Goal: Task Accomplishment & Management: Manage account settings

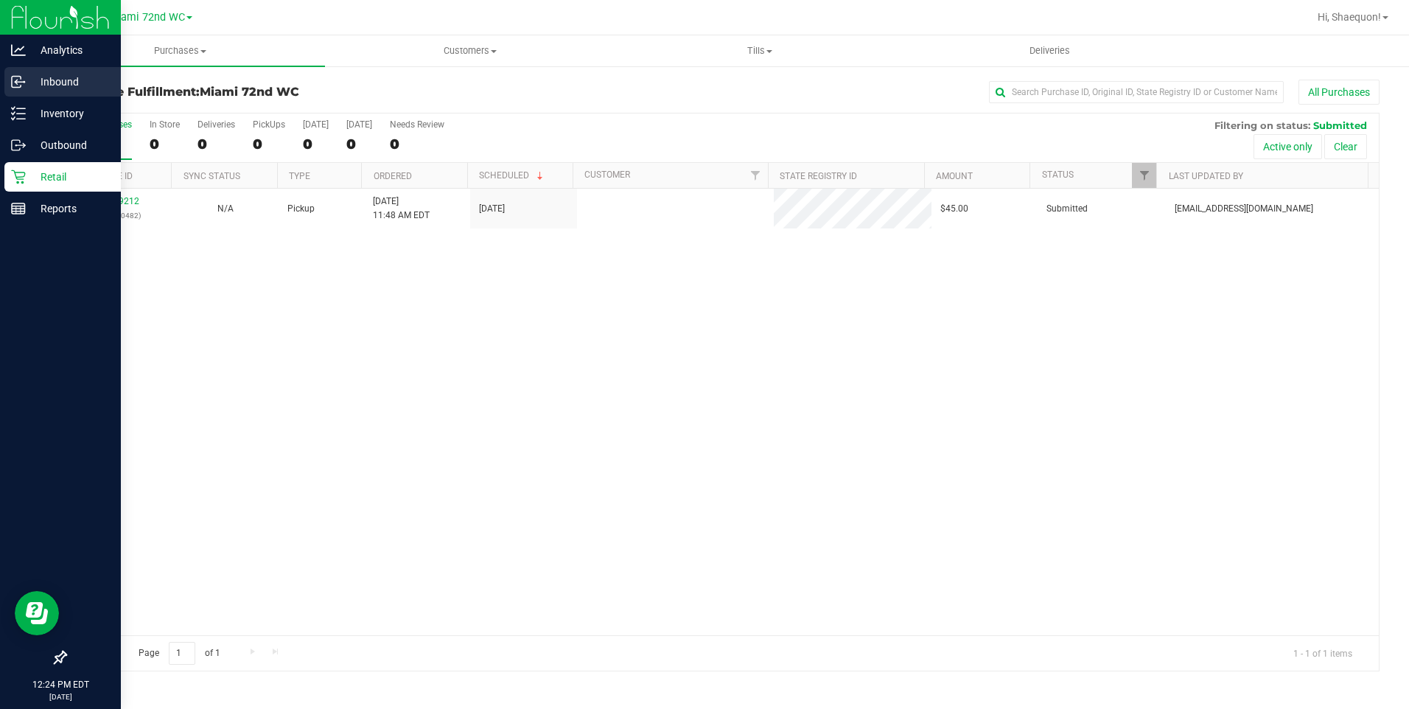
click at [23, 76] on icon at bounding box center [18, 81] width 15 height 15
click at [35, 83] on p "Inbound" at bounding box center [70, 82] width 88 height 18
click at [60, 77] on p "Inbound" at bounding box center [70, 82] width 88 height 18
click at [52, 81] on p "Inbound" at bounding box center [70, 82] width 88 height 18
click at [19, 81] on icon at bounding box center [18, 81] width 15 height 15
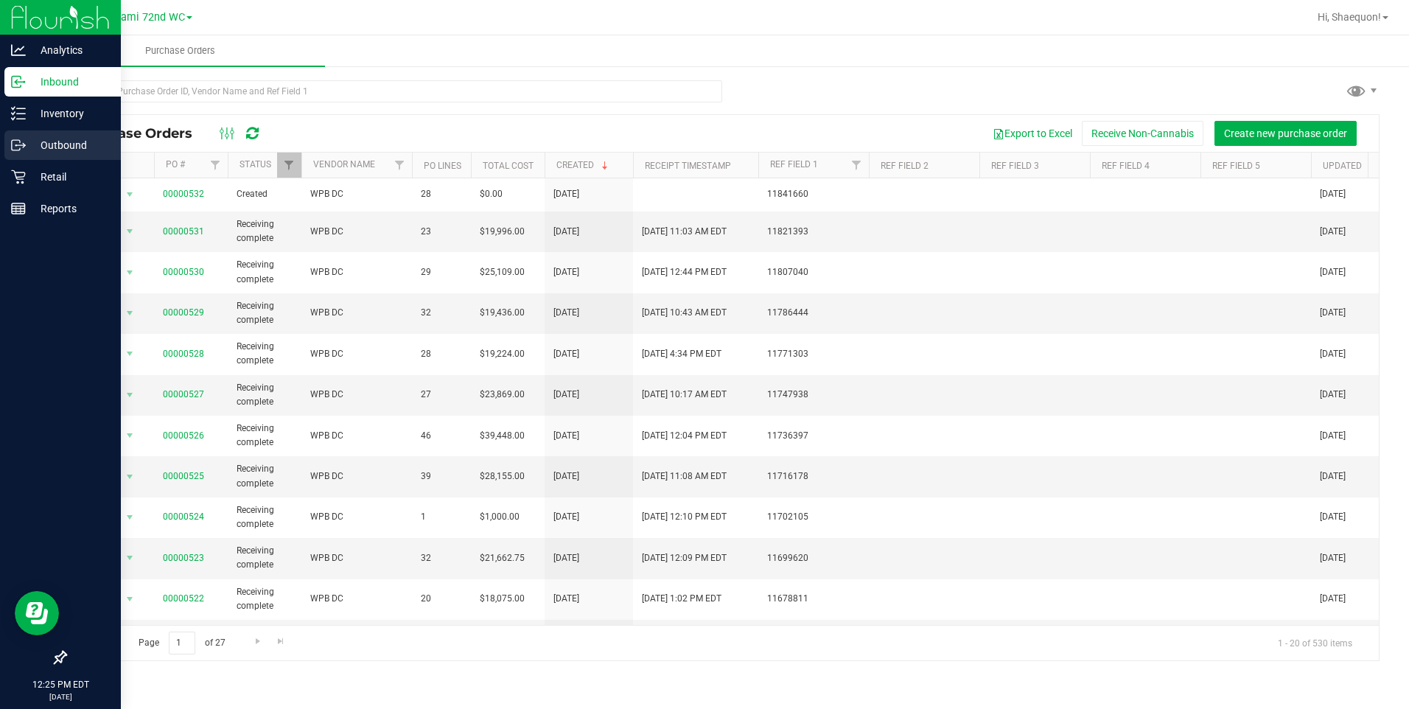
click at [56, 141] on p "Outbound" at bounding box center [70, 145] width 88 height 18
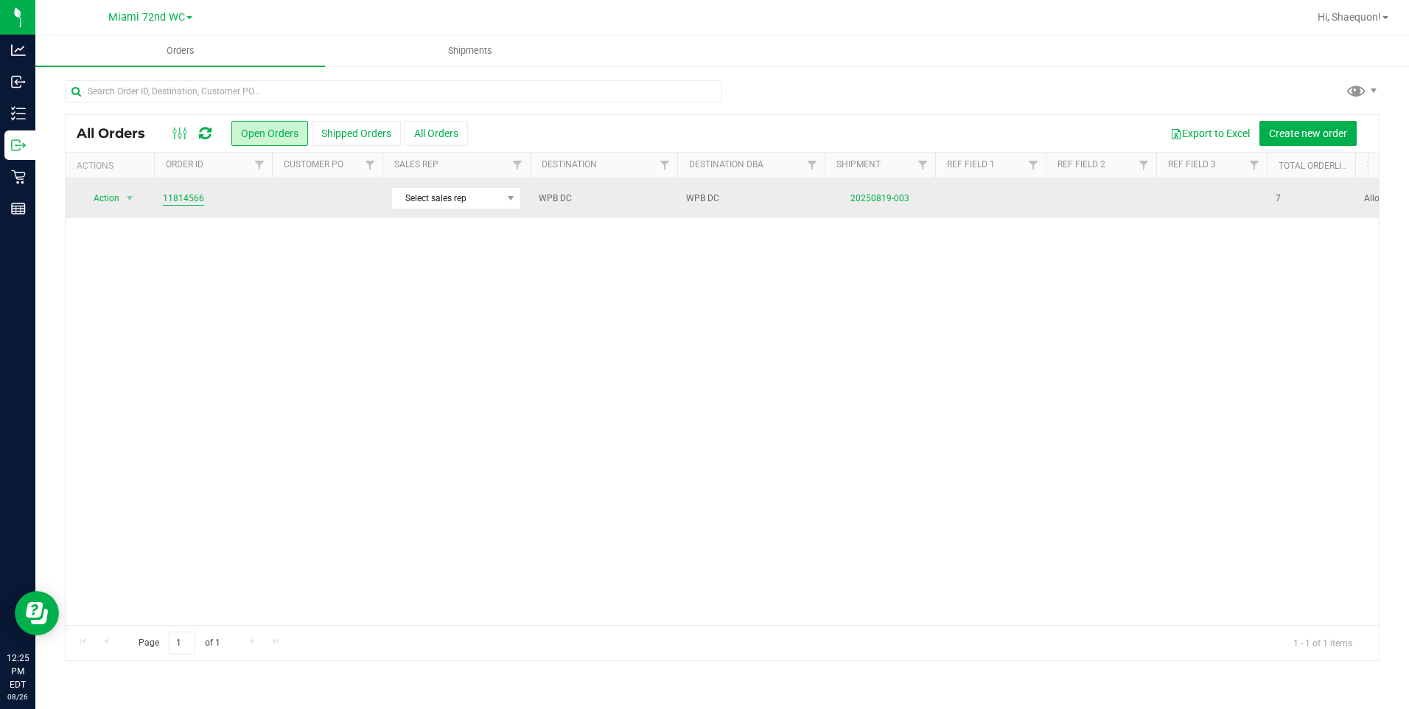
click at [189, 196] on link "11814566" at bounding box center [183, 199] width 41 height 14
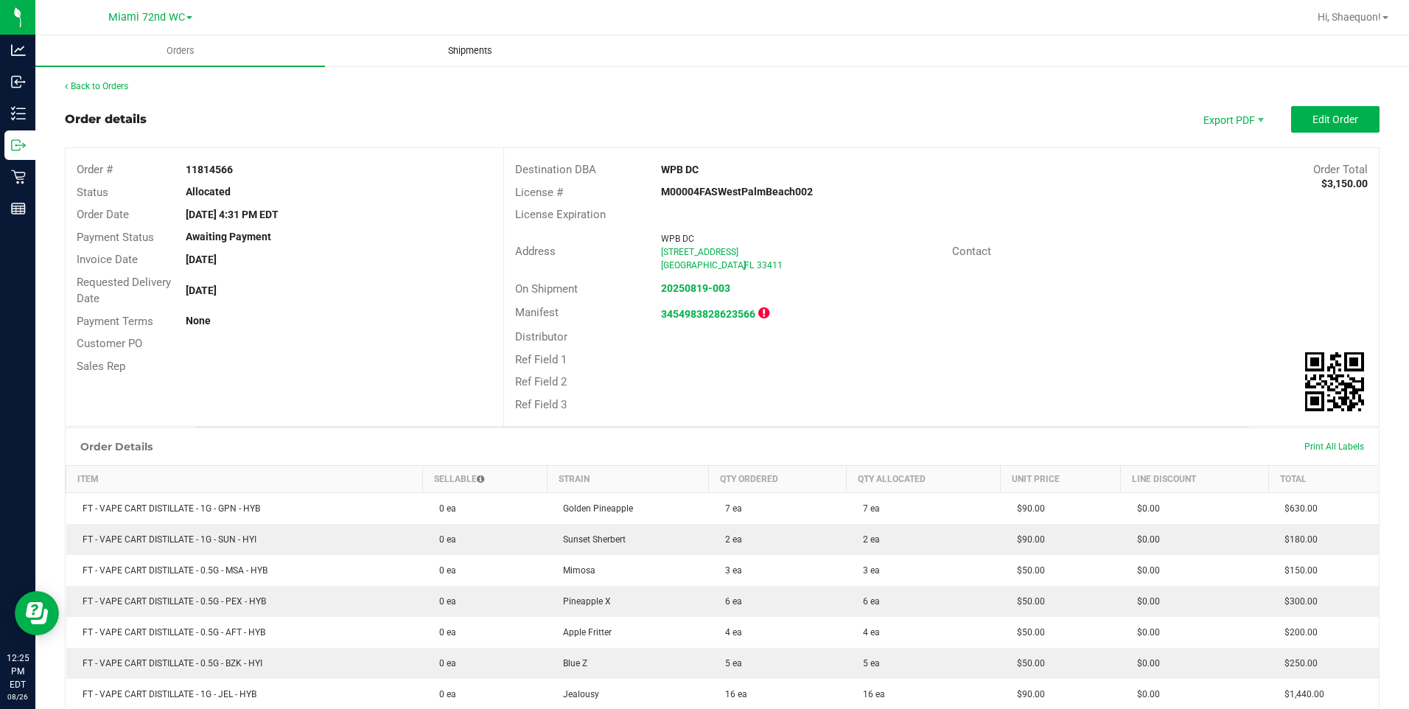
click at [466, 57] on span "Shipments" at bounding box center [470, 50] width 84 height 13
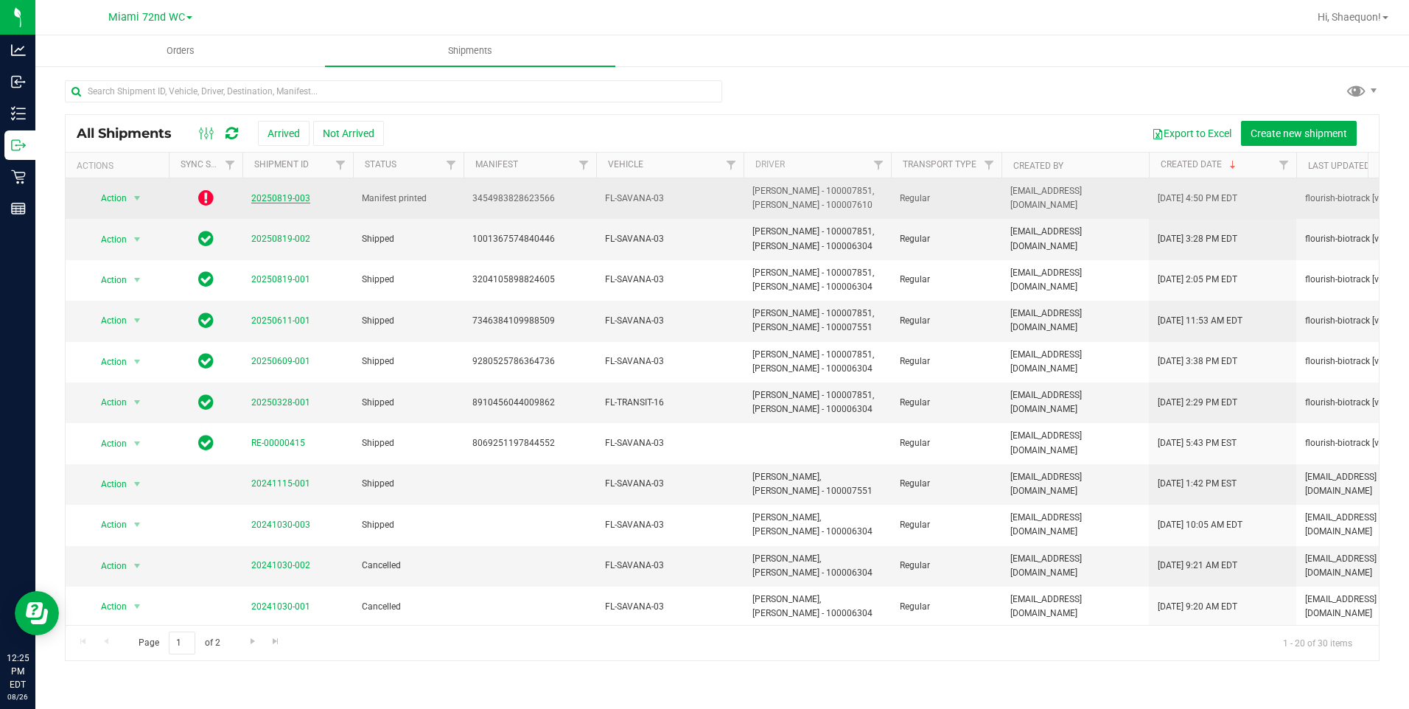
click at [276, 200] on link "20250819-003" at bounding box center [280, 198] width 59 height 10
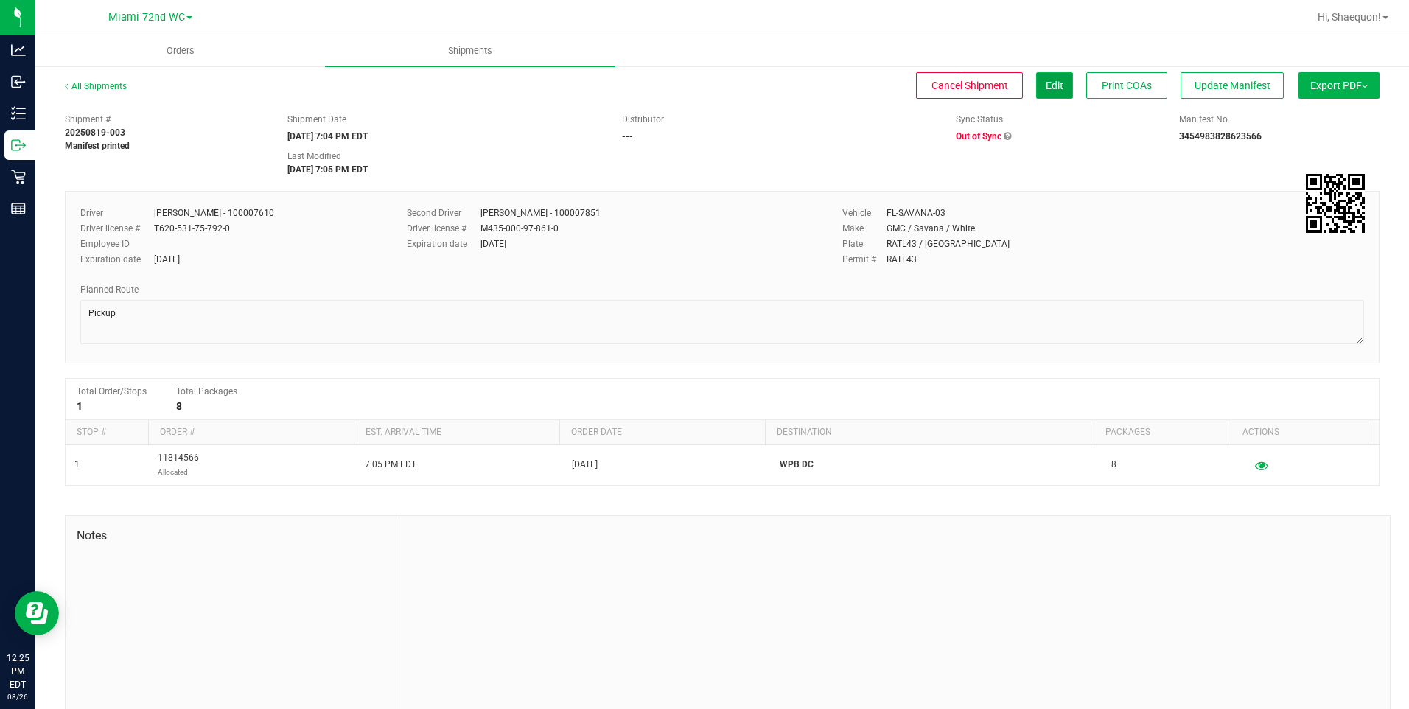
click at [1041, 93] on button "Edit" at bounding box center [1054, 85] width 37 height 27
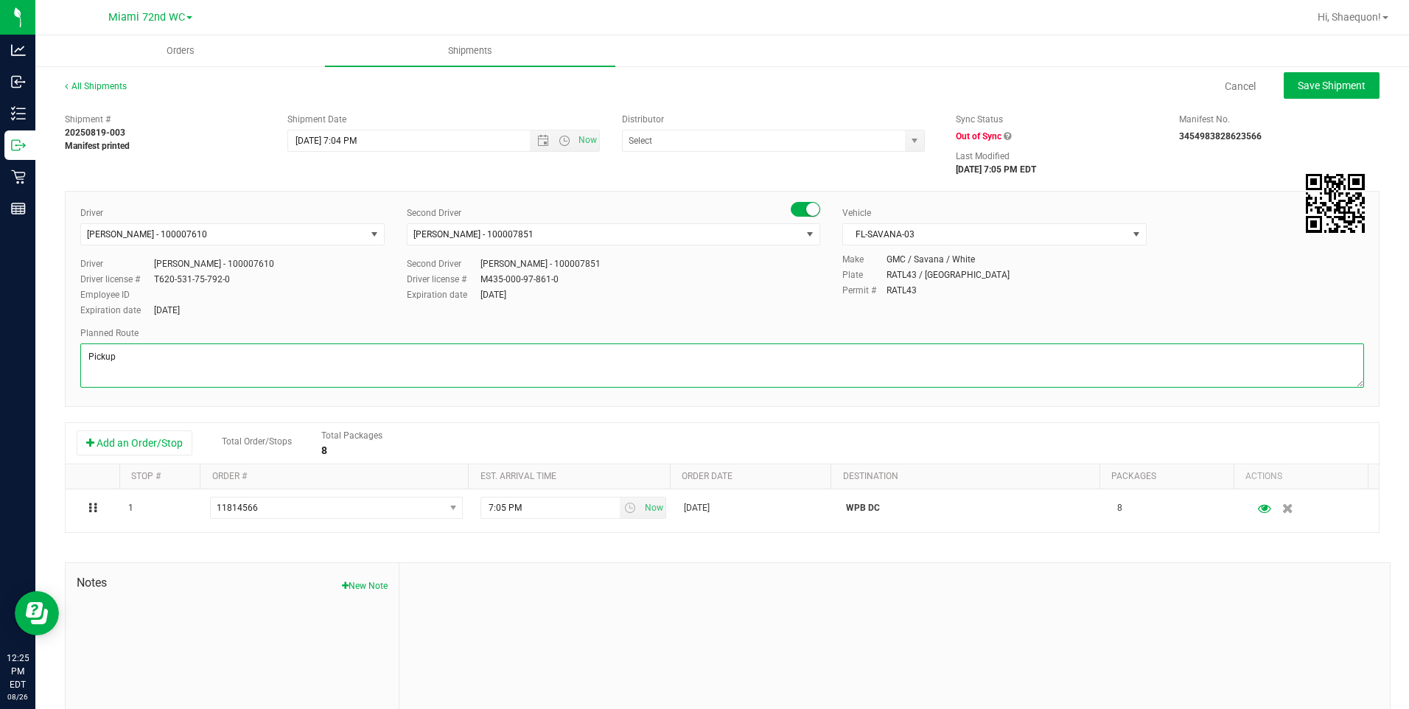
click at [175, 365] on textarea at bounding box center [722, 365] width 1284 height 44
click at [216, 374] on textarea at bounding box center [722, 365] width 1284 height 44
click at [214, 377] on textarea at bounding box center [722, 365] width 1284 height 44
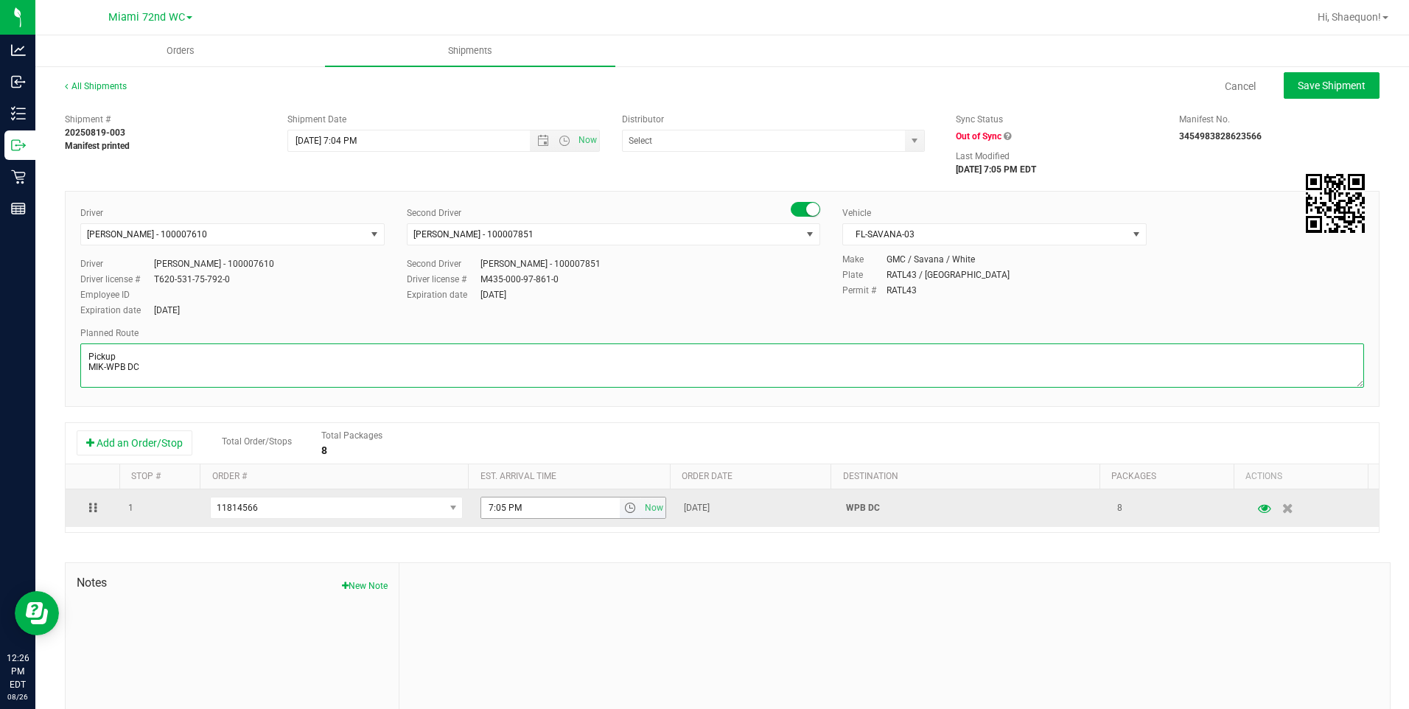
type textarea "Pickup MIK-WPB DC"
click at [554, 508] on input "7:05 PM" at bounding box center [550, 507] width 139 height 21
click at [620, 508] on span "select" at bounding box center [630, 507] width 21 height 21
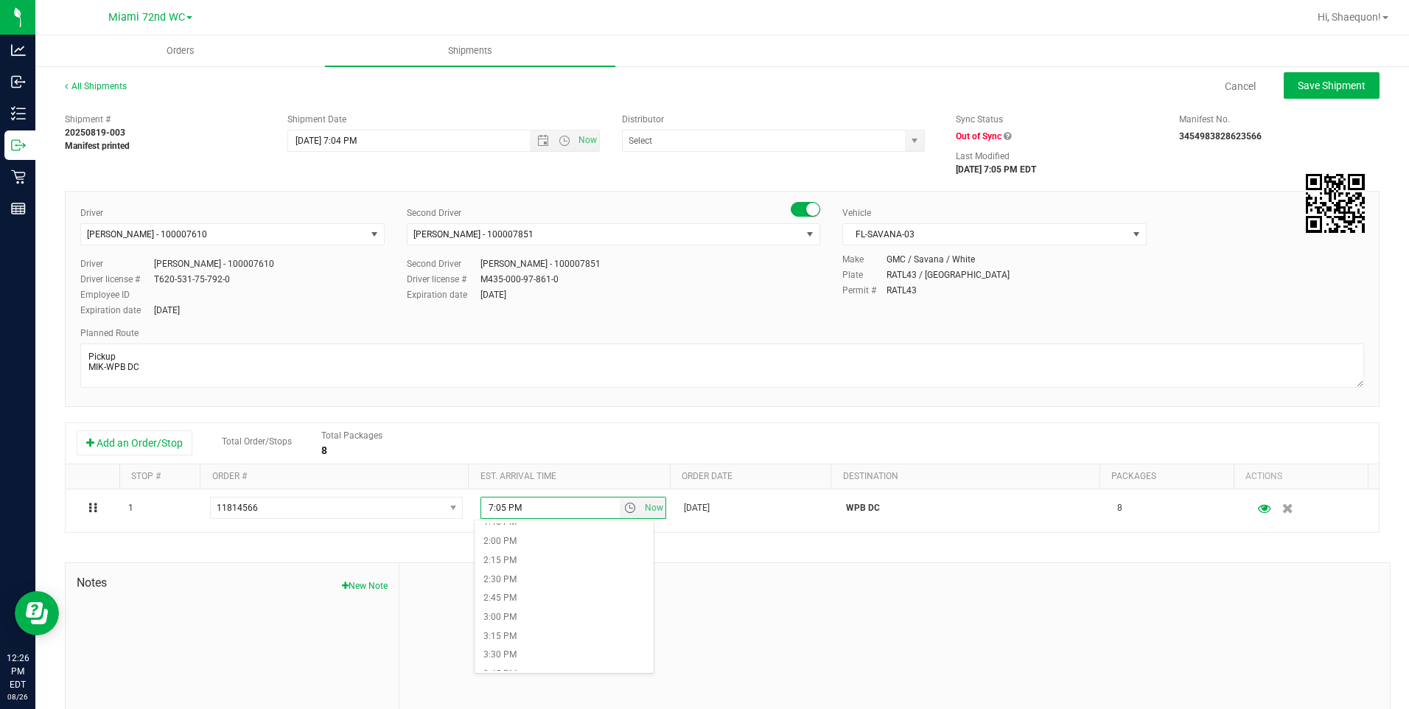
scroll to position [1076, 0]
click at [548, 585] on li "3:00 PM" at bounding box center [564, 593] width 179 height 19
type input "3:00 PM"
click at [537, 141] on span "Open the date view" at bounding box center [543, 141] width 12 height 12
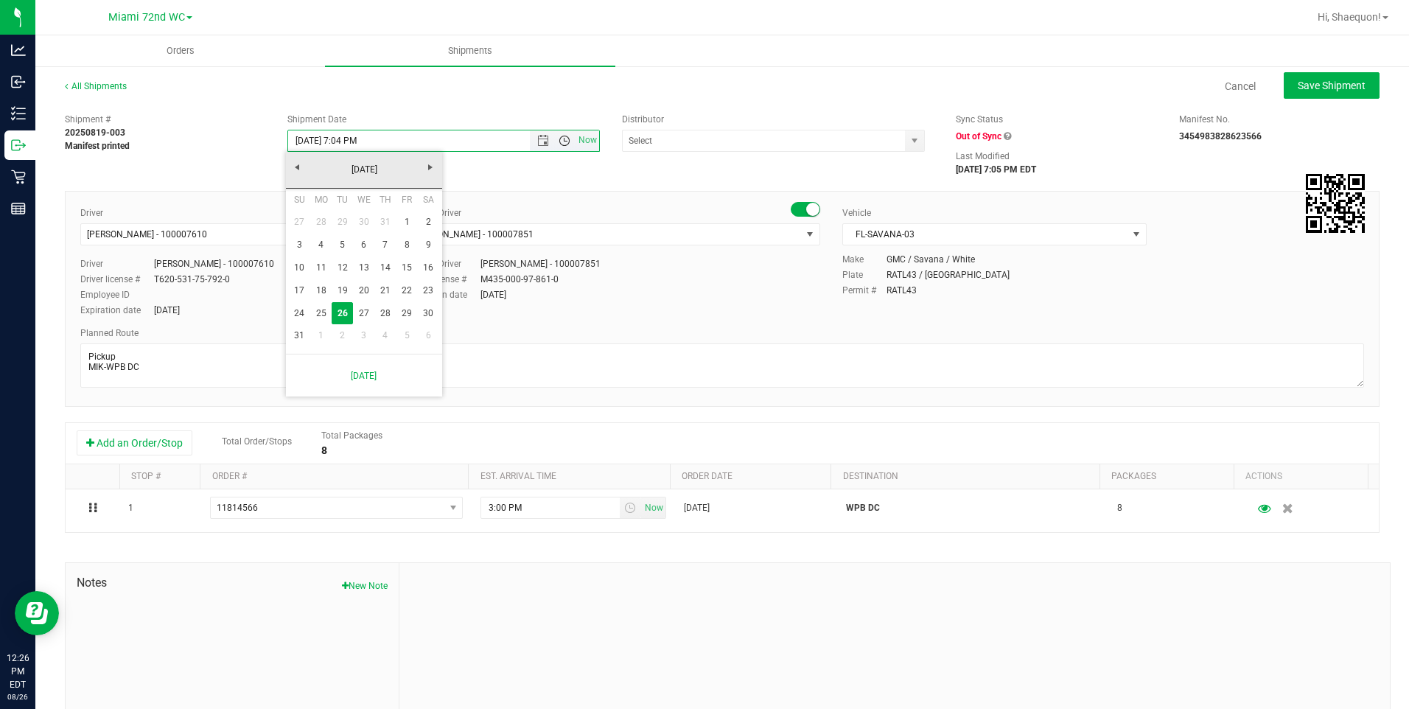
click at [559, 136] on span "Open the time view" at bounding box center [565, 141] width 12 height 12
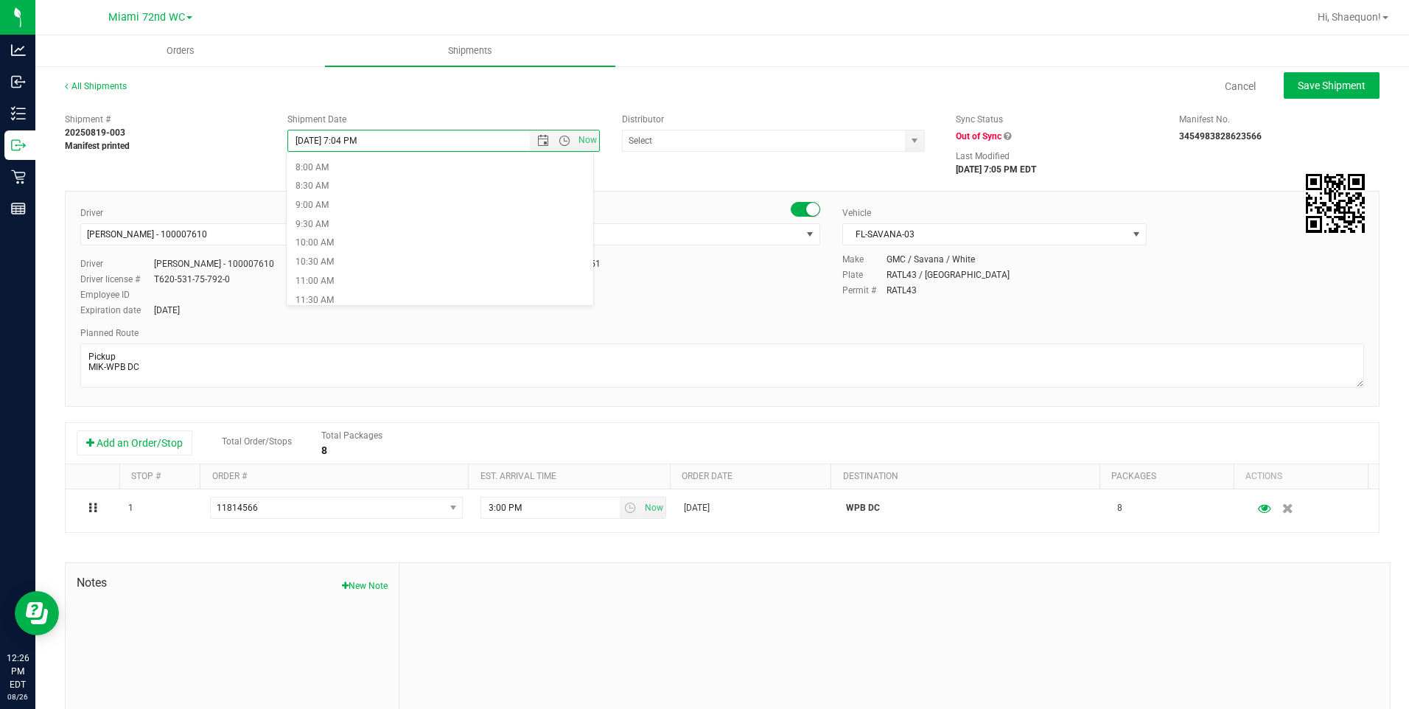
scroll to position [340, 0]
click at [469, 293] on li "12:30 PM" at bounding box center [440, 298] width 307 height 19
type input "[DATE] 12:30 PM"
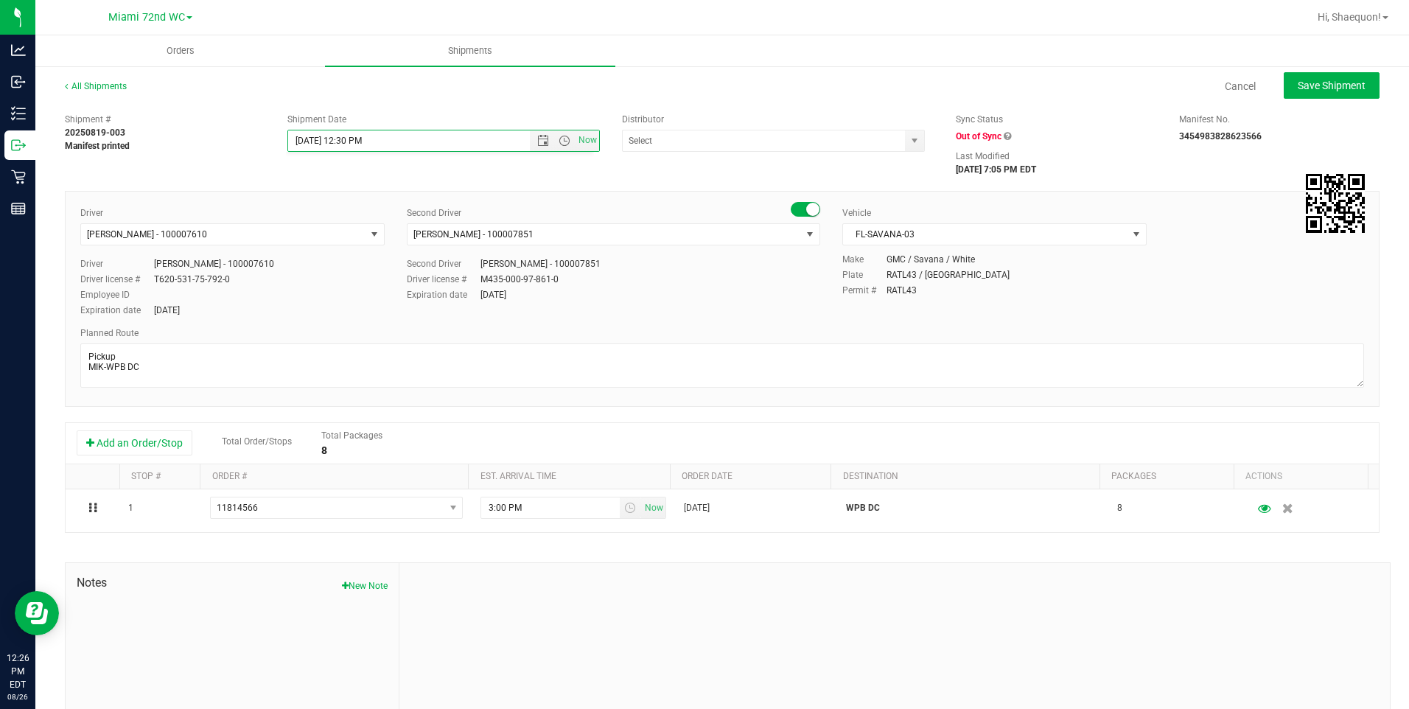
scroll to position [0, 0]
click at [892, 144] on span at bounding box center [773, 141] width 303 height 22
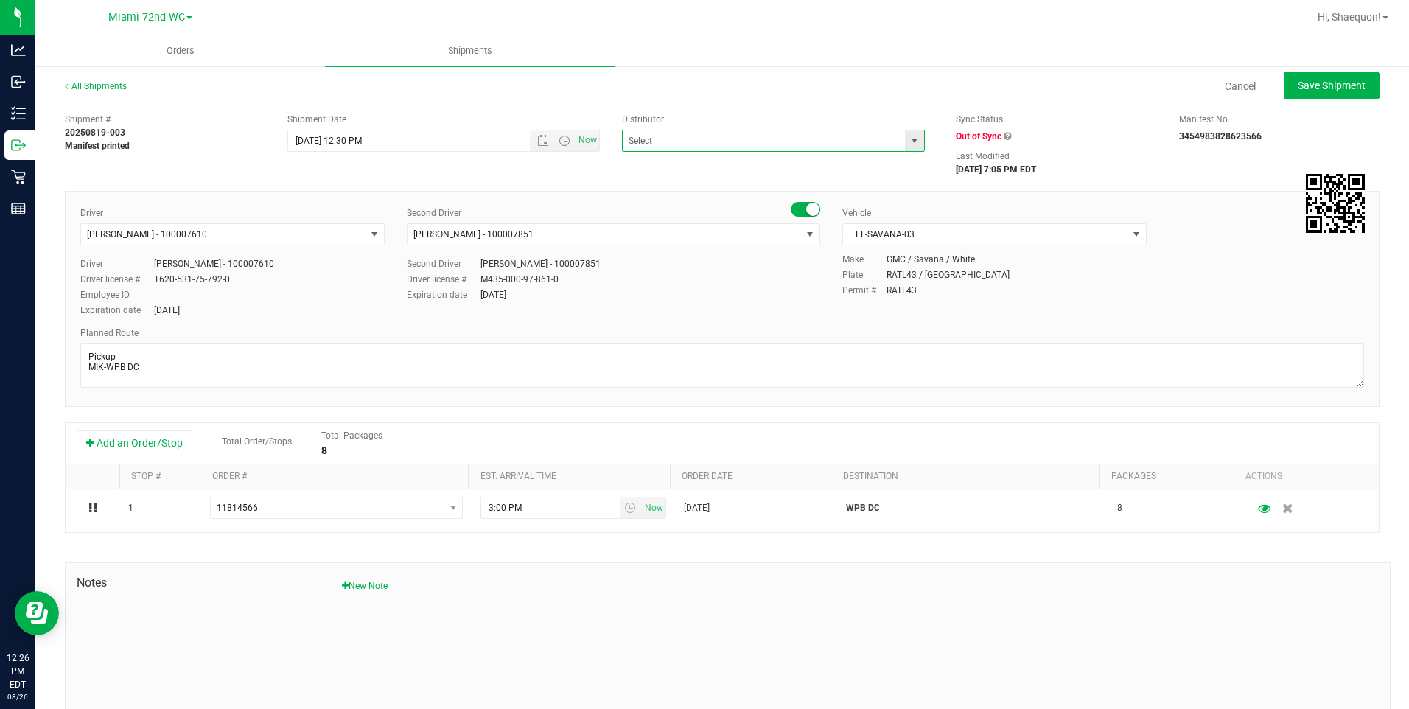
click at [905, 136] on span "select" at bounding box center [914, 140] width 18 height 21
type input "M"
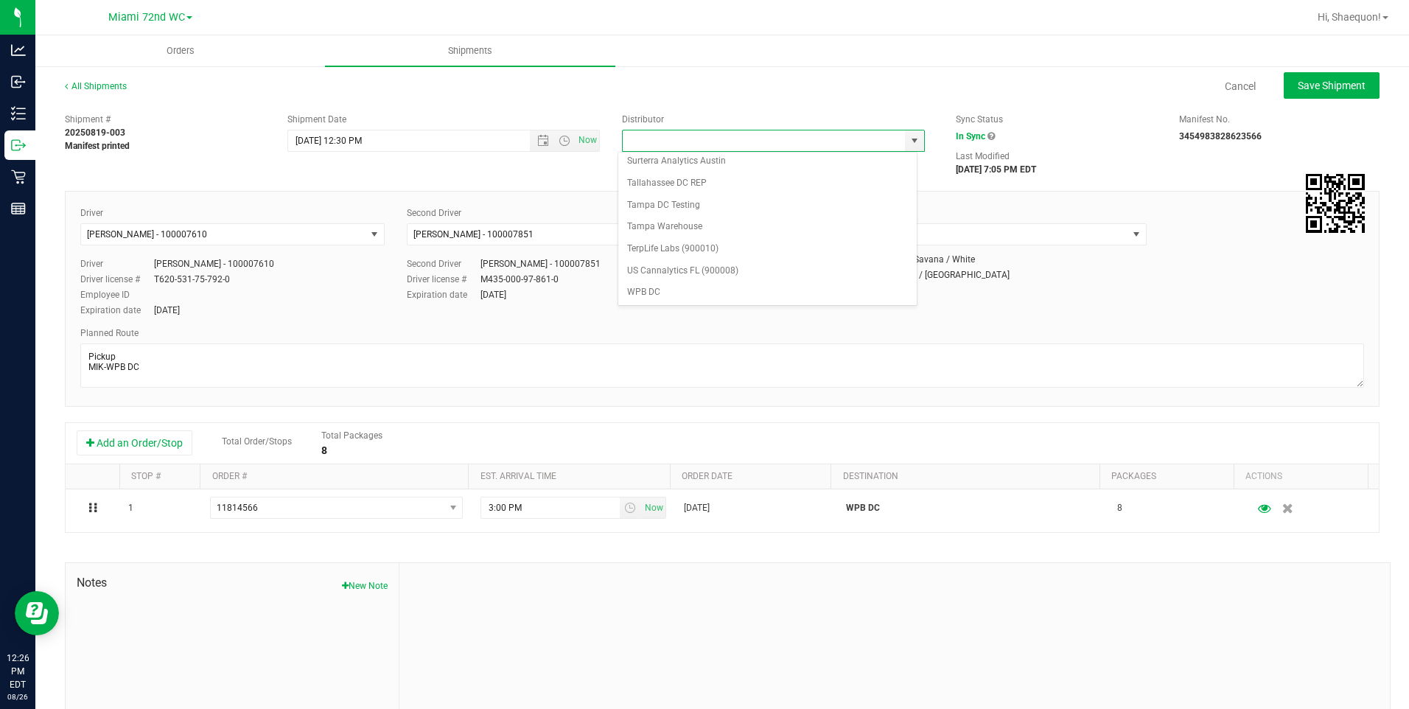
scroll to position [576, 0]
click at [817, 298] on li "WPB DC" at bounding box center [767, 291] width 298 height 22
type input "WPB DC"
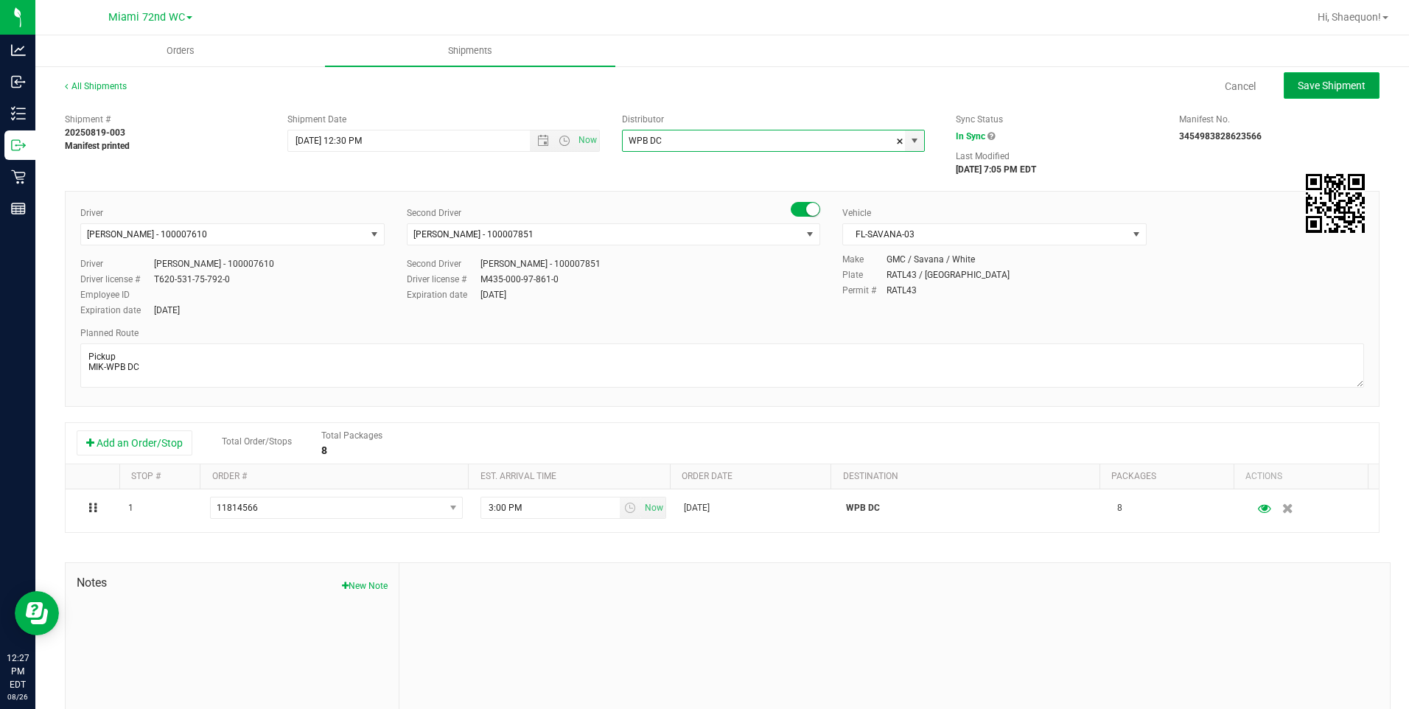
click at [1331, 83] on span "Save Shipment" at bounding box center [1332, 86] width 68 height 12
type input "[DATE] 4:30 PM"
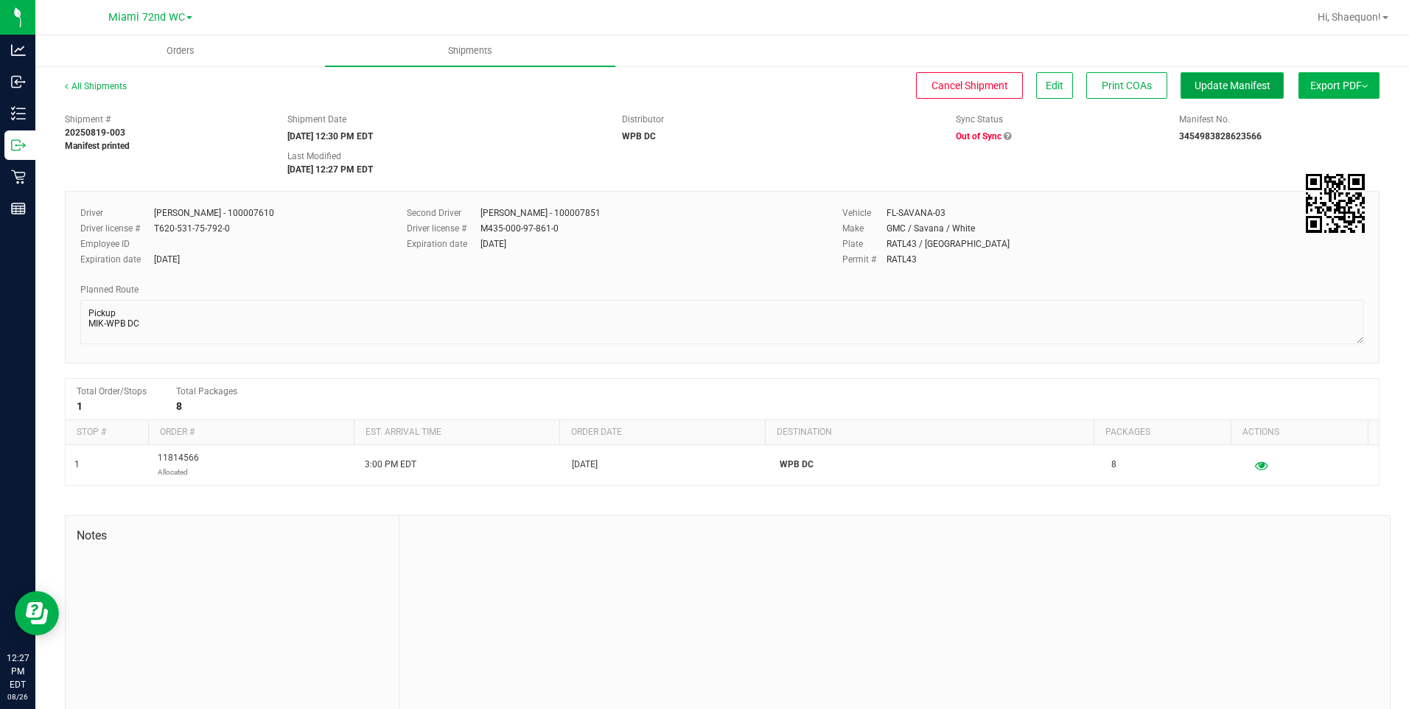
click at [1220, 91] on span "Update Manifest" at bounding box center [1233, 86] width 76 height 12
click at [1217, 91] on span "Ship Transfer" at bounding box center [1236, 86] width 60 height 12
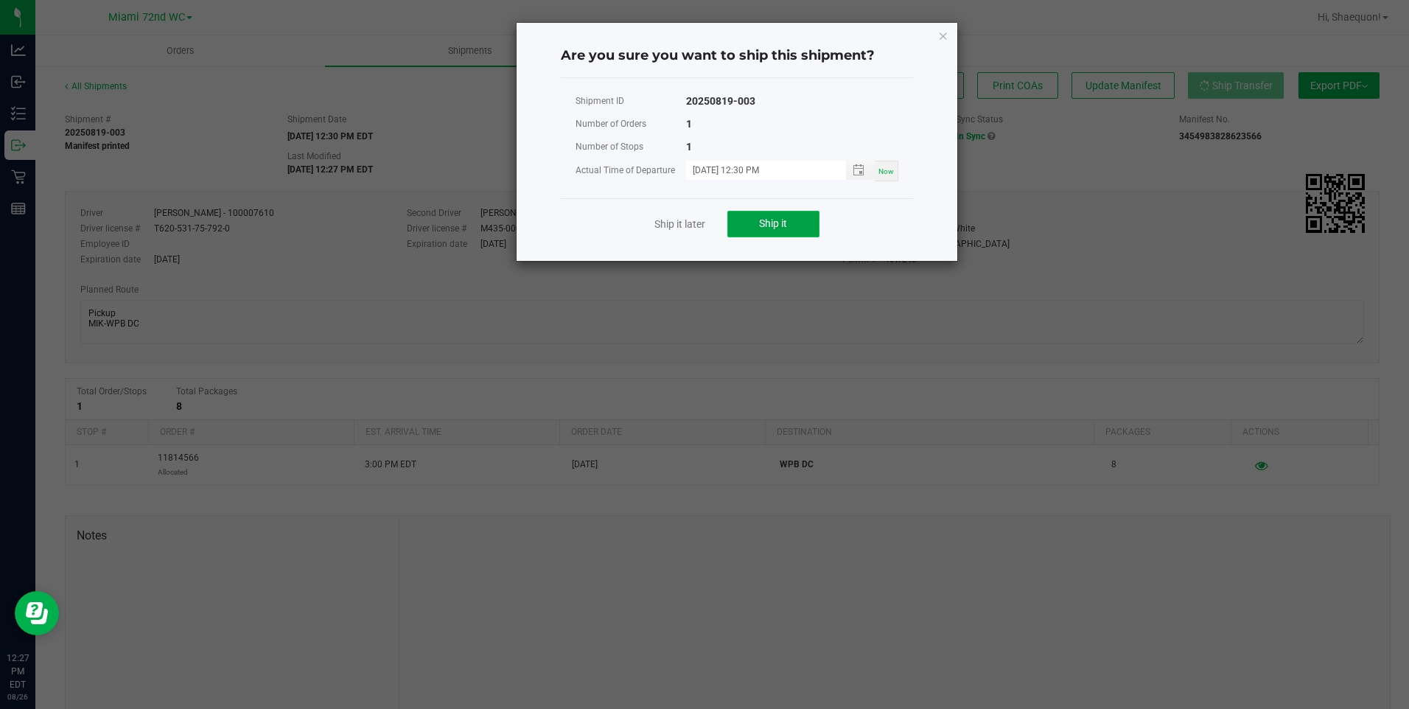
click at [749, 223] on button "Ship it" at bounding box center [773, 224] width 92 height 27
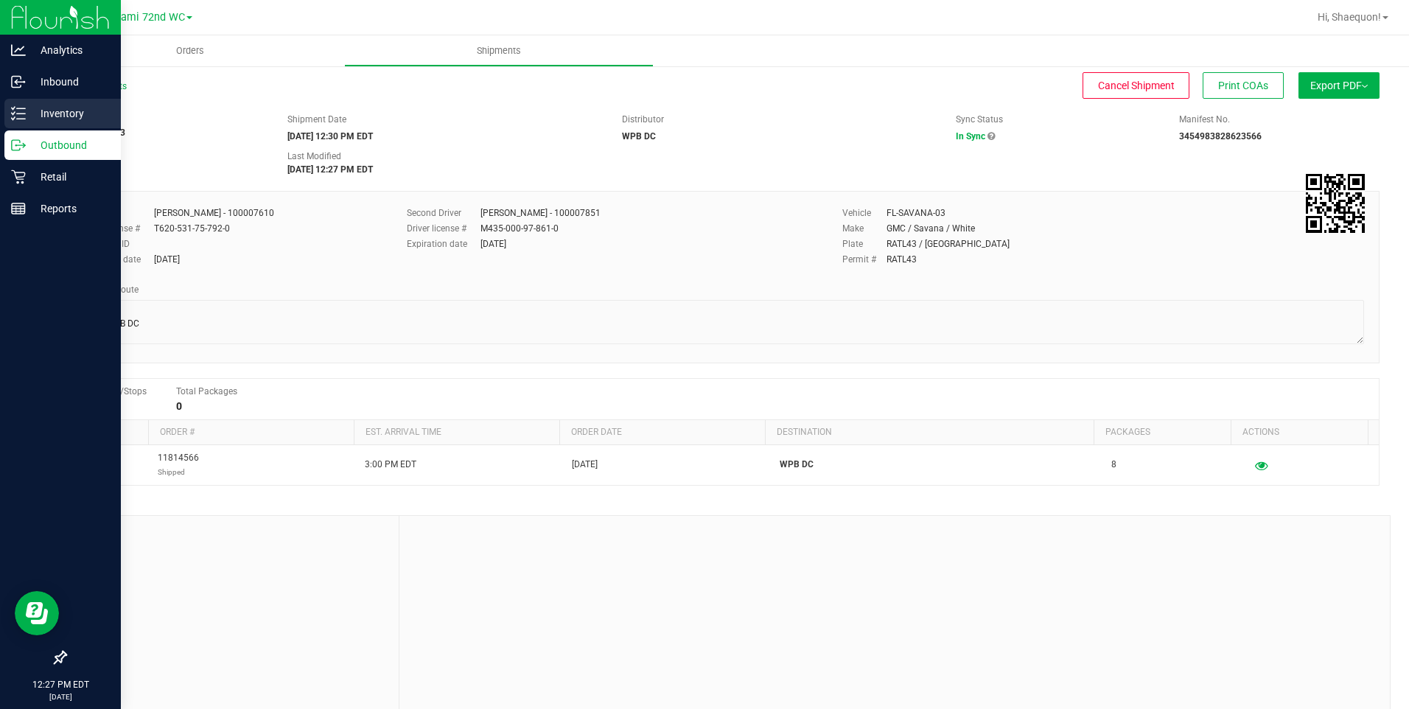
click at [15, 114] on icon at bounding box center [18, 113] width 15 height 15
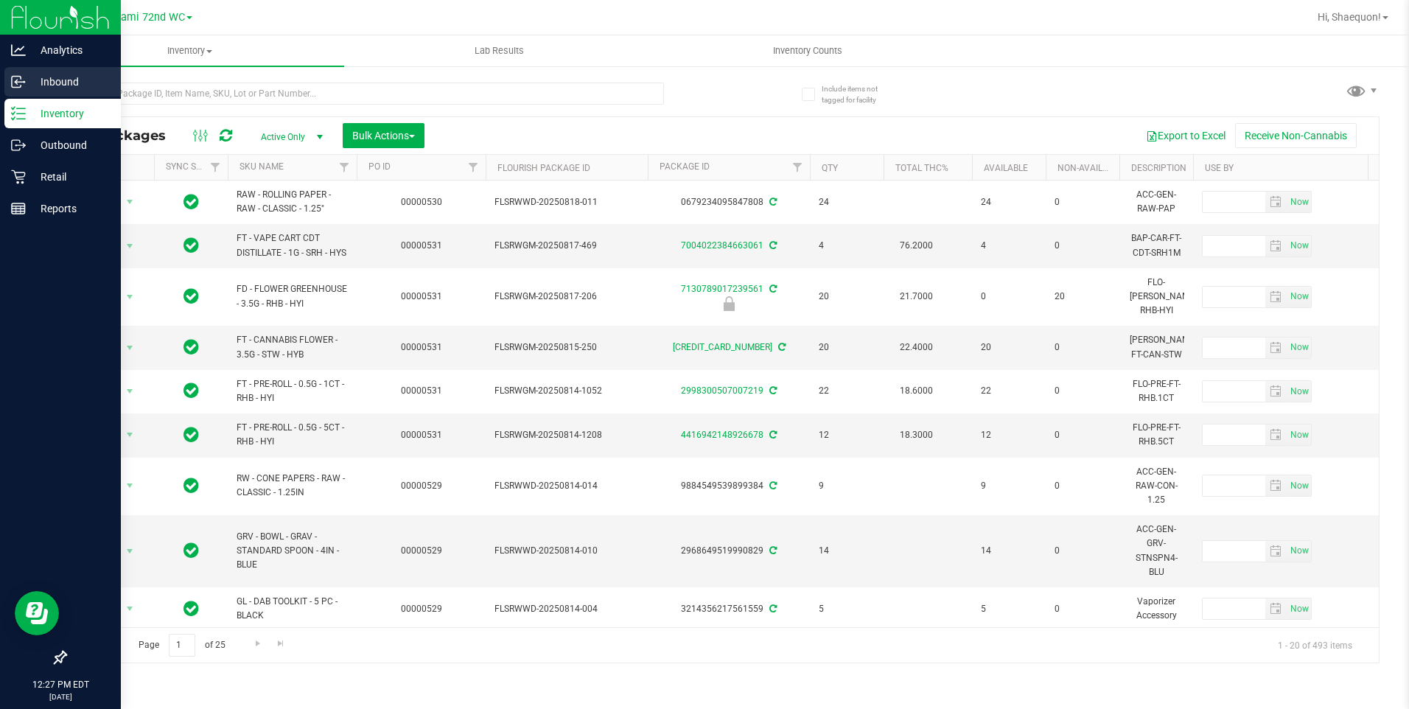
click at [21, 82] on line at bounding box center [19, 82] width 9 height 0
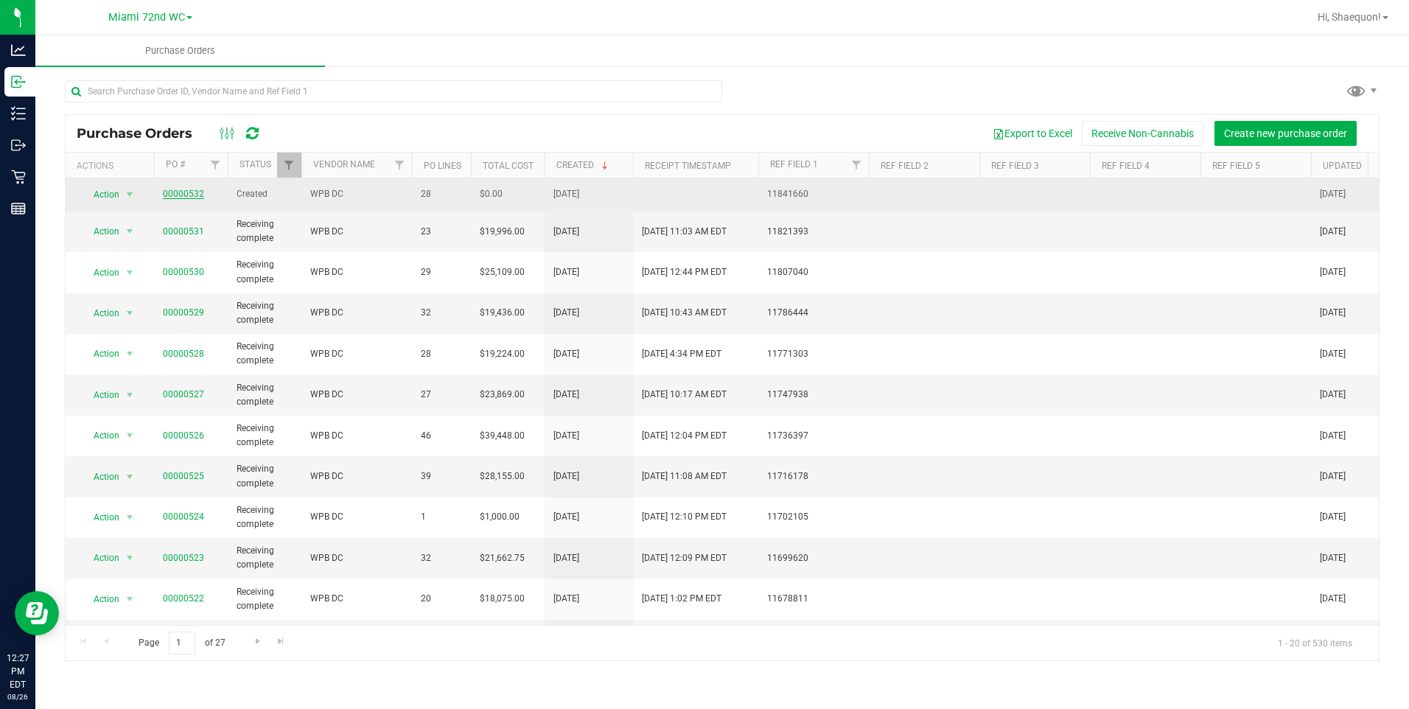
click at [193, 190] on link "00000532" at bounding box center [183, 194] width 41 height 10
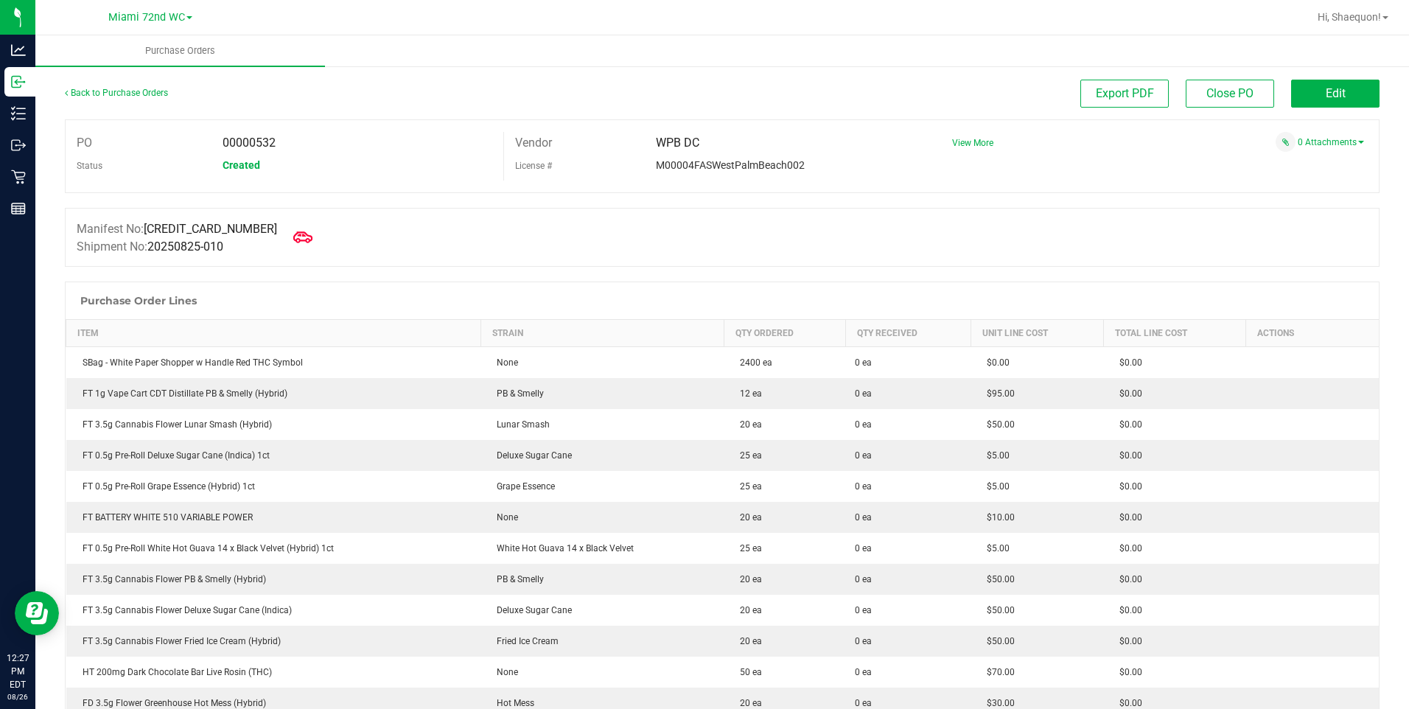
click at [293, 240] on icon at bounding box center [302, 237] width 19 height 19
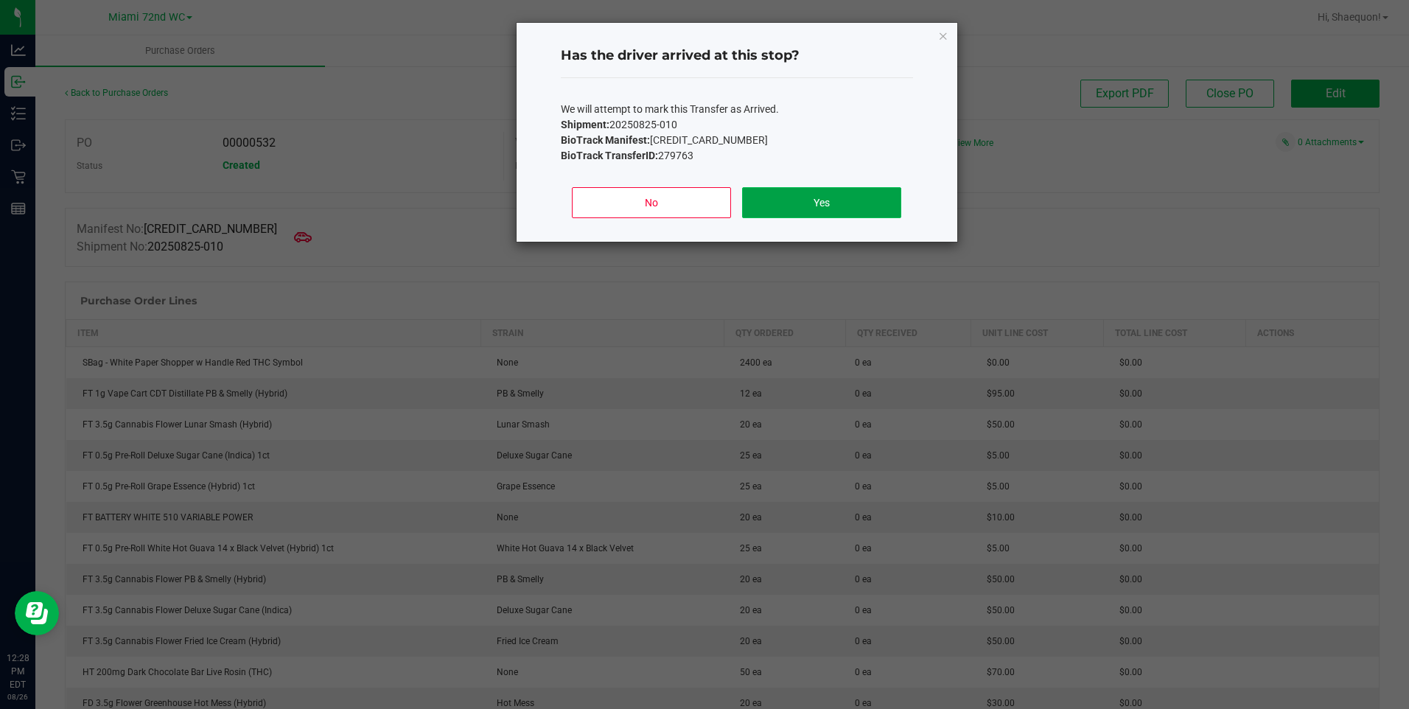
click at [847, 201] on button "Yes" at bounding box center [821, 202] width 158 height 31
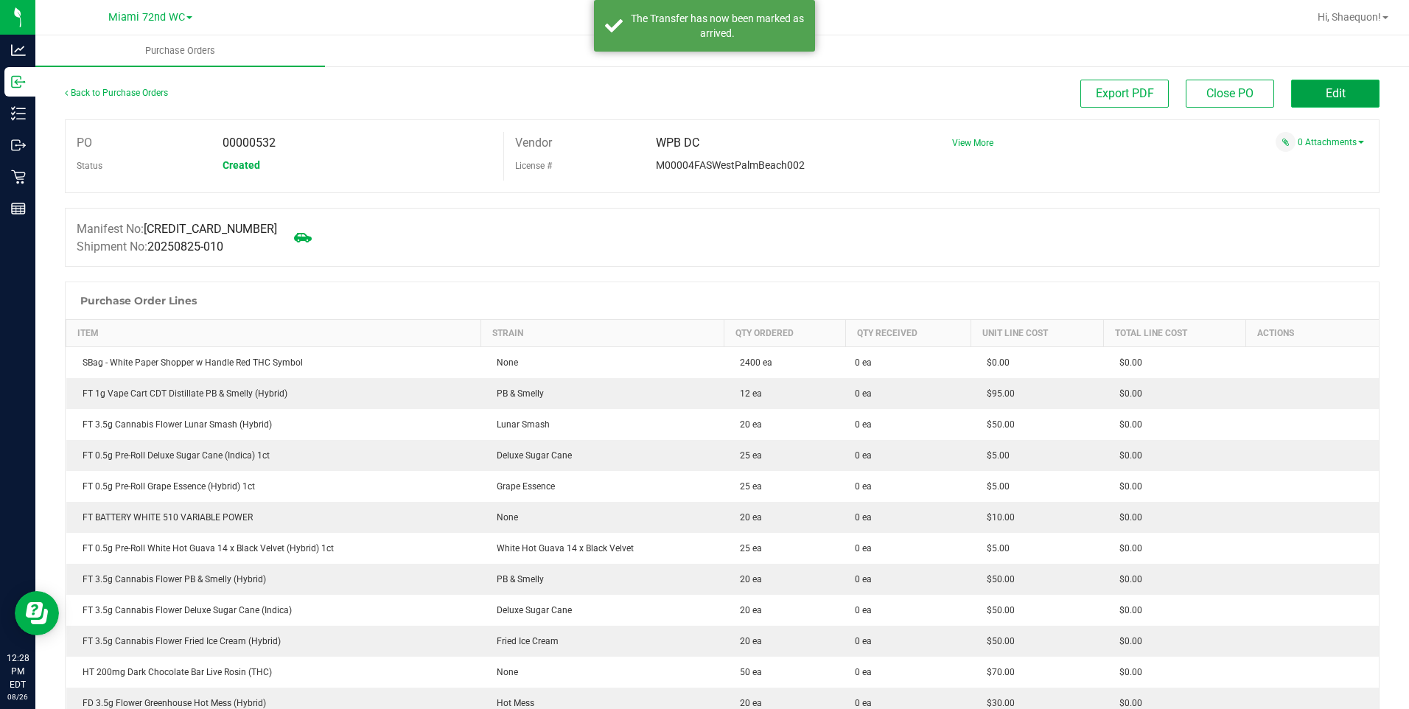
click at [1326, 97] on span "Edit" at bounding box center [1336, 93] width 20 height 14
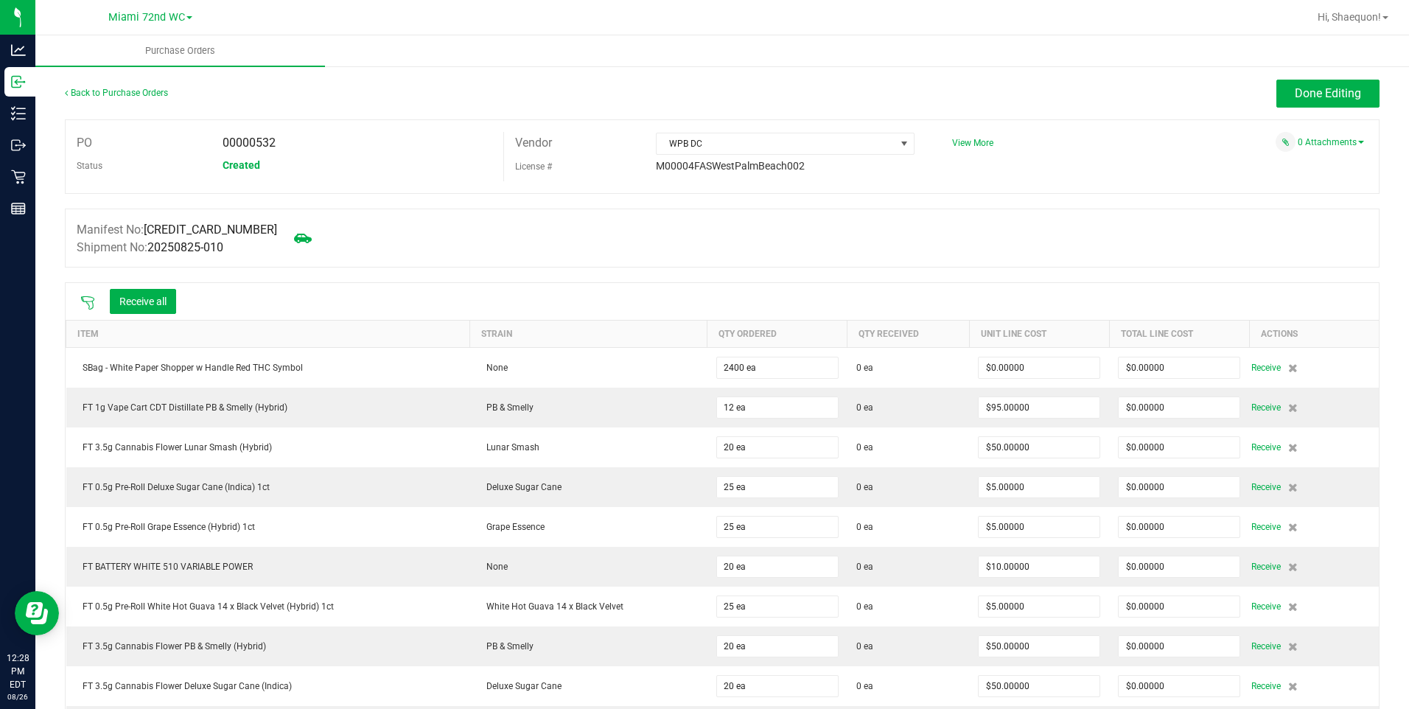
click at [88, 301] on icon at bounding box center [87, 303] width 15 height 15
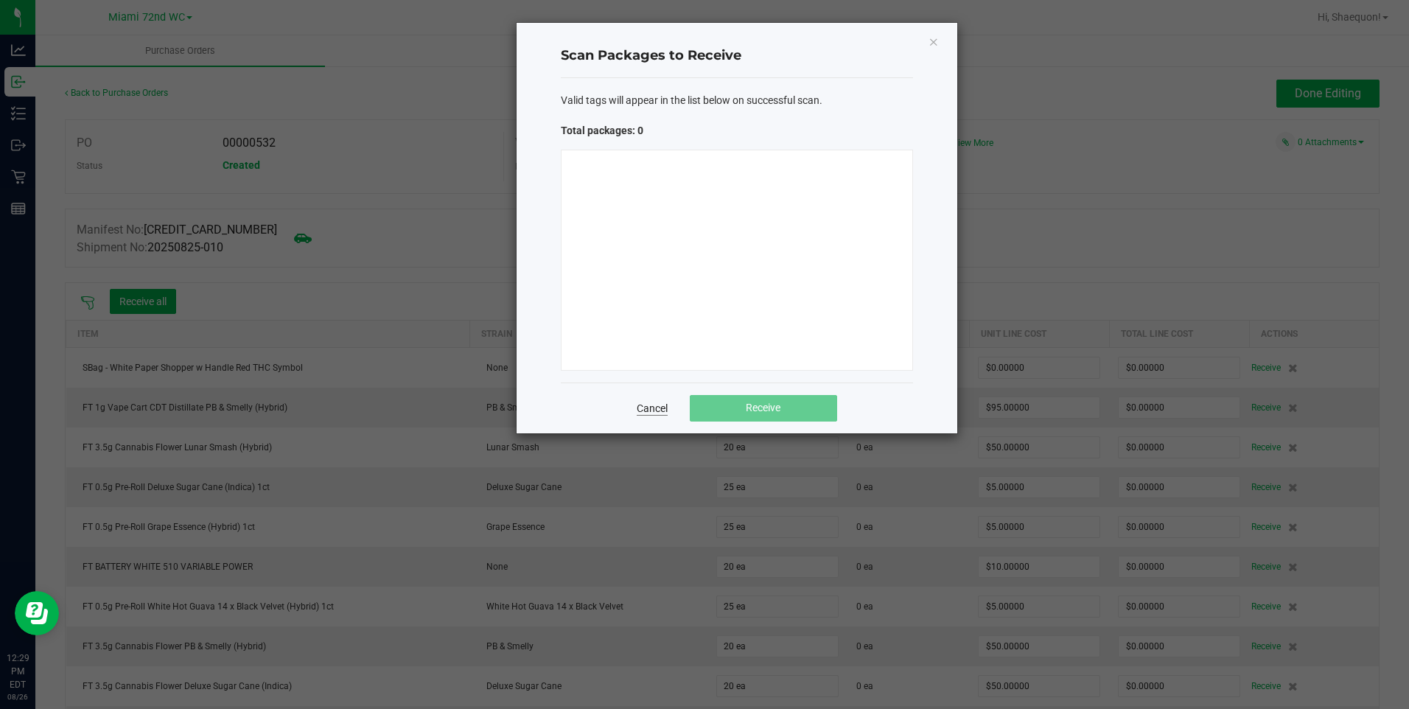
click at [651, 410] on link "Cancel" at bounding box center [652, 408] width 31 height 15
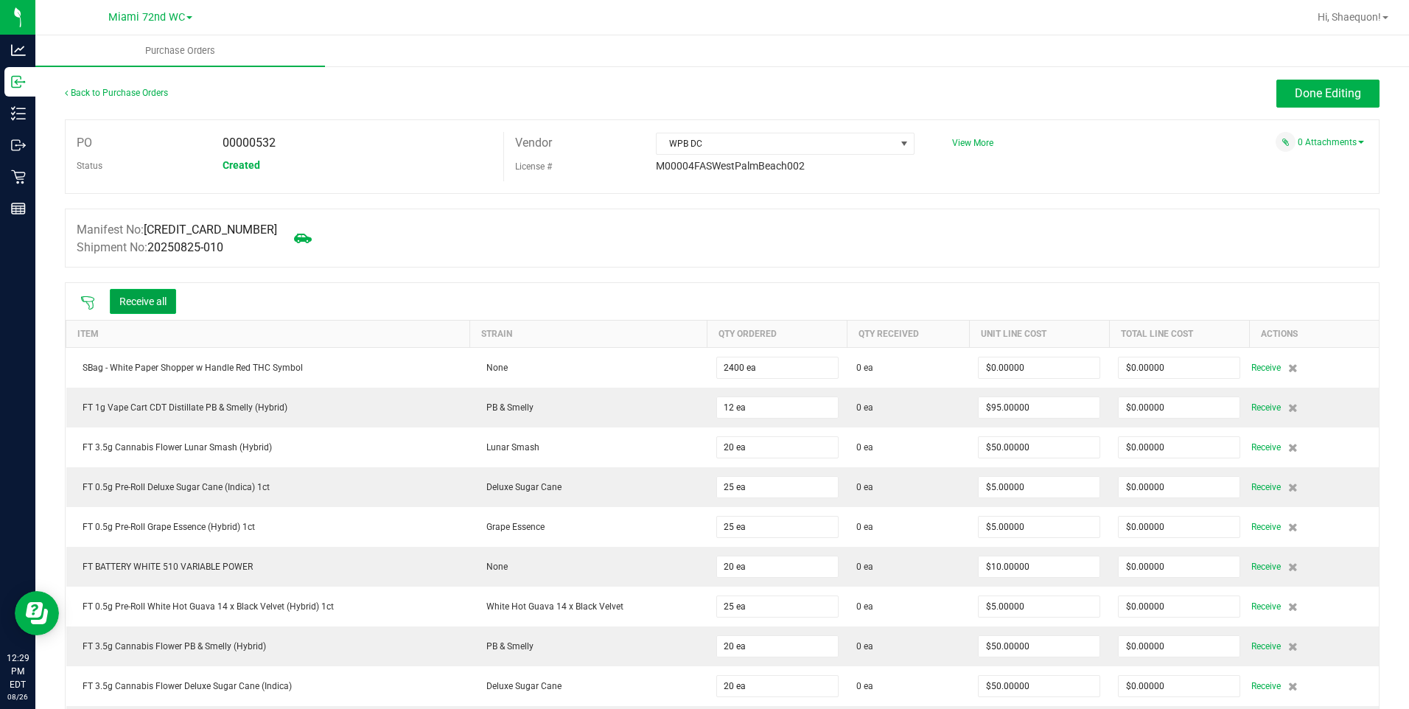
click at [151, 304] on button "Receive all" at bounding box center [143, 301] width 66 height 25
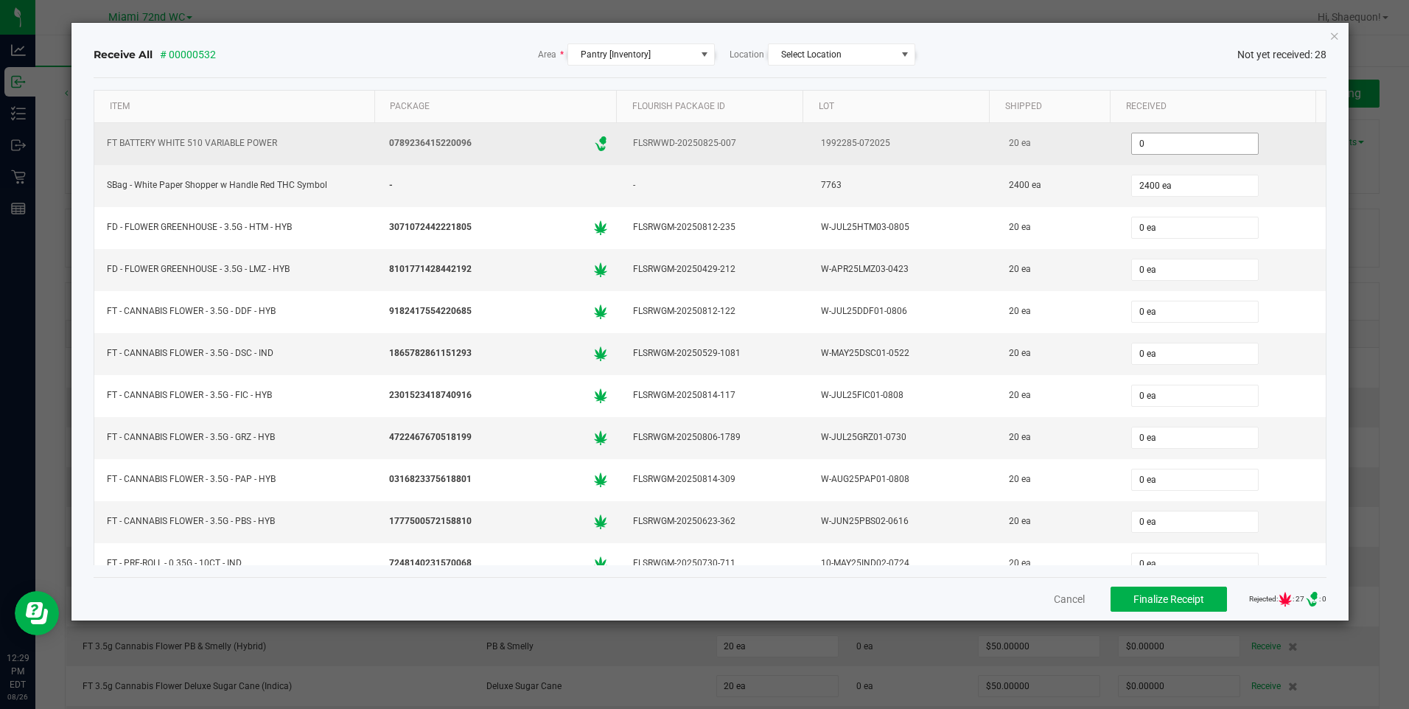
click at [1171, 140] on input "0" at bounding box center [1195, 143] width 126 height 21
type input "20 ea"
type input "2400 ea"
type input "20 ea"
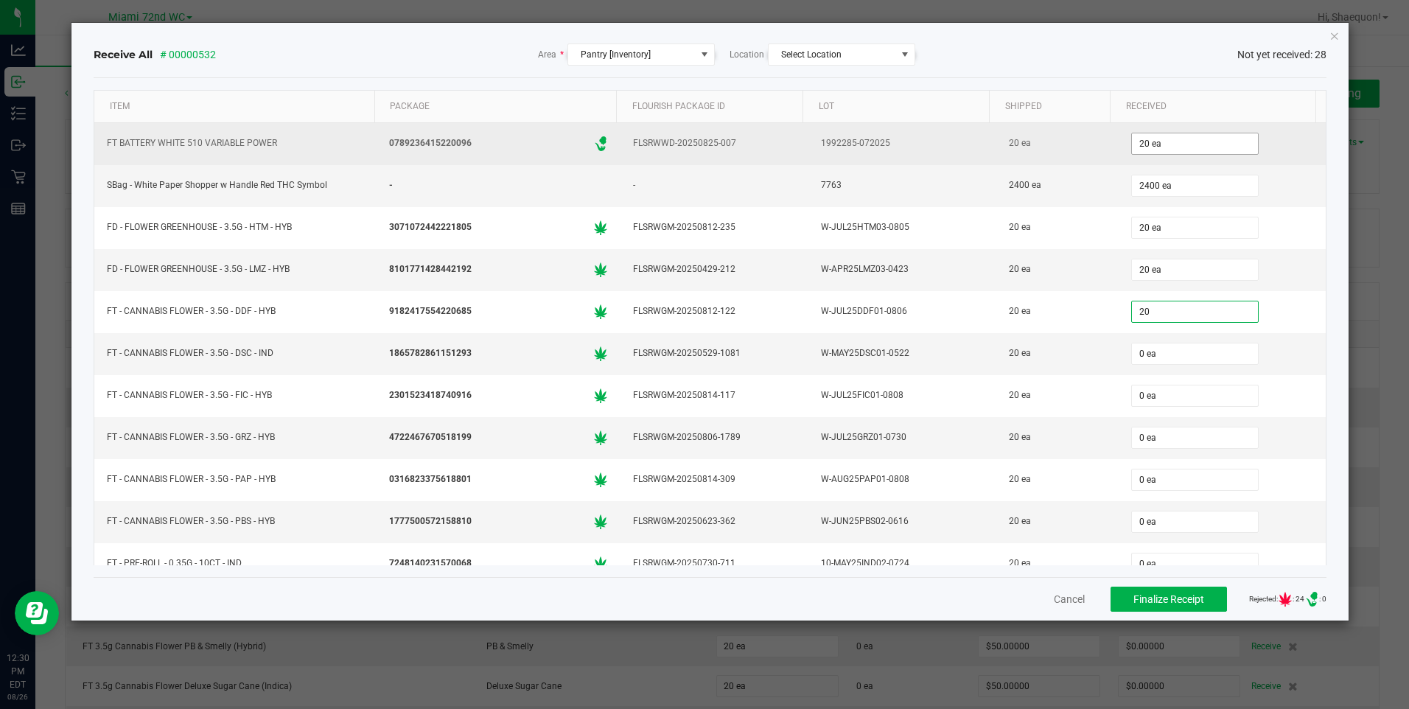
type input "20 ea"
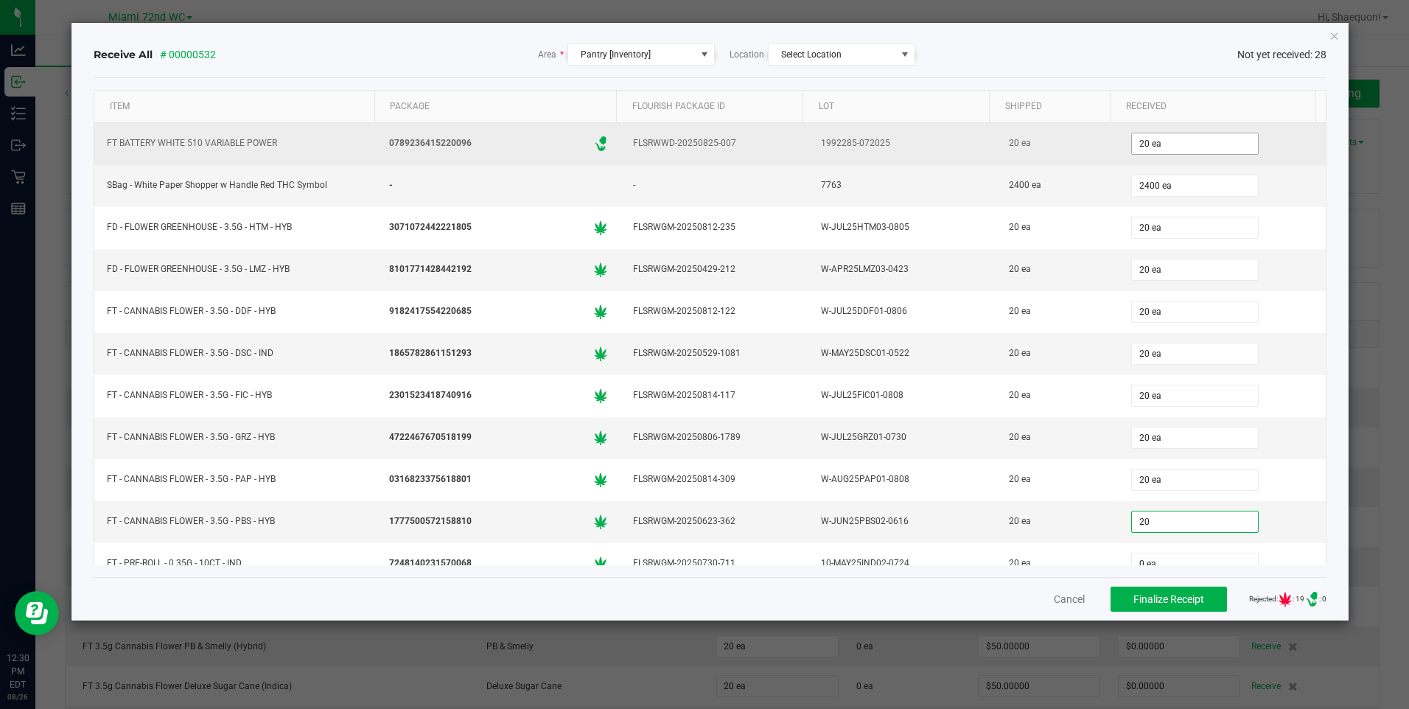
type input "20 ea"
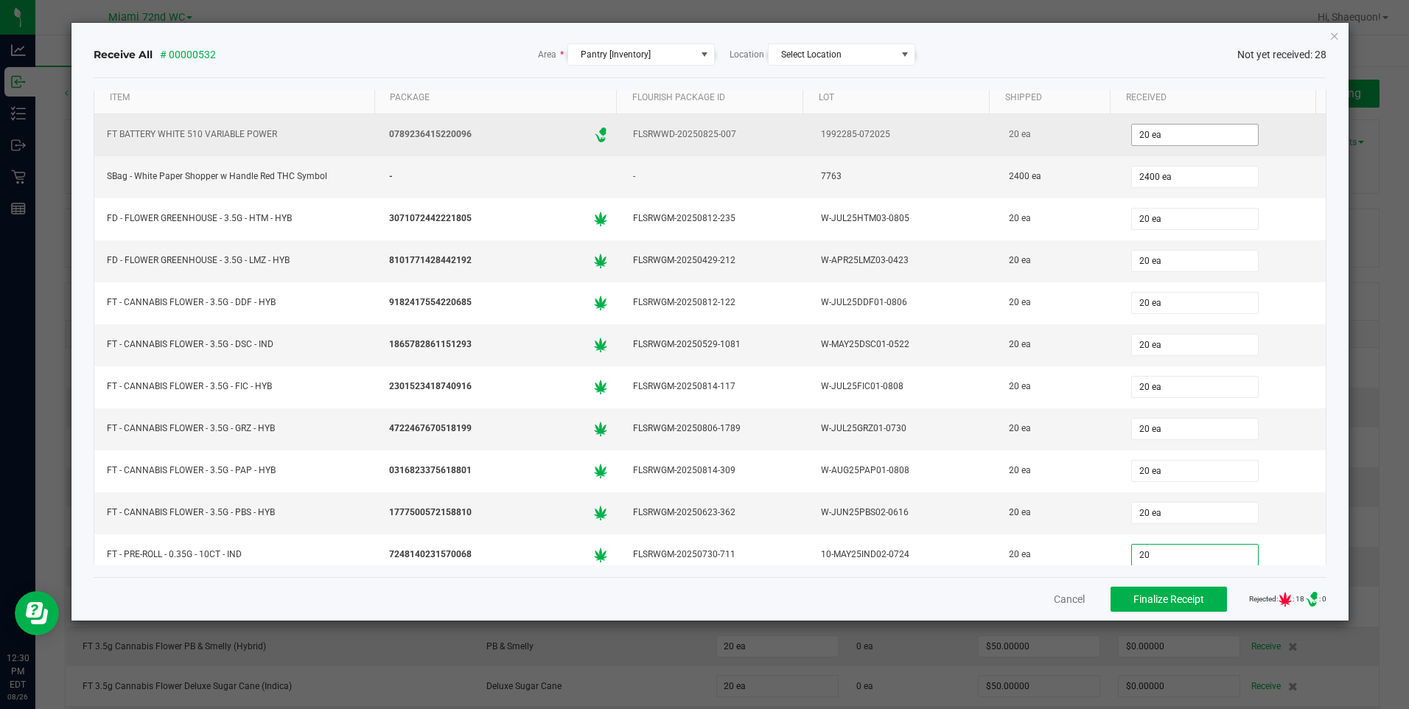
type input "20 ea"
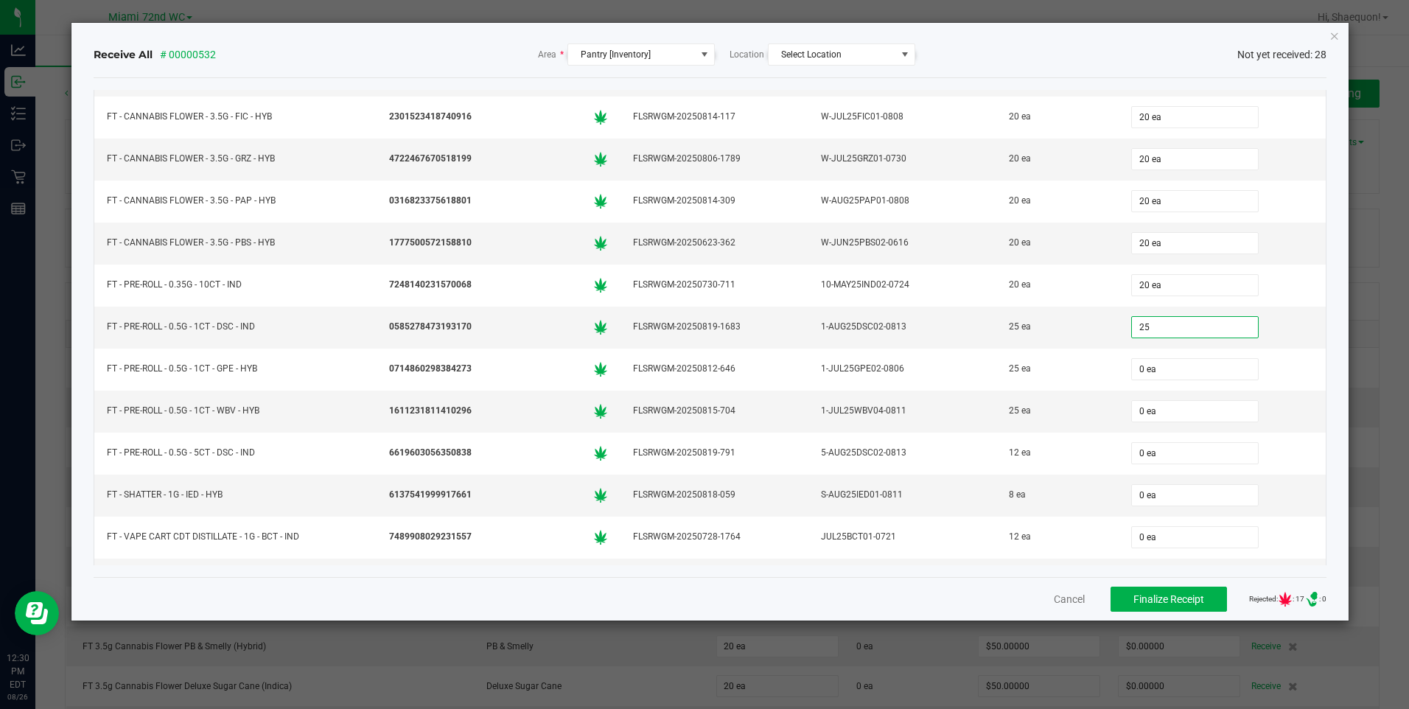
type input "25 ea"
type input "12 ea"
type input "8 ea"
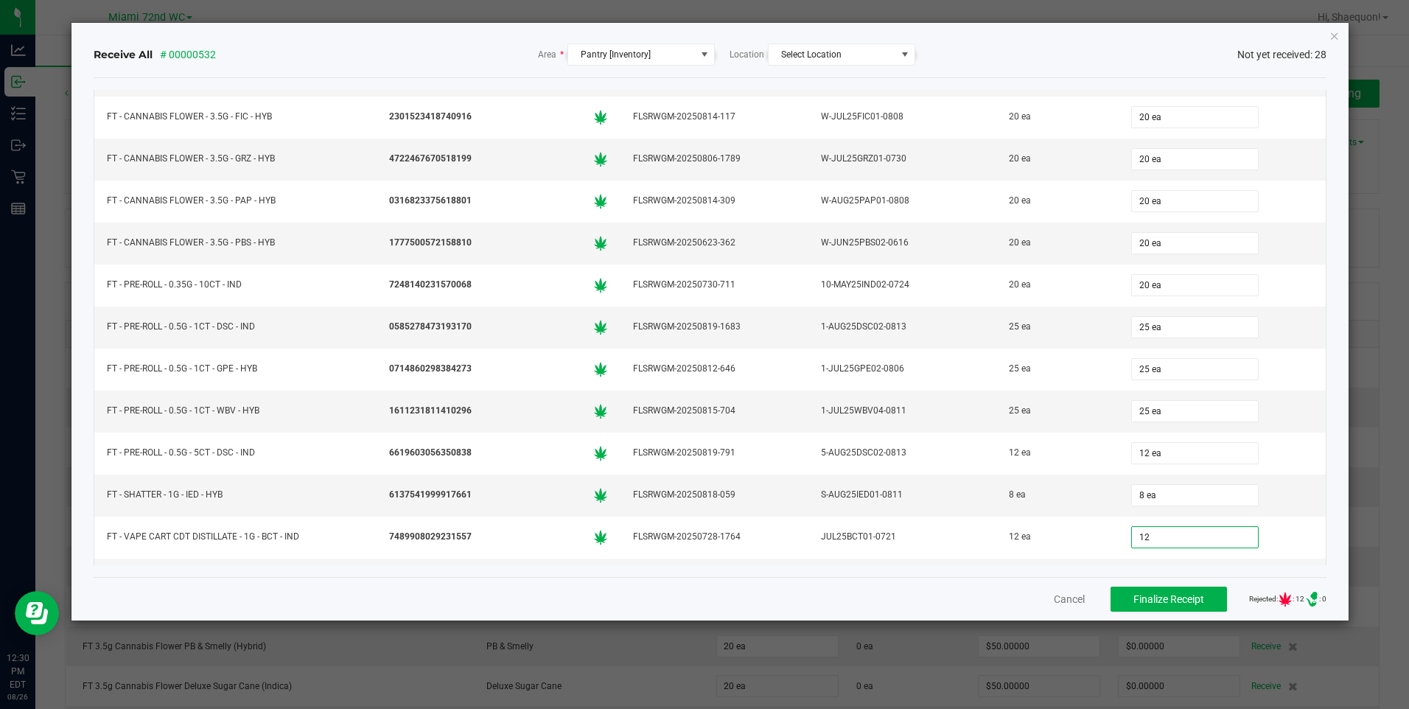
type input "12 ea"
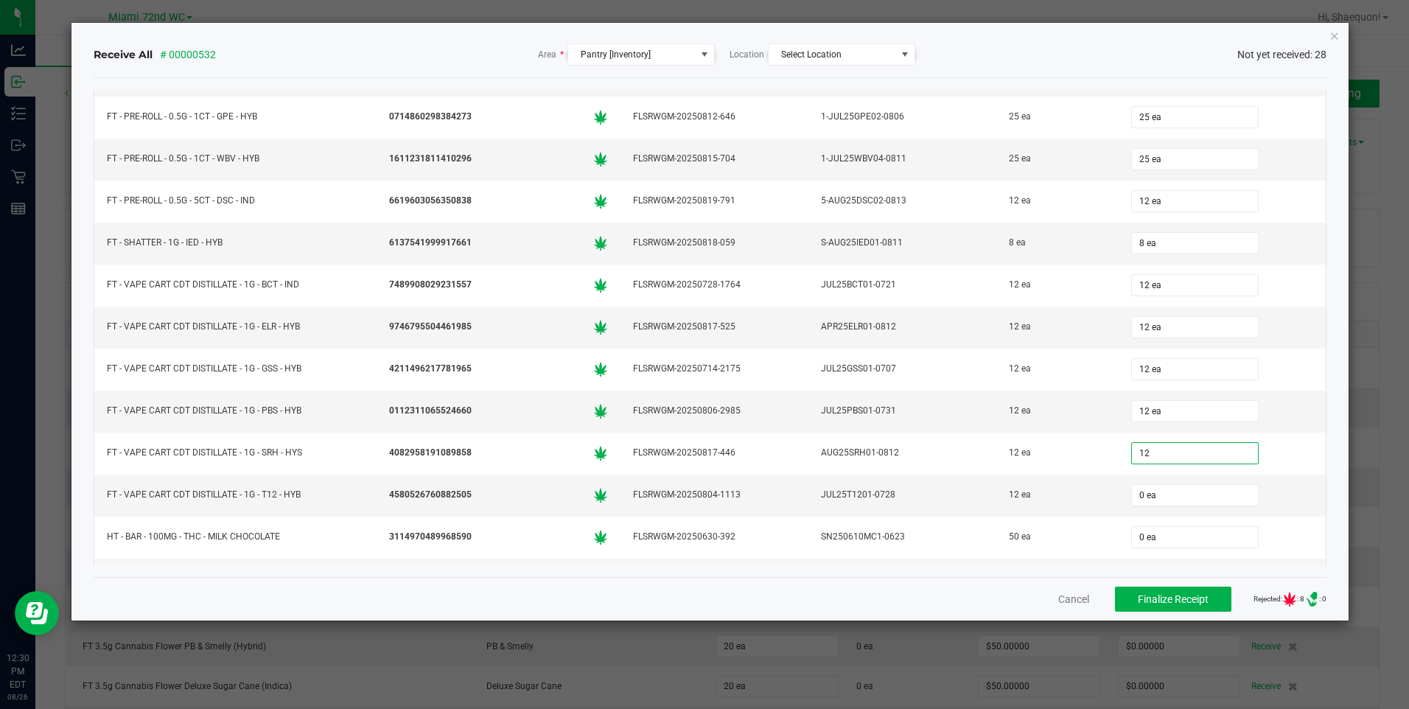
type input "12 ea"
type input "50 ea"
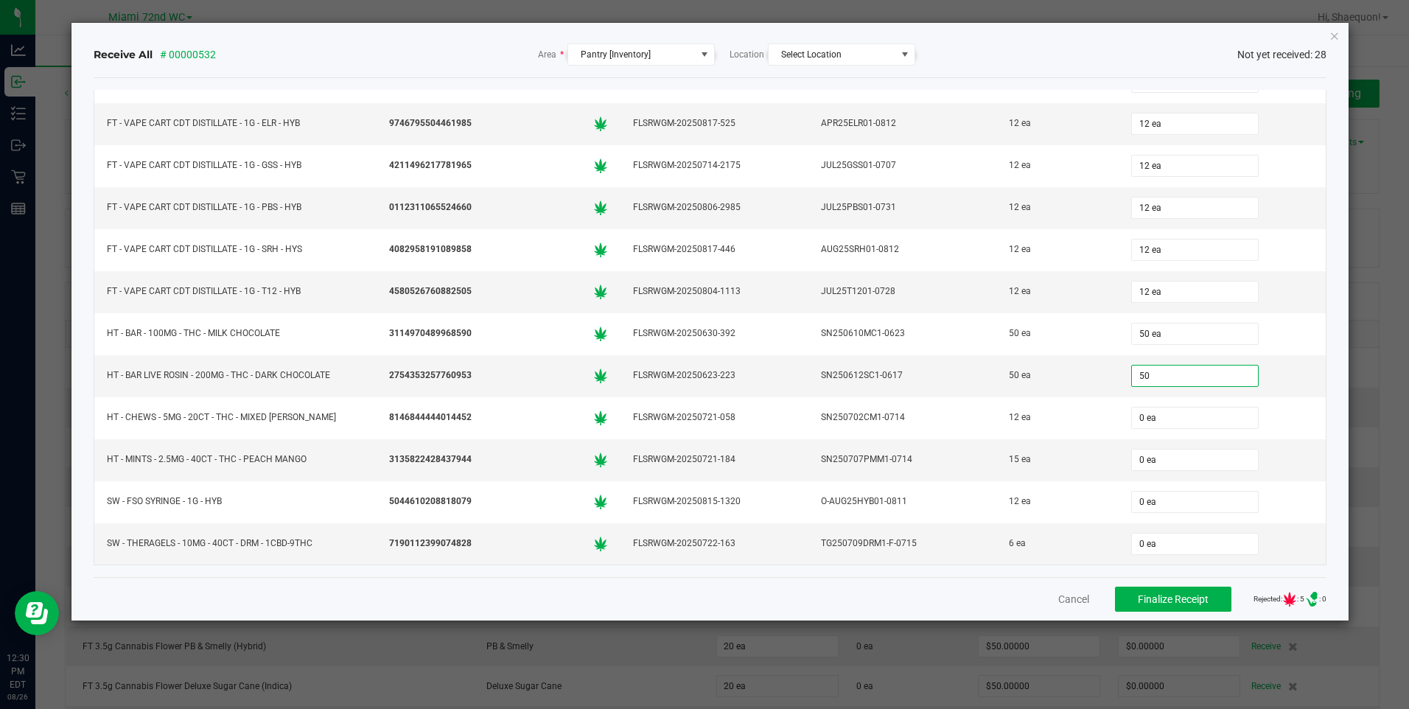
type input "50 ea"
type input "12 ea"
type input "15 ea"
type input "12 ea"
type input "6 ea"
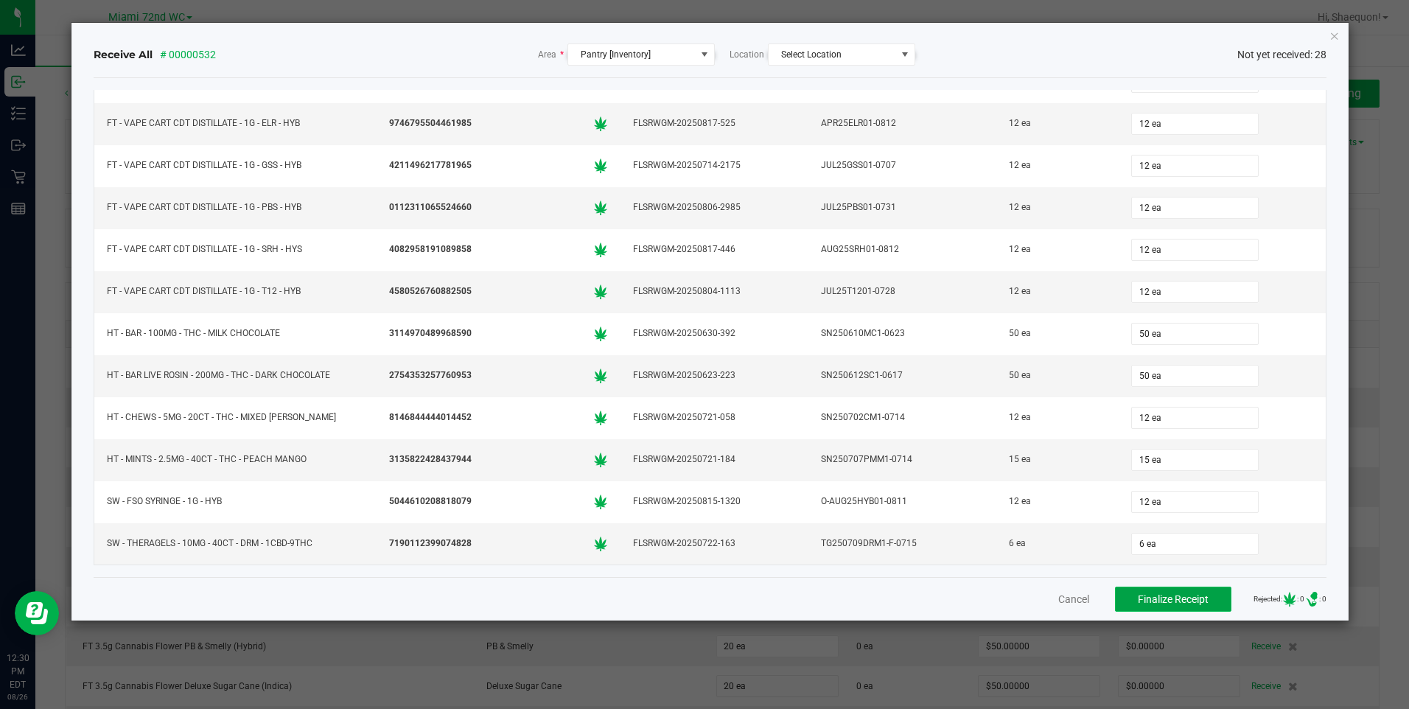
click at [1153, 602] on span "Finalize Receipt" at bounding box center [1173, 599] width 71 height 12
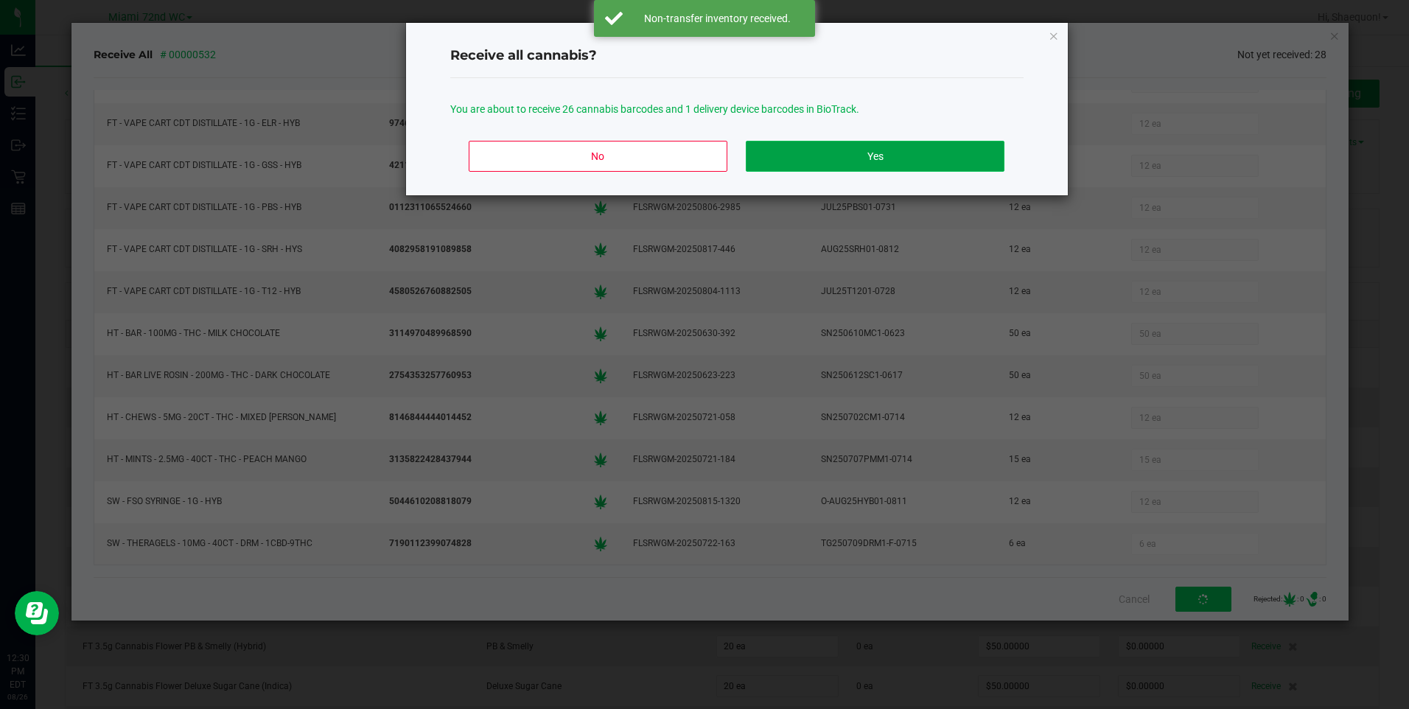
click at [904, 153] on button "Yes" at bounding box center [875, 156] width 258 height 31
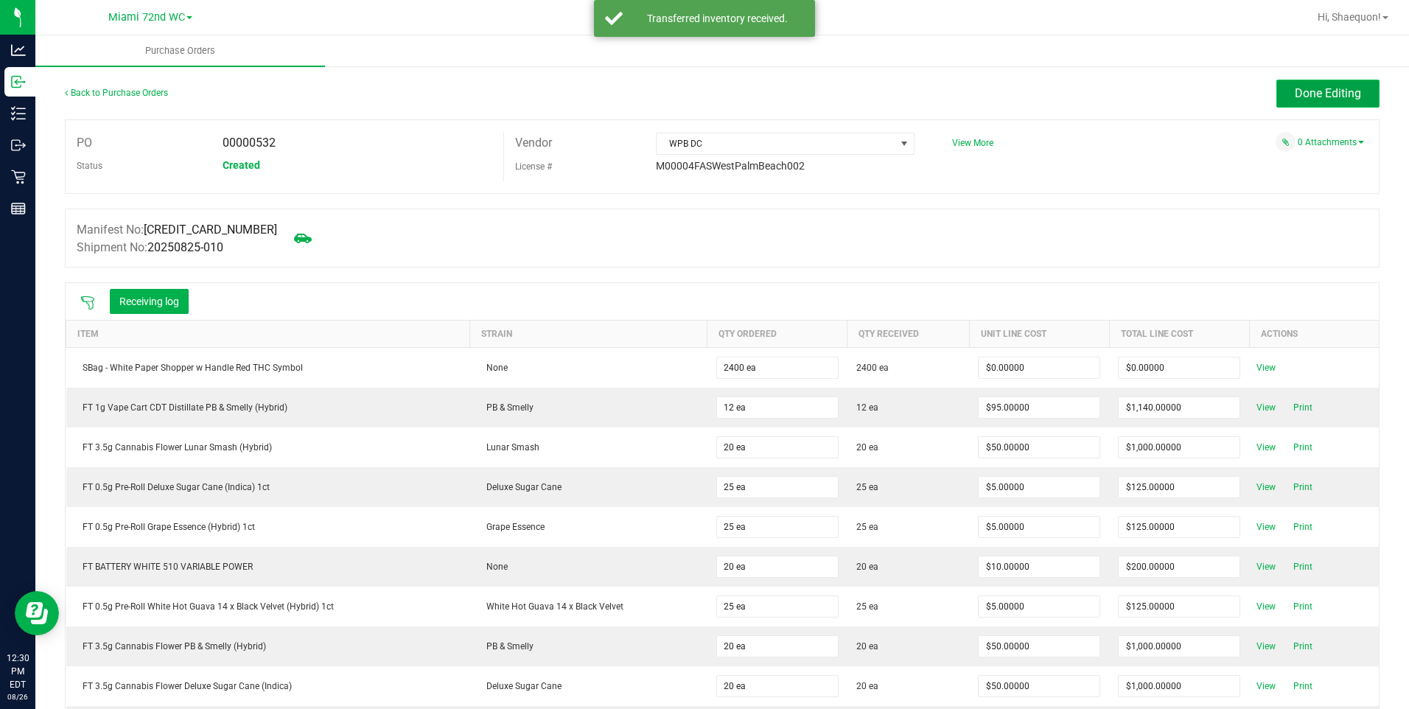
click at [1337, 94] on span "Done Editing" at bounding box center [1328, 93] width 66 height 14
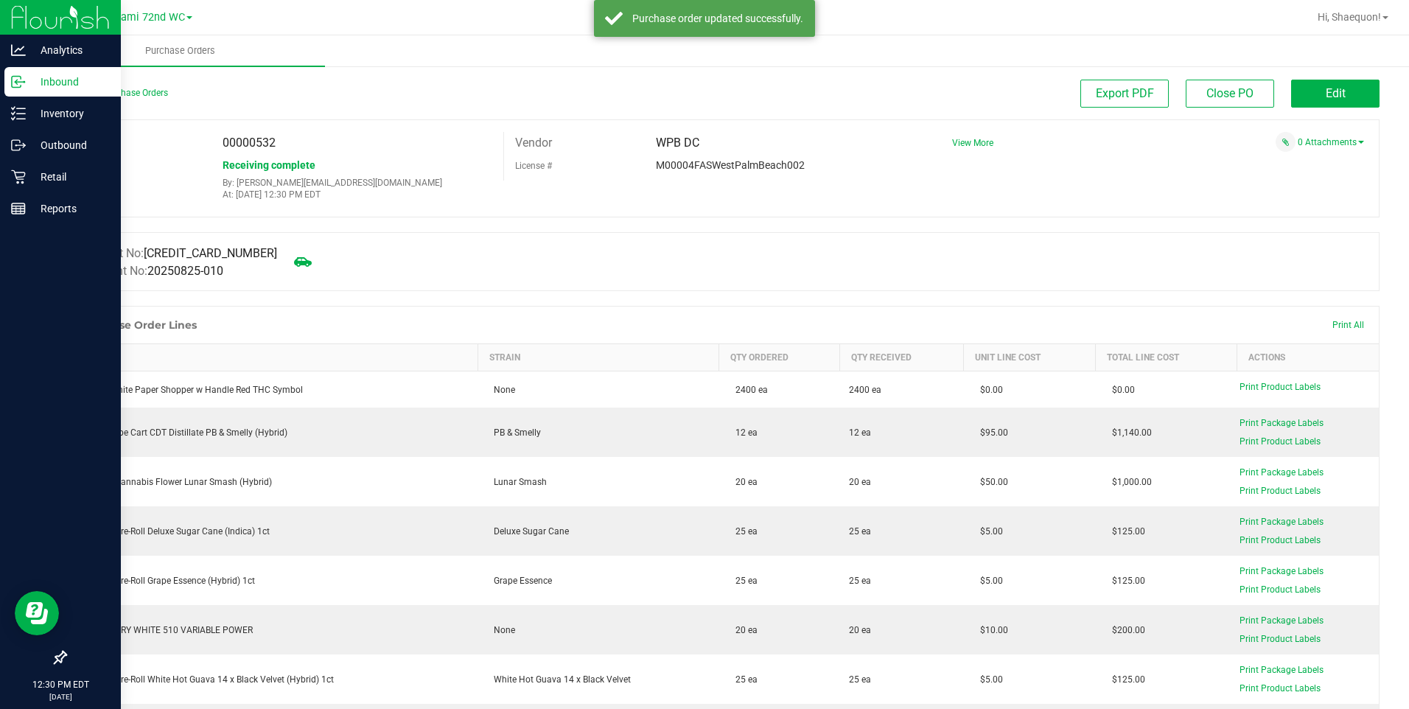
click at [56, 82] on p "Inbound" at bounding box center [70, 82] width 88 height 18
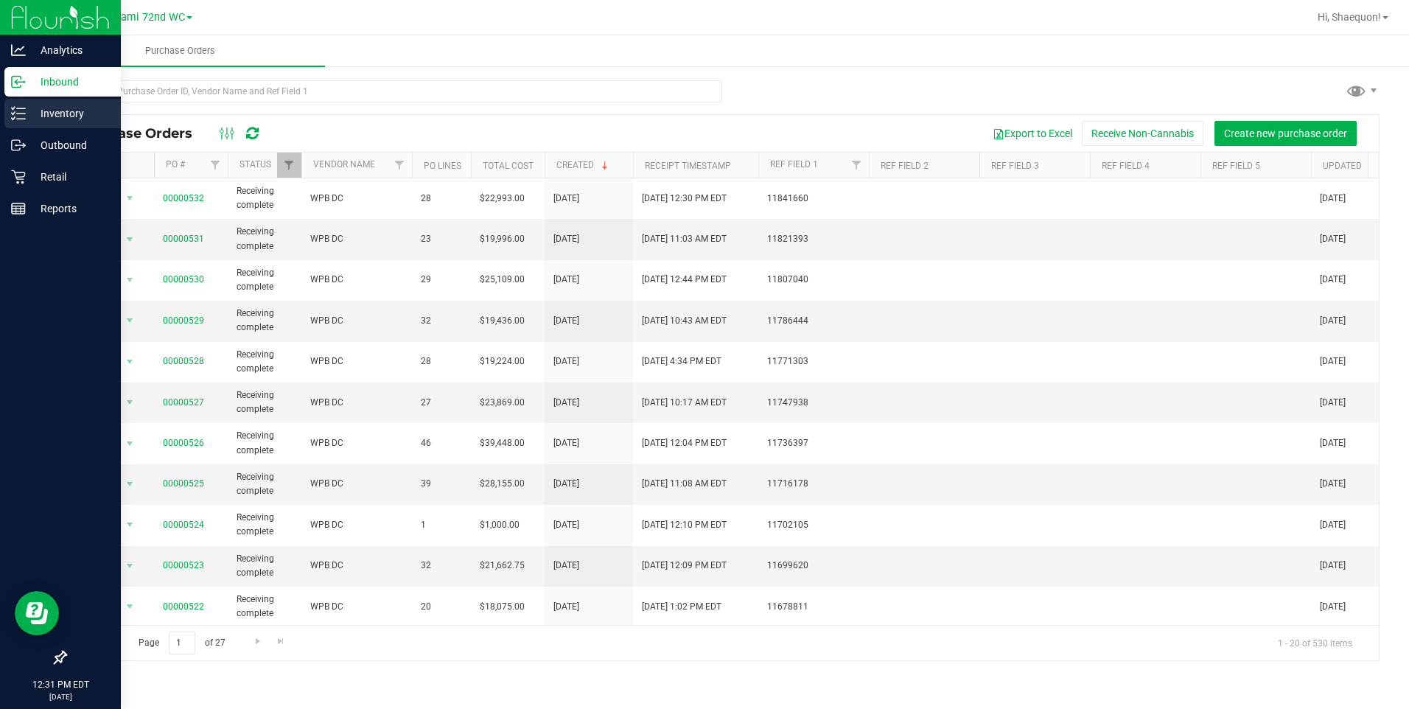
click at [35, 122] on p "Inventory" at bounding box center [70, 114] width 88 height 18
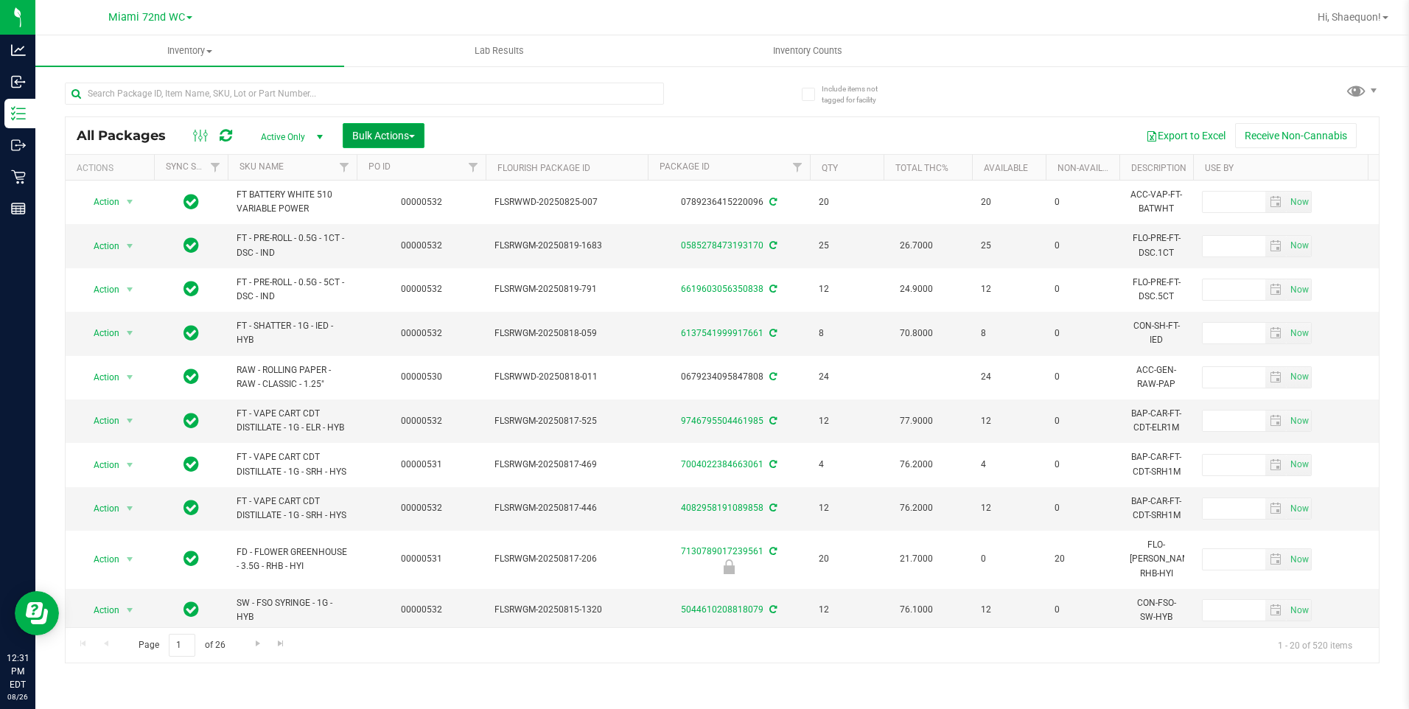
click at [414, 139] on span "Bulk Actions" at bounding box center [383, 136] width 63 height 12
click at [425, 281] on span "Lock/Unlock packages" at bounding box center [402, 277] width 101 height 12
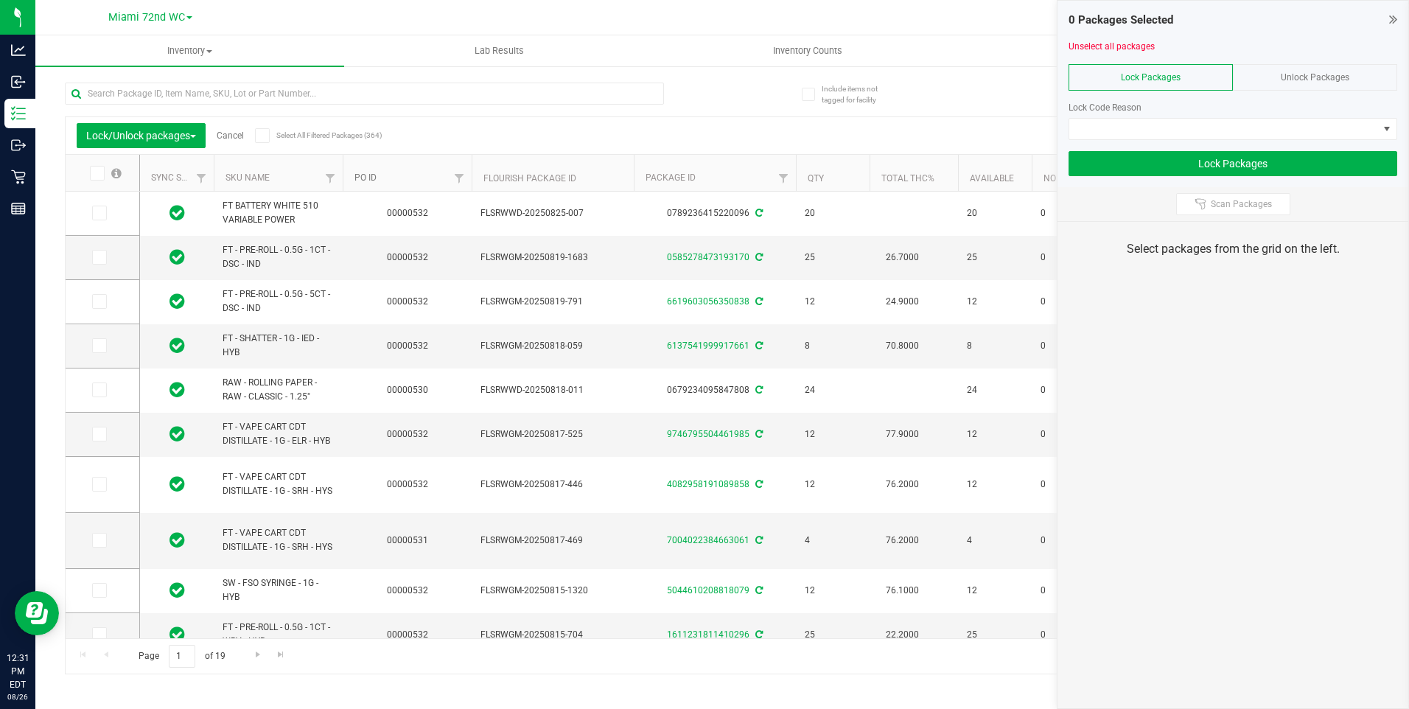
click at [375, 174] on link "PO ID" at bounding box center [365, 177] width 22 height 10
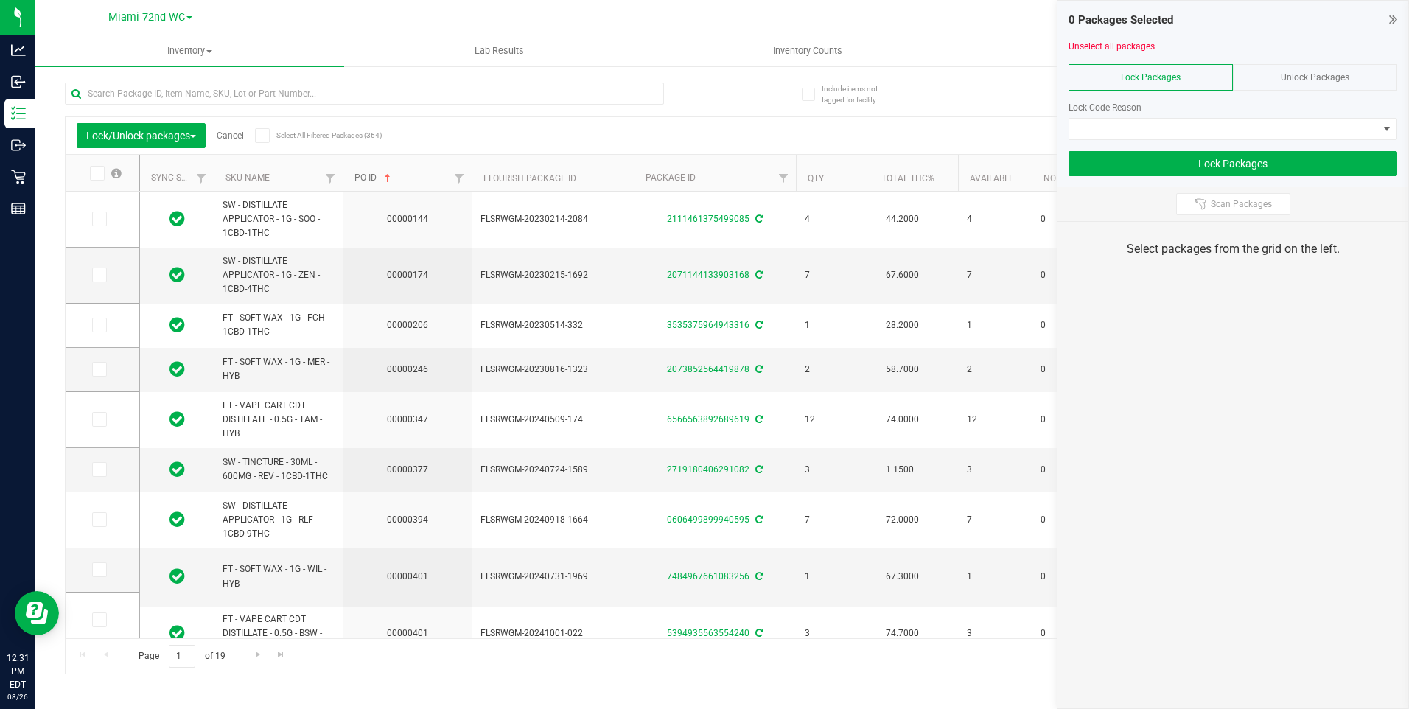
click at [375, 174] on link "PO ID" at bounding box center [373, 177] width 39 height 10
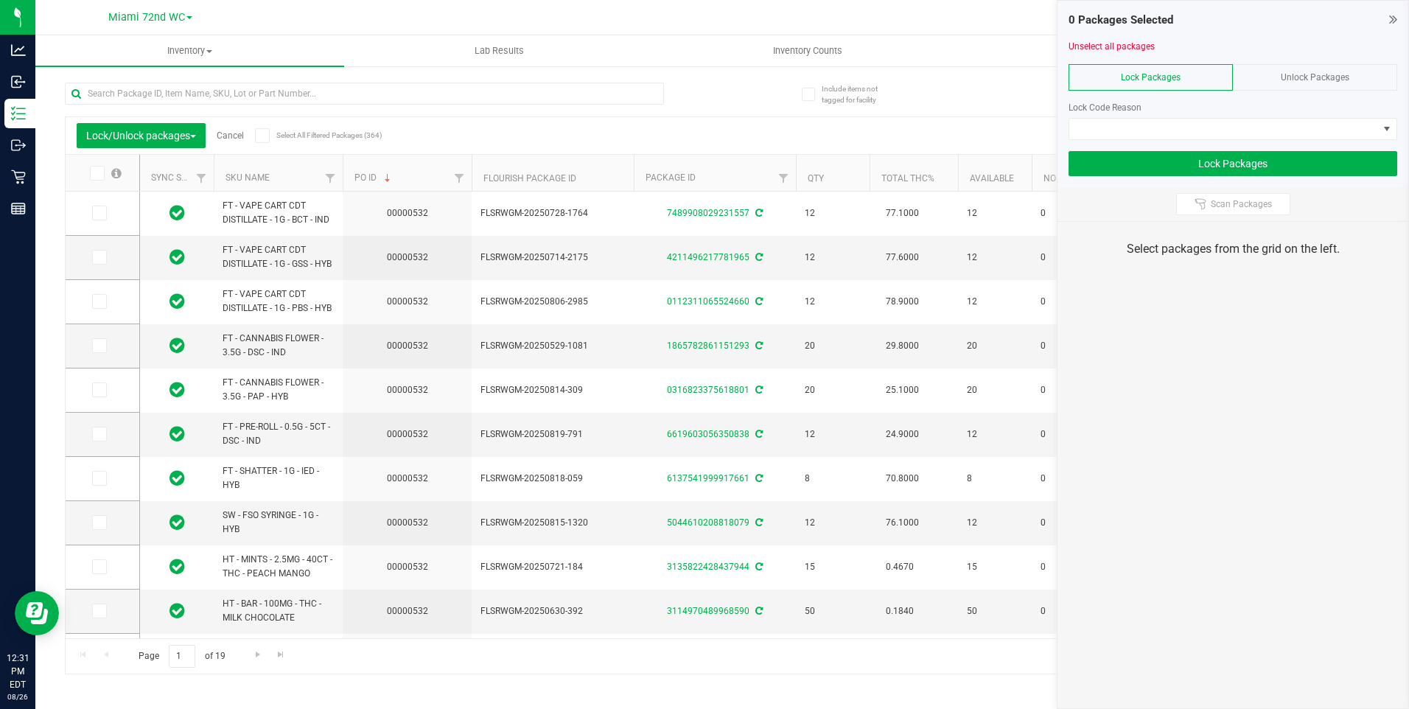
click at [95, 173] on icon at bounding box center [96, 173] width 10 height 0
click at [0, 0] on input "checkbox" at bounding box center [0, 0] width 0 height 0
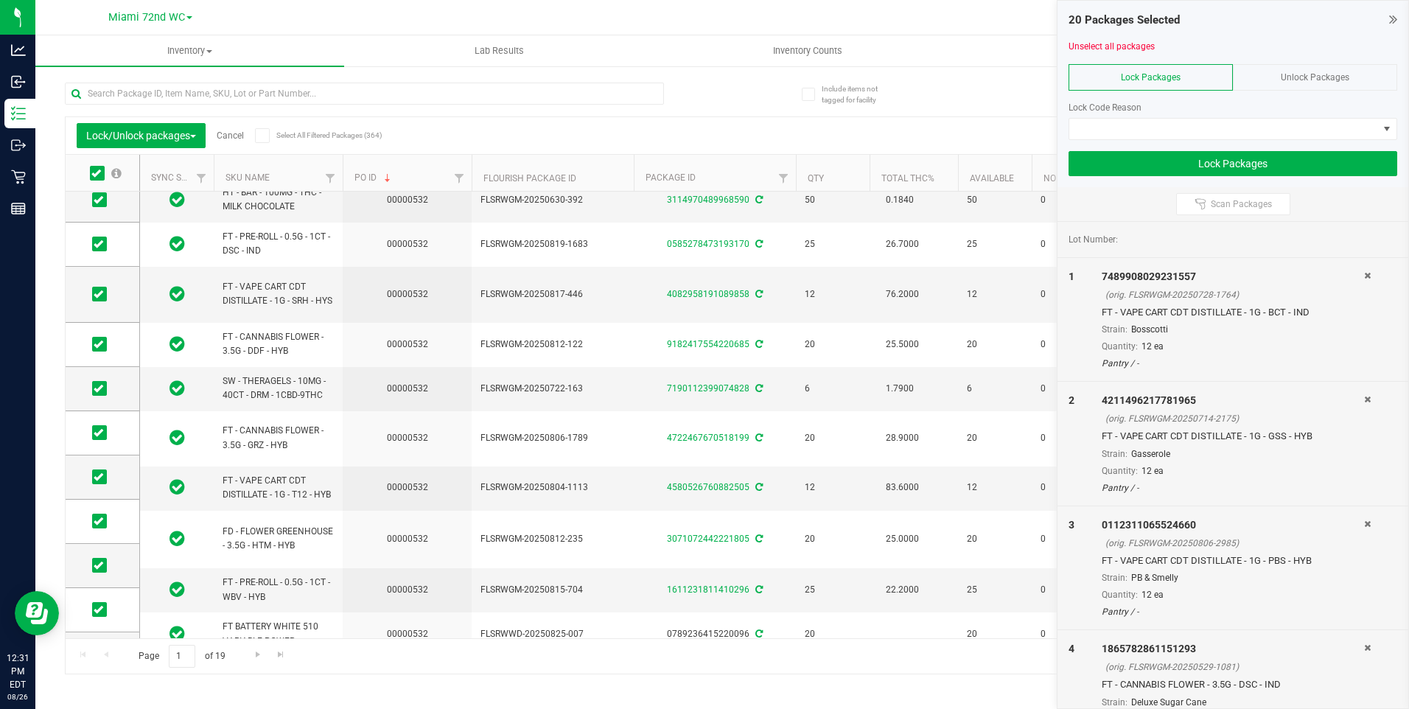
scroll to position [459, 0]
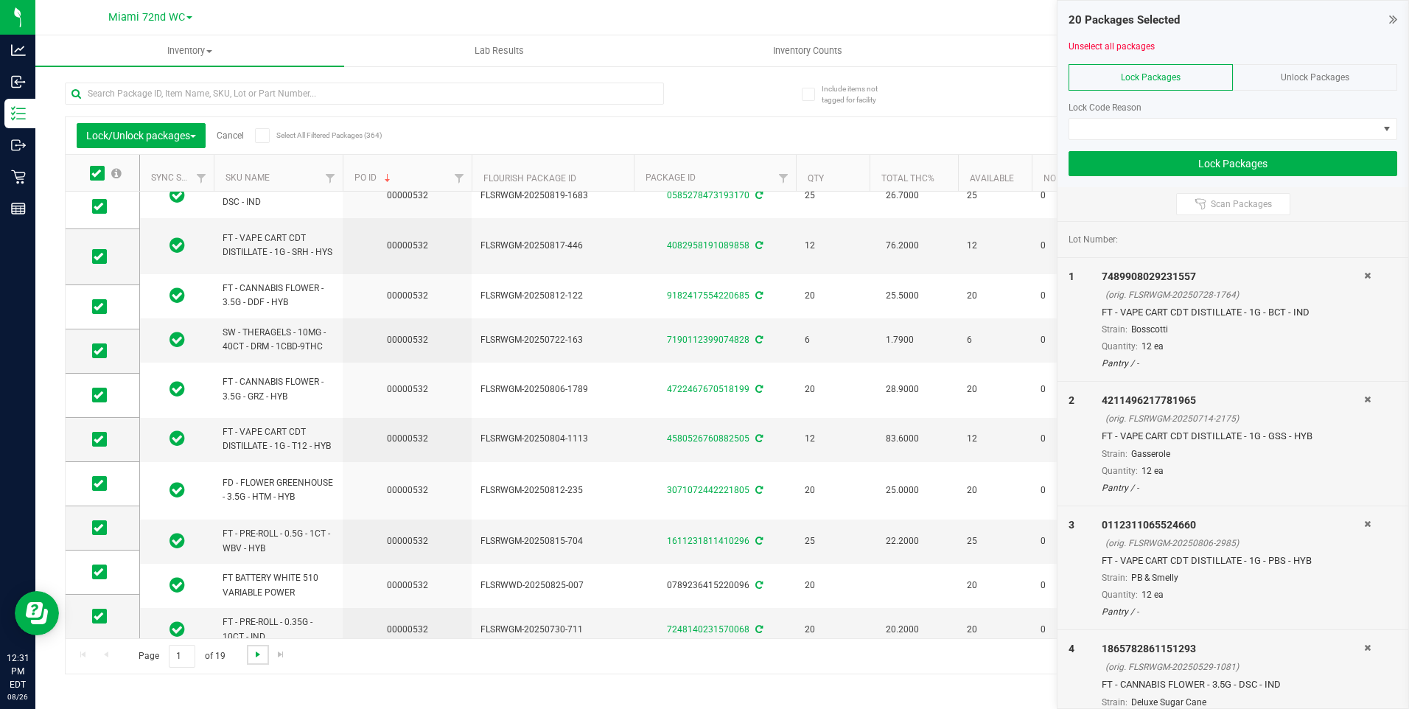
click at [252, 660] on span "Go to the next page" at bounding box center [258, 654] width 12 height 12
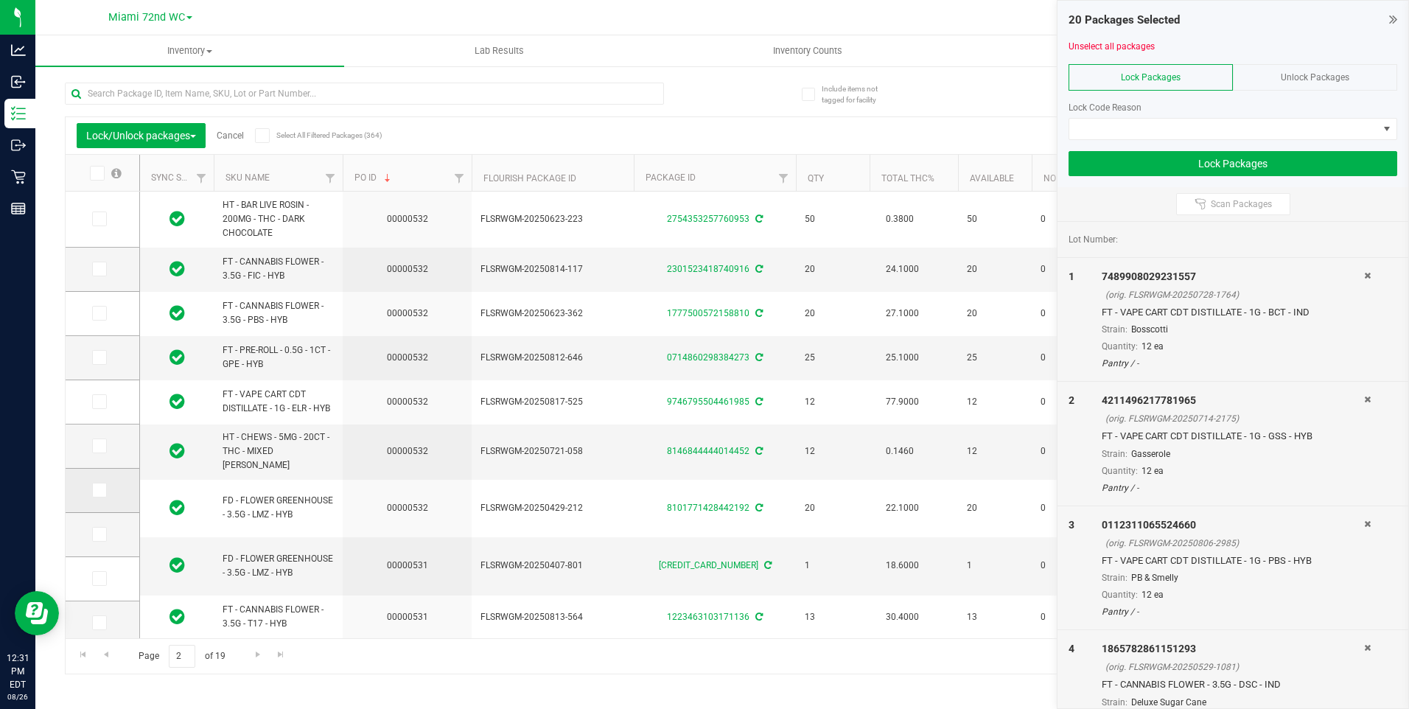
click at [93, 497] on span at bounding box center [99, 490] width 15 height 15
click at [0, 0] on input "checkbox" at bounding box center [0, 0] width 0 height 0
click at [103, 443] on span at bounding box center [99, 445] width 15 height 15
click at [0, 0] on input "checkbox" at bounding box center [0, 0] width 0 height 0
click at [95, 407] on span at bounding box center [99, 401] width 15 height 15
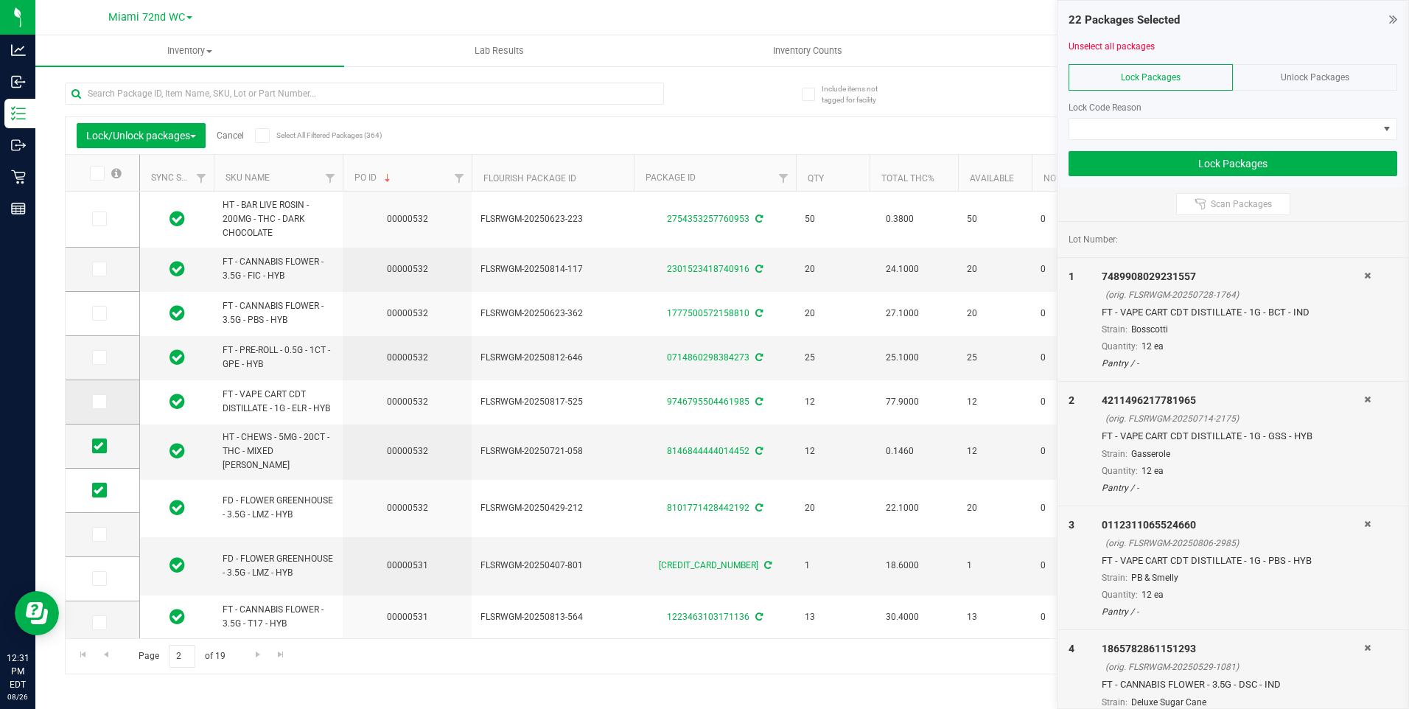
click at [0, 0] on input "checkbox" at bounding box center [0, 0] width 0 height 0
click at [103, 363] on span at bounding box center [99, 357] width 15 height 15
click at [0, 0] on input "checkbox" at bounding box center [0, 0] width 0 height 0
click at [106, 318] on span at bounding box center [99, 313] width 15 height 15
click at [0, 0] on input "checkbox" at bounding box center [0, 0] width 0 height 0
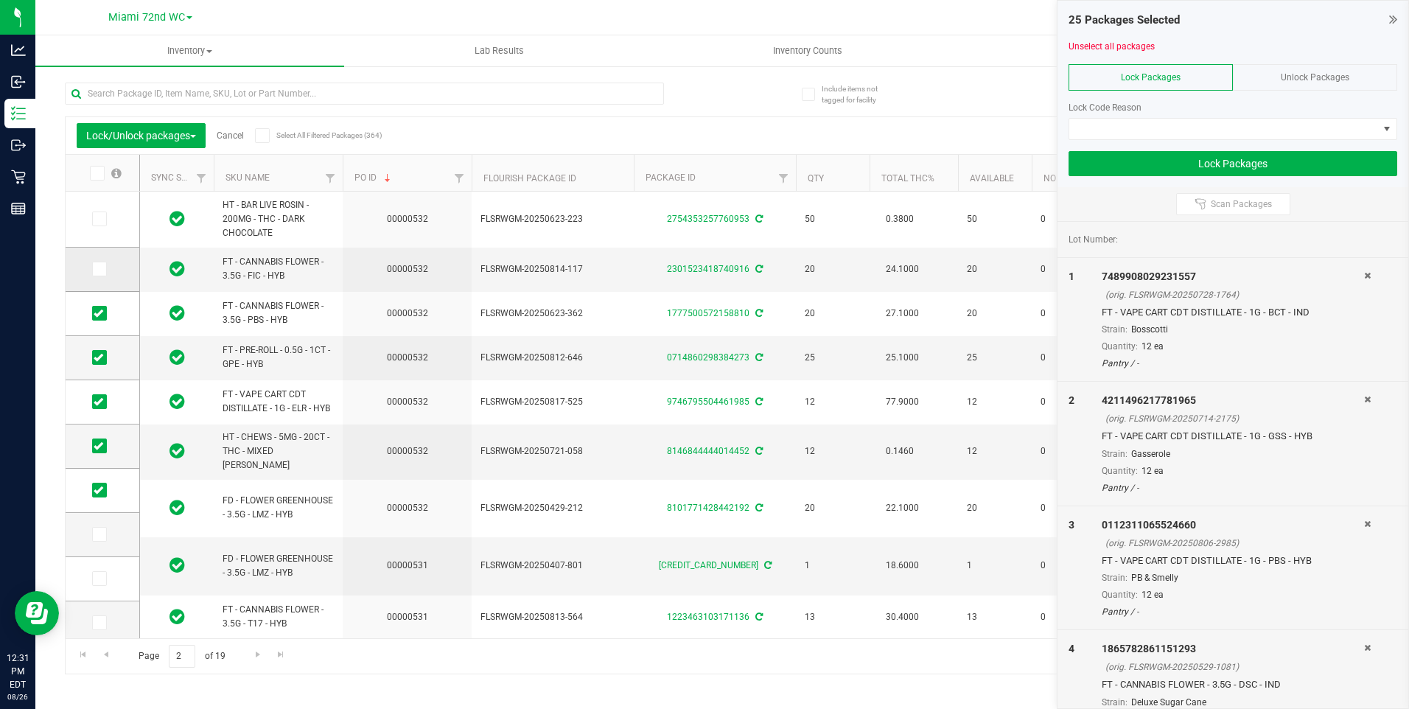
click at [98, 269] on icon at bounding box center [99, 269] width 10 height 0
click at [0, 0] on input "checkbox" at bounding box center [0, 0] width 0 height 0
click at [98, 219] on icon at bounding box center [99, 219] width 10 height 0
click at [0, 0] on input "checkbox" at bounding box center [0, 0] width 0 height 0
click at [100, 219] on icon at bounding box center [99, 219] width 10 height 0
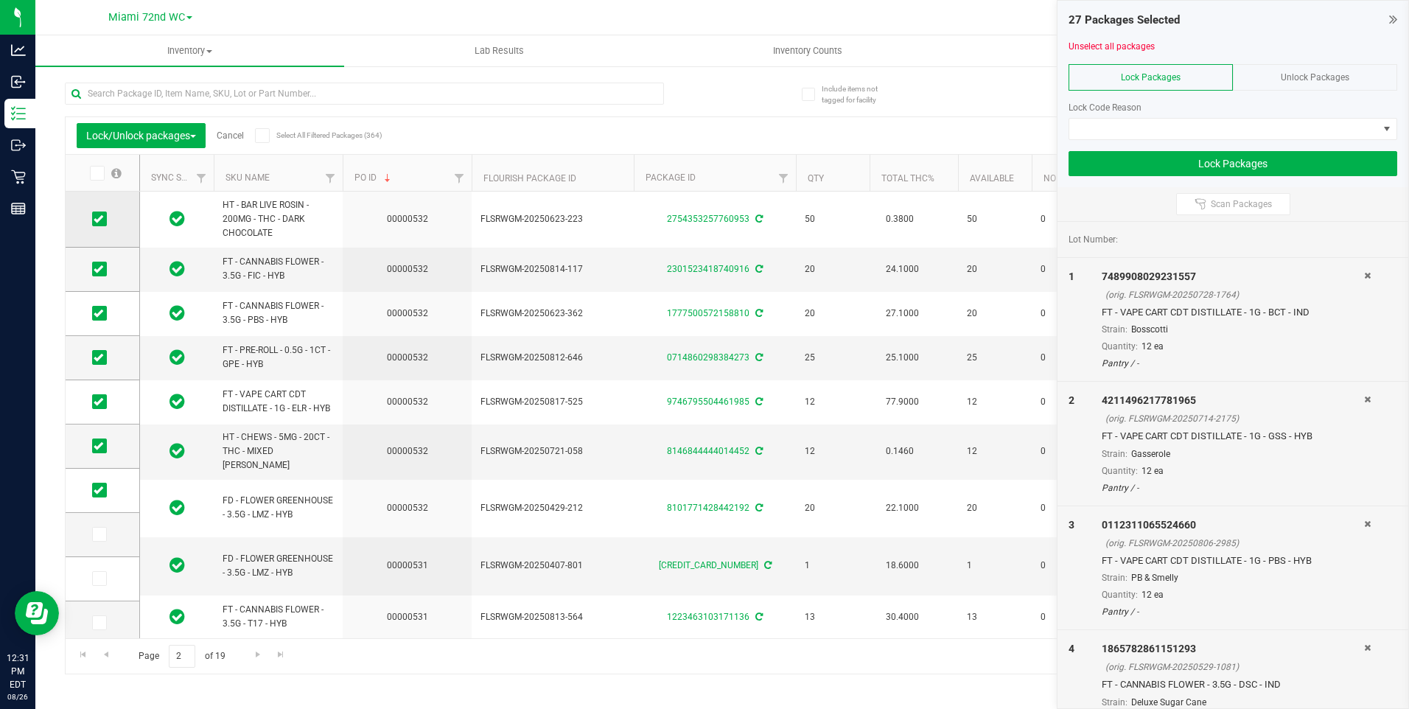
click at [0, 0] on input "checkbox" at bounding box center [0, 0] width 0 height 0
click at [1389, 127] on span at bounding box center [1387, 129] width 12 height 12
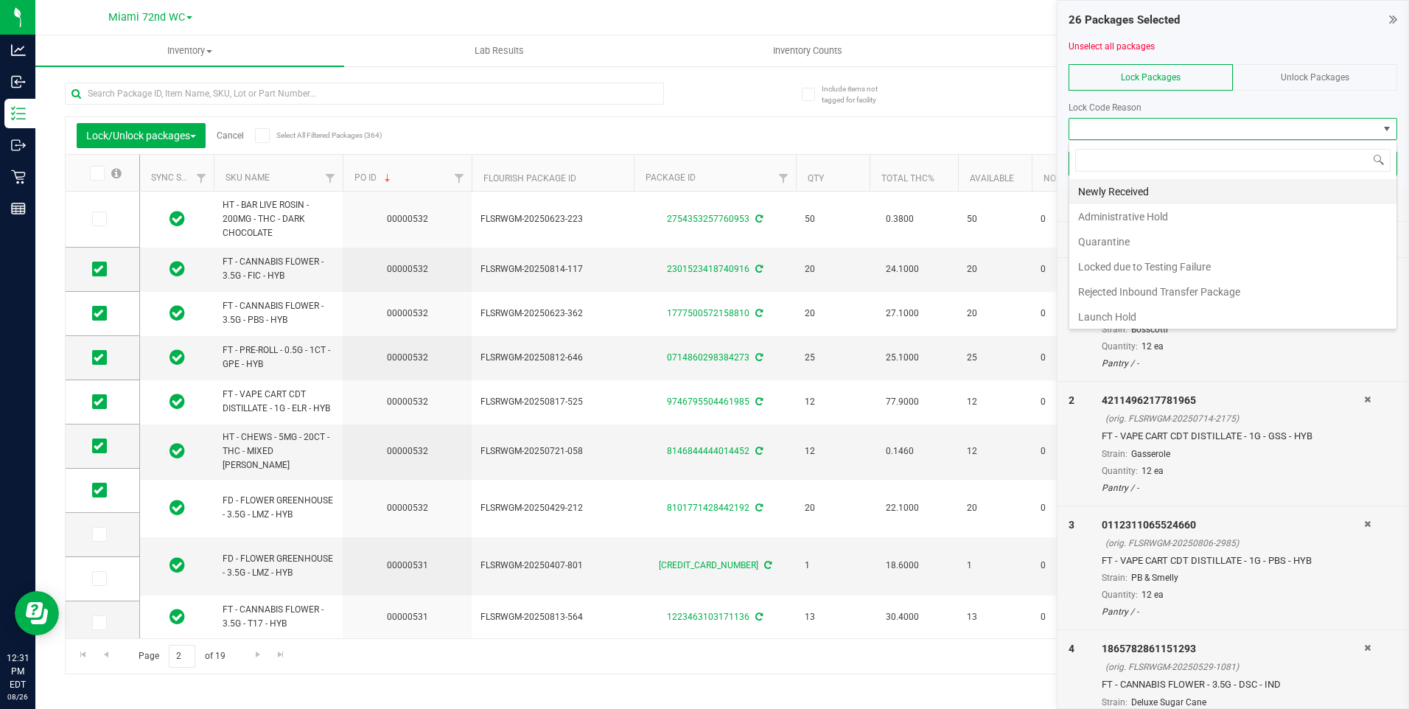
click at [1291, 191] on li "Newly Received" at bounding box center [1232, 191] width 327 height 25
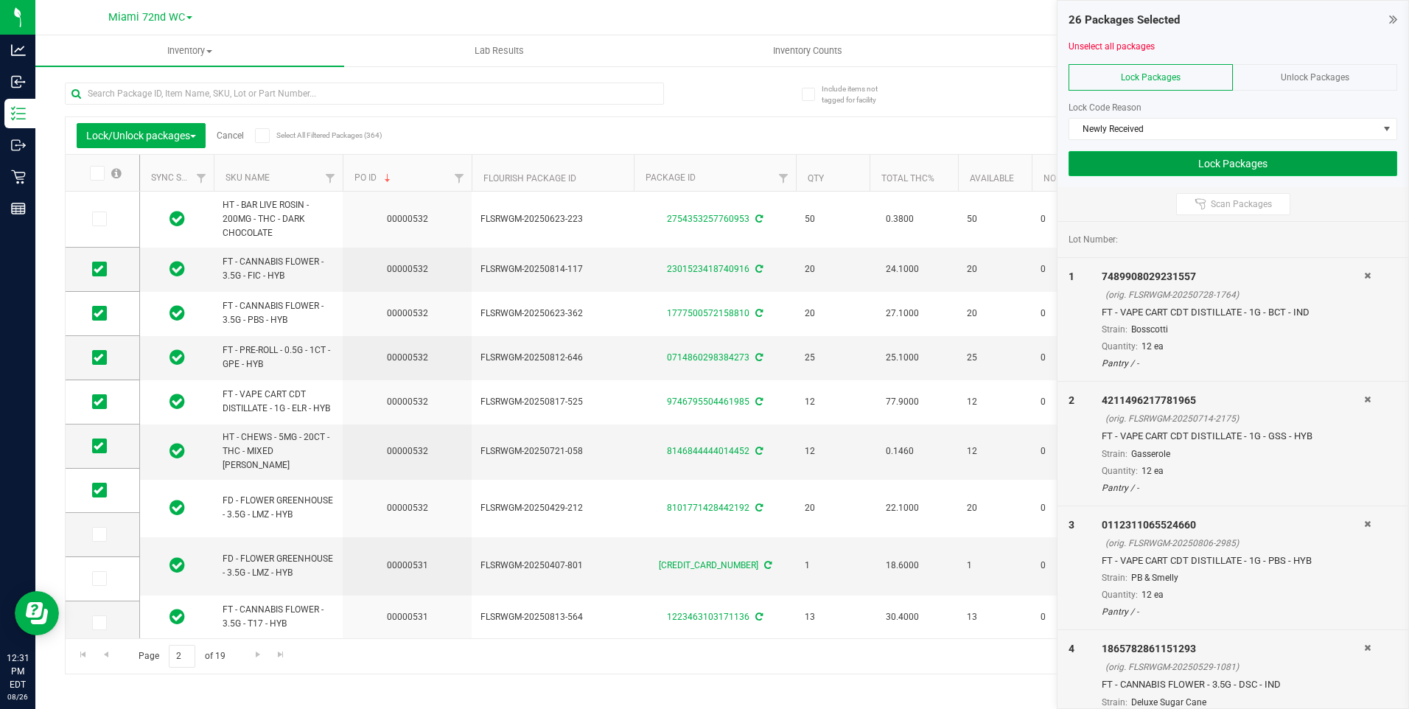
click at [1250, 165] on button "Lock Packages" at bounding box center [1233, 163] width 329 height 25
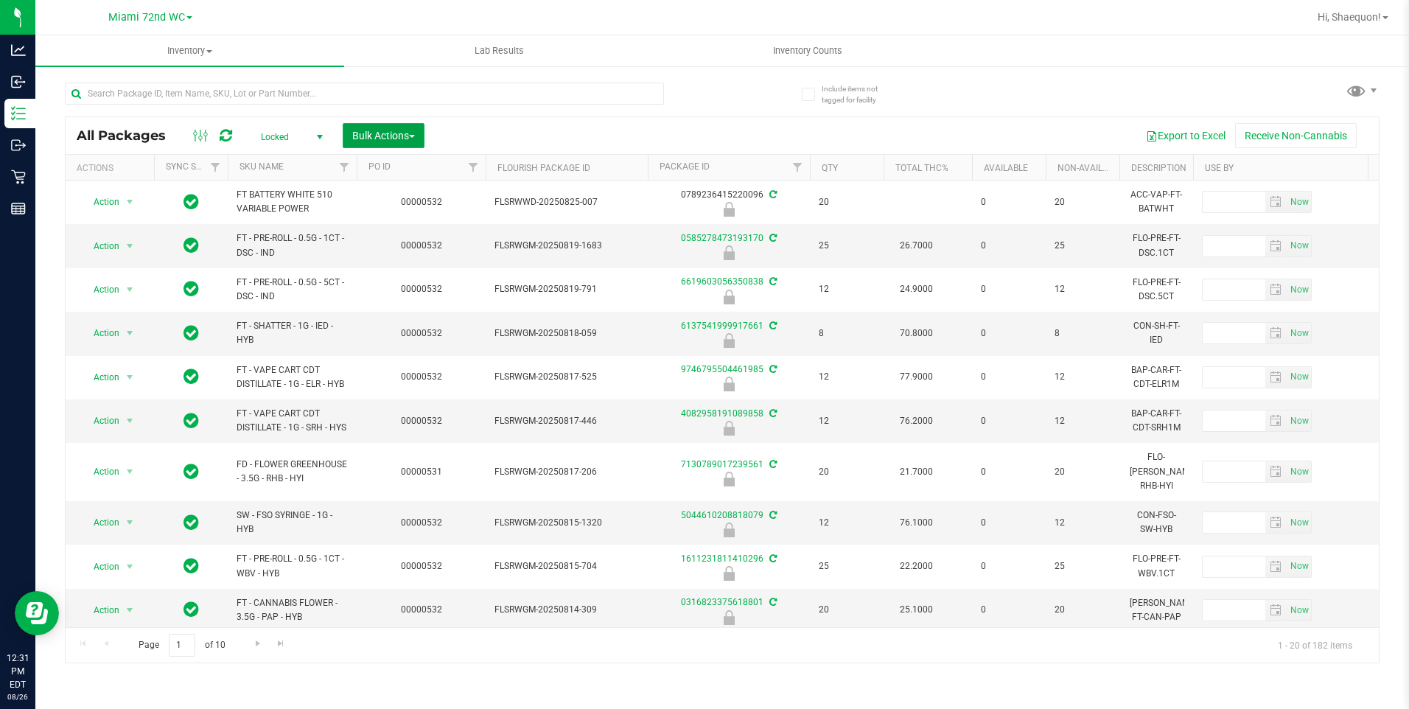
click at [410, 138] on span "Bulk Actions" at bounding box center [383, 136] width 63 height 12
click at [410, 279] on span "Lock/Unlock packages" at bounding box center [402, 277] width 101 height 12
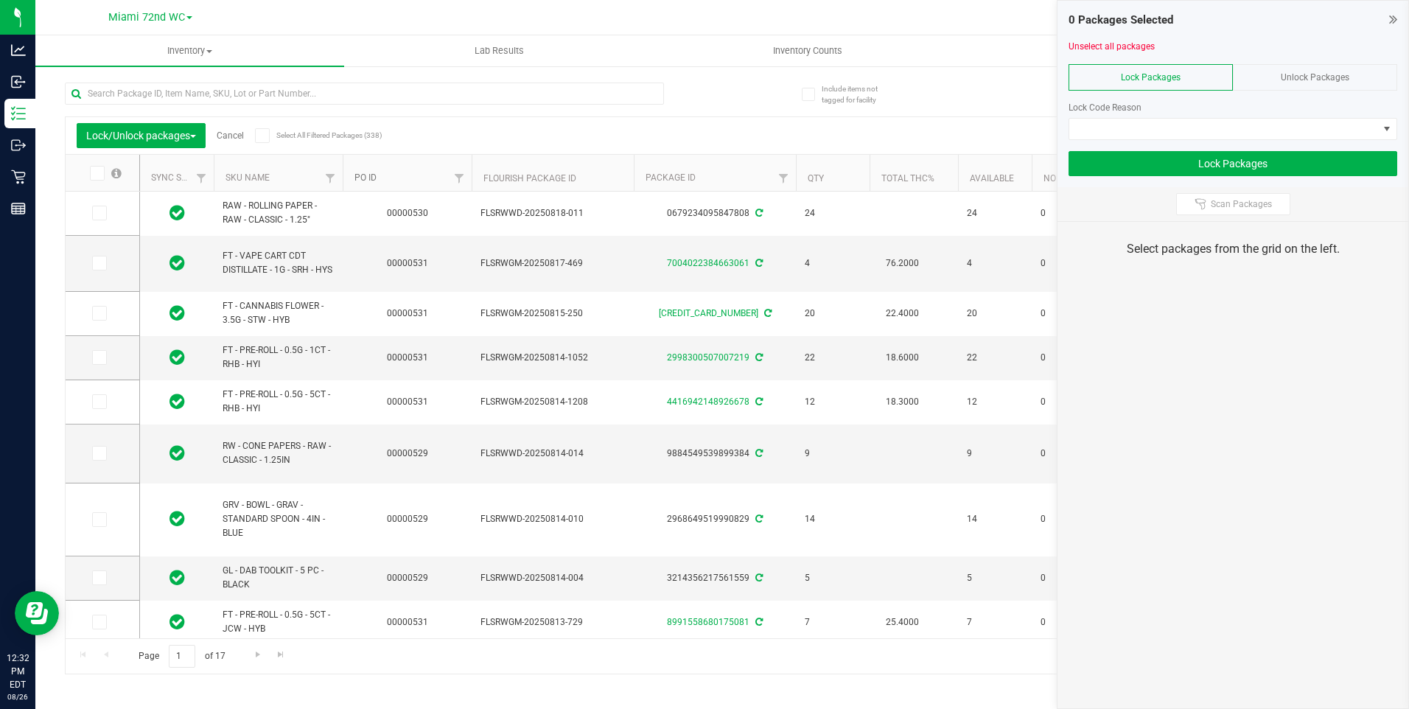
click at [368, 179] on link "PO ID" at bounding box center [365, 177] width 22 height 10
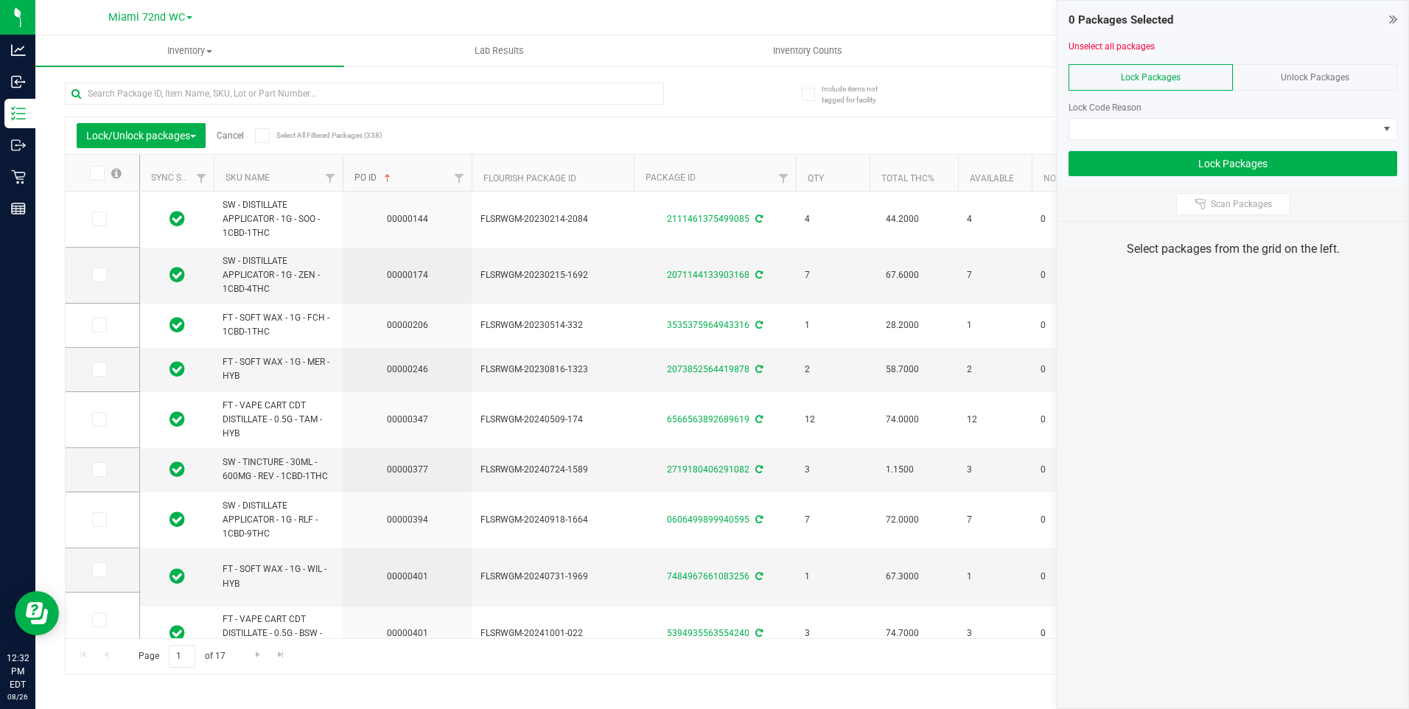
click at [368, 179] on link "PO ID" at bounding box center [373, 177] width 39 height 10
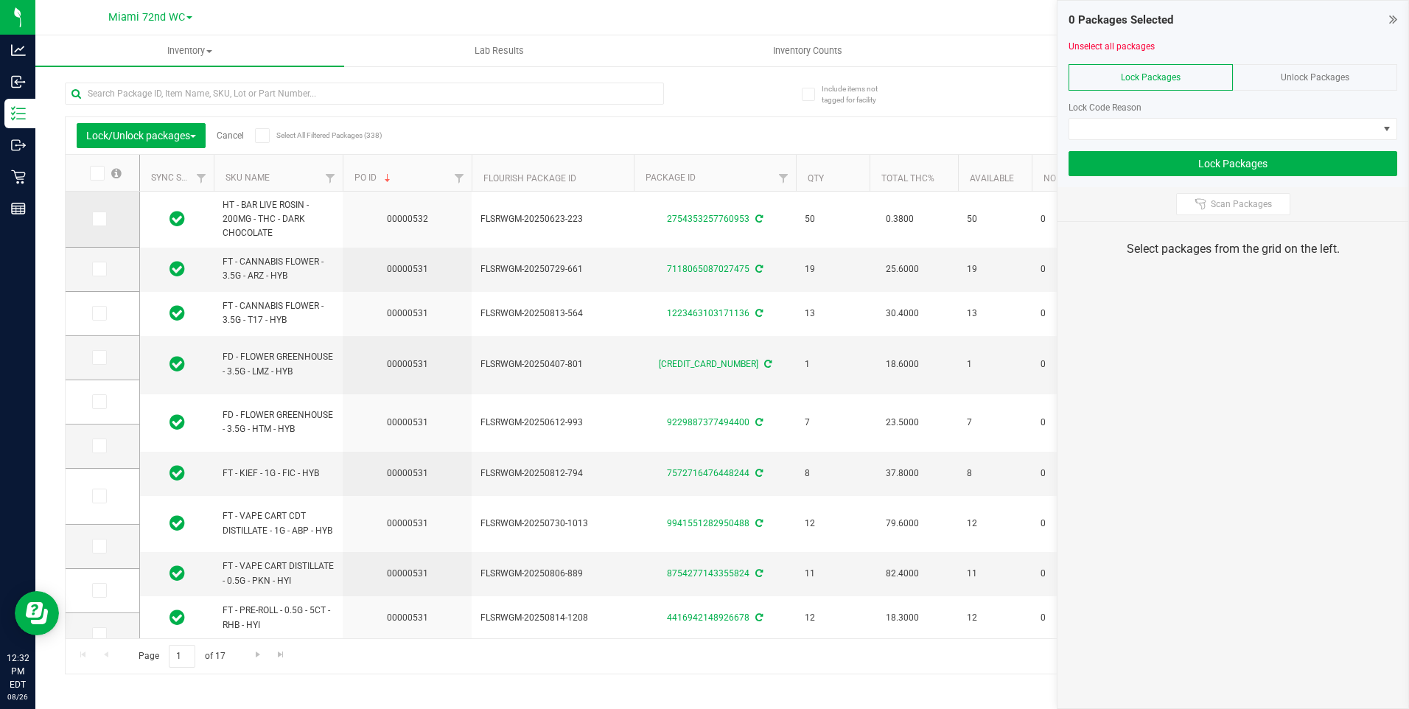
click at [102, 219] on icon at bounding box center [99, 219] width 10 height 0
click at [0, 0] on input "checkbox" at bounding box center [0, 0] width 0 height 0
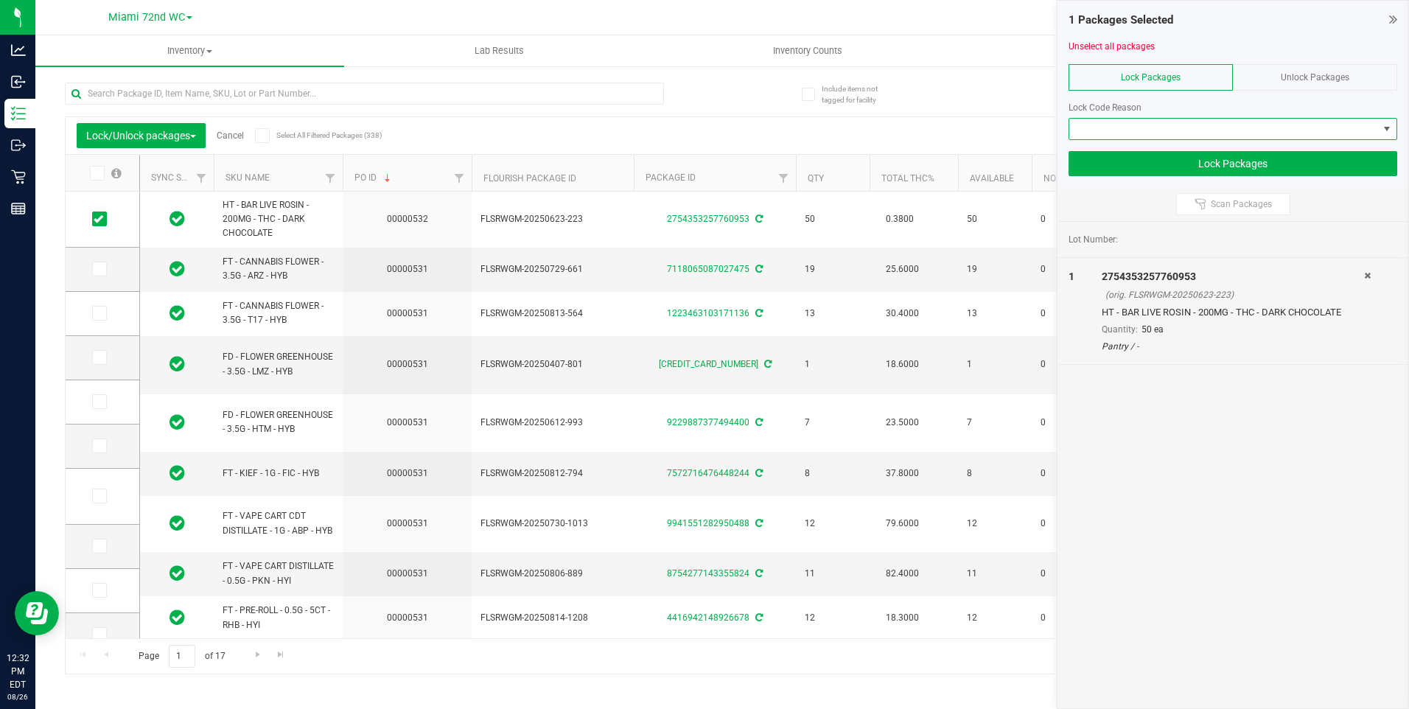
click at [1383, 127] on span at bounding box center [1387, 129] width 12 height 12
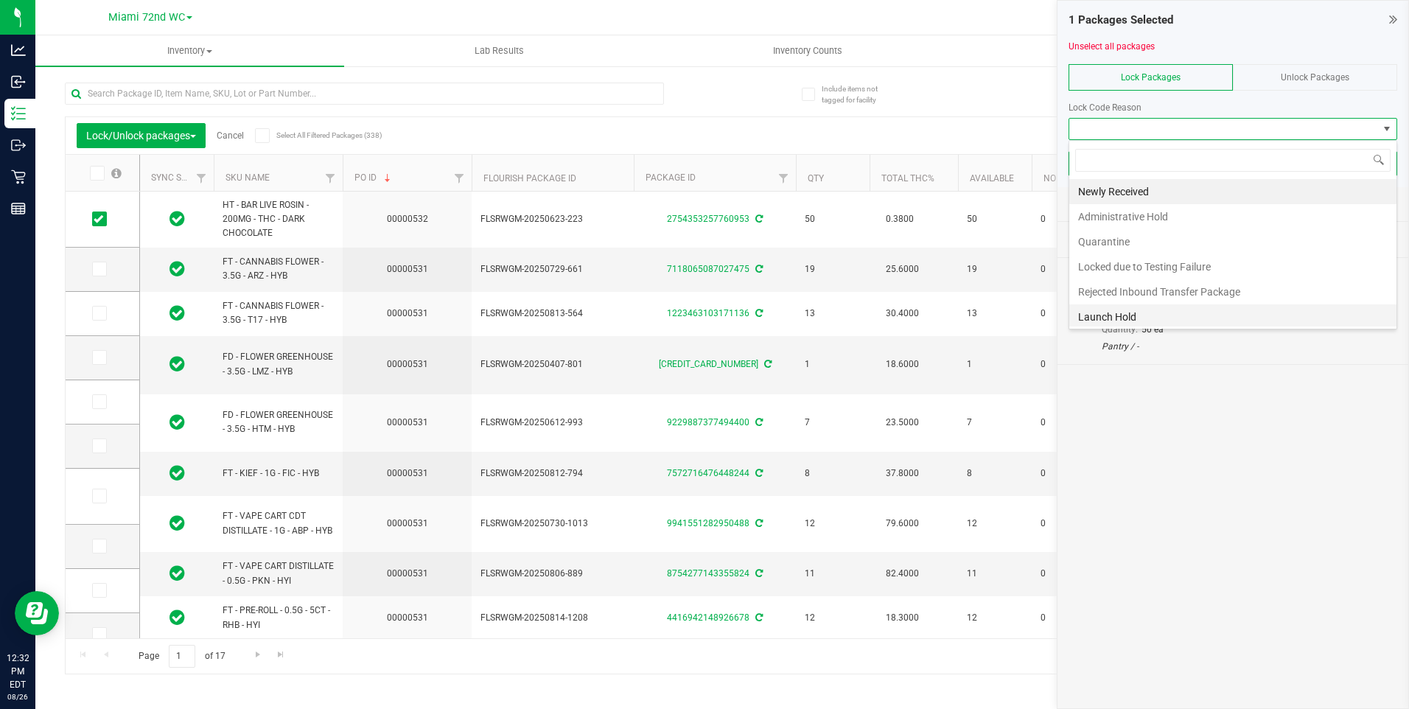
click at [1148, 314] on li "Launch Hold" at bounding box center [1232, 316] width 327 height 25
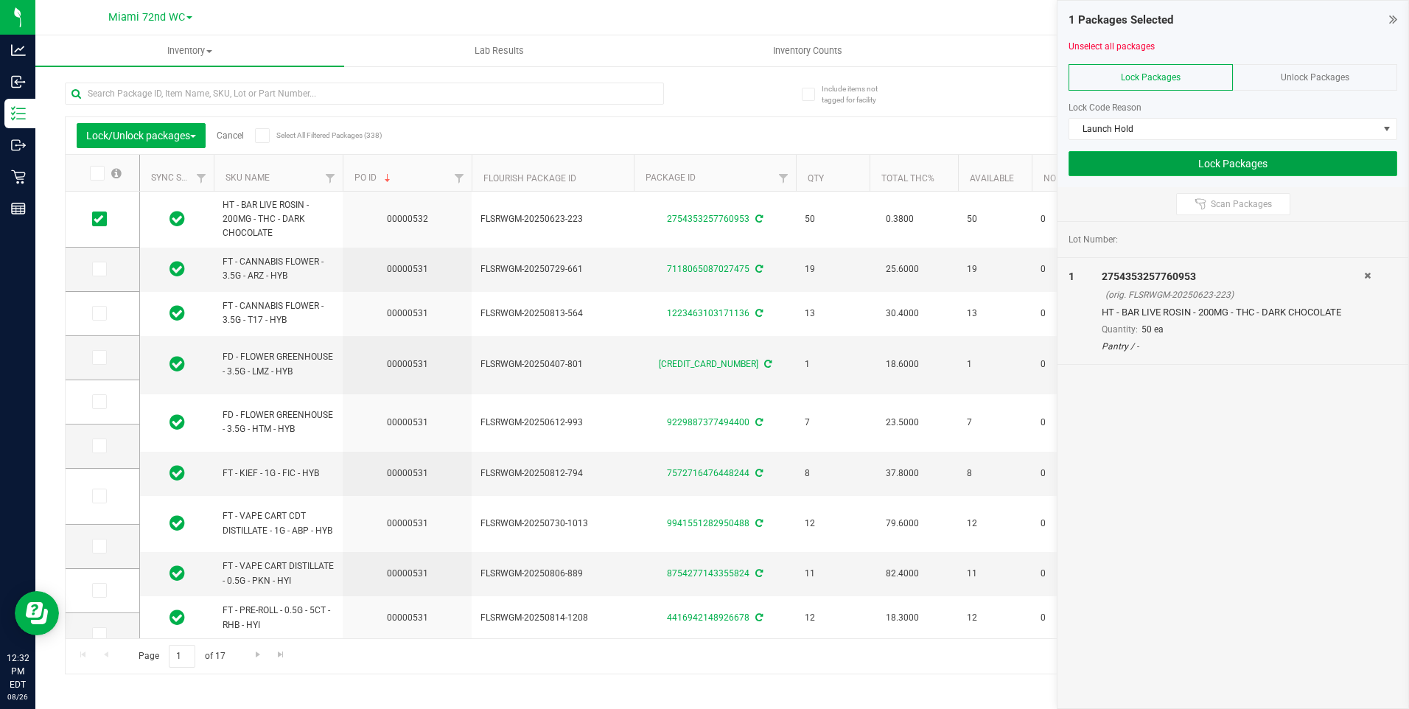
click at [1205, 164] on button "Lock Packages" at bounding box center [1233, 163] width 329 height 25
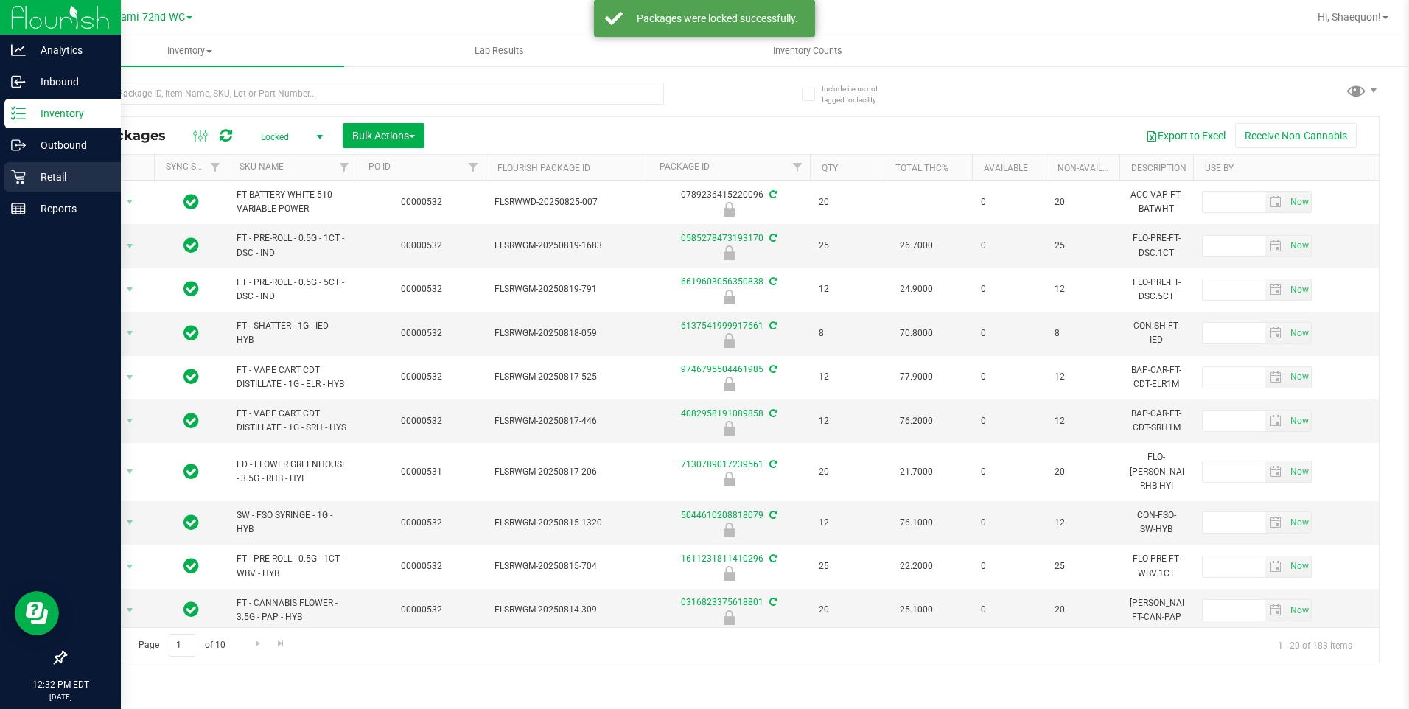
click at [35, 169] on p "Retail" at bounding box center [70, 177] width 88 height 18
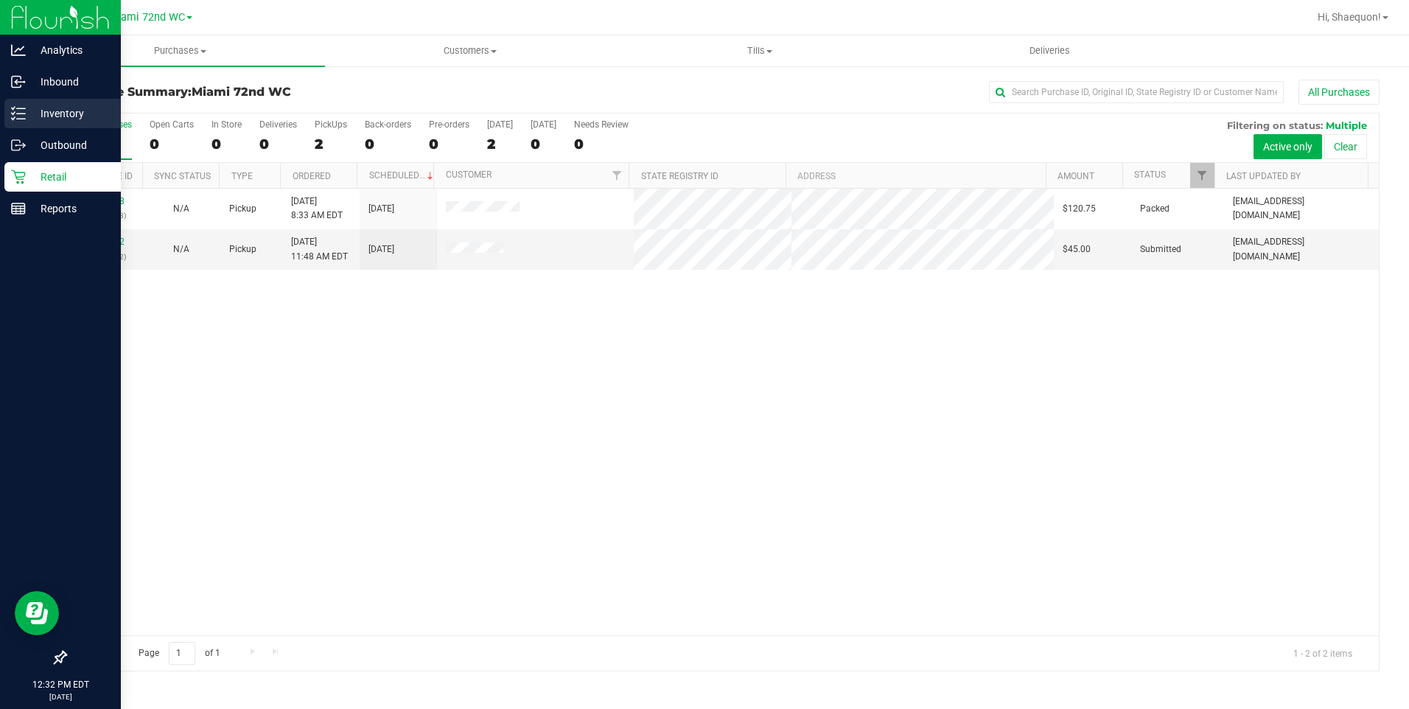
click at [49, 112] on p "Inventory" at bounding box center [70, 114] width 88 height 18
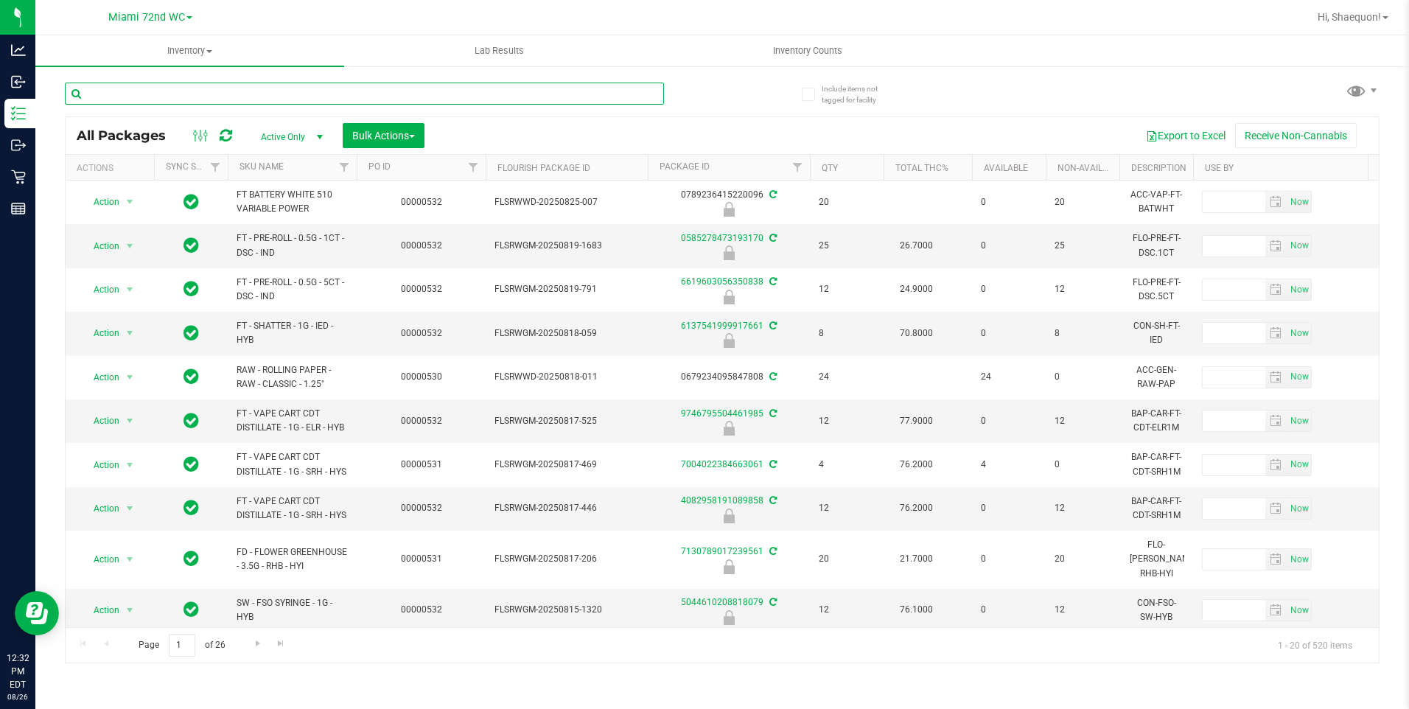
click at [290, 93] on input "text" at bounding box center [364, 94] width 599 height 22
type input "0316823375618801"
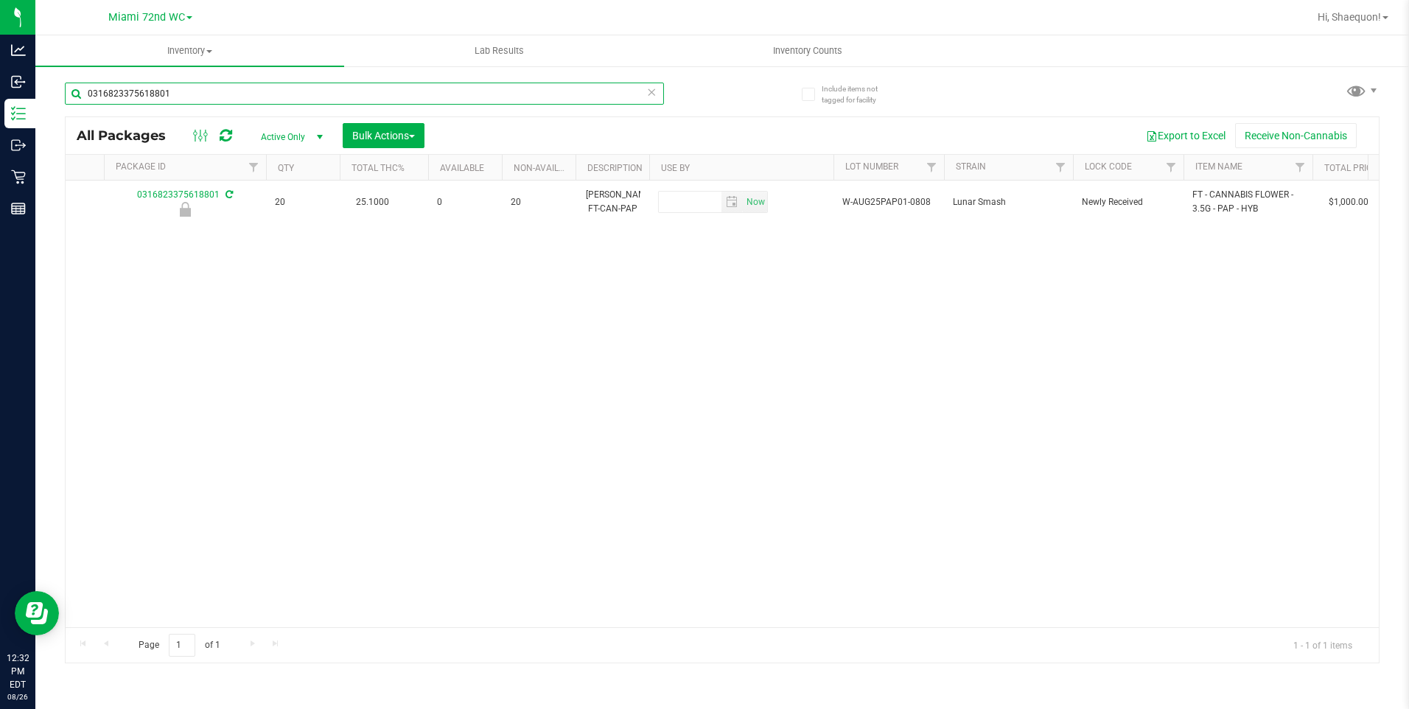
scroll to position [0, 569]
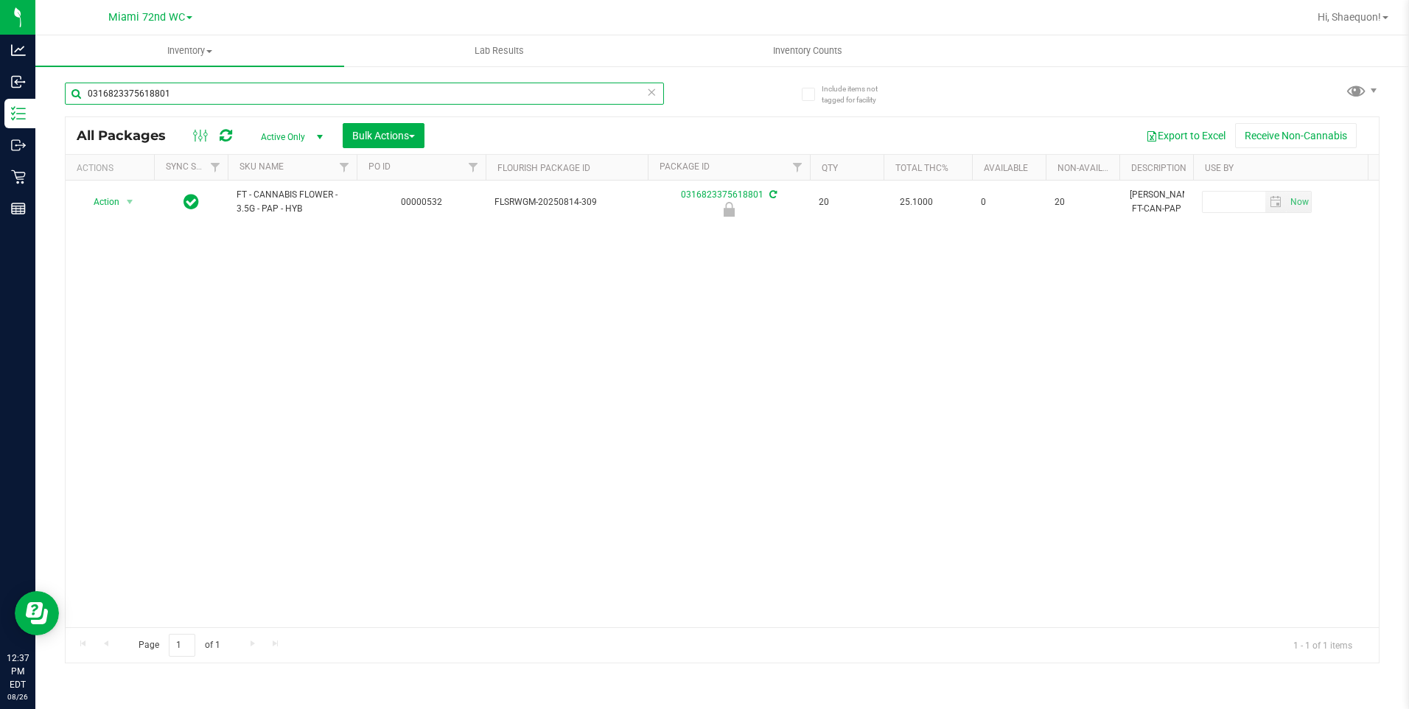
drag, startPoint x: 172, startPoint y: 97, endPoint x: 70, endPoint y: 90, distance: 101.9
click at [72, 91] on input "0316823375618801" at bounding box center [364, 94] width 599 height 22
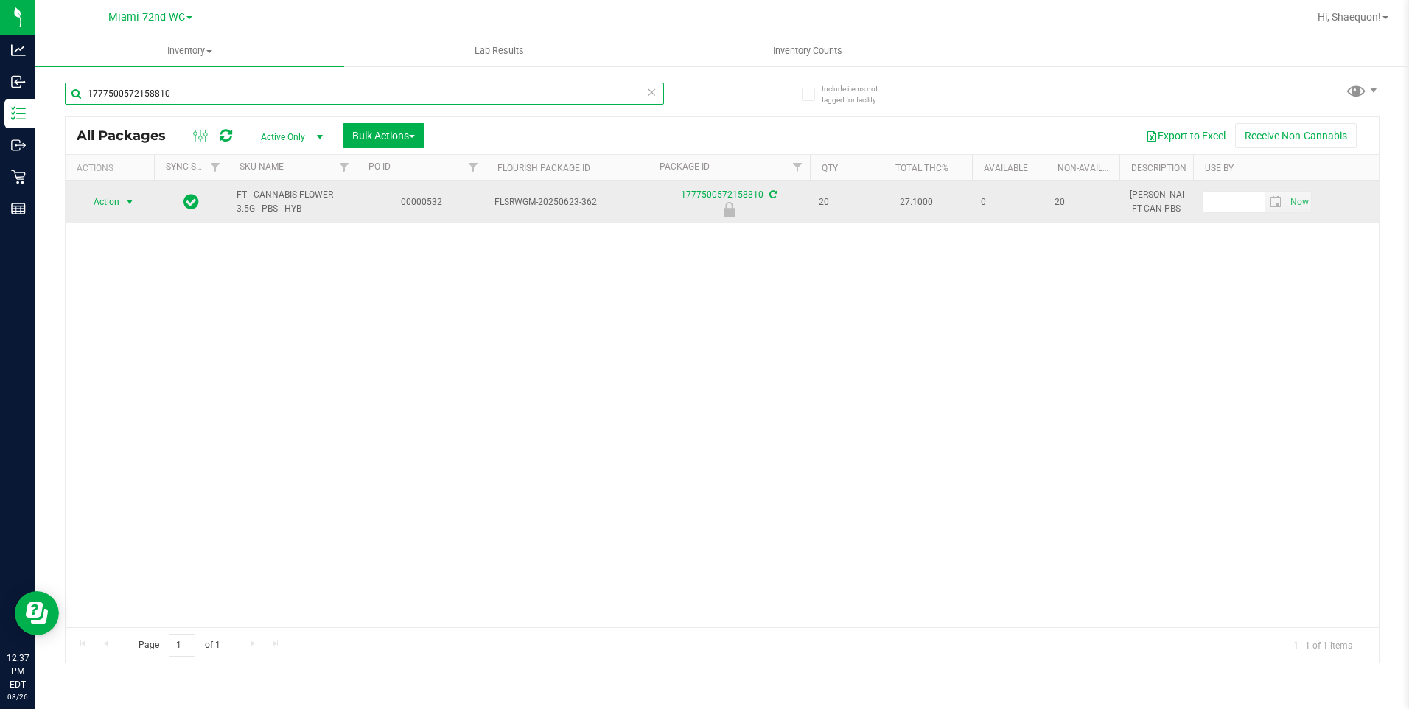
type input "1777500572158810"
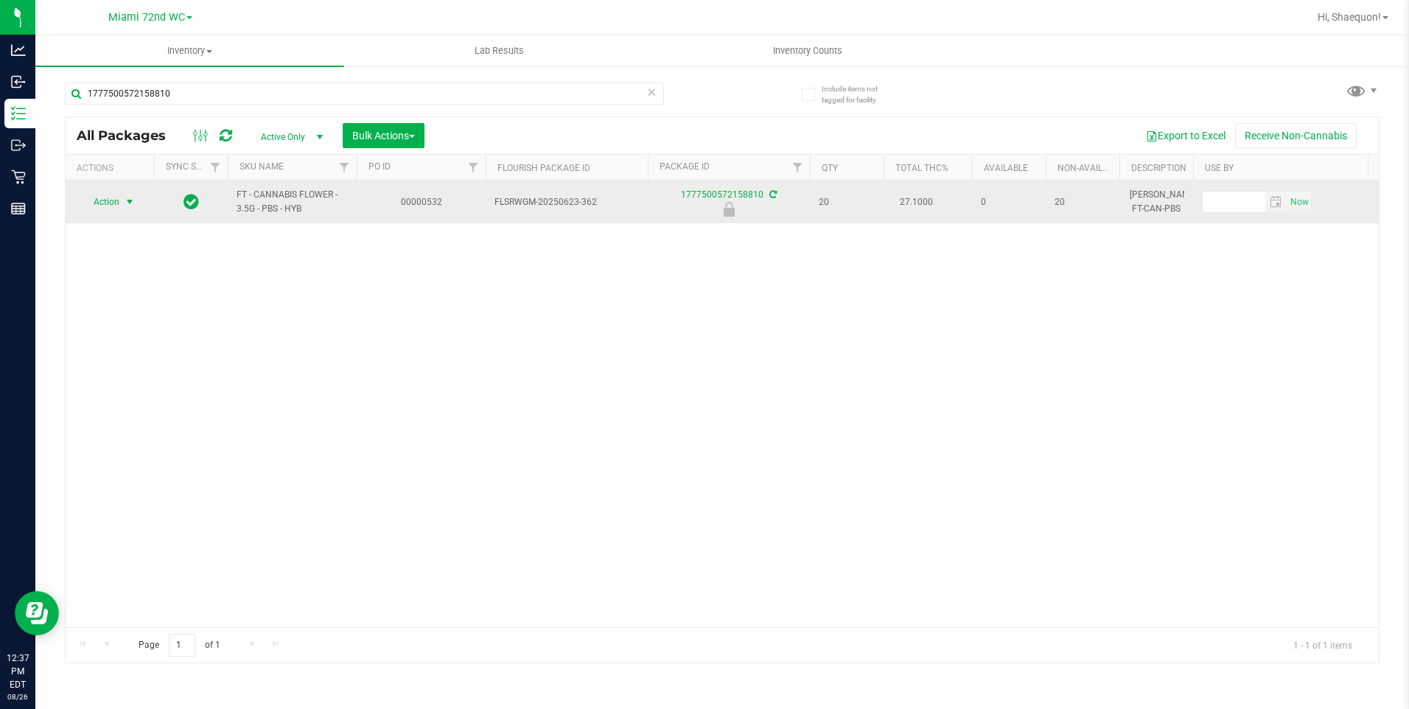
click at [133, 199] on span "select" at bounding box center [130, 202] width 12 height 12
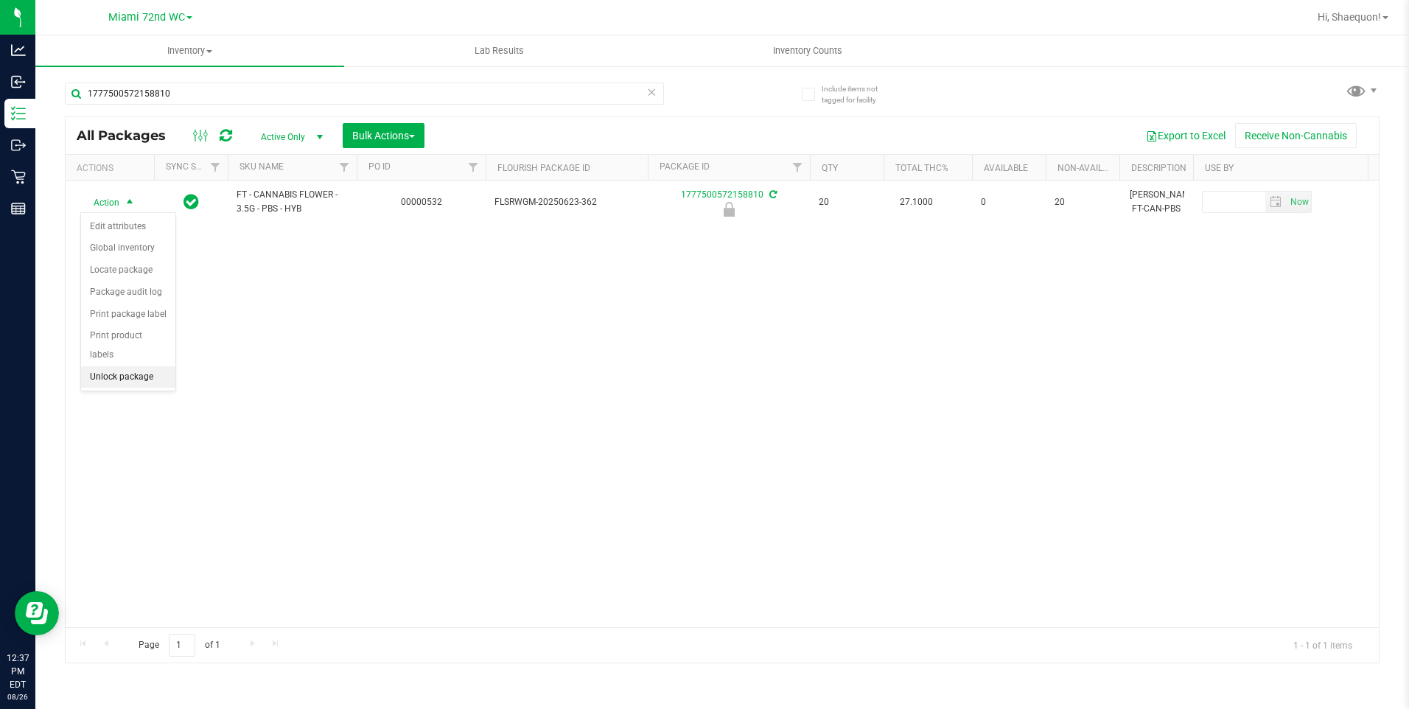
click at [158, 366] on li "Unlock package" at bounding box center [128, 377] width 94 height 22
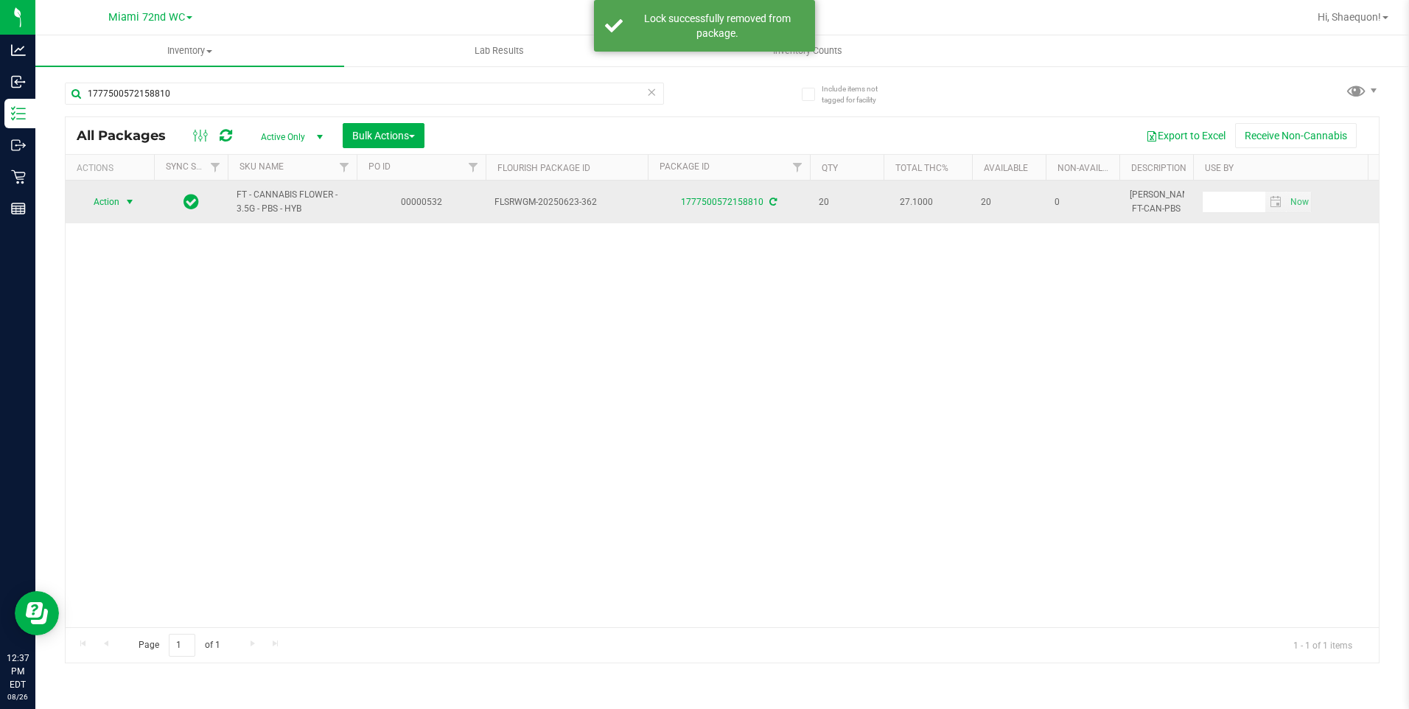
click at [130, 200] on span "select" at bounding box center [130, 202] width 12 height 12
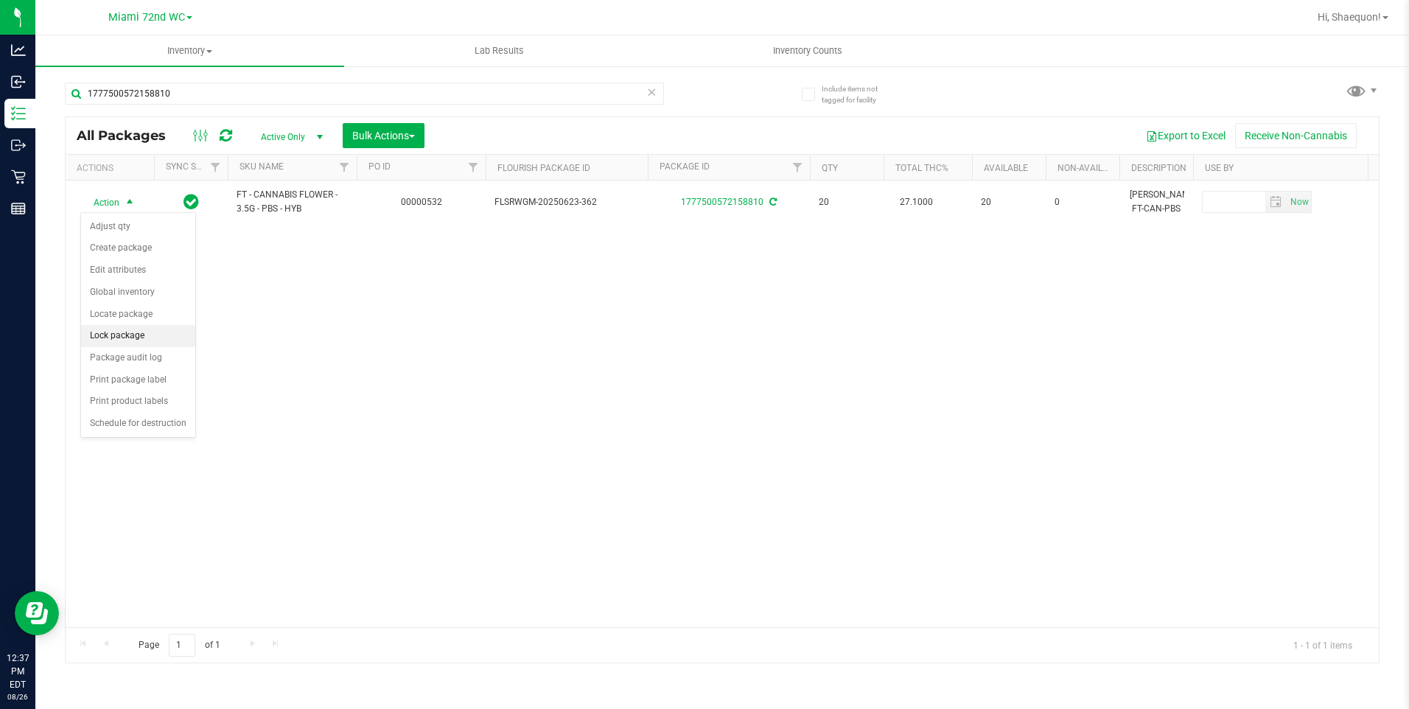
click at [135, 335] on li "Lock package" at bounding box center [138, 336] width 114 height 22
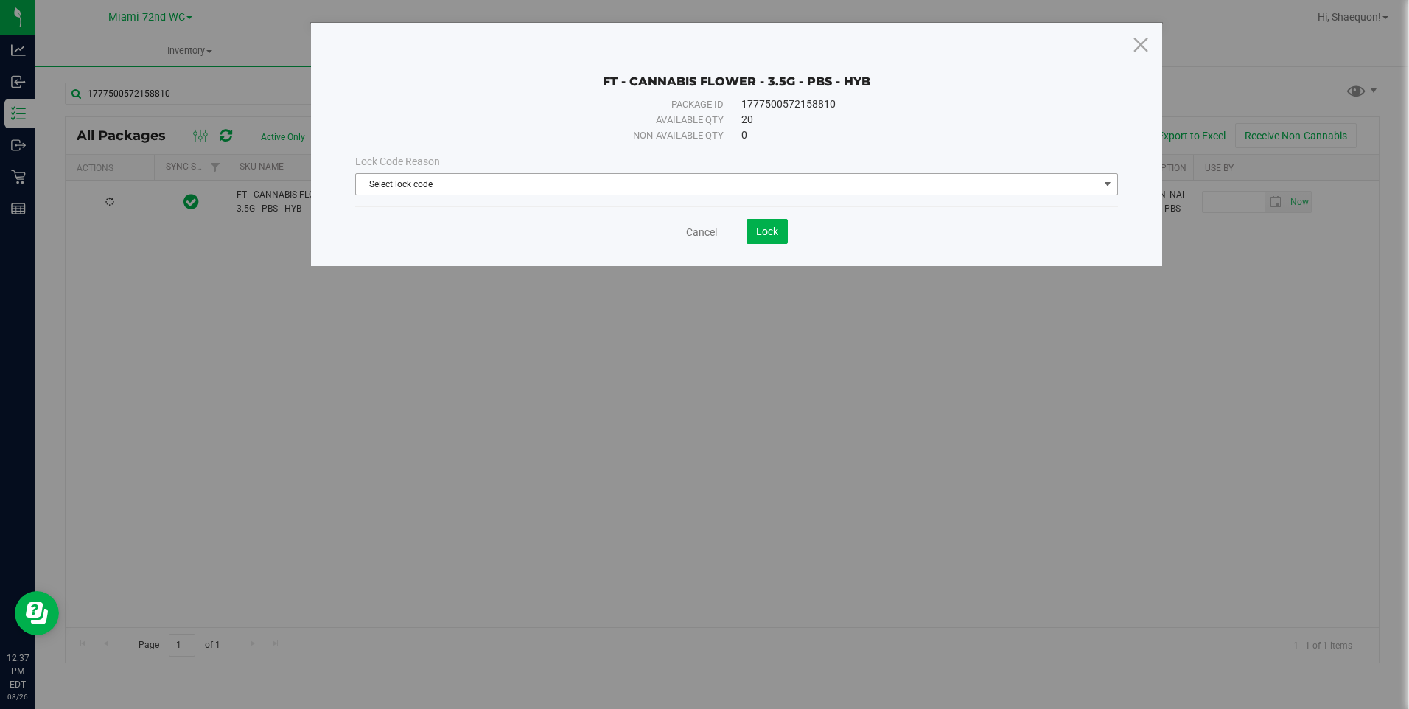
click at [1100, 185] on span "select" at bounding box center [1107, 184] width 18 height 21
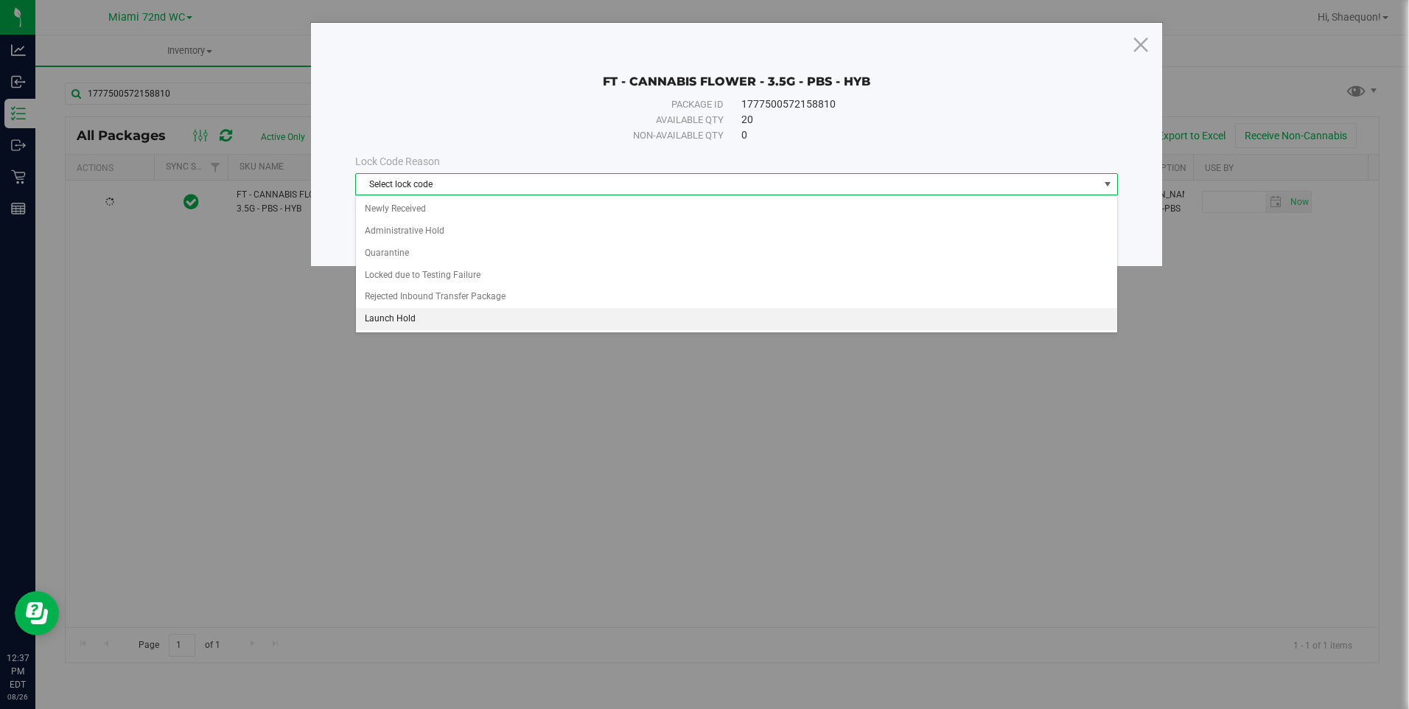
click at [934, 317] on li "Launch Hold" at bounding box center [736, 319] width 761 height 22
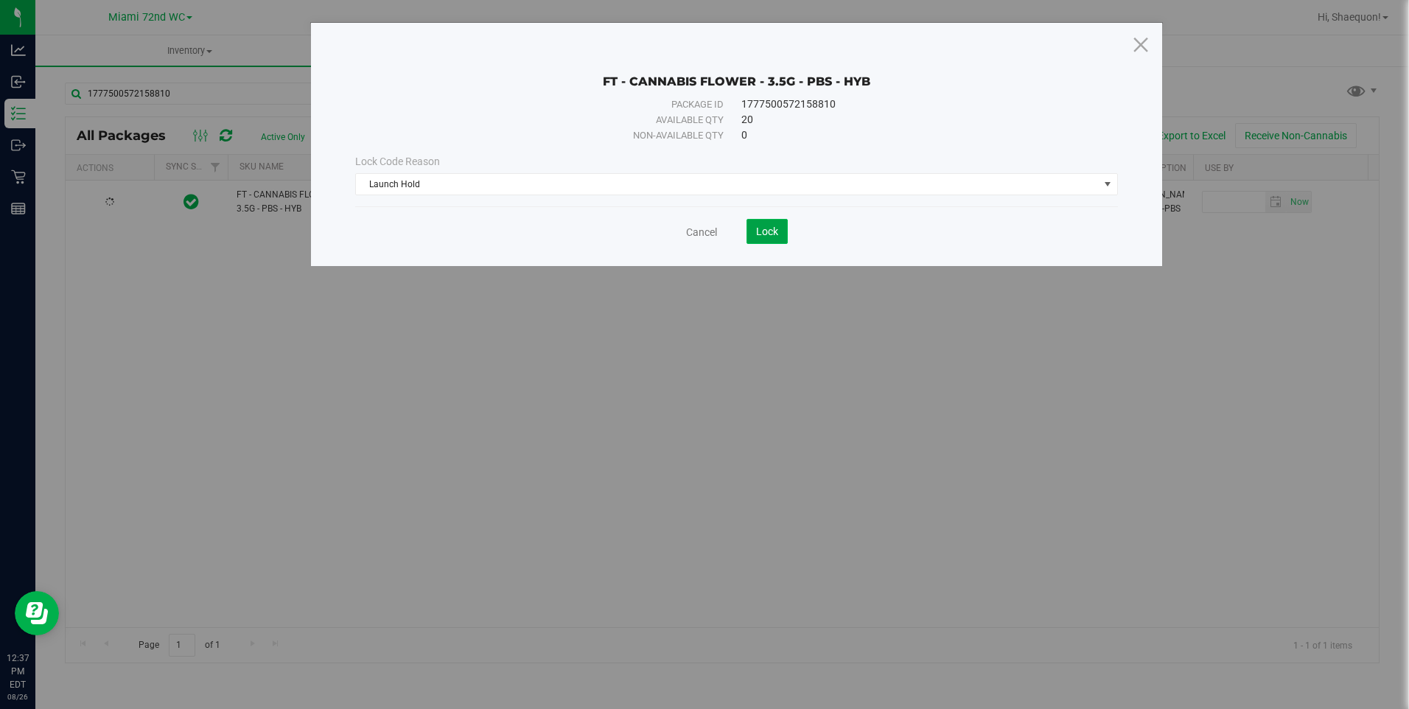
click at [773, 228] on span "Lock" at bounding box center [767, 232] width 22 height 12
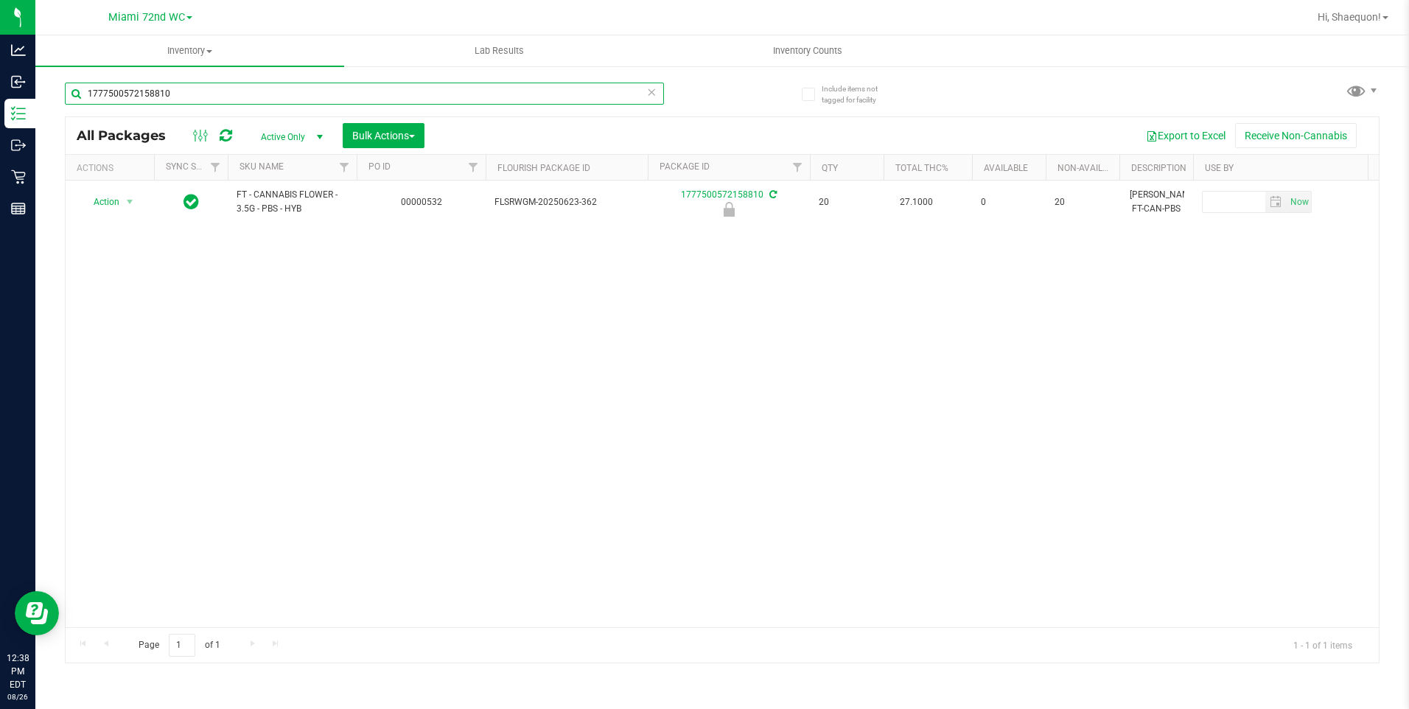
drag, startPoint x: 214, startPoint y: 94, endPoint x: 60, endPoint y: 94, distance: 154.0
click at [60, 94] on div "Include items not tagged for facility 1777500572158810 All Packages Active Only…" at bounding box center [722, 290] width 1374 height 450
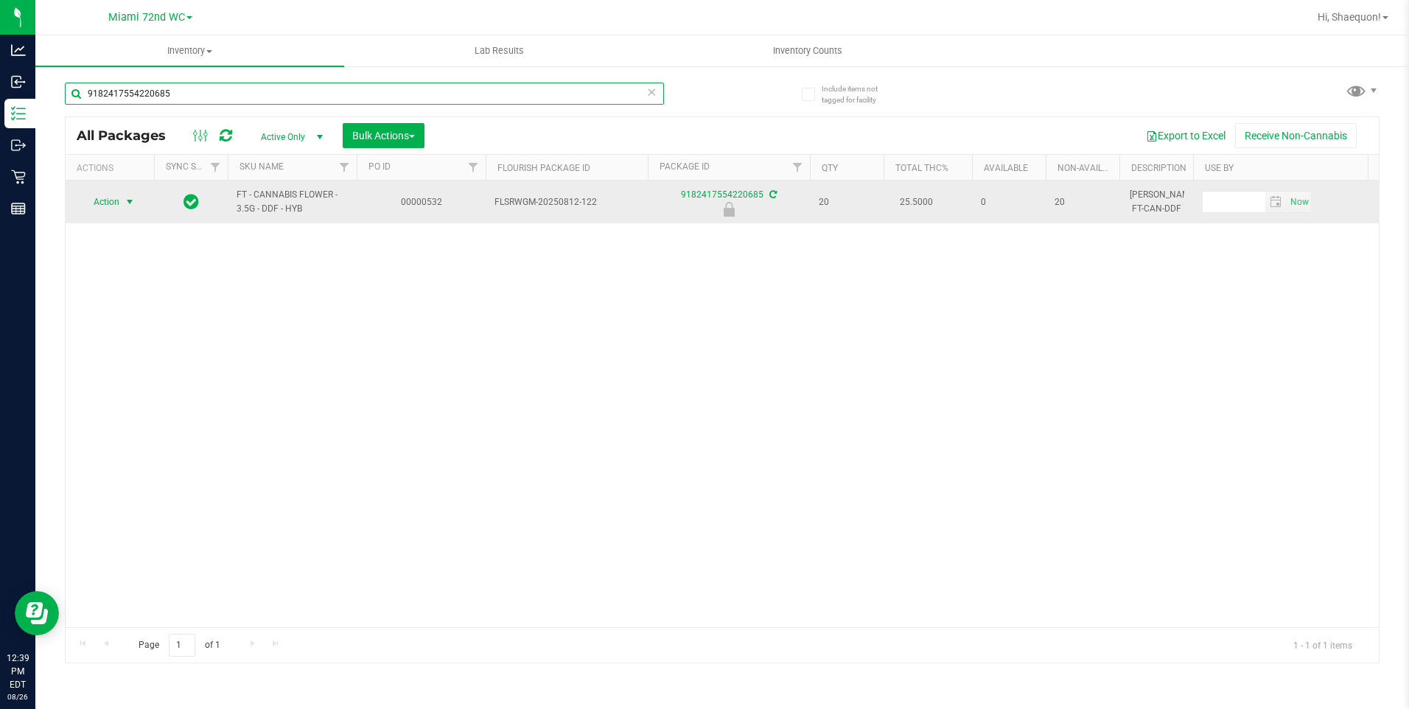
type input "9182417554220685"
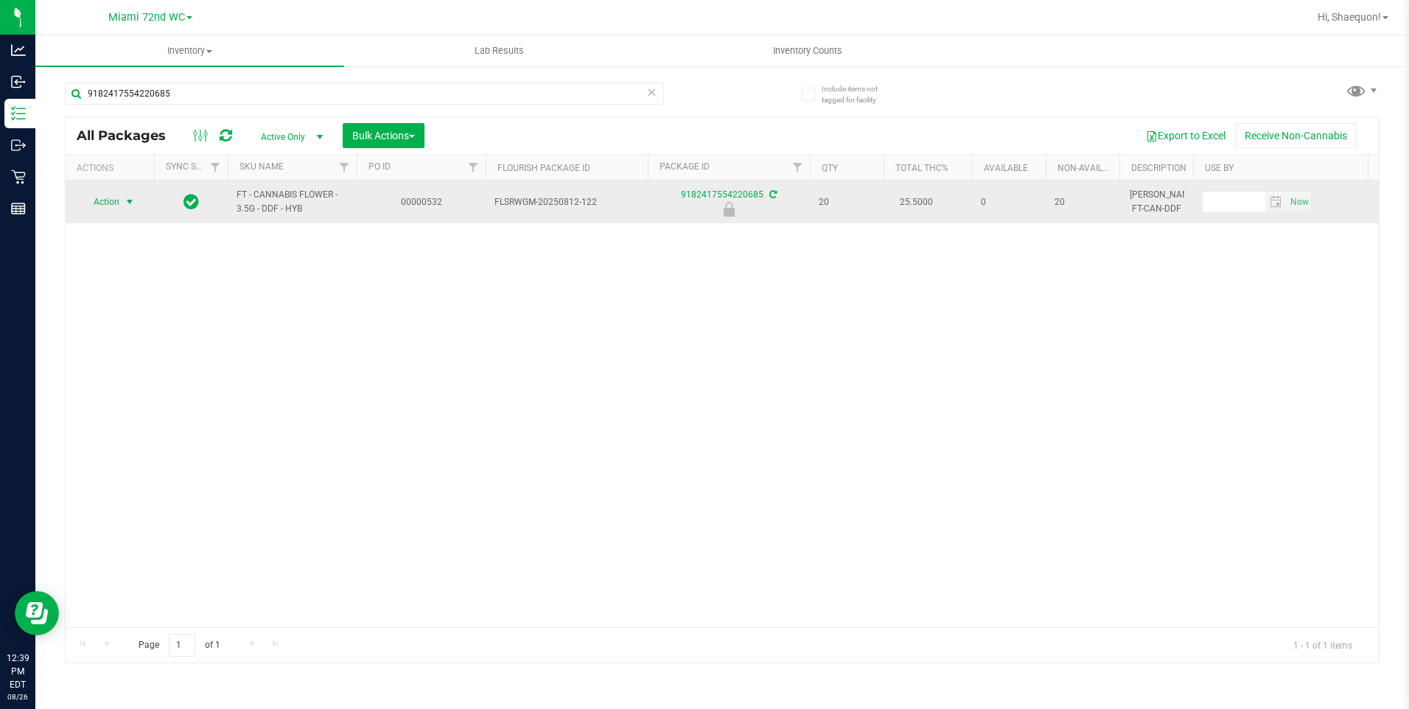
click at [129, 200] on span "select" at bounding box center [130, 202] width 12 height 12
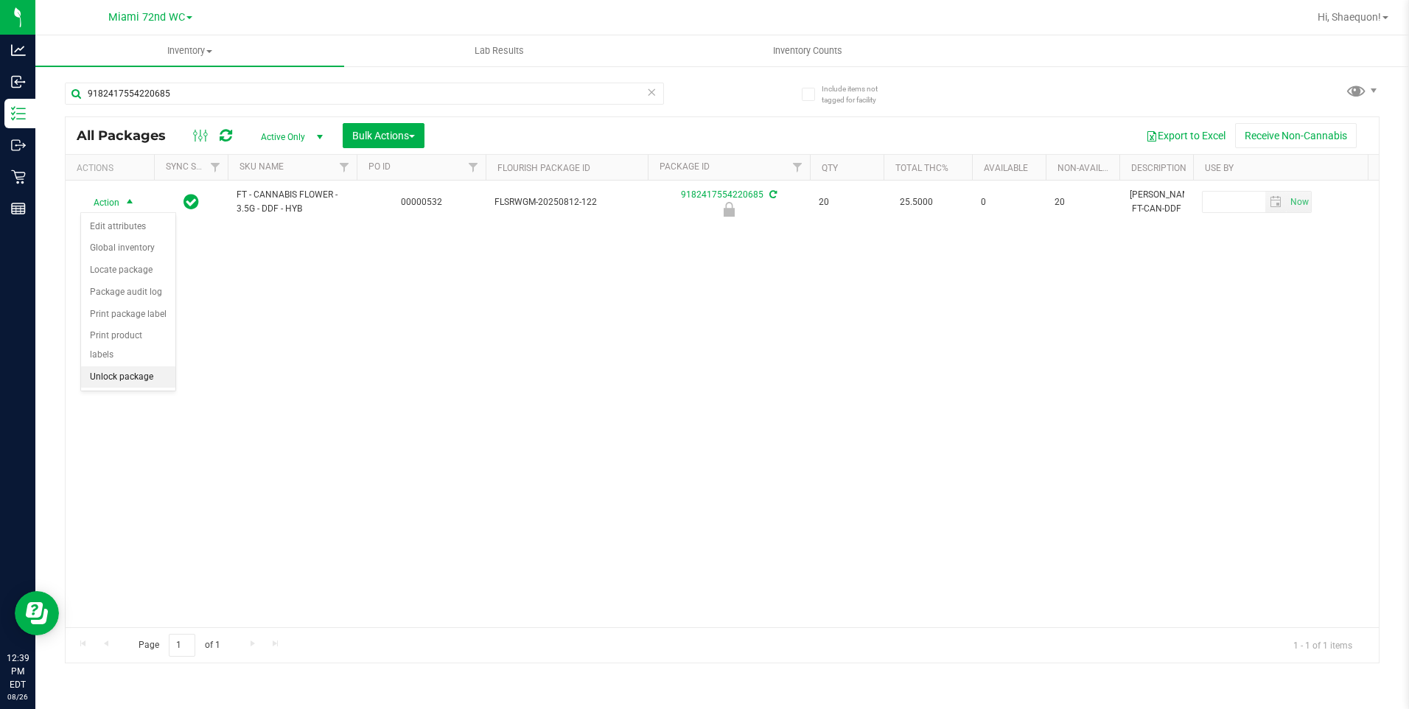
click at [139, 366] on li "Unlock package" at bounding box center [128, 377] width 94 height 22
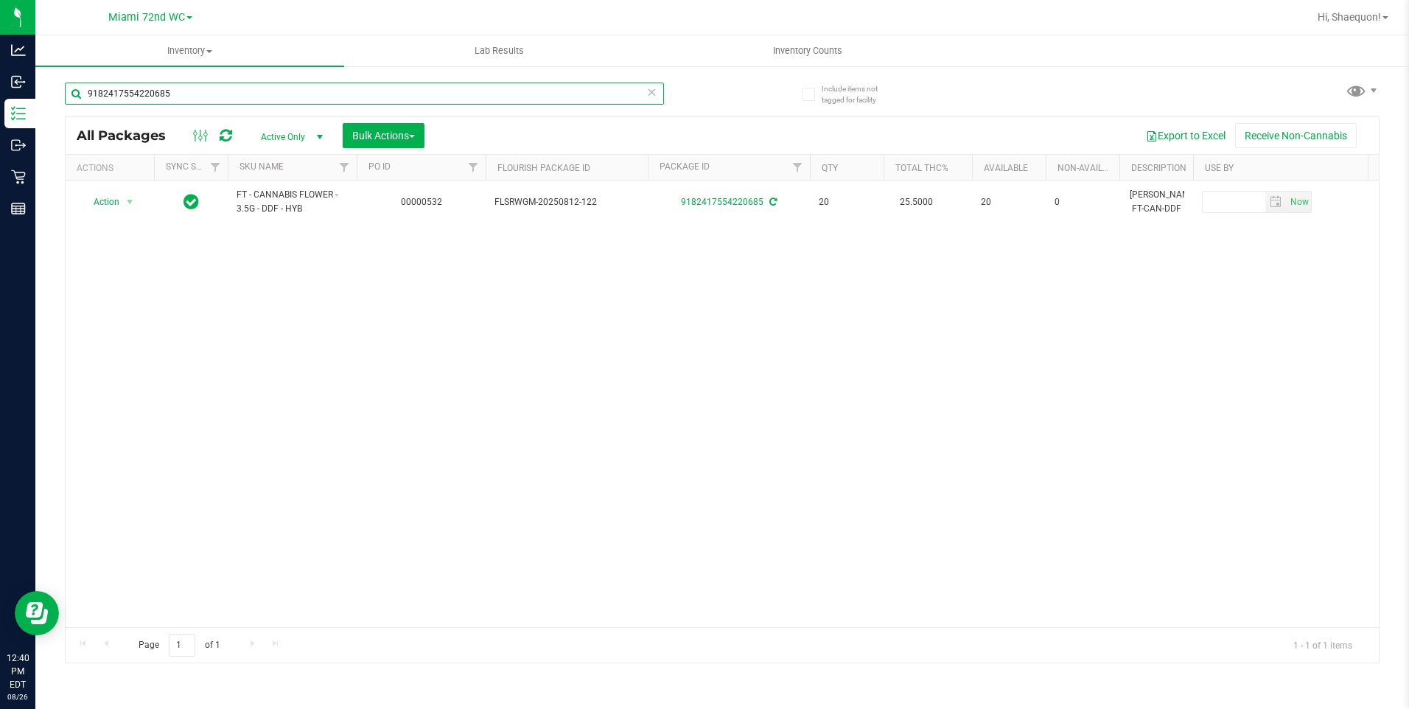
drag, startPoint x: 214, startPoint y: 94, endPoint x: 74, endPoint y: 111, distance: 141.9
click at [74, 111] on div "9182417554220685" at bounding box center [364, 100] width 599 height 34
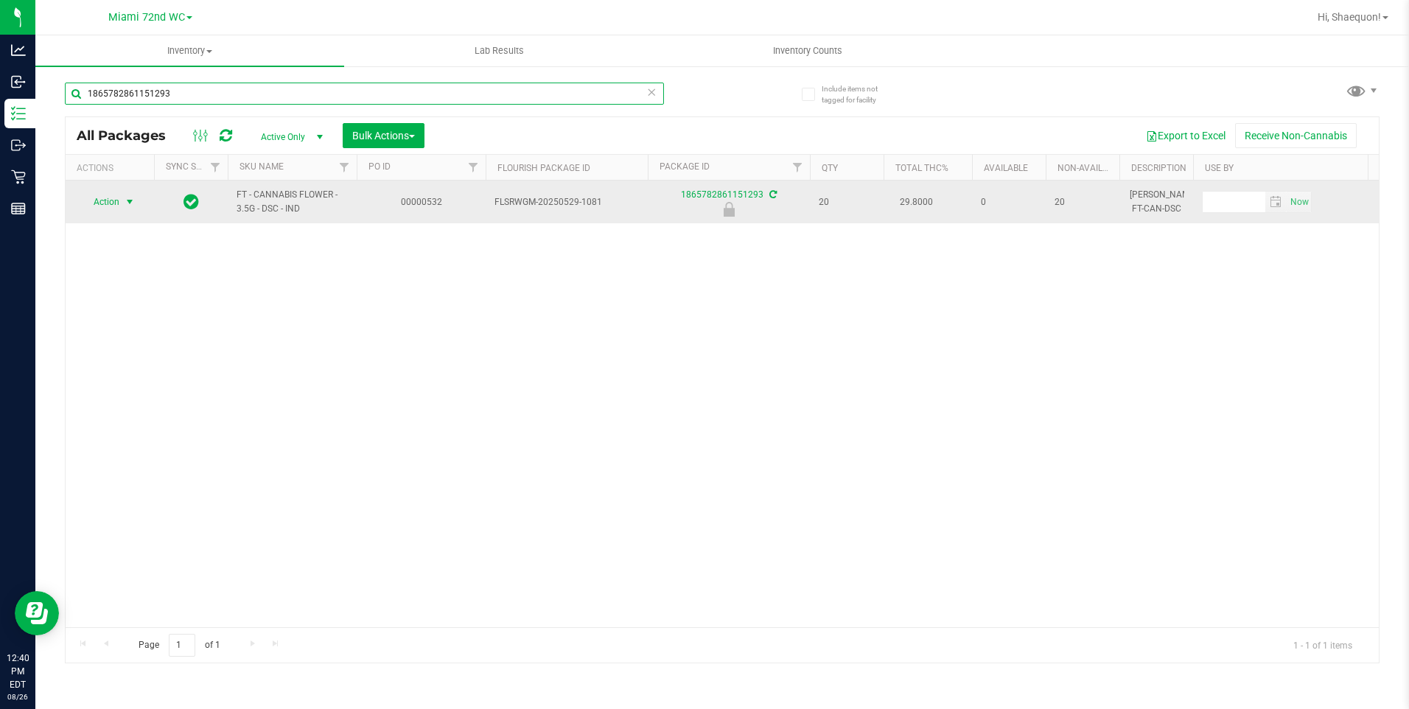
type input "1865782861151293"
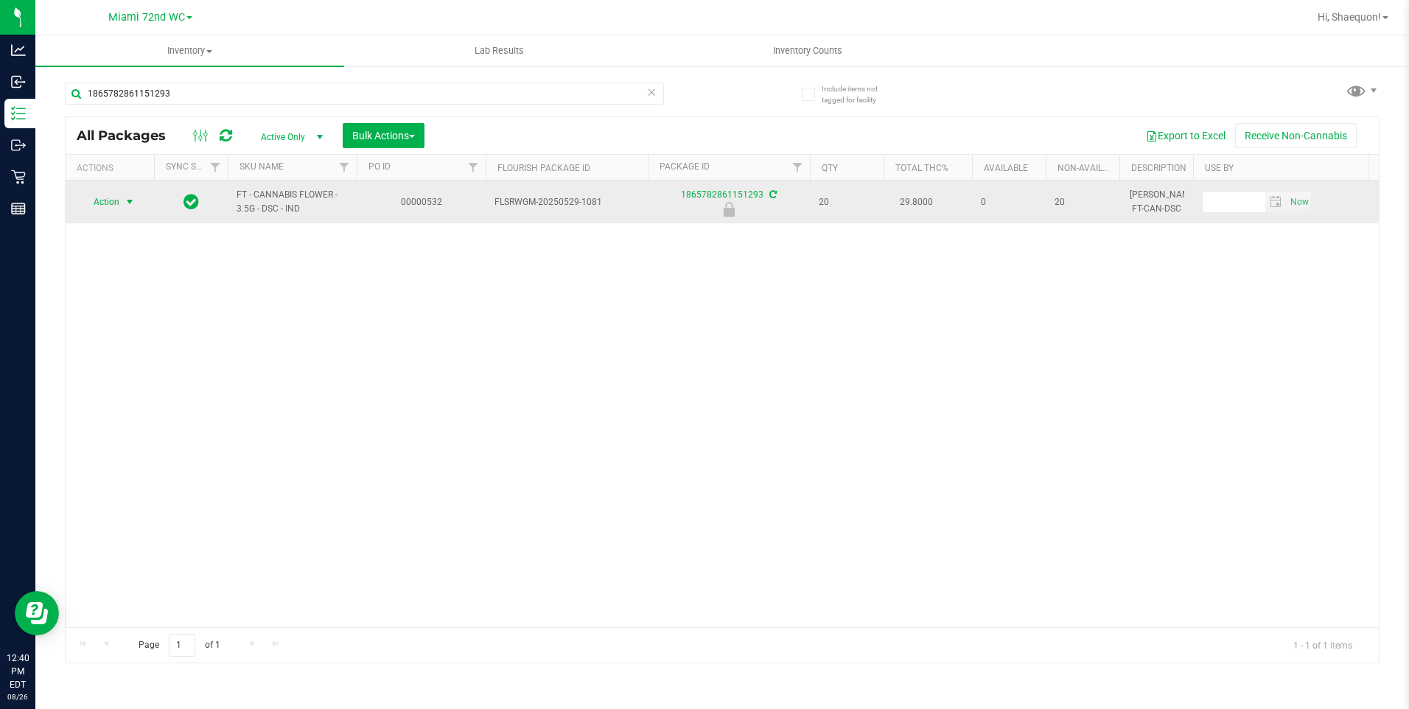
click at [133, 203] on span "select" at bounding box center [130, 202] width 12 height 12
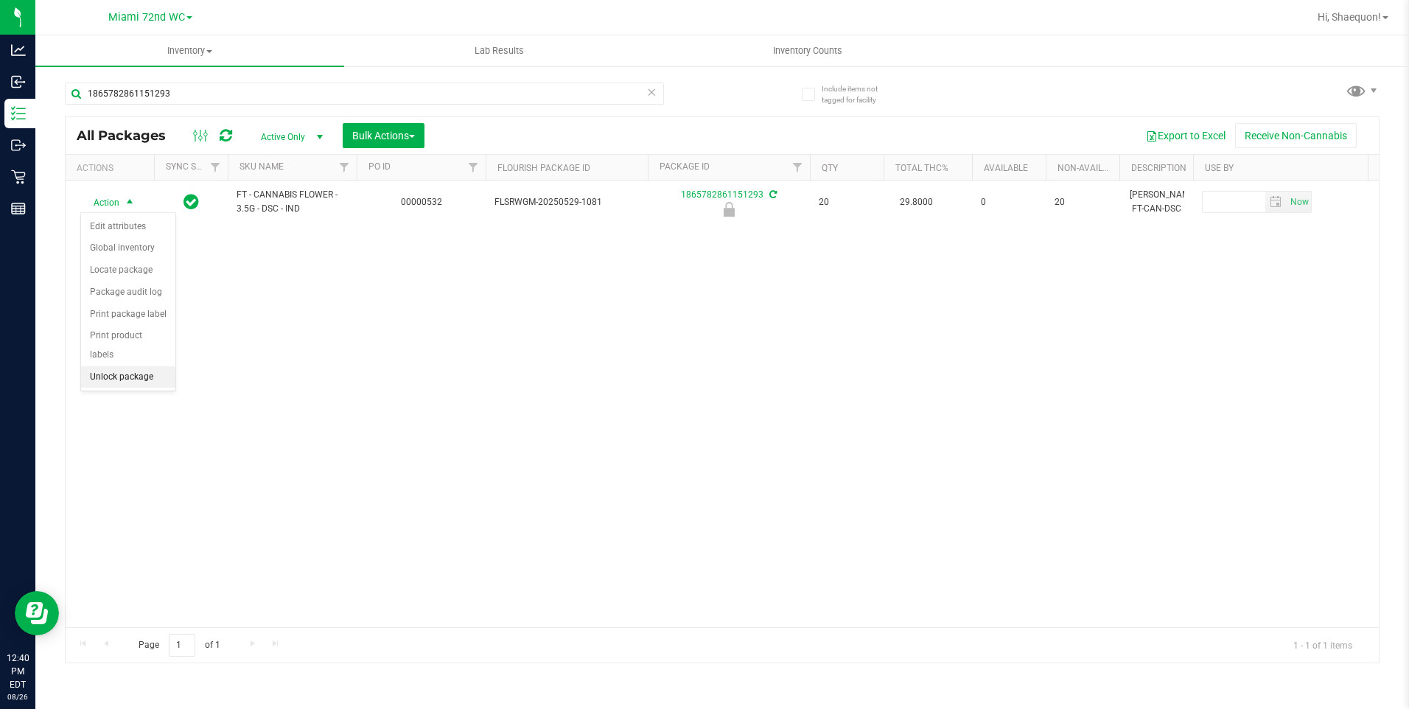
click at [133, 366] on li "Unlock package" at bounding box center [128, 377] width 94 height 22
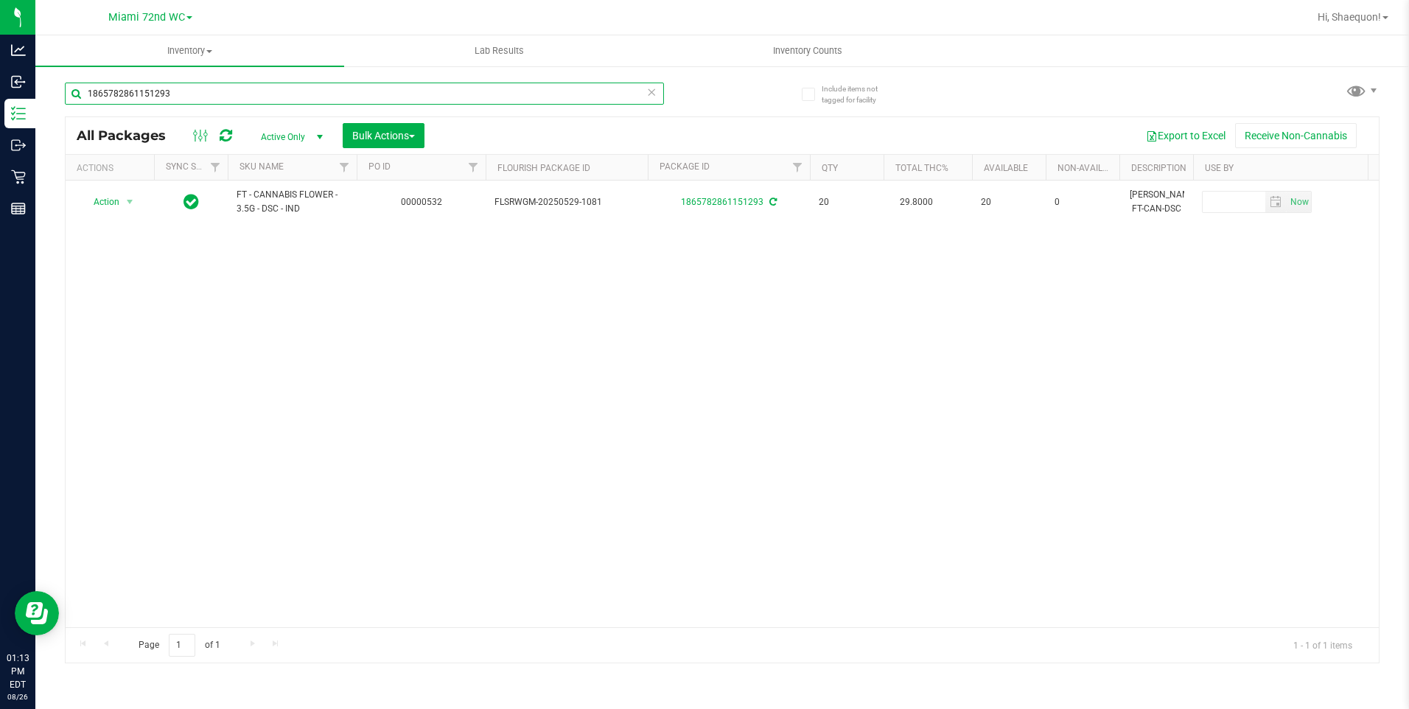
drag, startPoint x: 180, startPoint y: 92, endPoint x: 63, endPoint y: 102, distance: 117.6
click at [64, 102] on div "Include items not tagged for facility 1865782861151293 All Packages Active Only…" at bounding box center [722, 290] width 1374 height 450
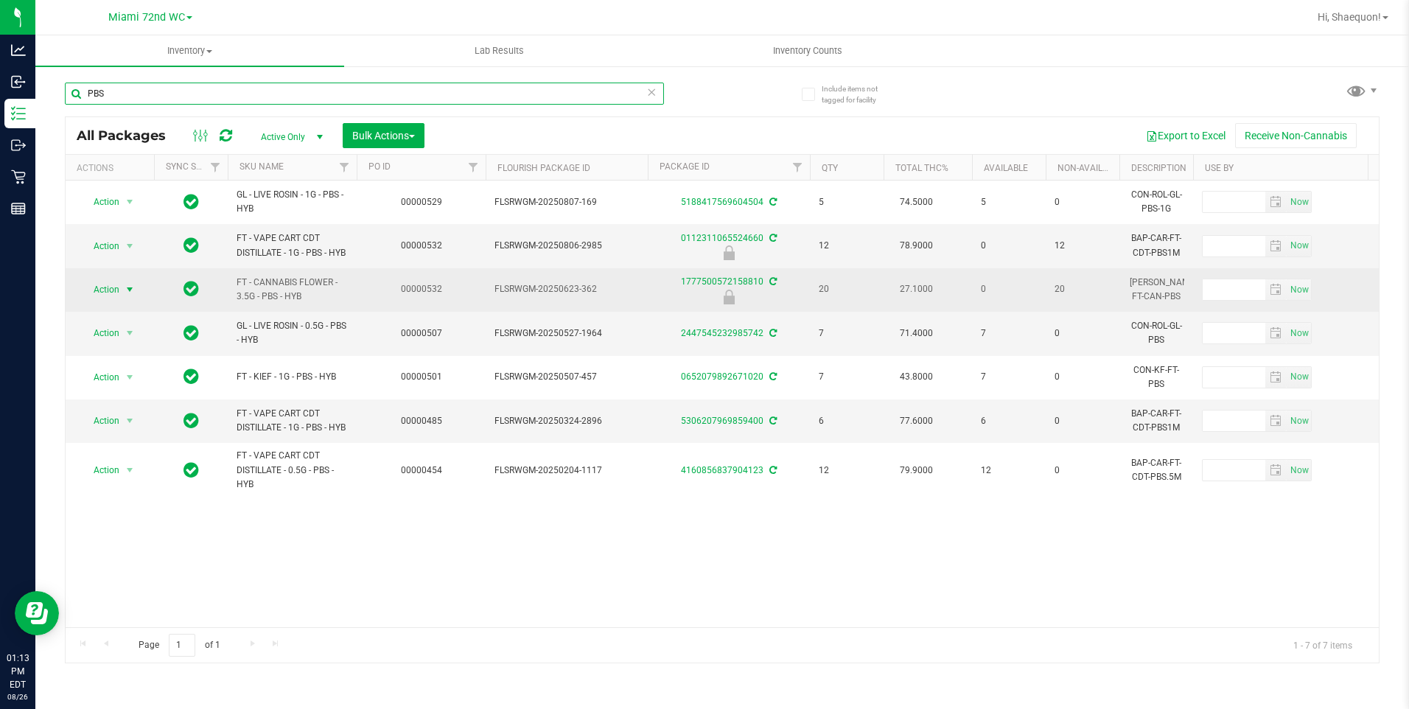
type input "PBS"
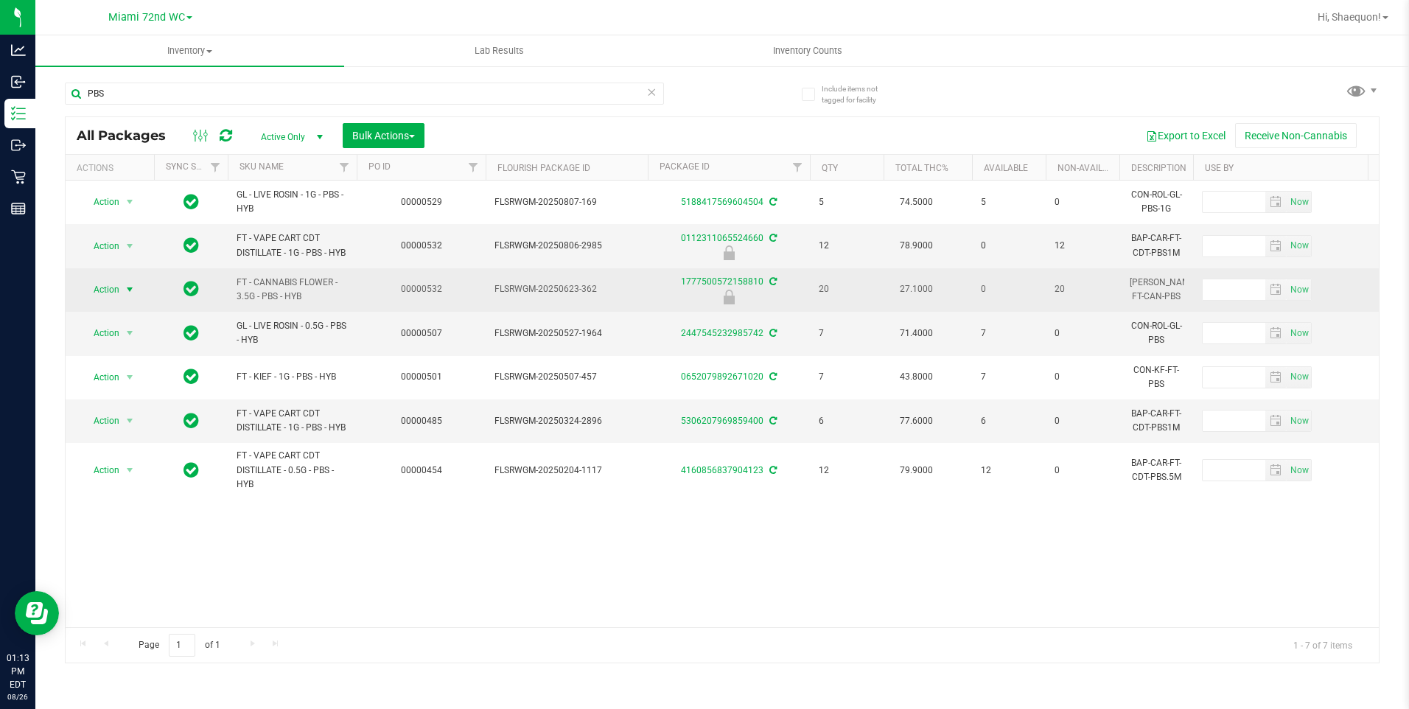
click at [129, 284] on span "select" at bounding box center [130, 290] width 12 height 12
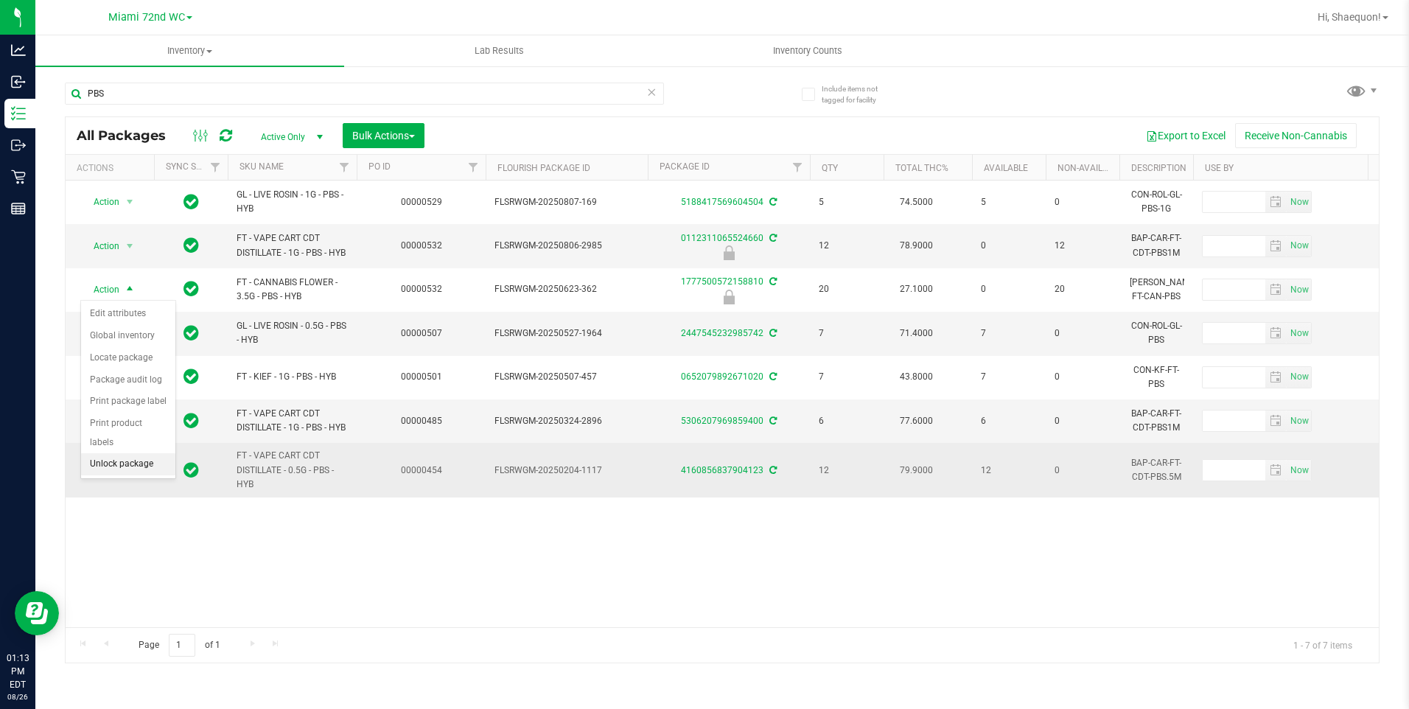
click at [128, 453] on li "Unlock package" at bounding box center [128, 464] width 94 height 22
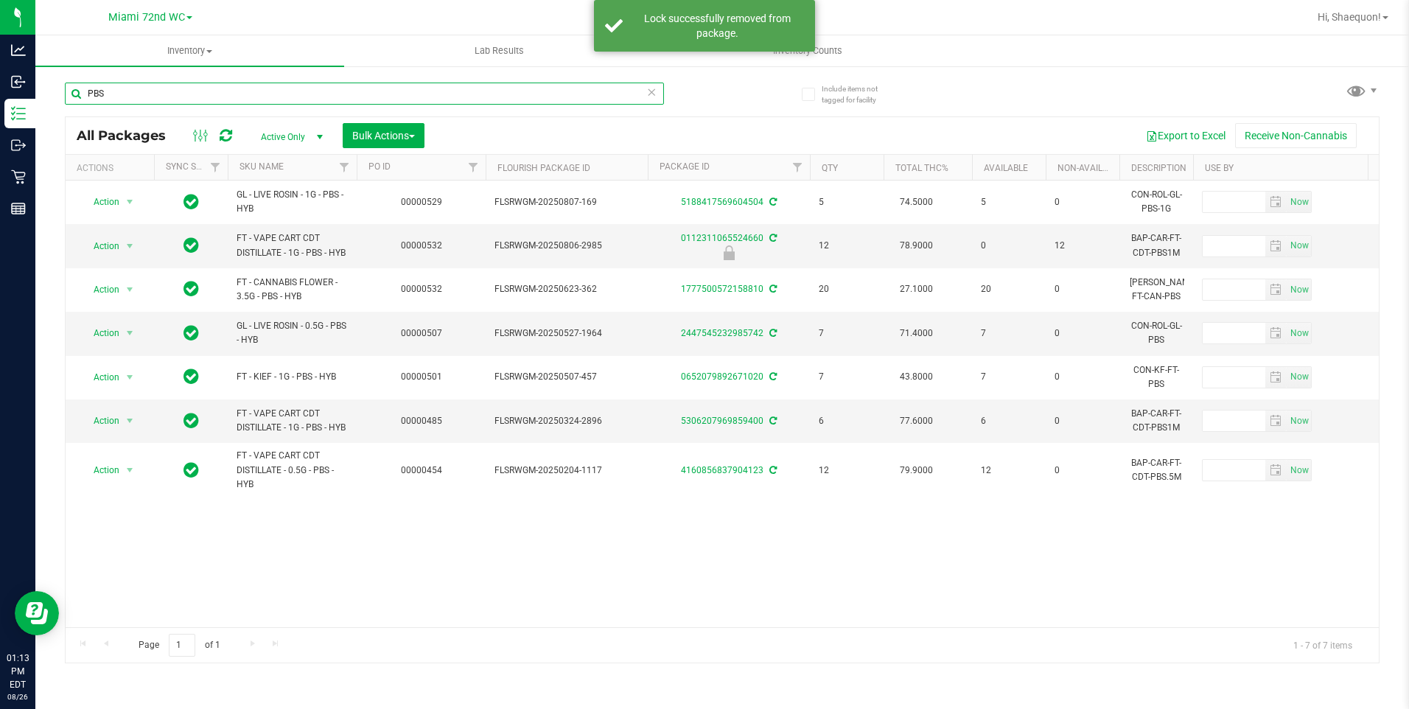
click at [178, 99] on input "PBS" at bounding box center [364, 94] width 599 height 22
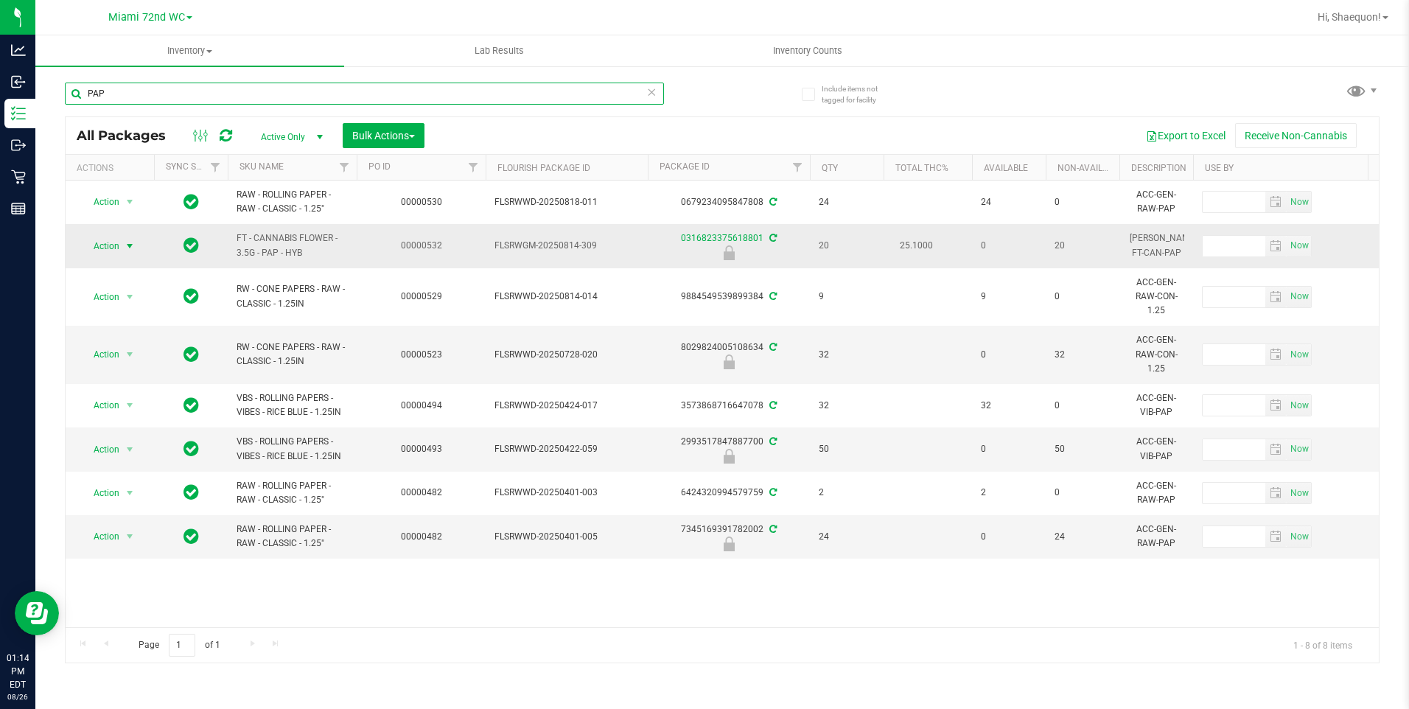
type input "PAP"
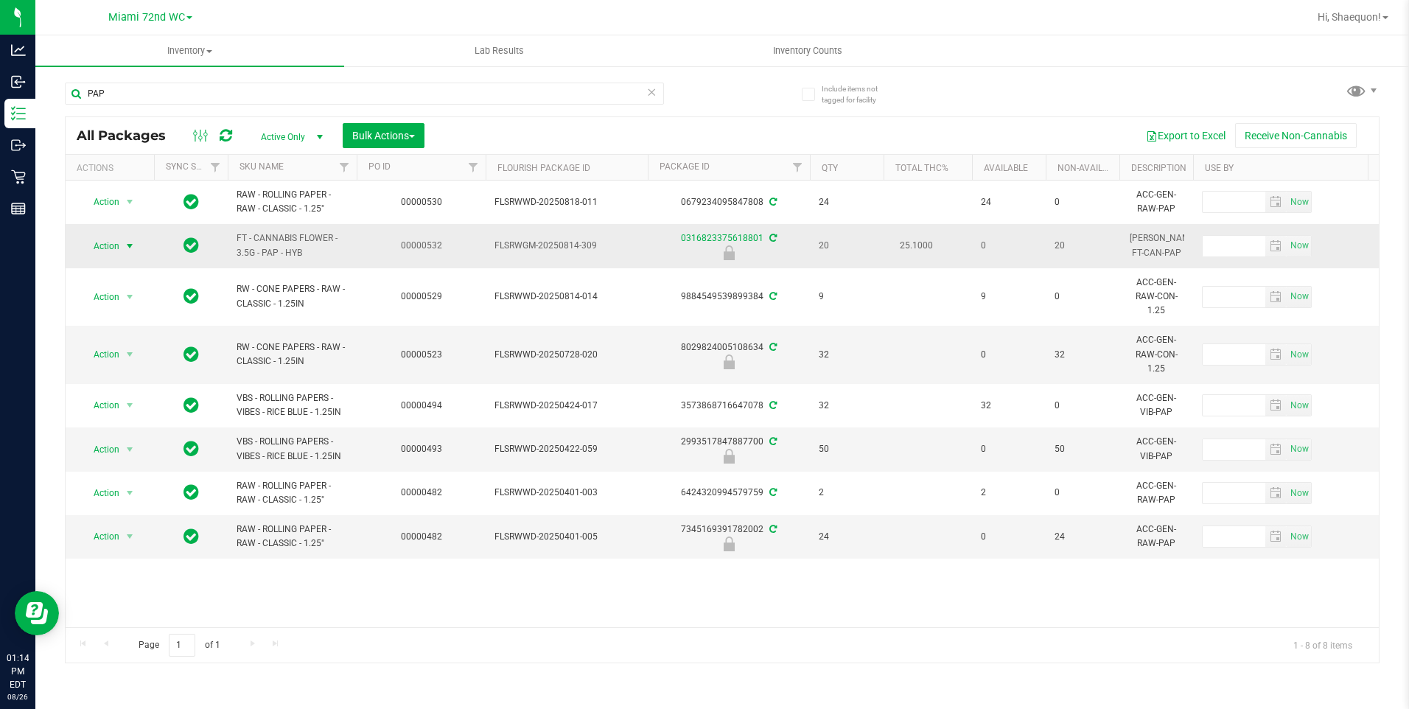
click at [129, 245] on span "select" at bounding box center [130, 246] width 12 height 12
click at [139, 410] on li "Unlock package" at bounding box center [128, 421] width 94 height 22
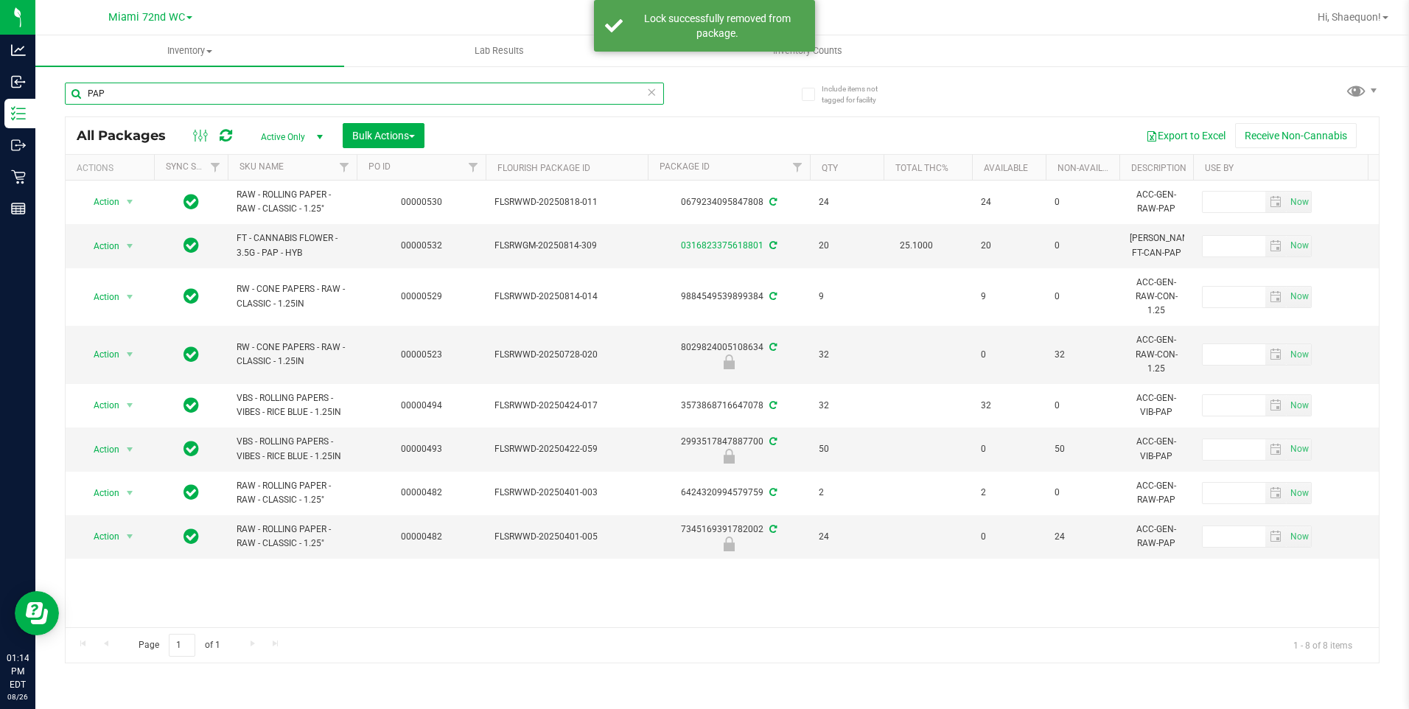
click at [187, 97] on input "PAP" at bounding box center [364, 94] width 599 height 22
type input "P"
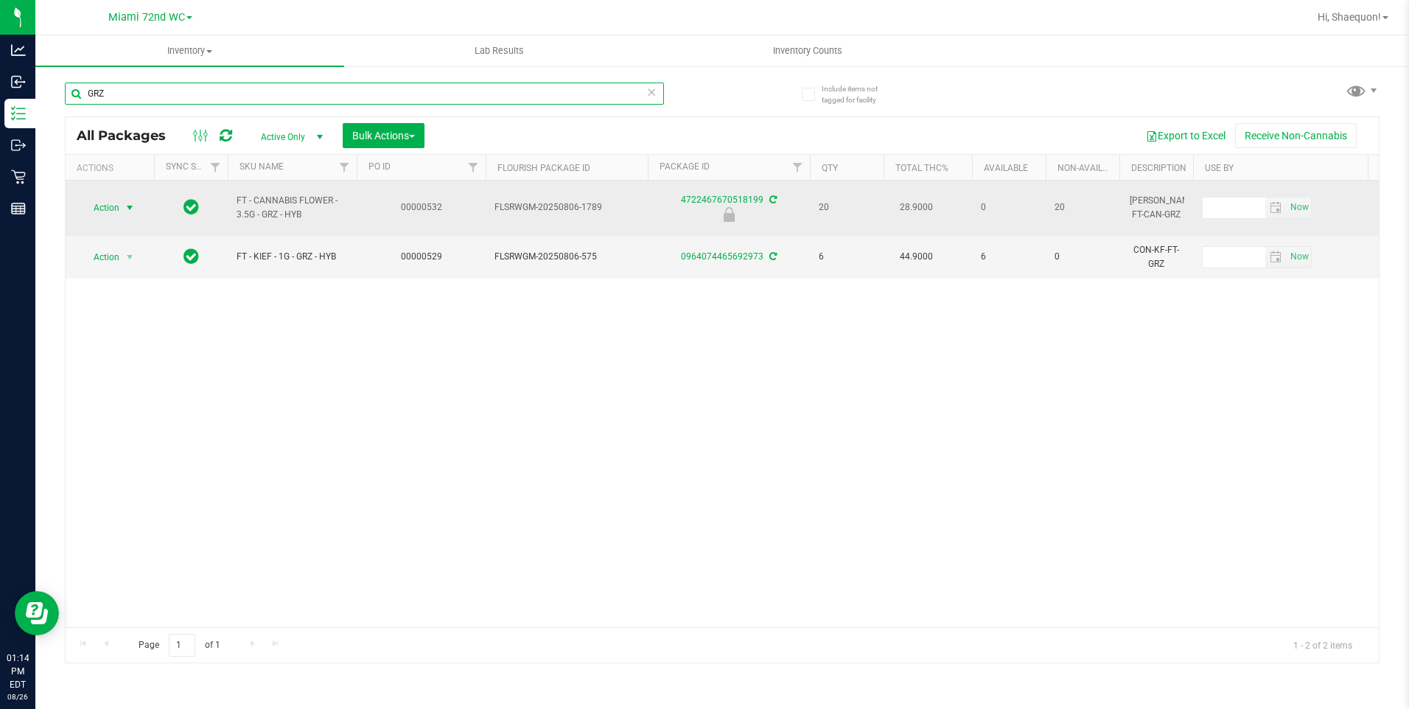
type input "GRZ"
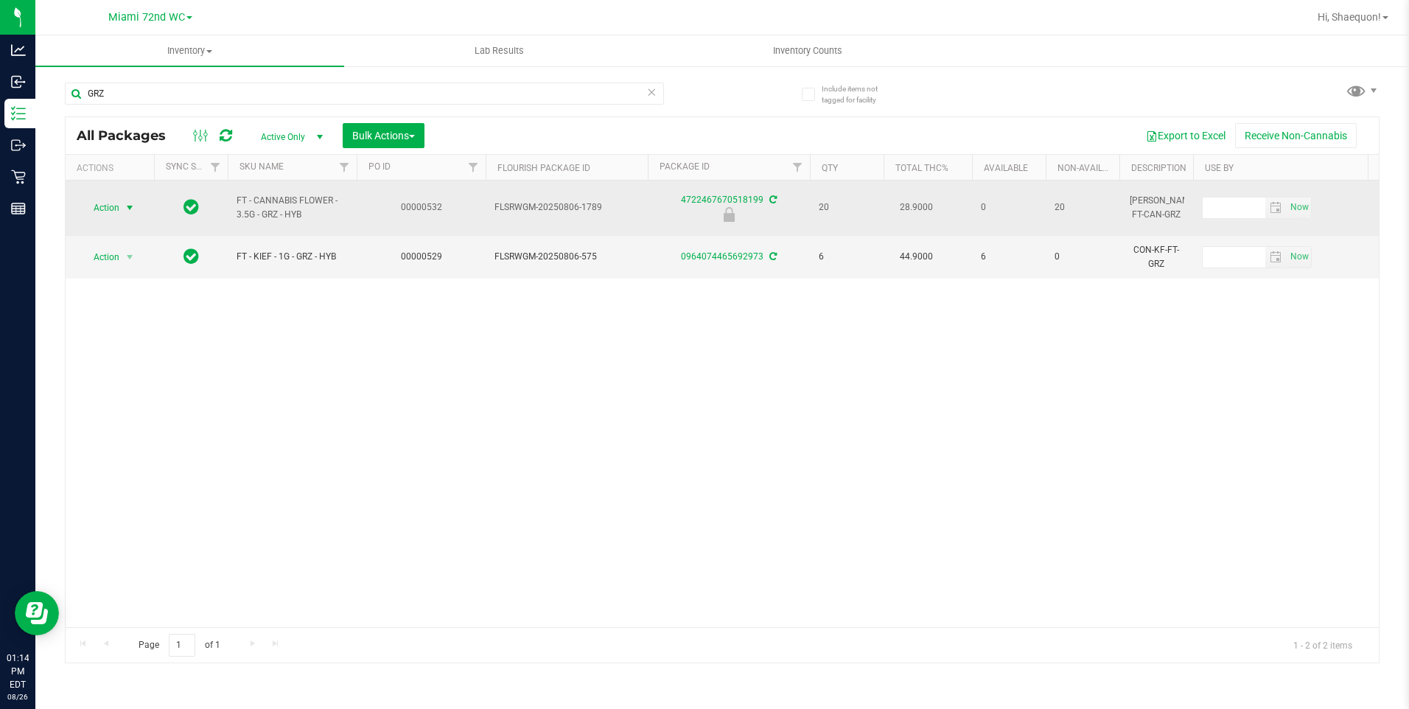
click at [131, 202] on span "select" at bounding box center [130, 208] width 12 height 12
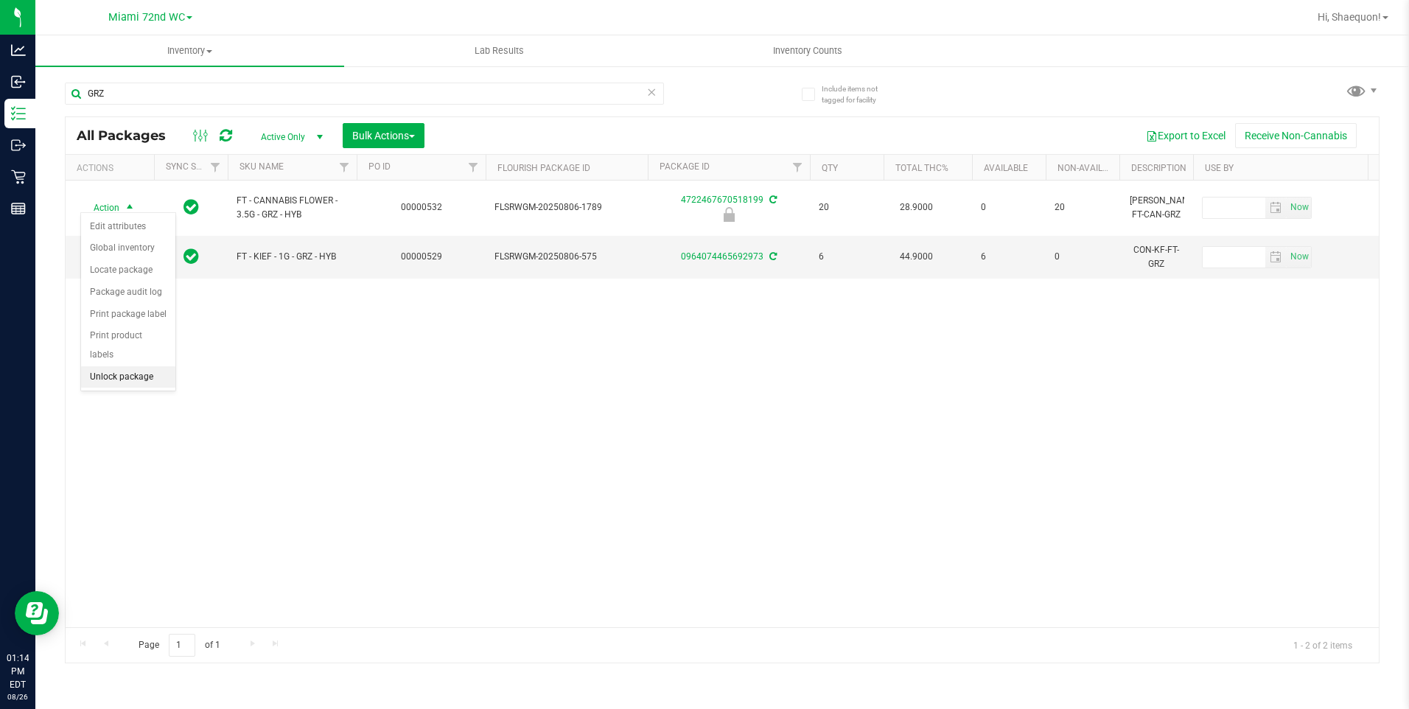
click at [131, 366] on li "Unlock package" at bounding box center [128, 377] width 94 height 22
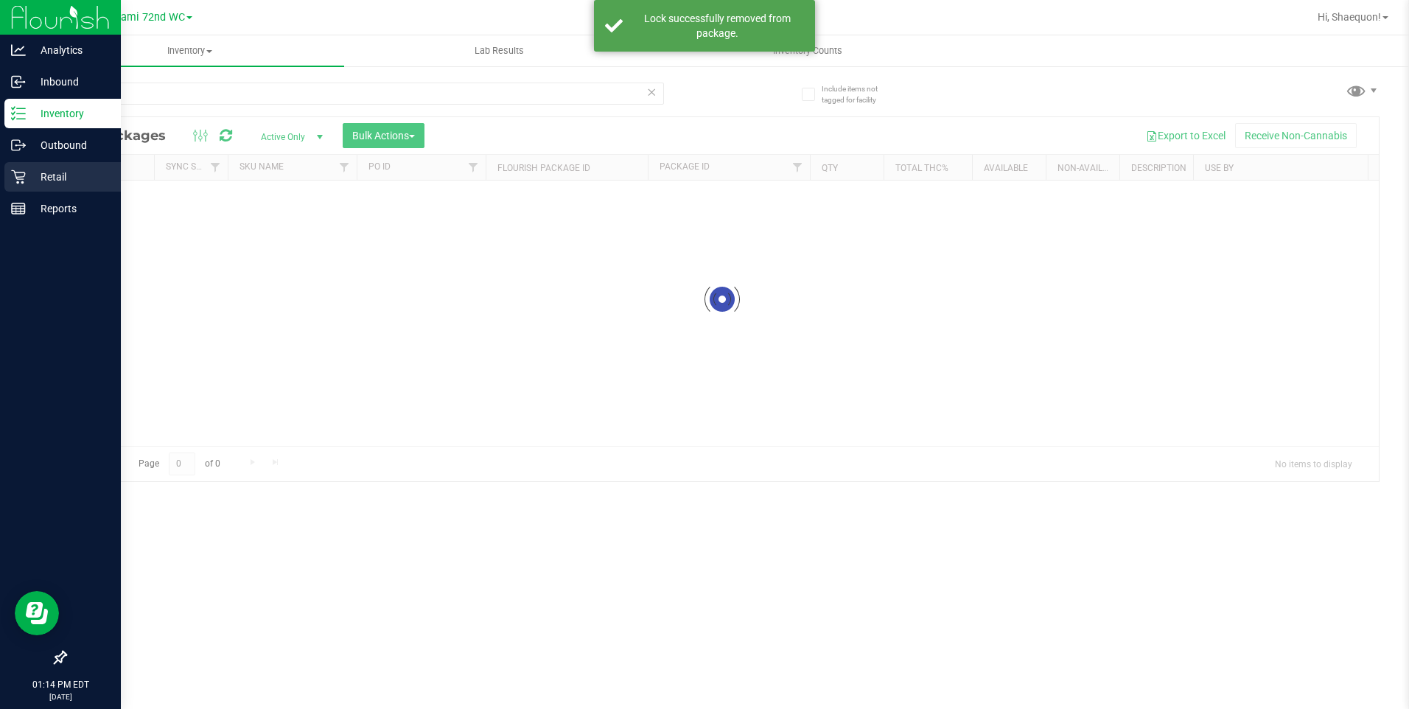
click at [22, 177] on icon at bounding box center [18, 177] width 14 height 14
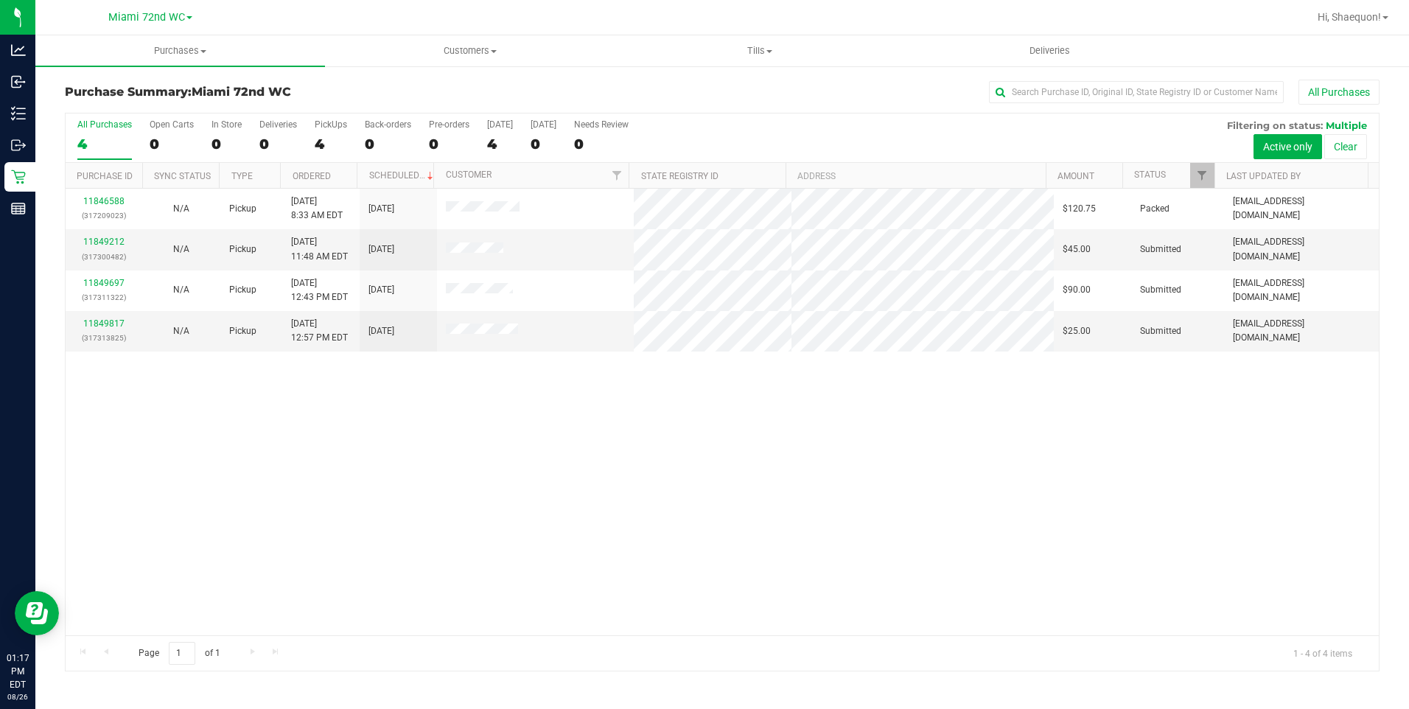
click at [340, 521] on div "11846588 (317209023) N/A Pickup [DATE] 8:33 AM EDT 8/26/2025 $120.75 Packed [EM…" at bounding box center [722, 412] width 1313 height 447
click at [116, 242] on link "11849212" at bounding box center [103, 242] width 41 height 10
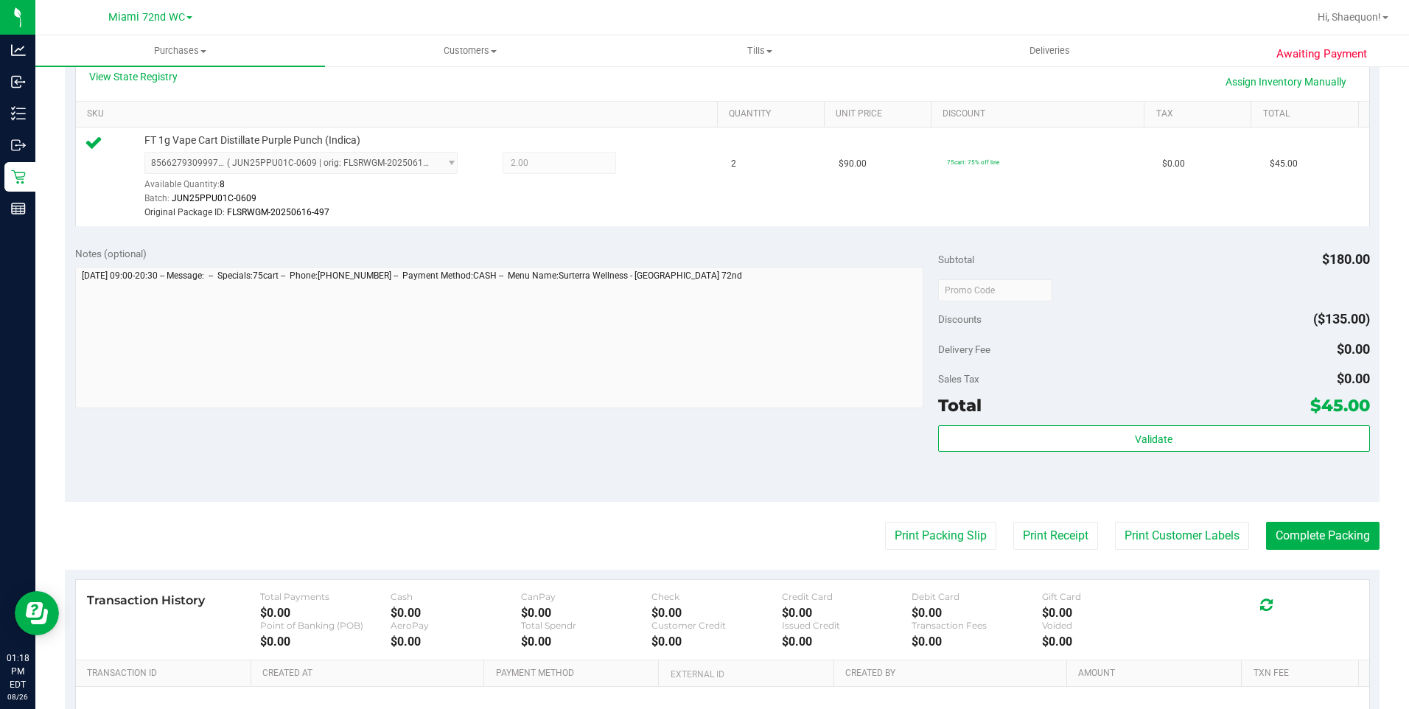
scroll to position [368, 0]
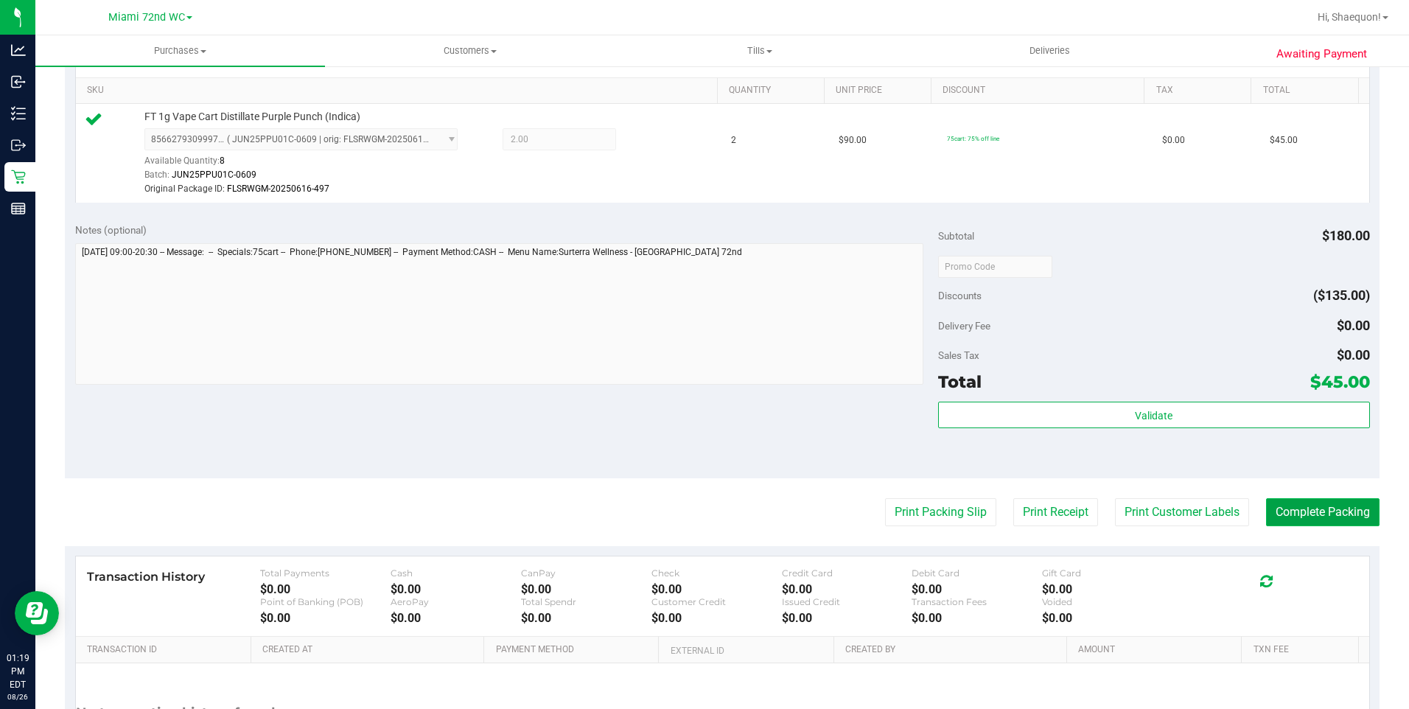
click at [1312, 512] on button "Complete Packing" at bounding box center [1322, 512] width 113 height 28
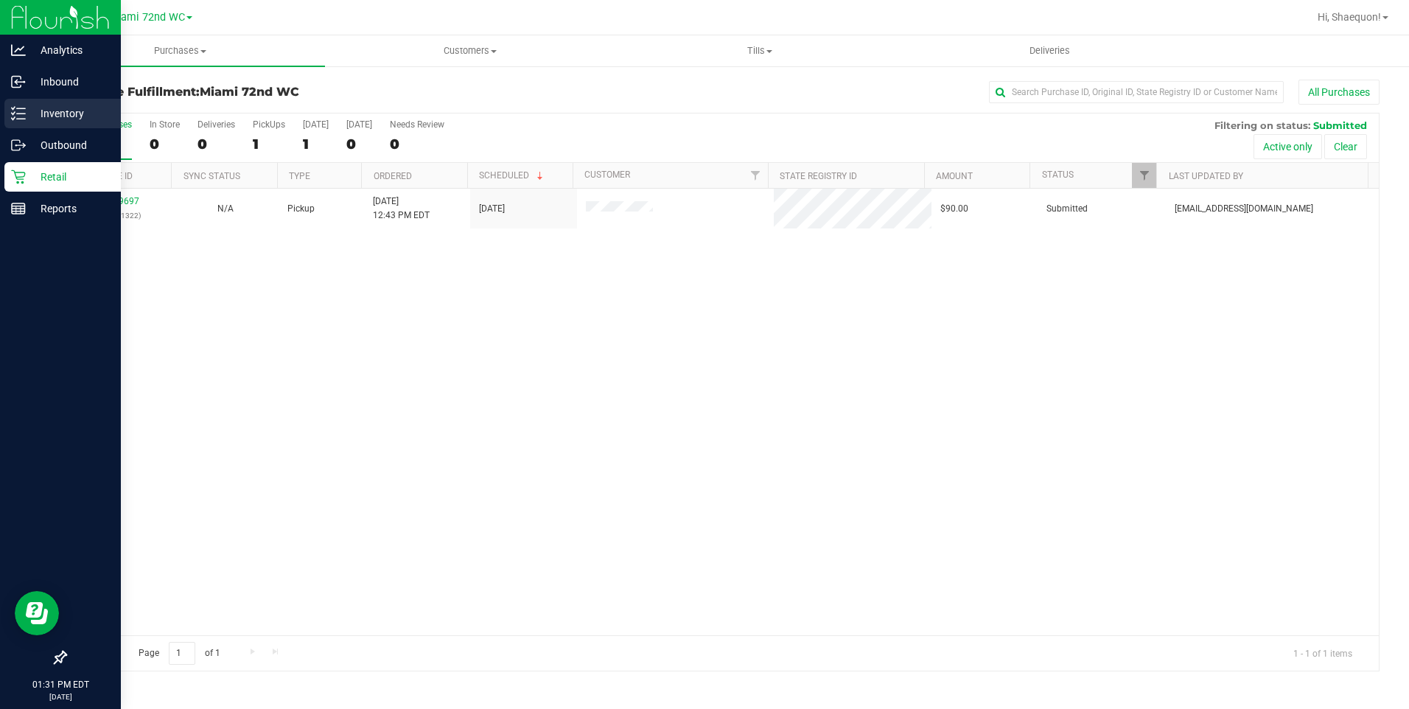
click at [60, 111] on p "Inventory" at bounding box center [70, 114] width 88 height 18
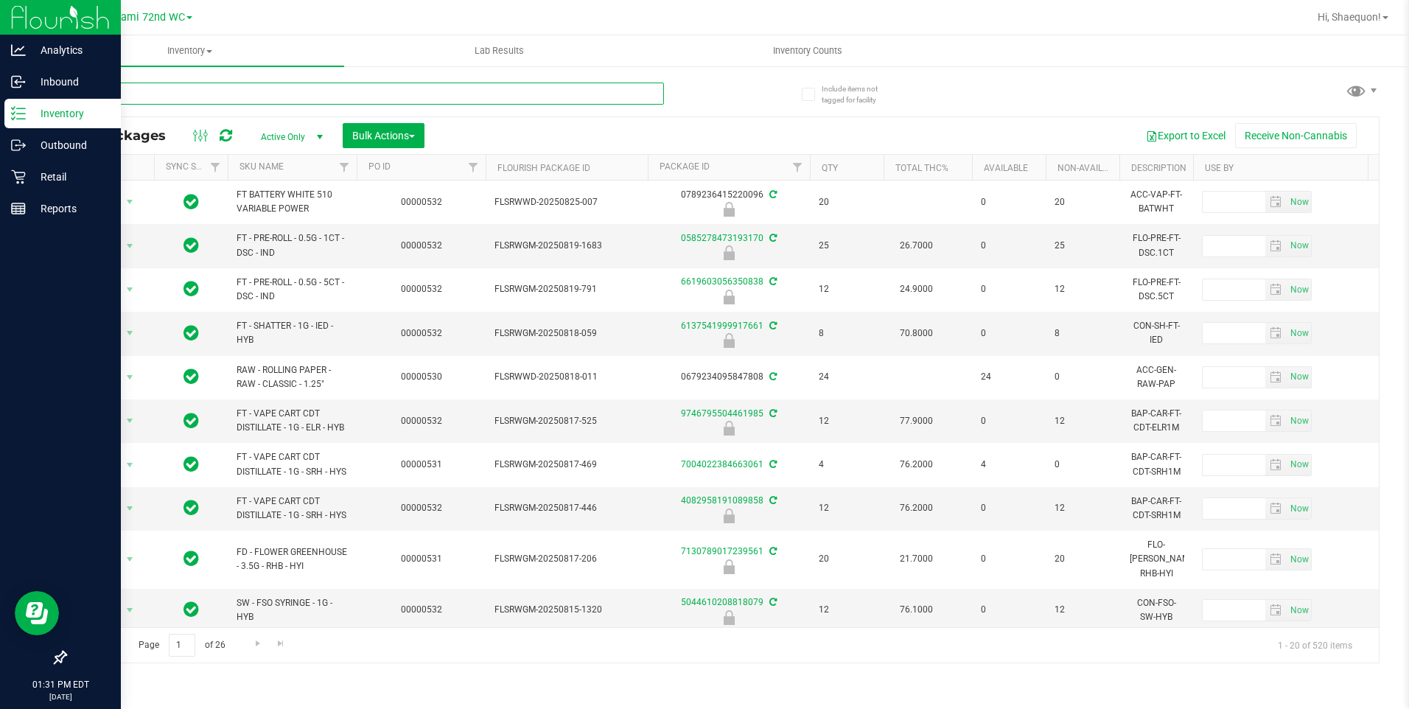
click at [254, 91] on input "text" at bounding box center [364, 94] width 599 height 22
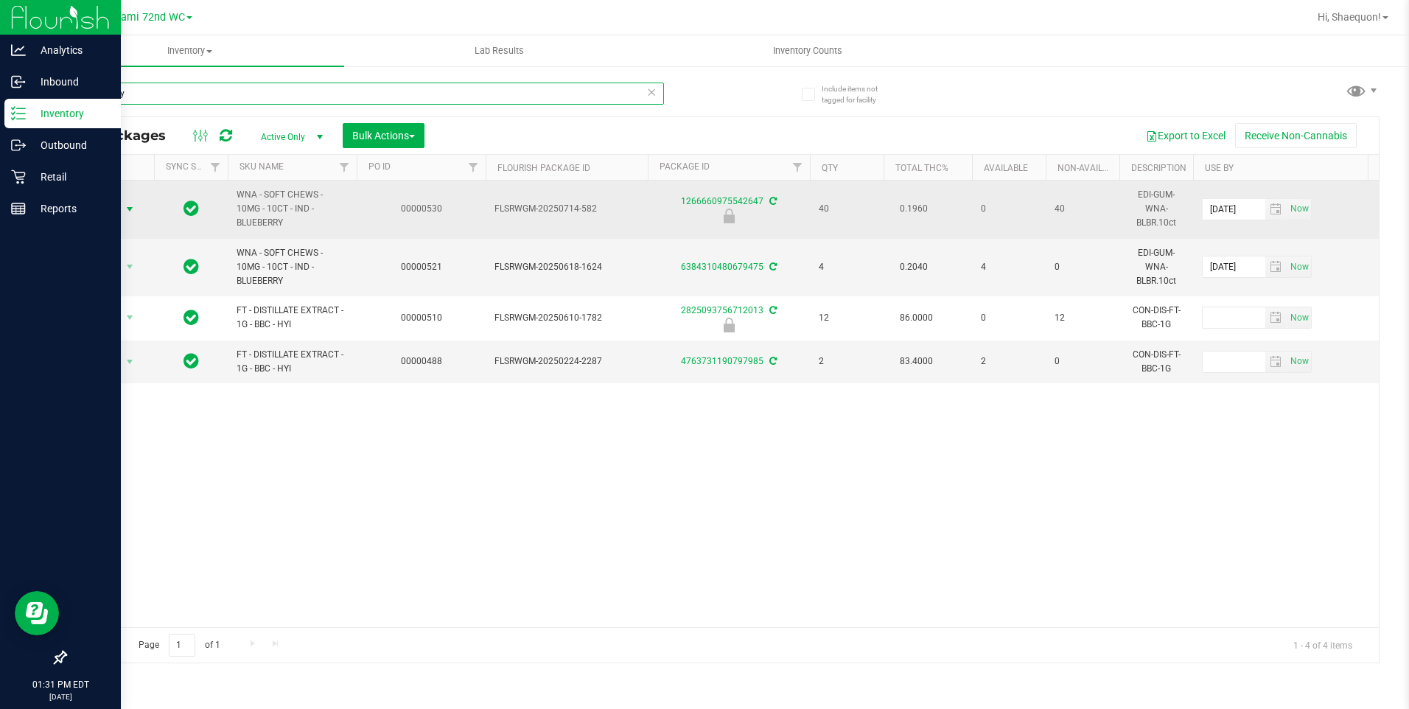
type input "blueberry"
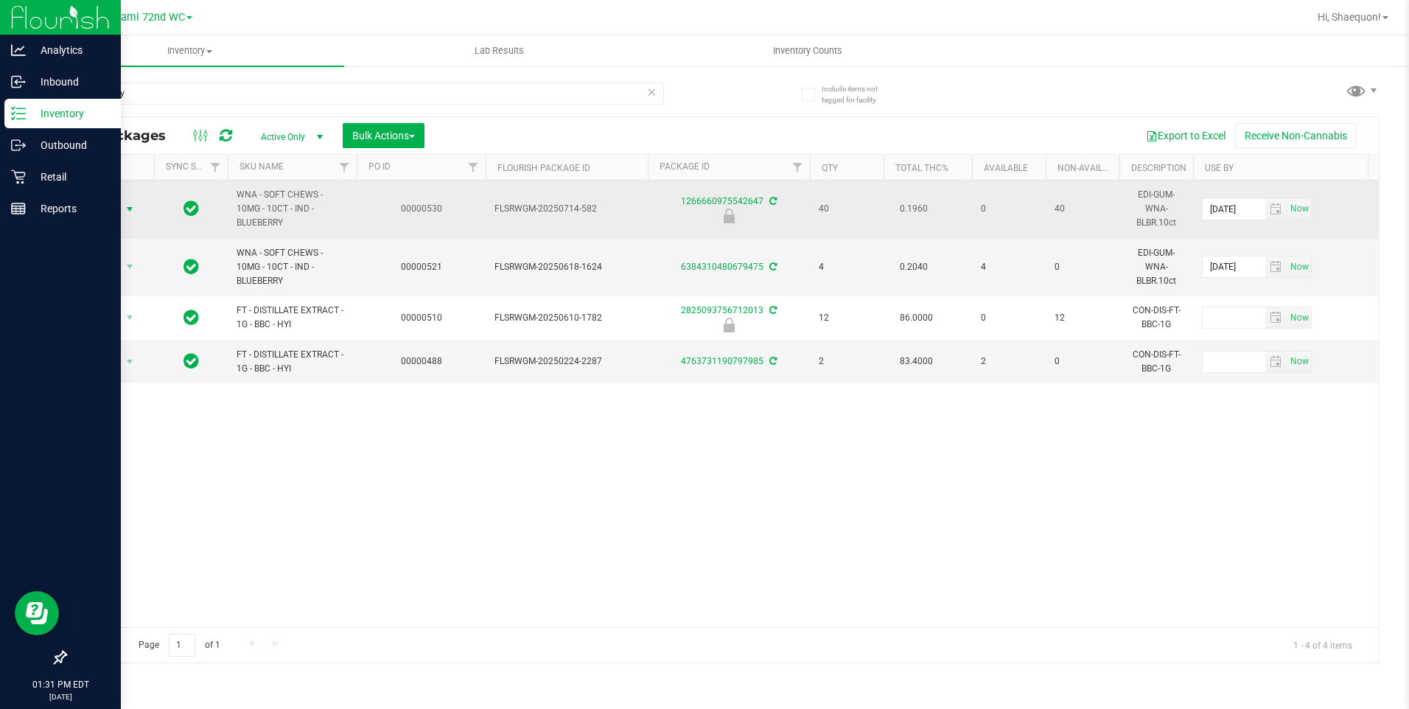
click at [133, 205] on span "select" at bounding box center [130, 209] width 12 height 12
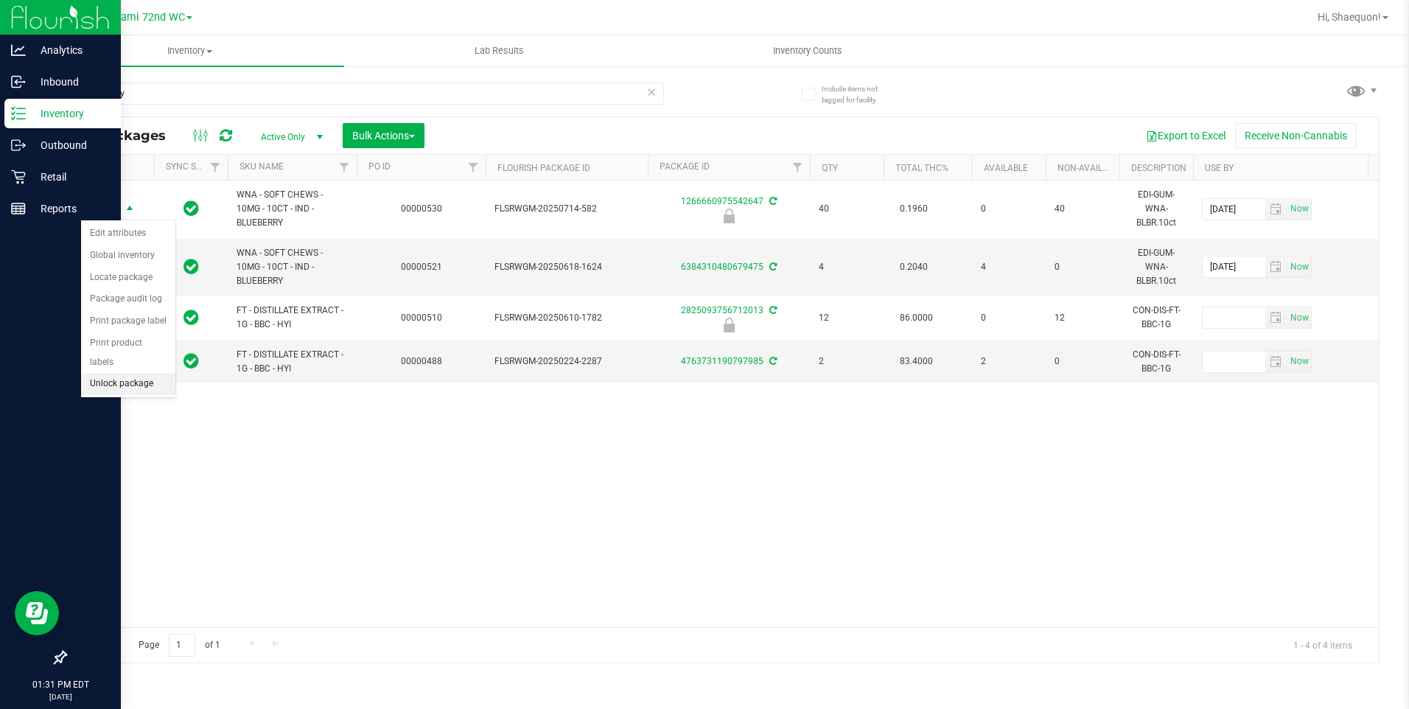
click at [133, 373] on li "Unlock package" at bounding box center [128, 384] width 94 height 22
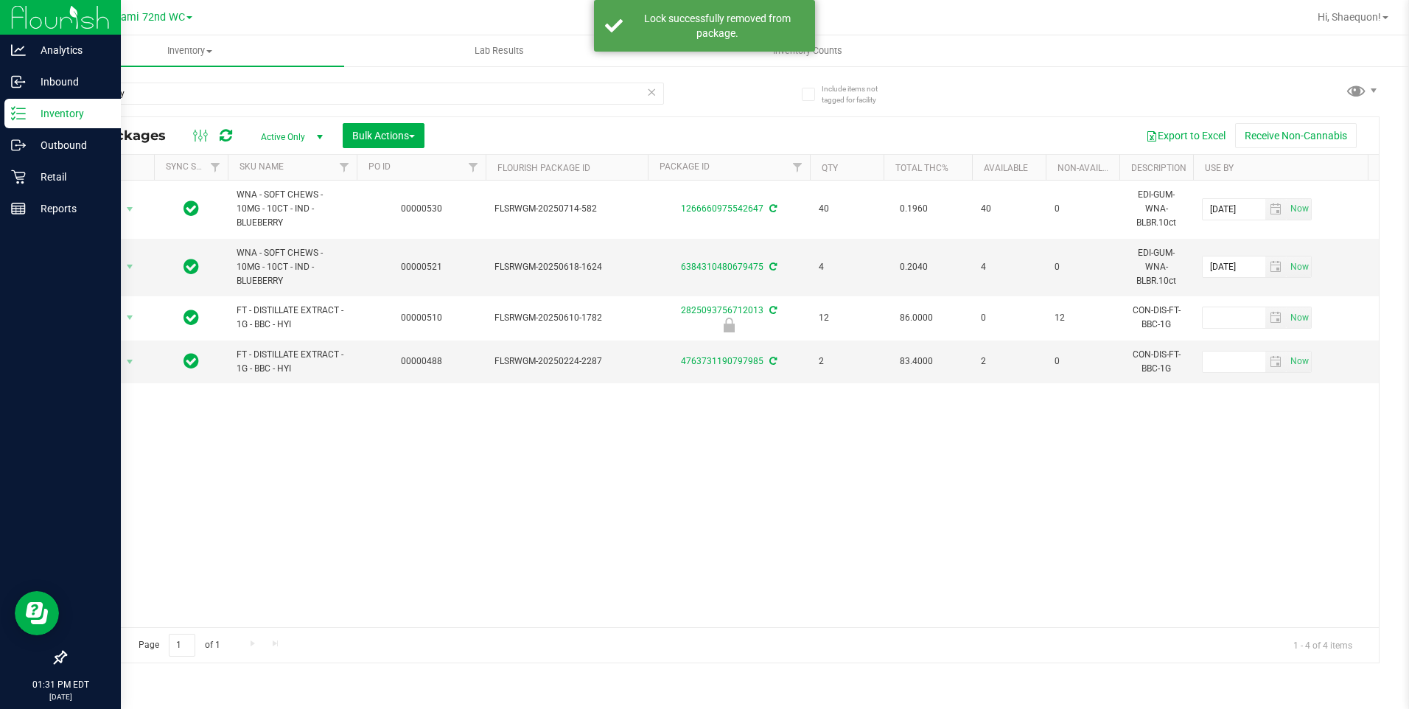
click at [355, 448] on div "Action Action Adjust qty Create package Edit attributes Global inventory Locate…" at bounding box center [722, 404] width 1313 height 447
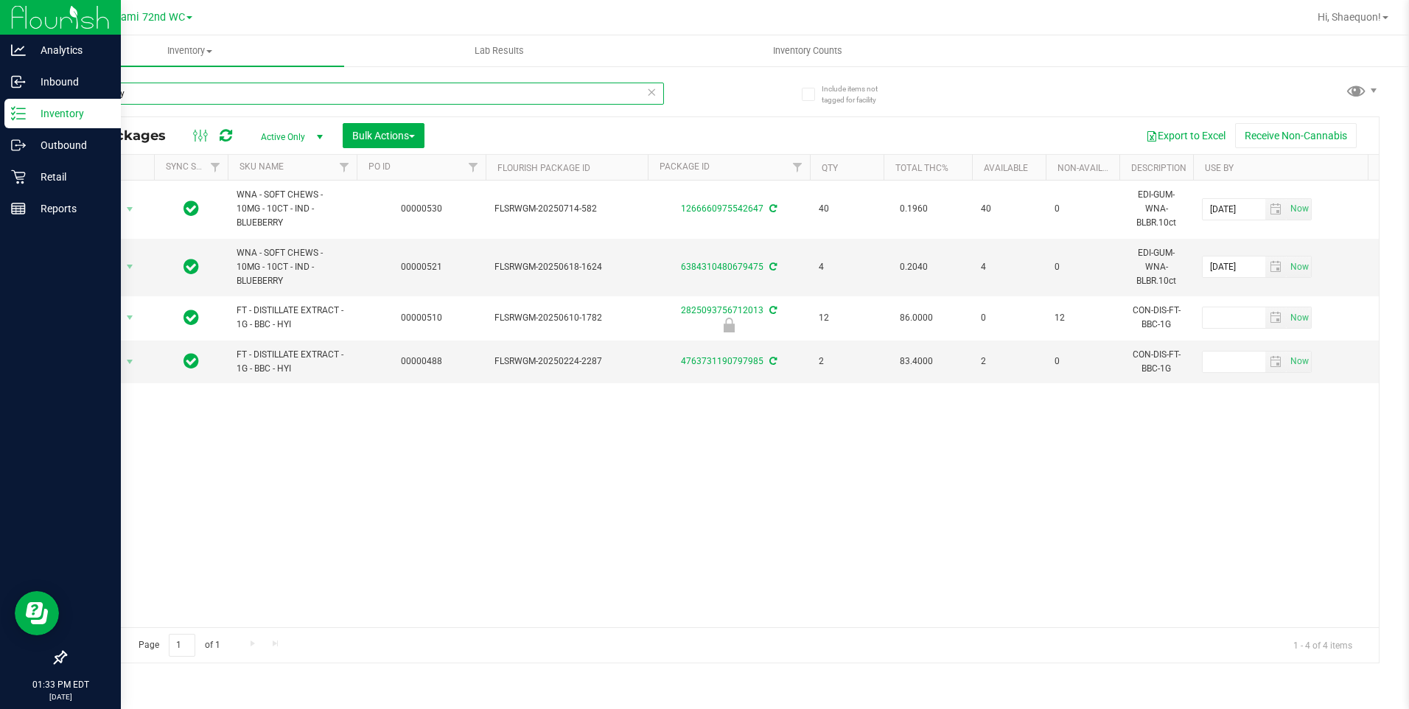
click at [196, 95] on input "blueberry" at bounding box center [364, 94] width 599 height 22
type input "b"
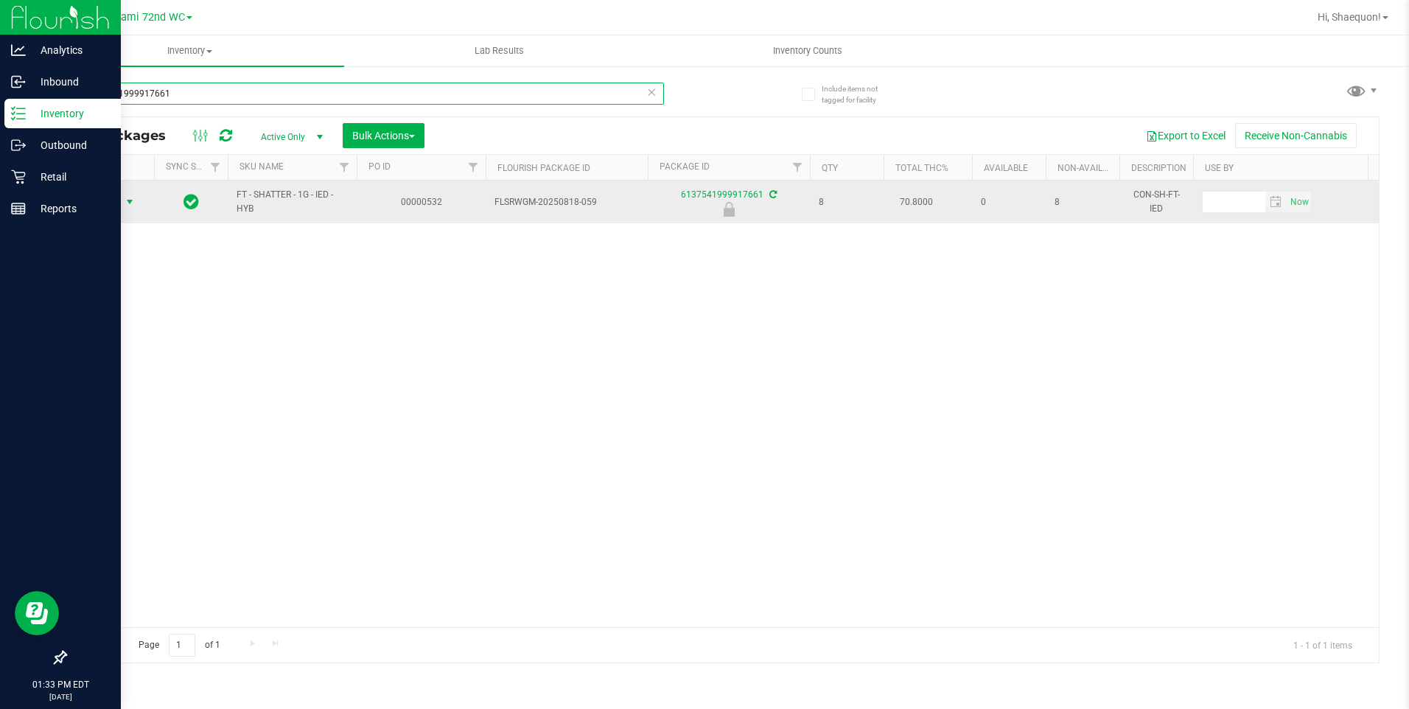
type input "6137541999917661"
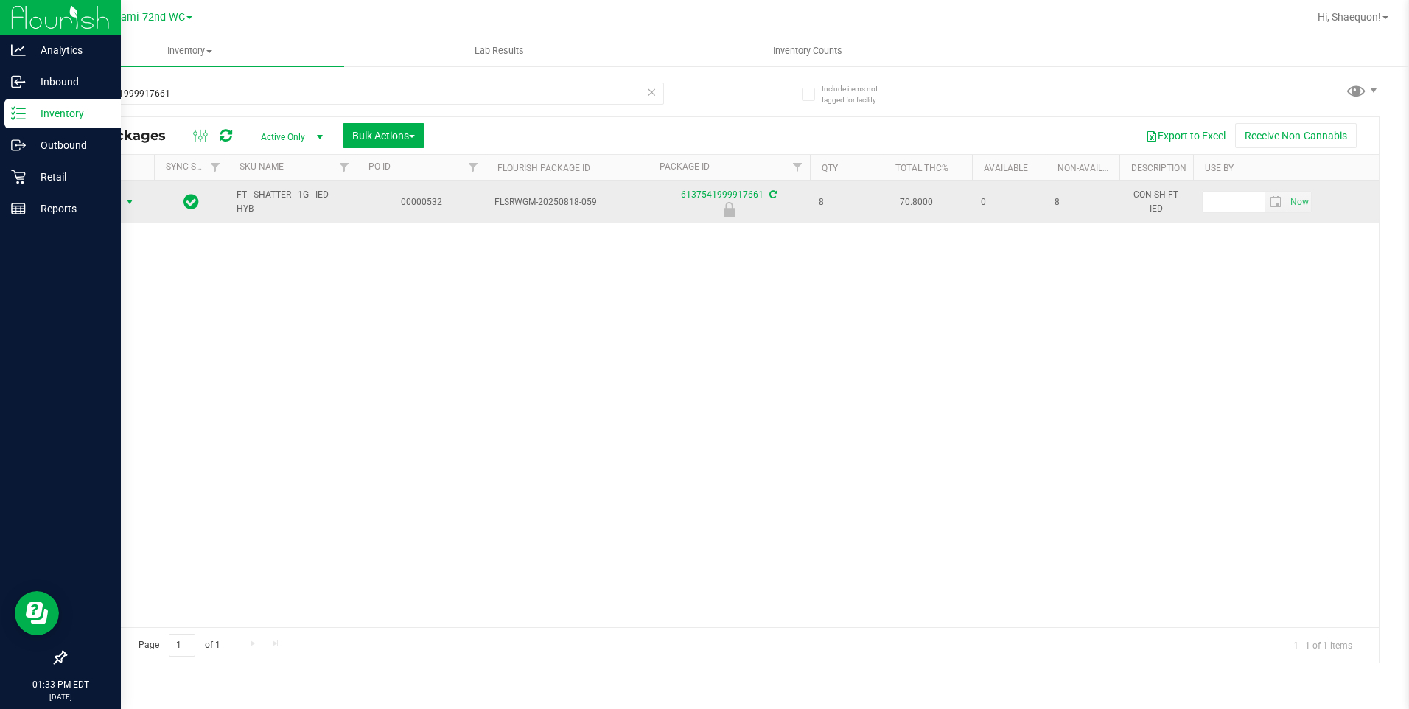
click at [128, 200] on span "select" at bounding box center [130, 202] width 12 height 12
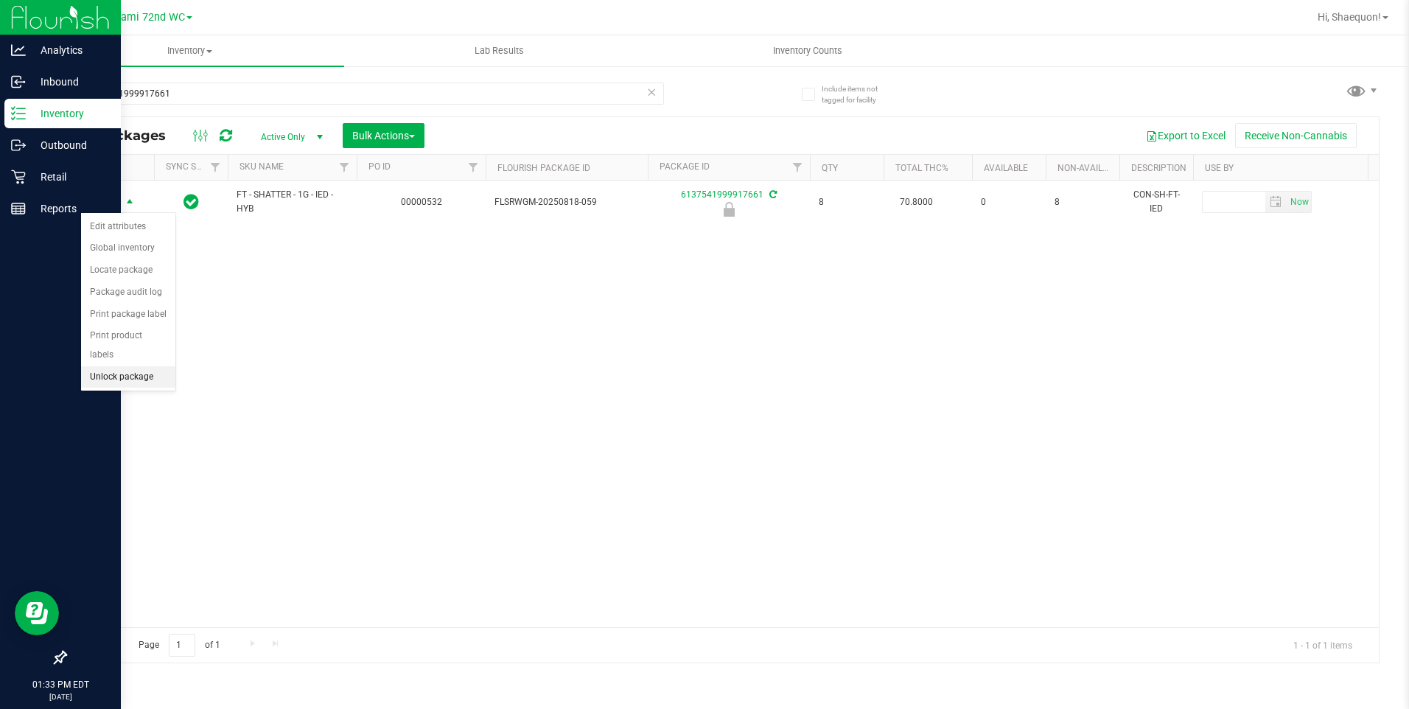
click at [145, 366] on li "Unlock package" at bounding box center [128, 377] width 94 height 22
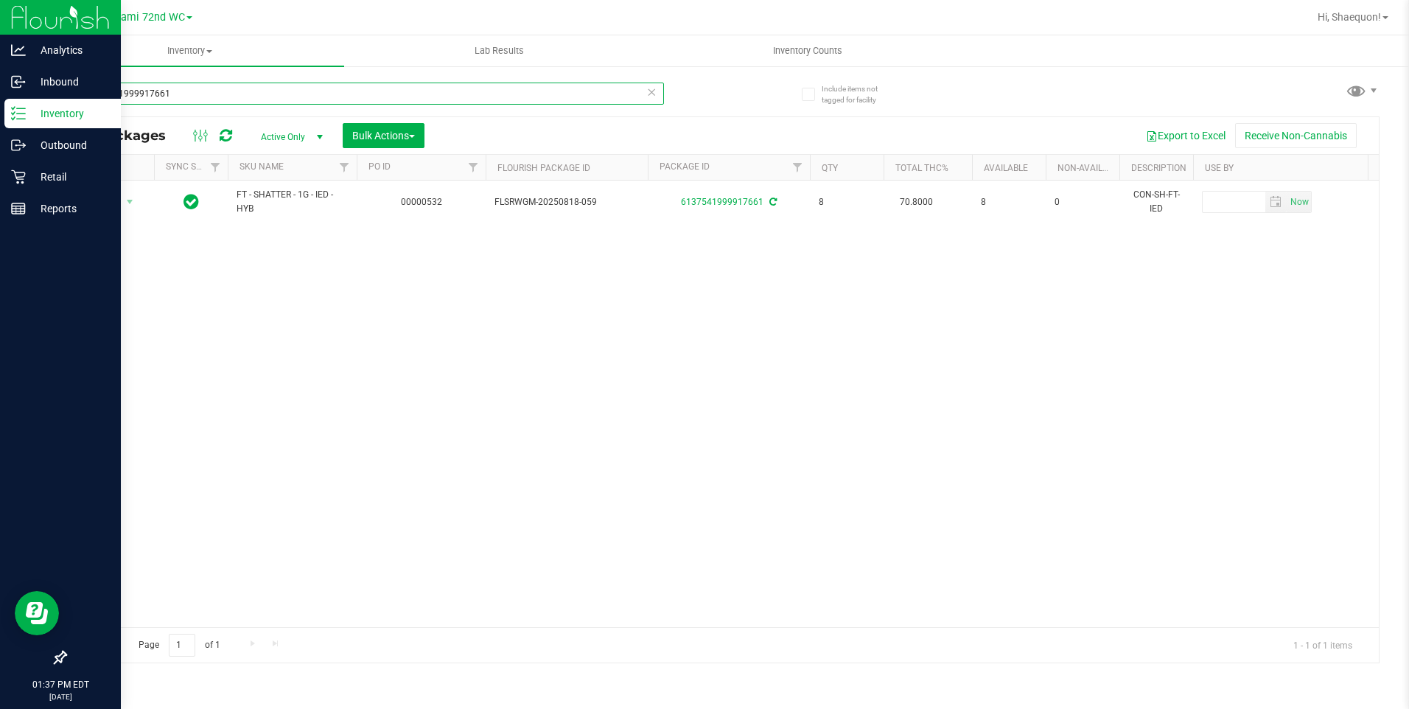
drag, startPoint x: 203, startPoint y: 84, endPoint x: 67, endPoint y: 108, distance: 137.6
click at [69, 108] on div "6137541999917661" at bounding box center [364, 100] width 599 height 34
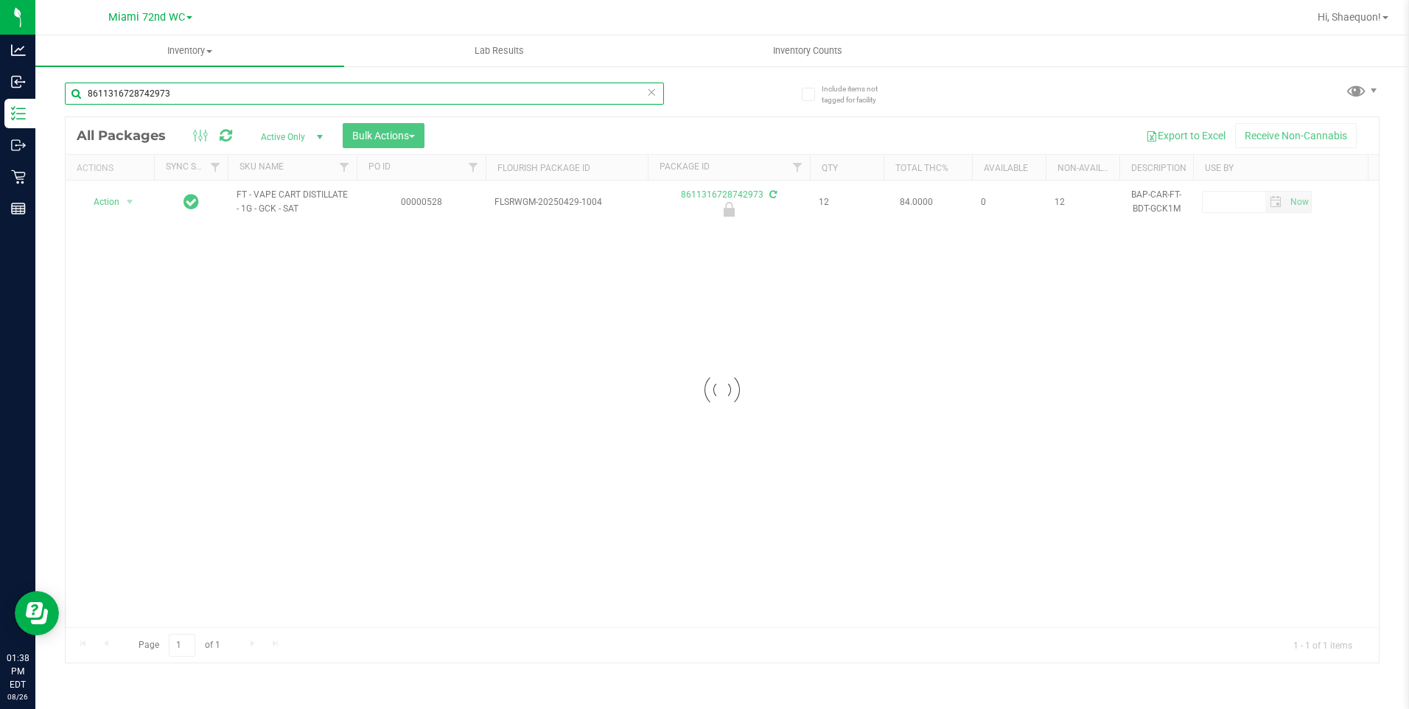
type input "8611316728742973"
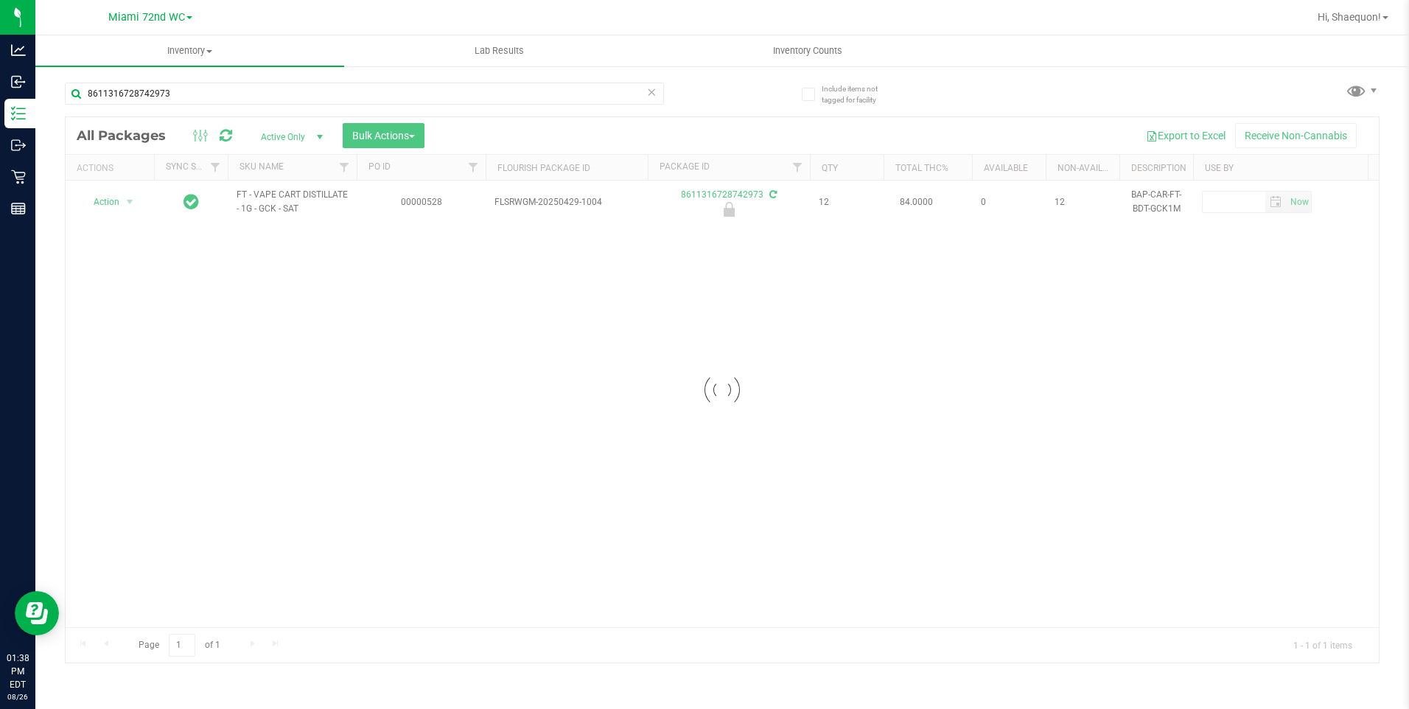
click at [128, 200] on div at bounding box center [722, 389] width 1313 height 545
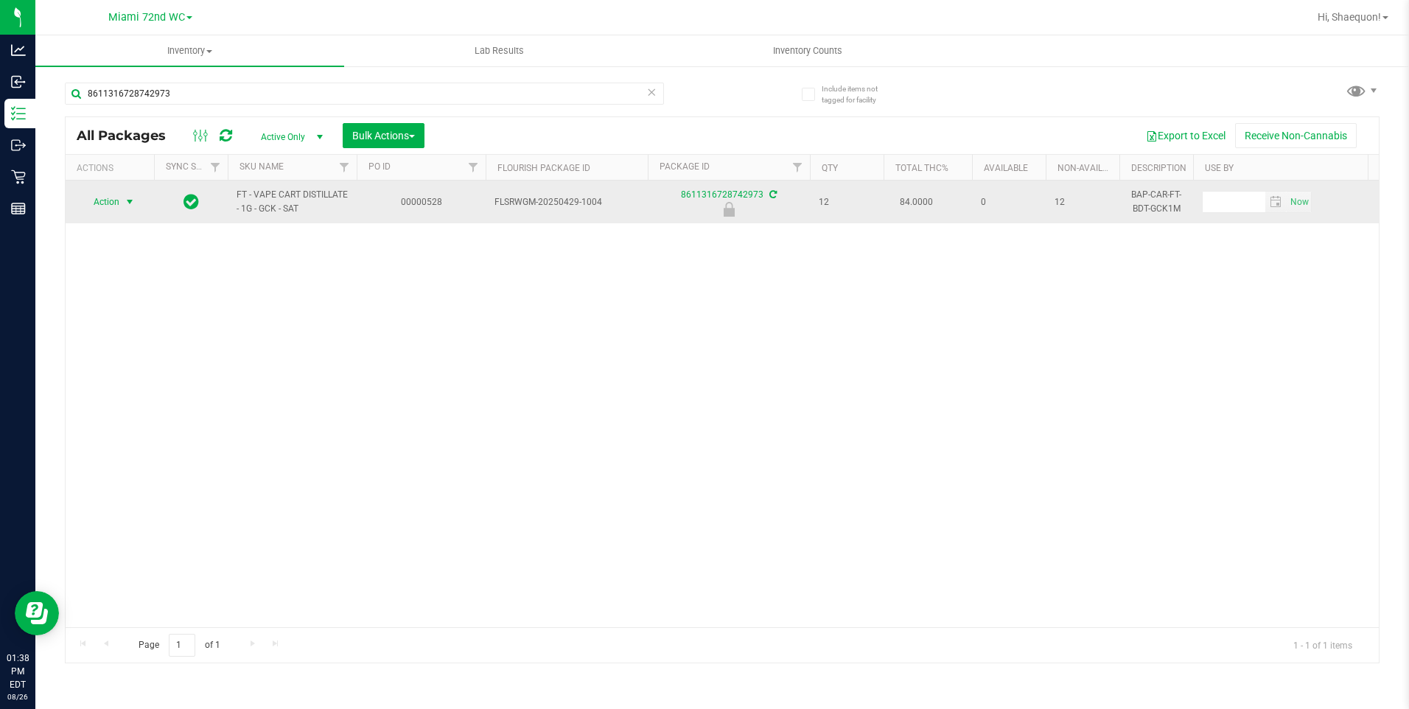
click at [132, 201] on span "select" at bounding box center [130, 202] width 12 height 12
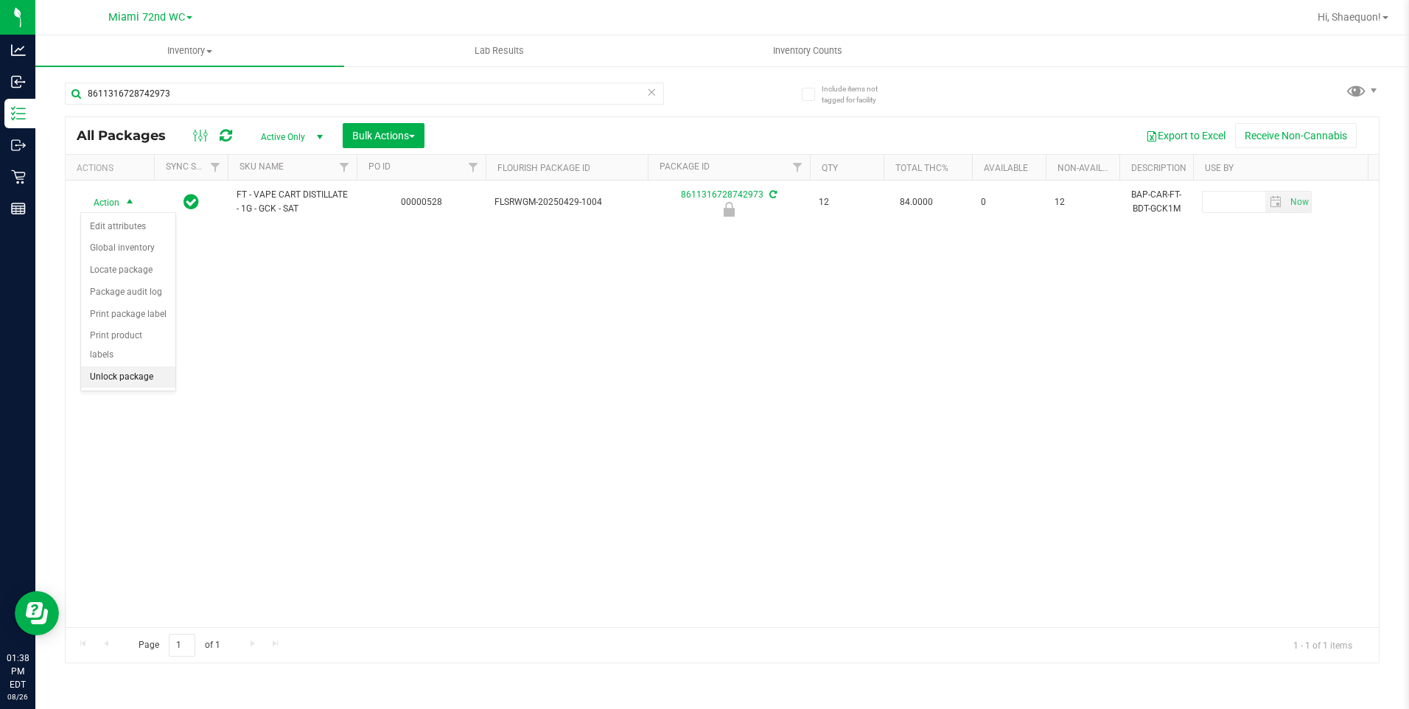
click at [129, 366] on li "Unlock package" at bounding box center [128, 377] width 94 height 22
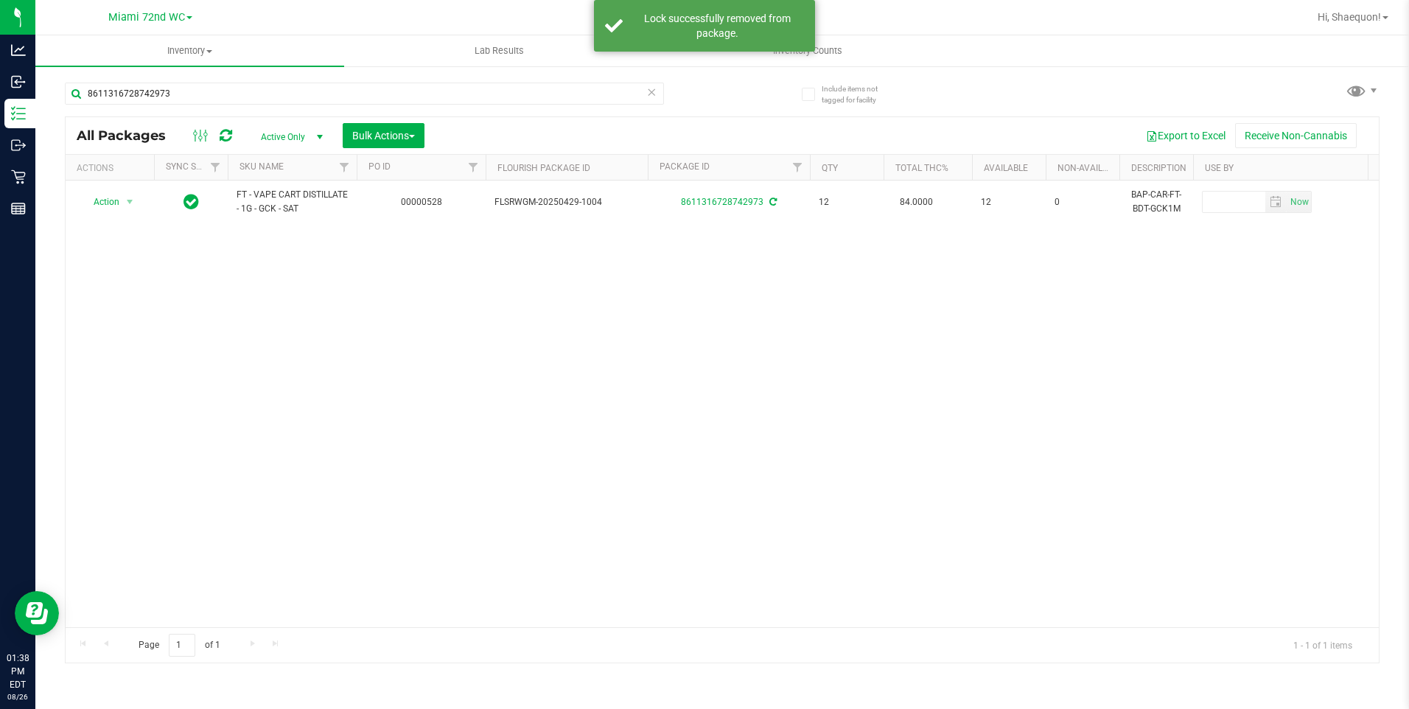
click at [248, 380] on div "Action Action Adjust qty Create package Edit attributes Global inventory Locate…" at bounding box center [722, 404] width 1313 height 447
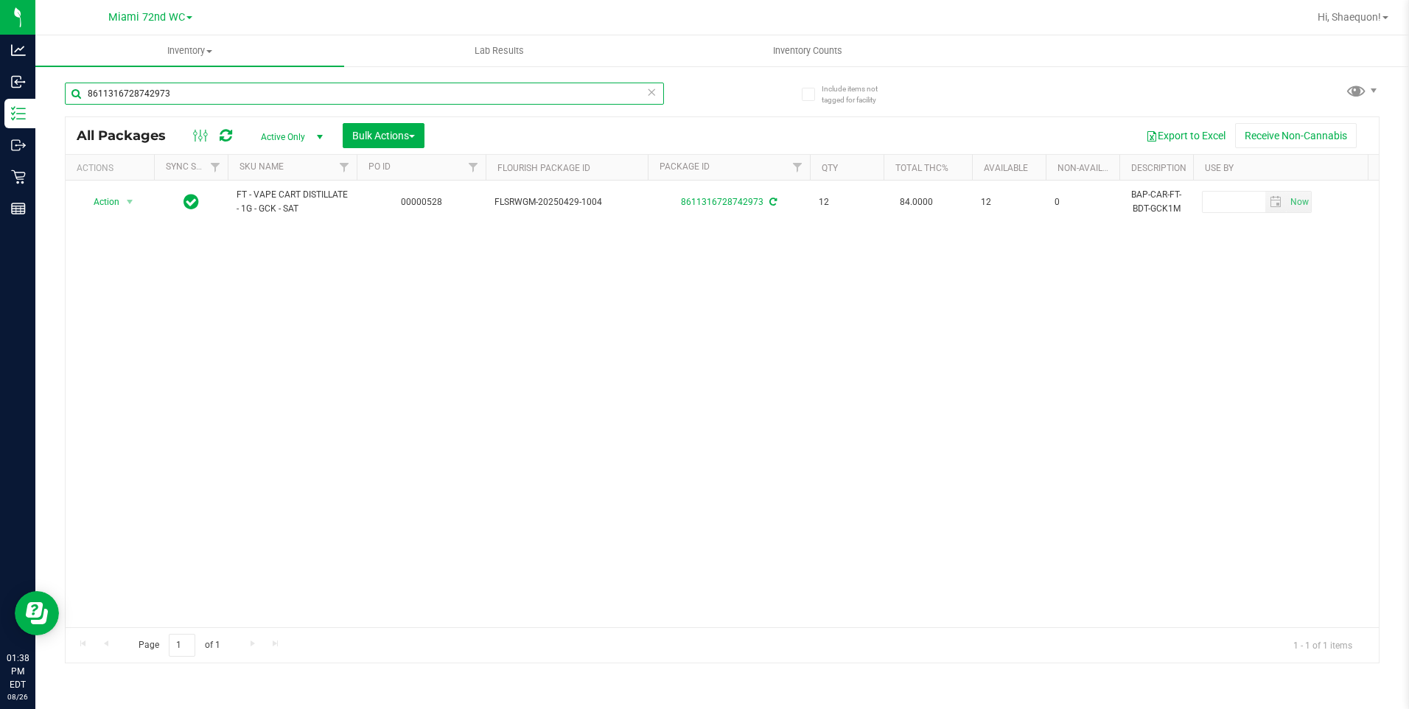
drag, startPoint x: 178, startPoint y: 96, endPoint x: 60, endPoint y: 96, distance: 117.9
click at [60, 96] on div "Include items not tagged for facility 8611316728742973 All Packages Active Only…" at bounding box center [722, 290] width 1374 height 450
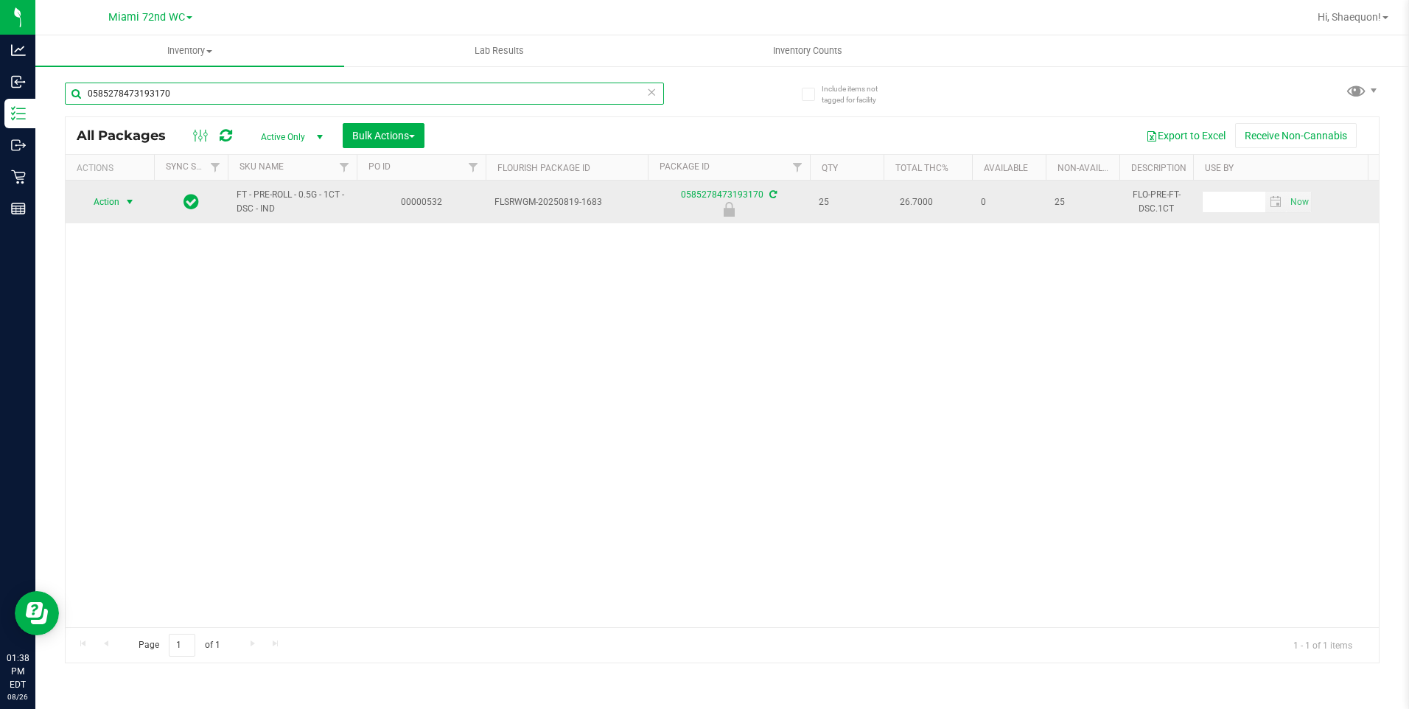
type input "0585278473193170"
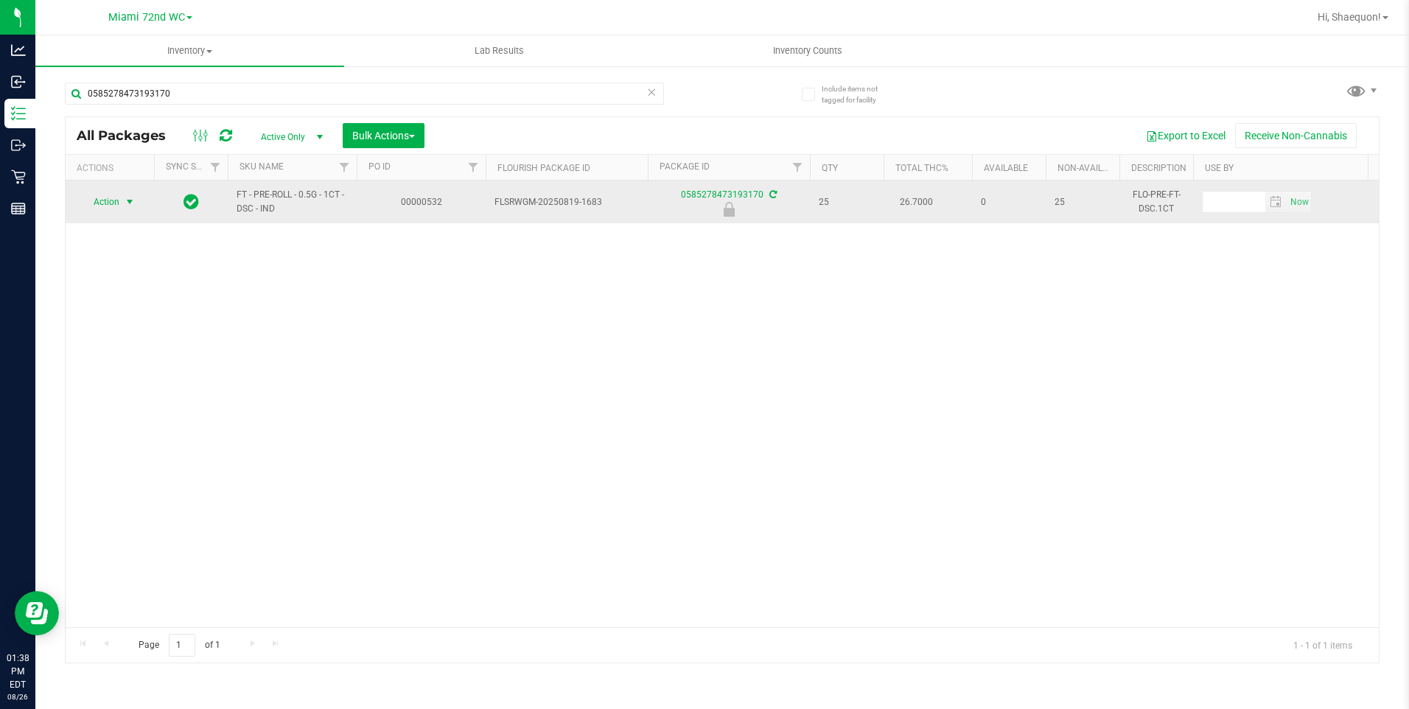
click at [121, 206] on span "select" at bounding box center [130, 202] width 18 height 21
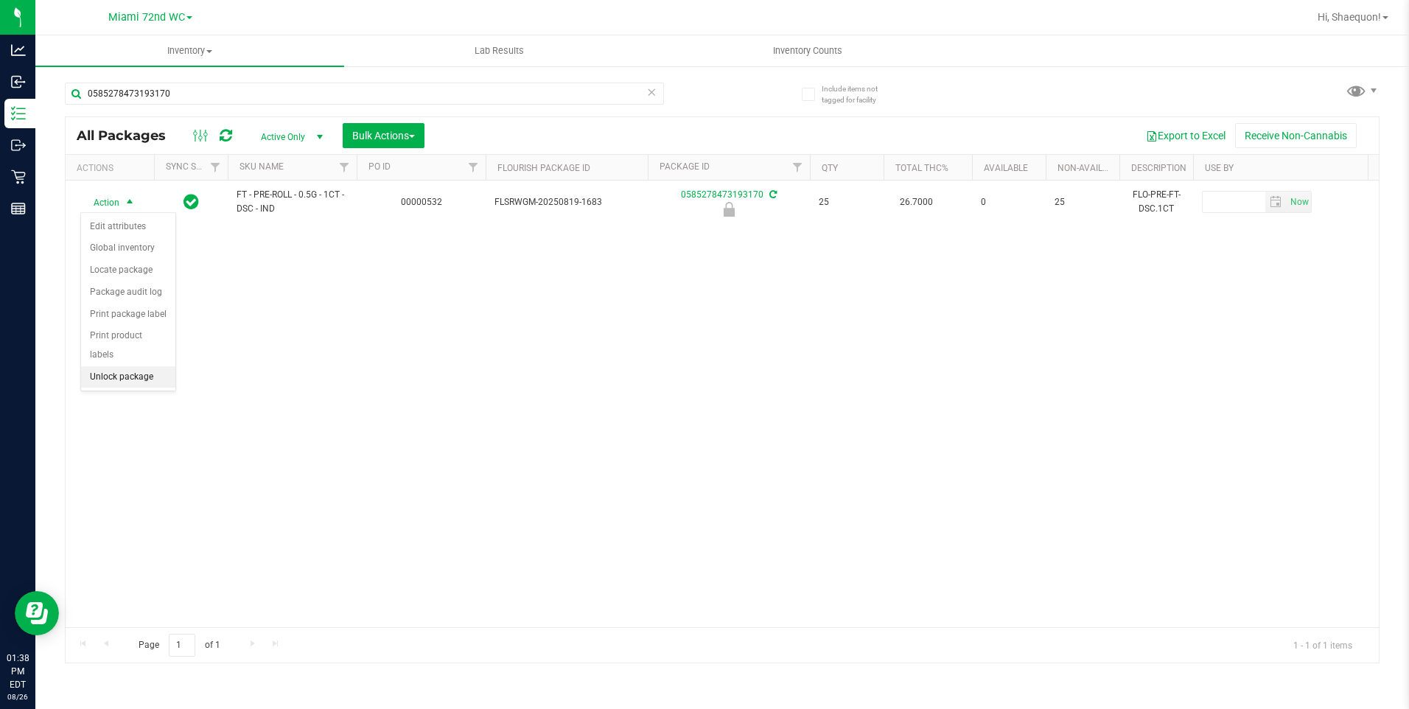
click at [135, 366] on li "Unlock package" at bounding box center [128, 377] width 94 height 22
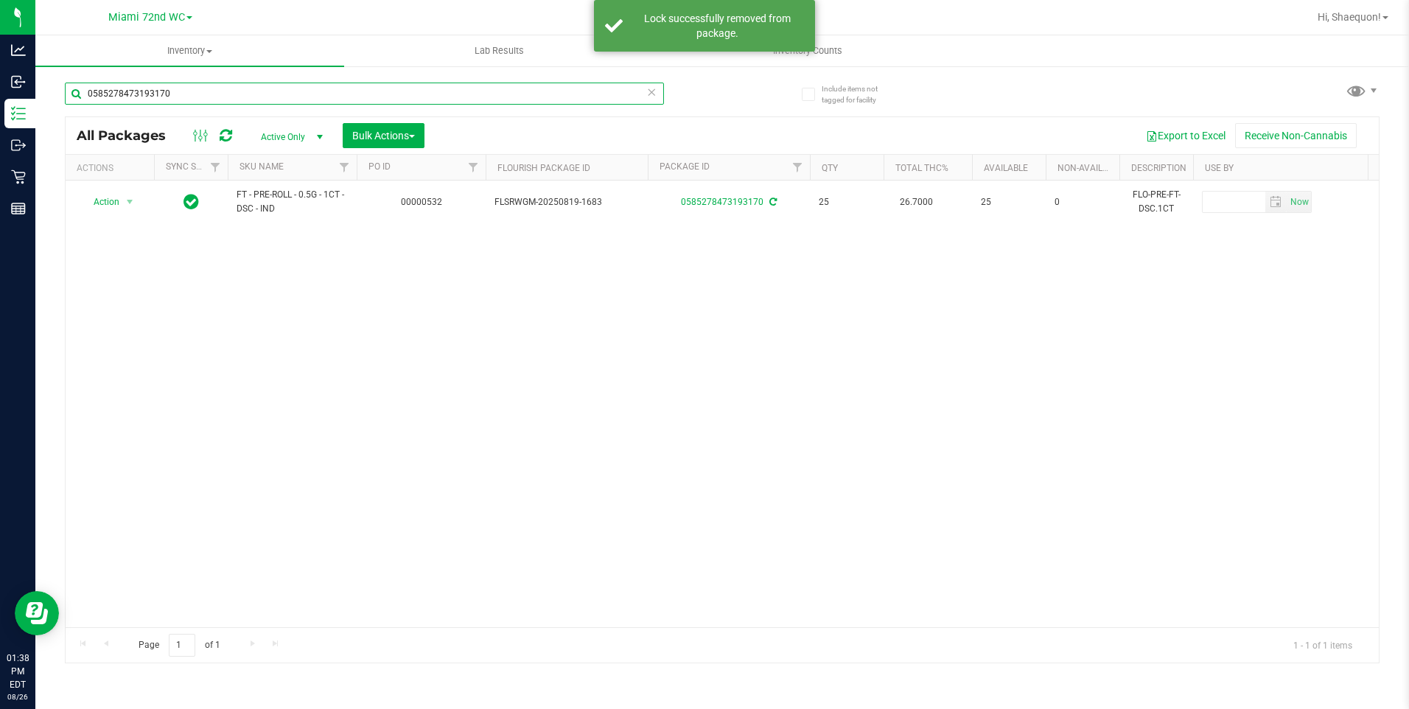
drag, startPoint x: 194, startPoint y: 94, endPoint x: 53, endPoint y: 113, distance: 142.1
click at [53, 113] on div "Include items not tagged for facility 0585278473193170 All Packages Active Only…" at bounding box center [722, 290] width 1374 height 450
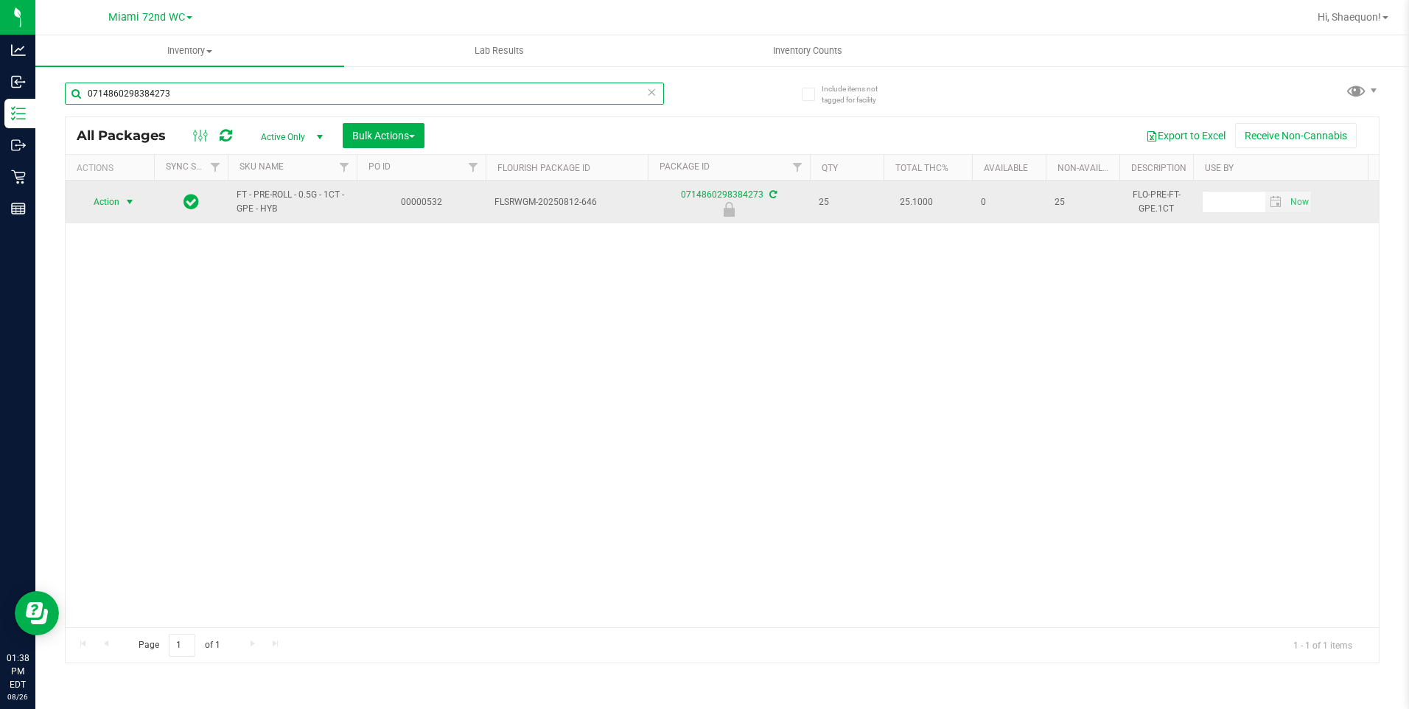
type input "0714860298384273"
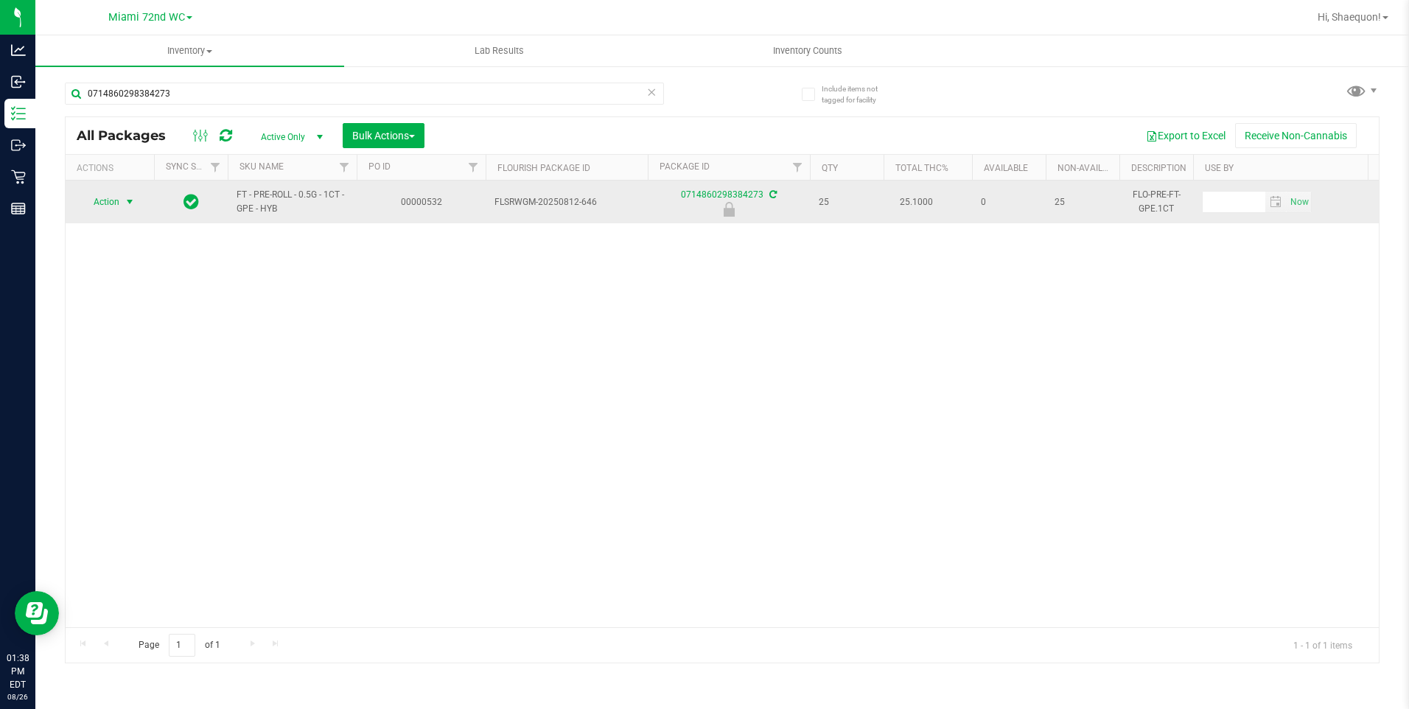
click at [127, 207] on span "select" at bounding box center [130, 202] width 12 height 12
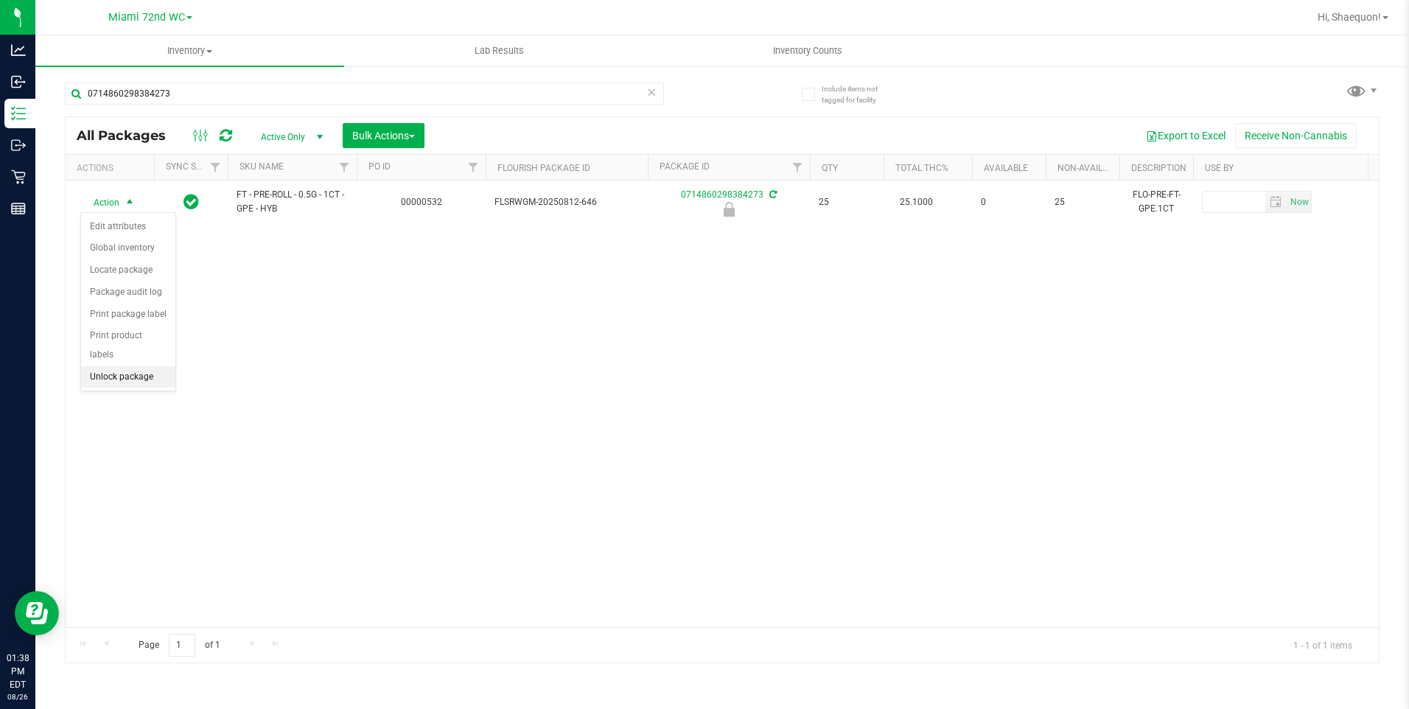
click at [134, 366] on li "Unlock package" at bounding box center [128, 377] width 94 height 22
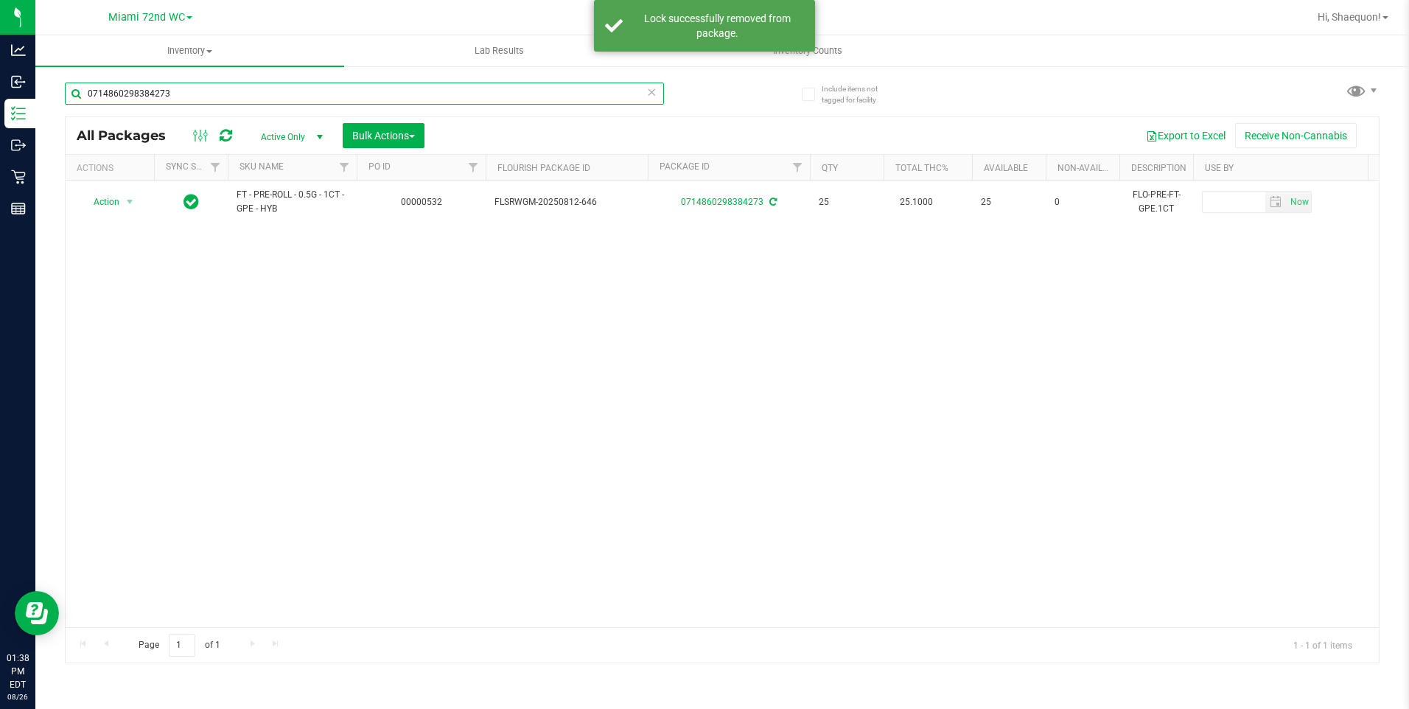
drag, startPoint x: 192, startPoint y: 97, endPoint x: 70, endPoint y: 99, distance: 122.4
click at [70, 99] on input "0714860298384273" at bounding box center [364, 94] width 599 height 22
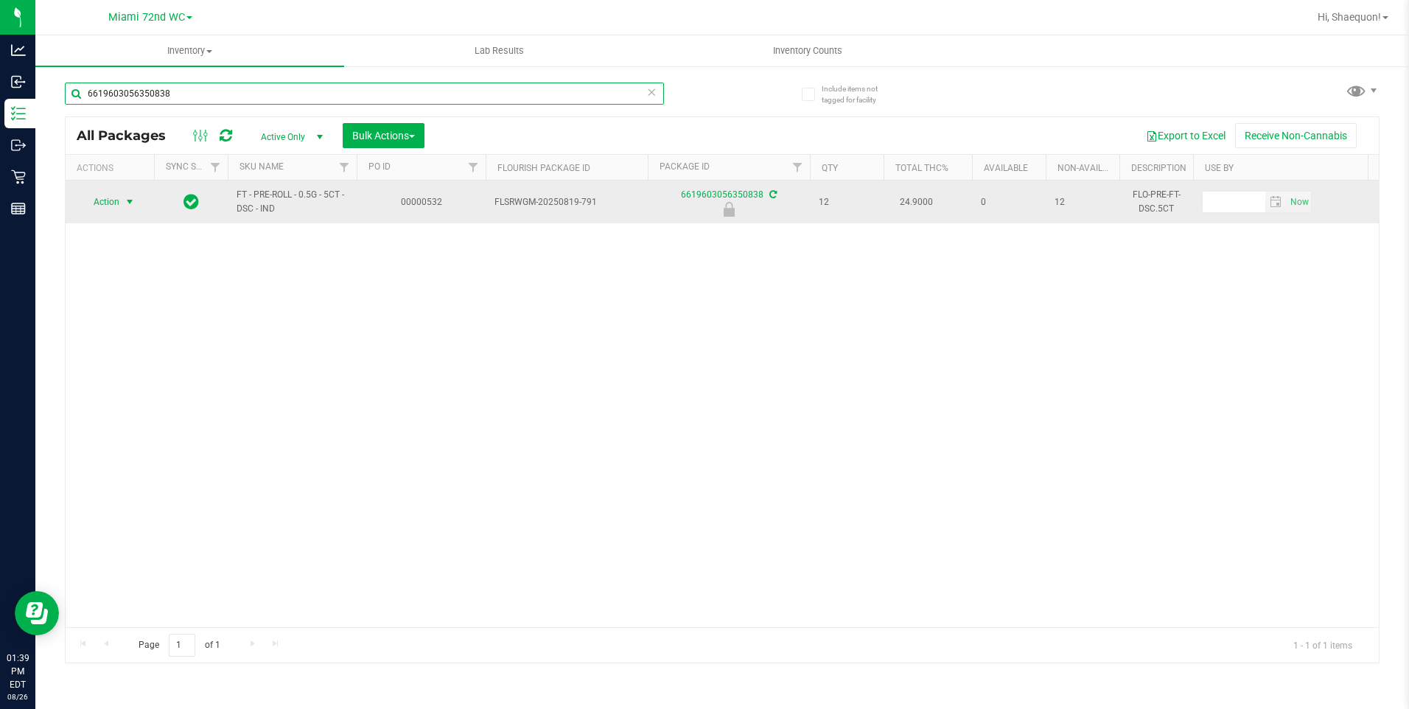
type input "6619603056350838"
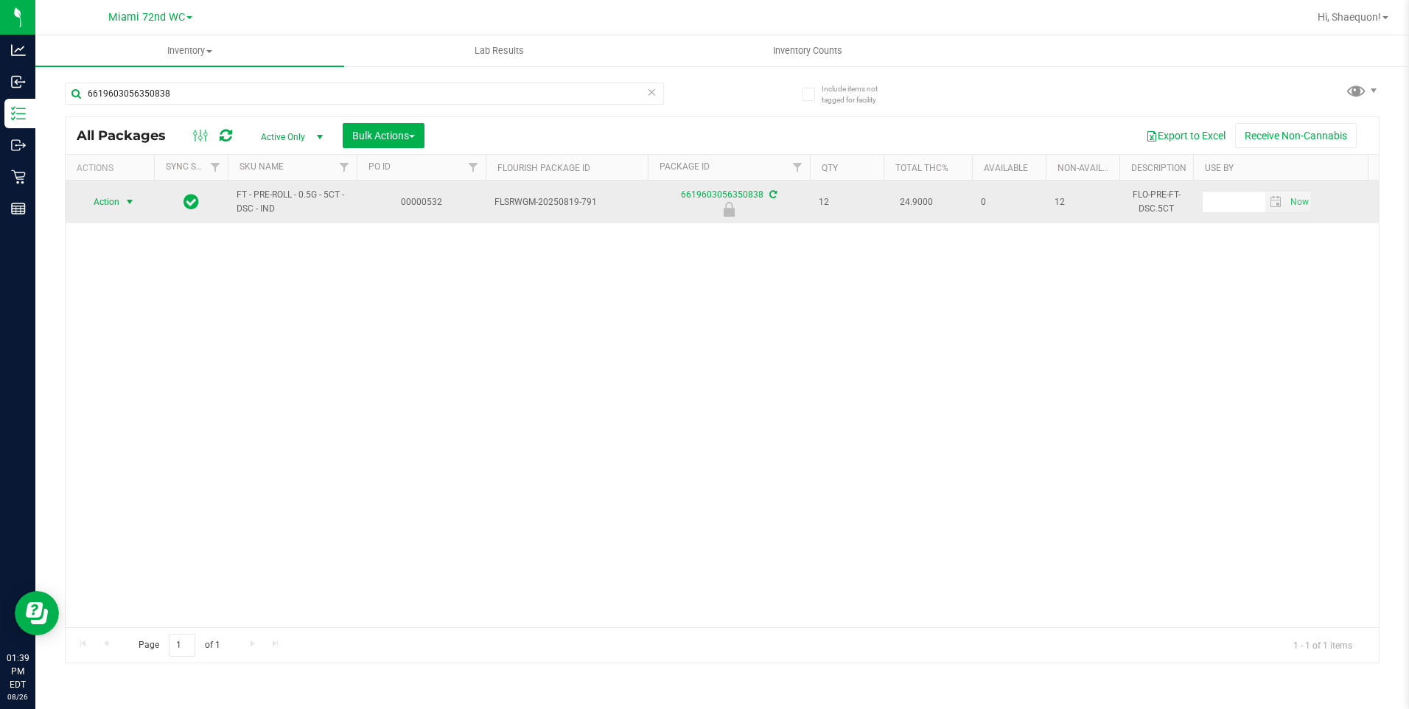
click at [129, 203] on span "select" at bounding box center [130, 202] width 12 height 12
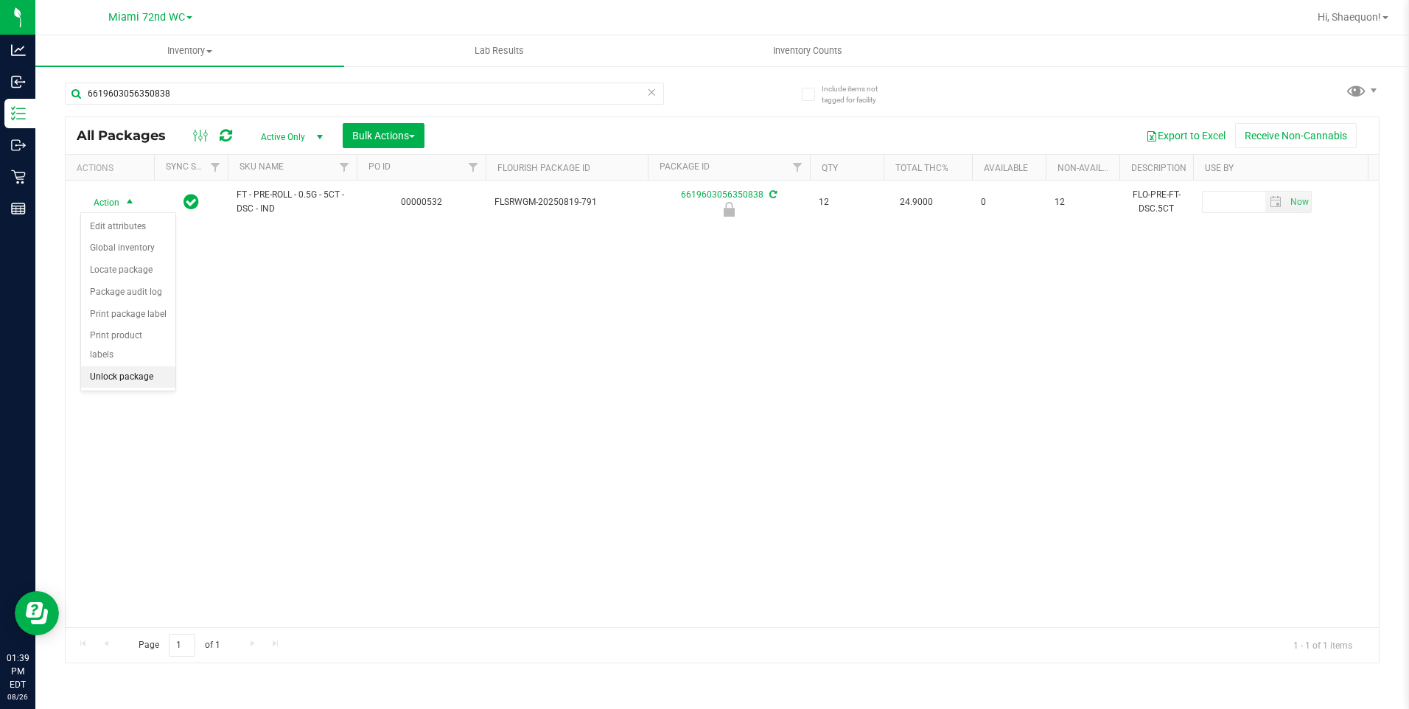
click at [151, 366] on li "Unlock package" at bounding box center [128, 377] width 94 height 22
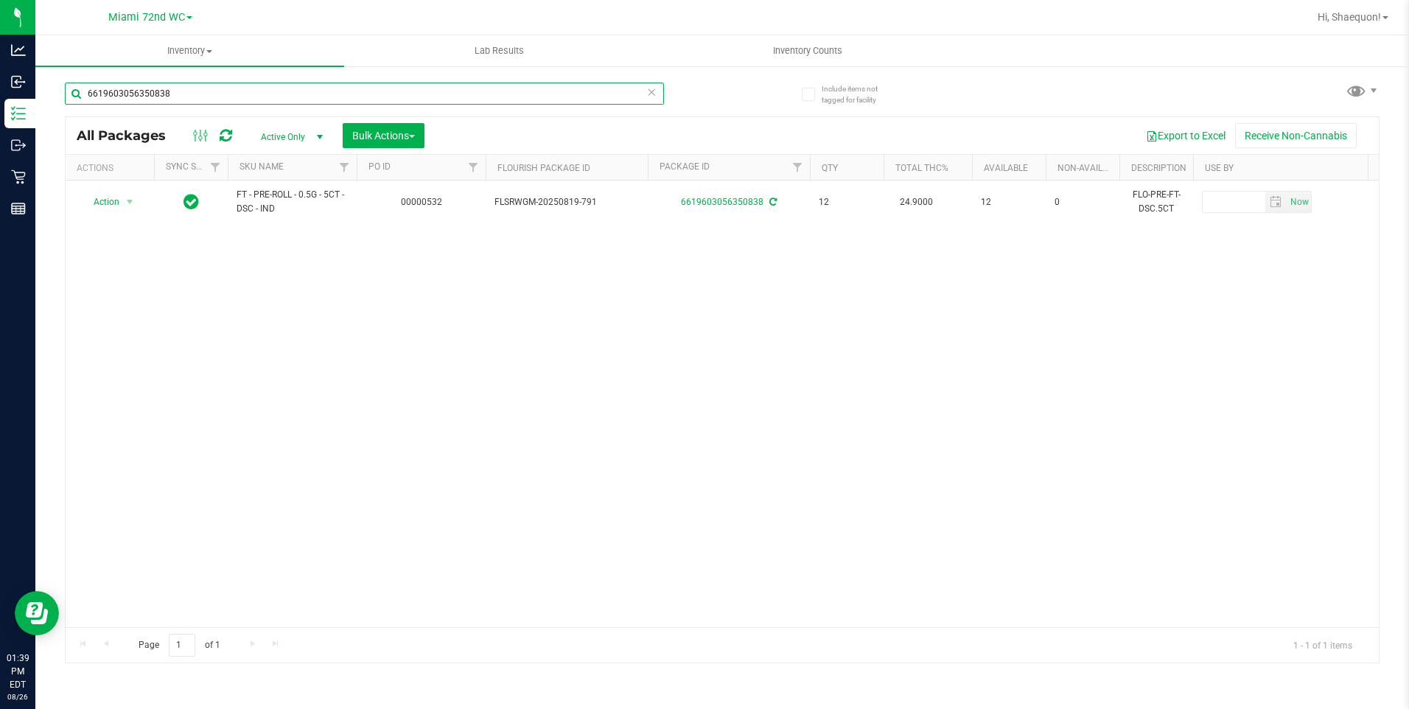
drag, startPoint x: 176, startPoint y: 99, endPoint x: 57, endPoint y: 112, distance: 120.0
click at [57, 112] on div "Include items not tagged for facility 6619603056350838 All Packages Active Only…" at bounding box center [722, 290] width 1374 height 450
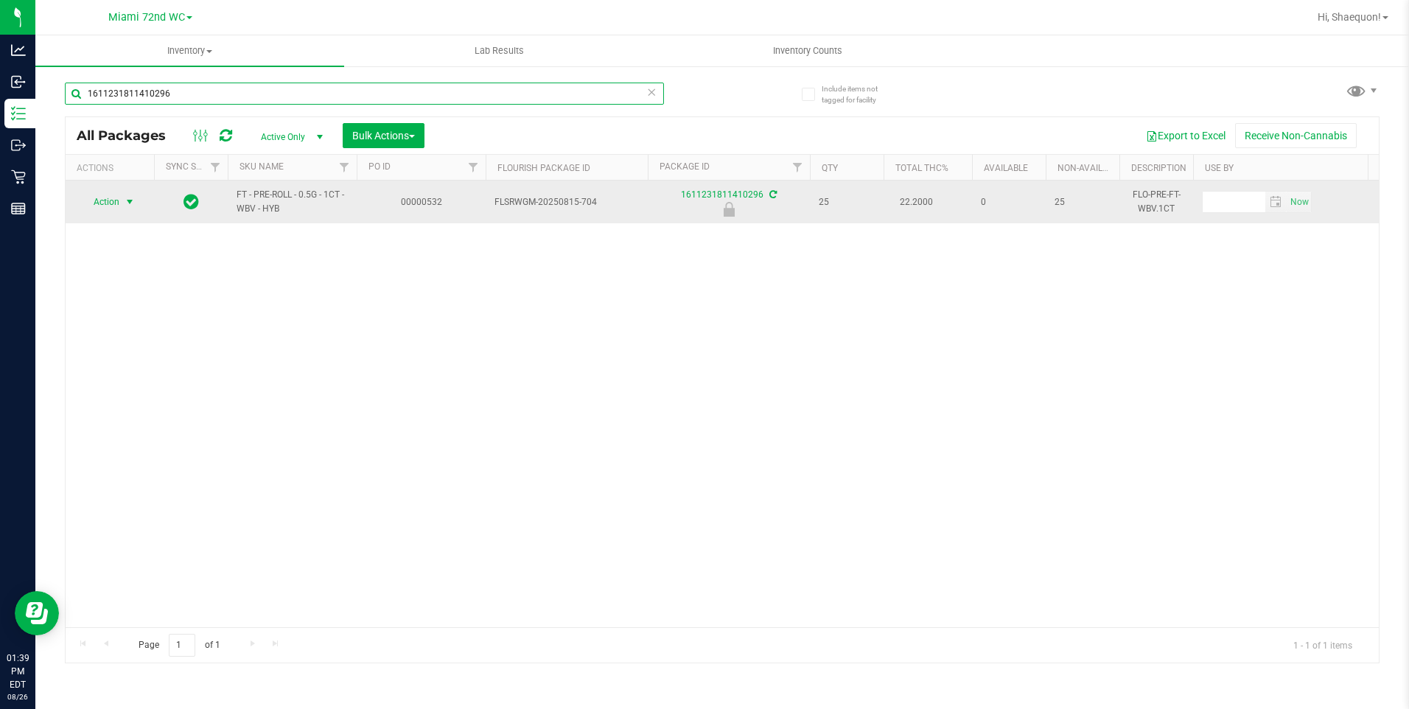
type input "1611231811410296"
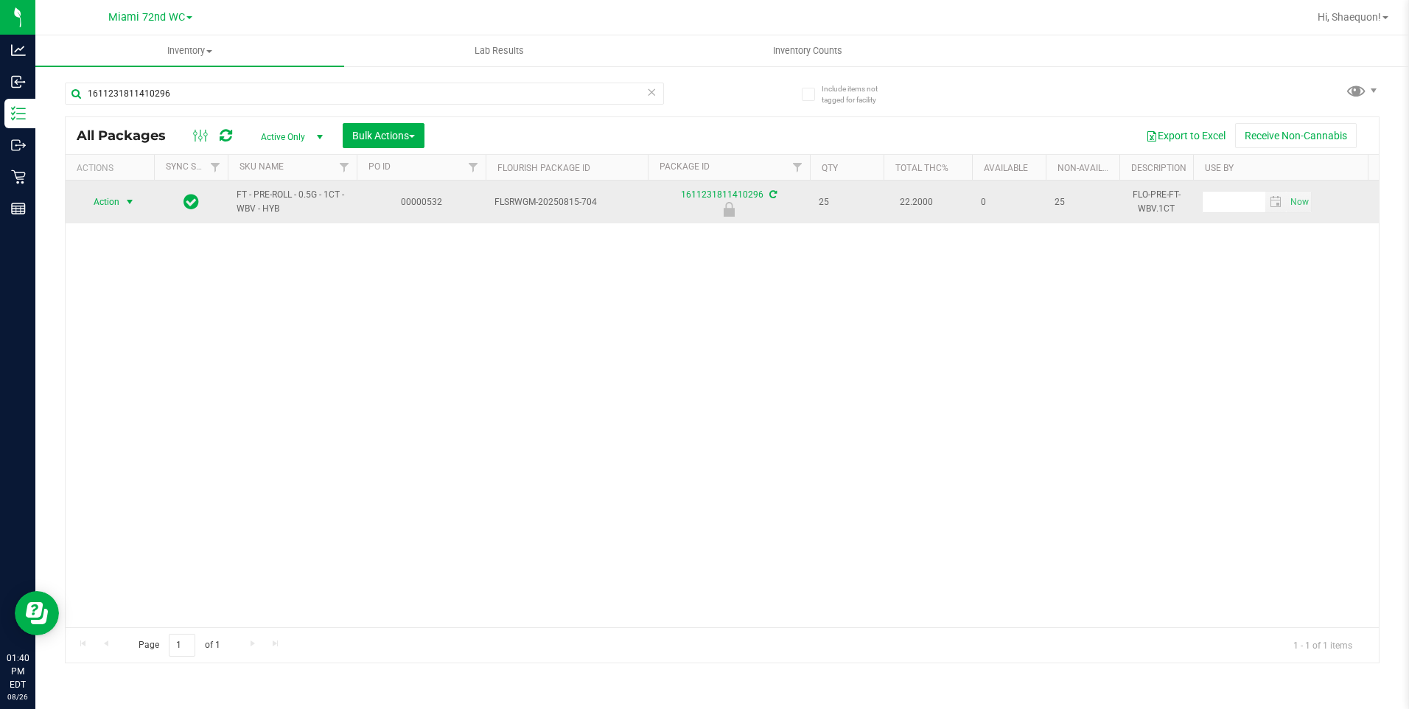
click at [133, 202] on span "select" at bounding box center [130, 202] width 12 height 12
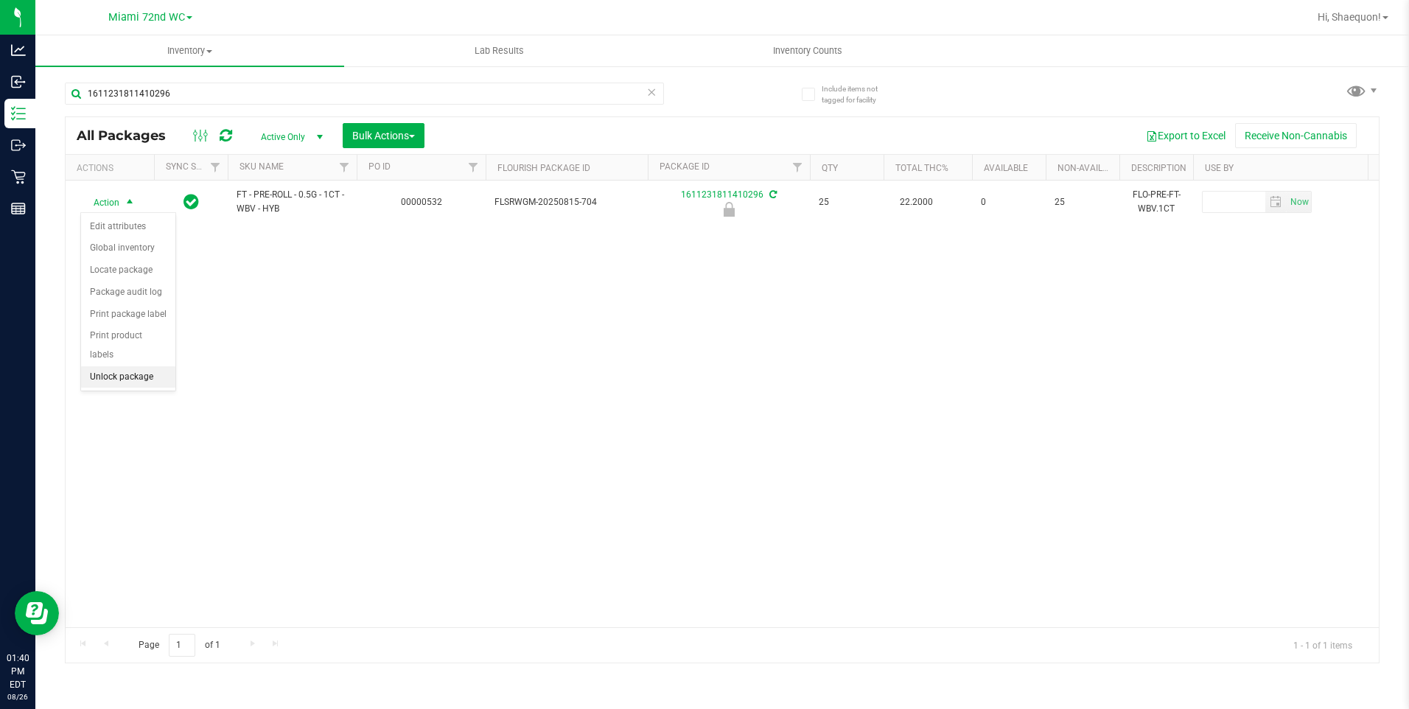
click at [140, 366] on li "Unlock package" at bounding box center [128, 377] width 94 height 22
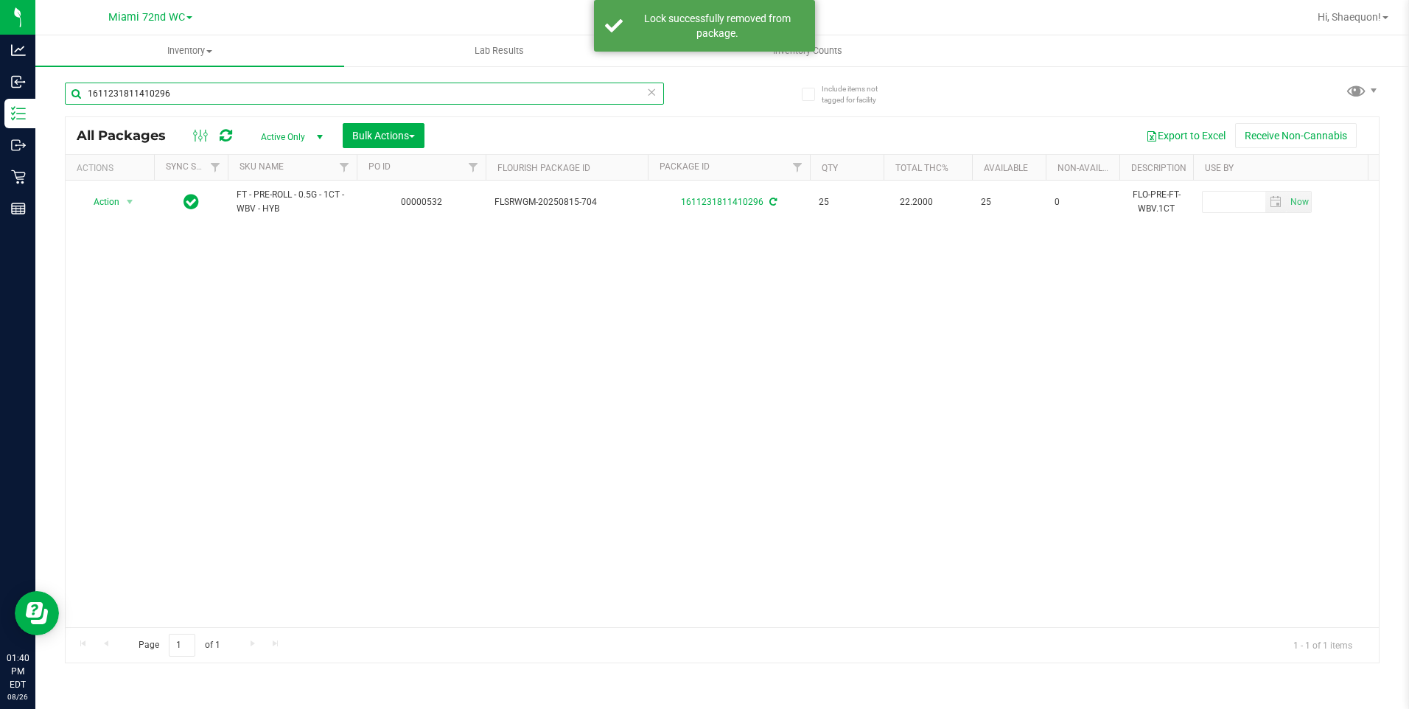
drag, startPoint x: 203, startPoint y: 95, endPoint x: 72, endPoint y: 95, distance: 130.4
click at [72, 95] on input "1611231811410296" at bounding box center [364, 94] width 599 height 22
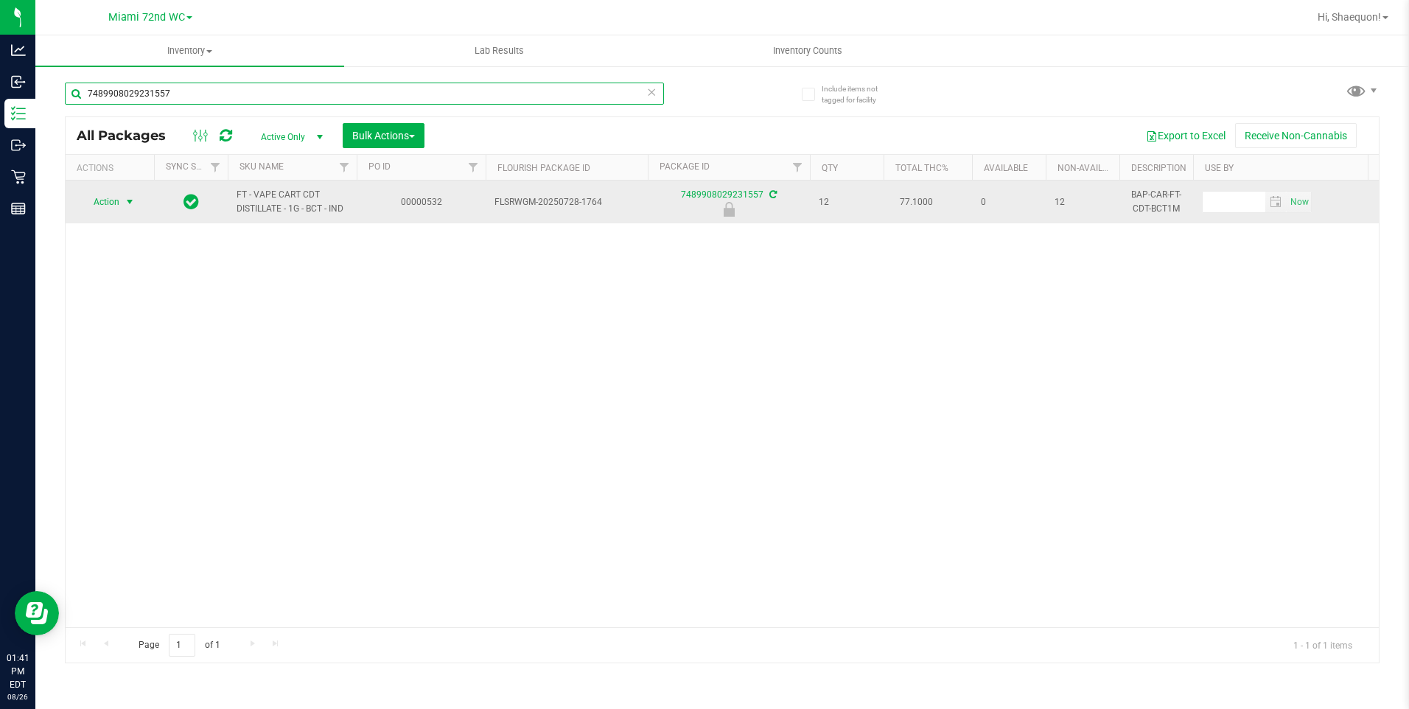
type input "7489908029231557"
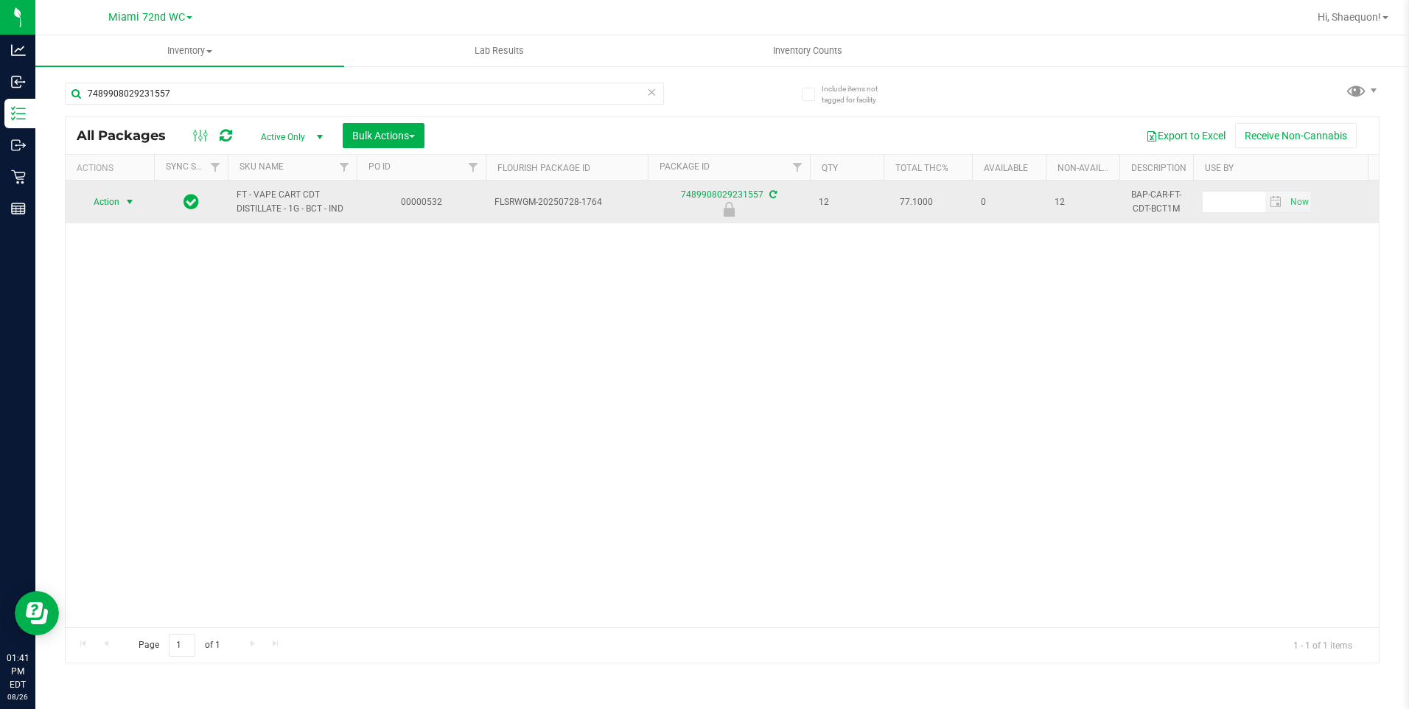
click at [125, 198] on span "select" at bounding box center [130, 202] width 12 height 12
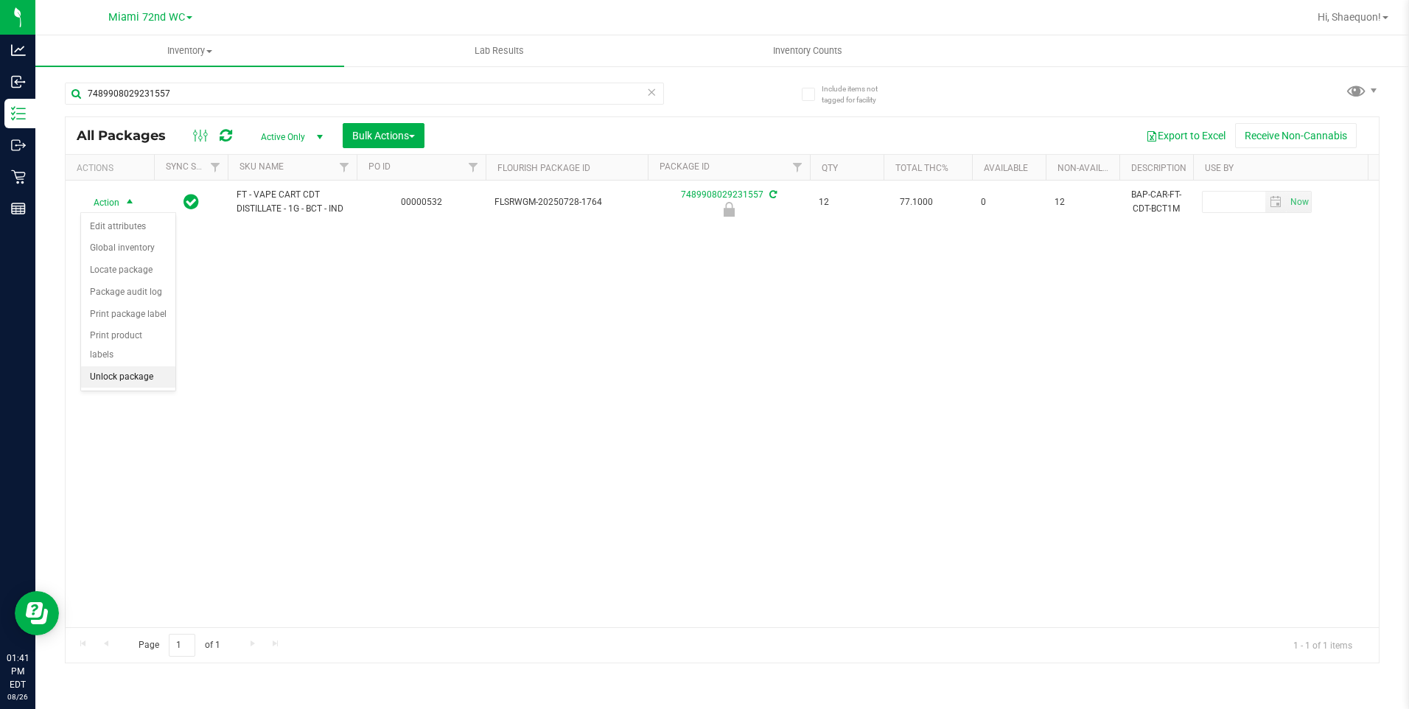
click at [138, 366] on li "Unlock package" at bounding box center [128, 377] width 94 height 22
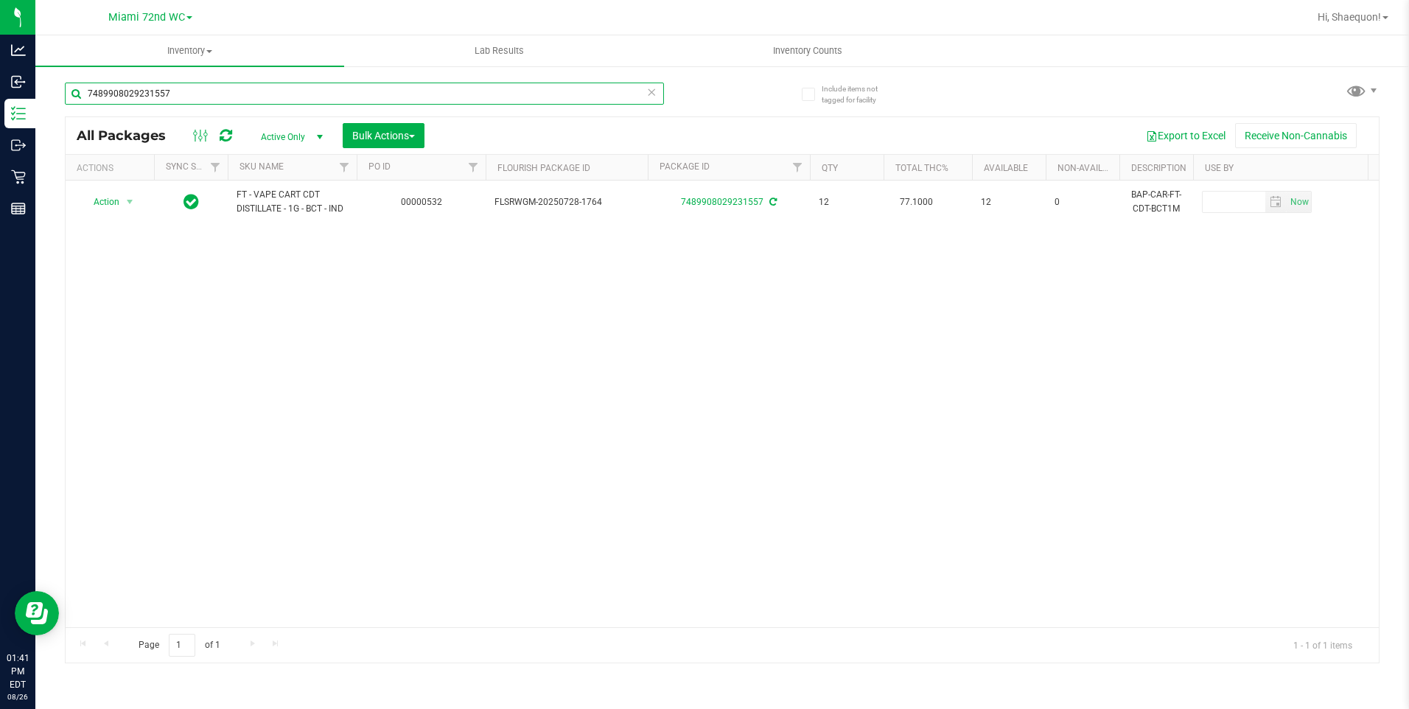
drag, startPoint x: 202, startPoint y: 99, endPoint x: 52, endPoint y: 97, distance: 150.4
click at [52, 97] on div "Include items not tagged for facility 7489908029231557 All Packages Active Only…" at bounding box center [722, 290] width 1374 height 450
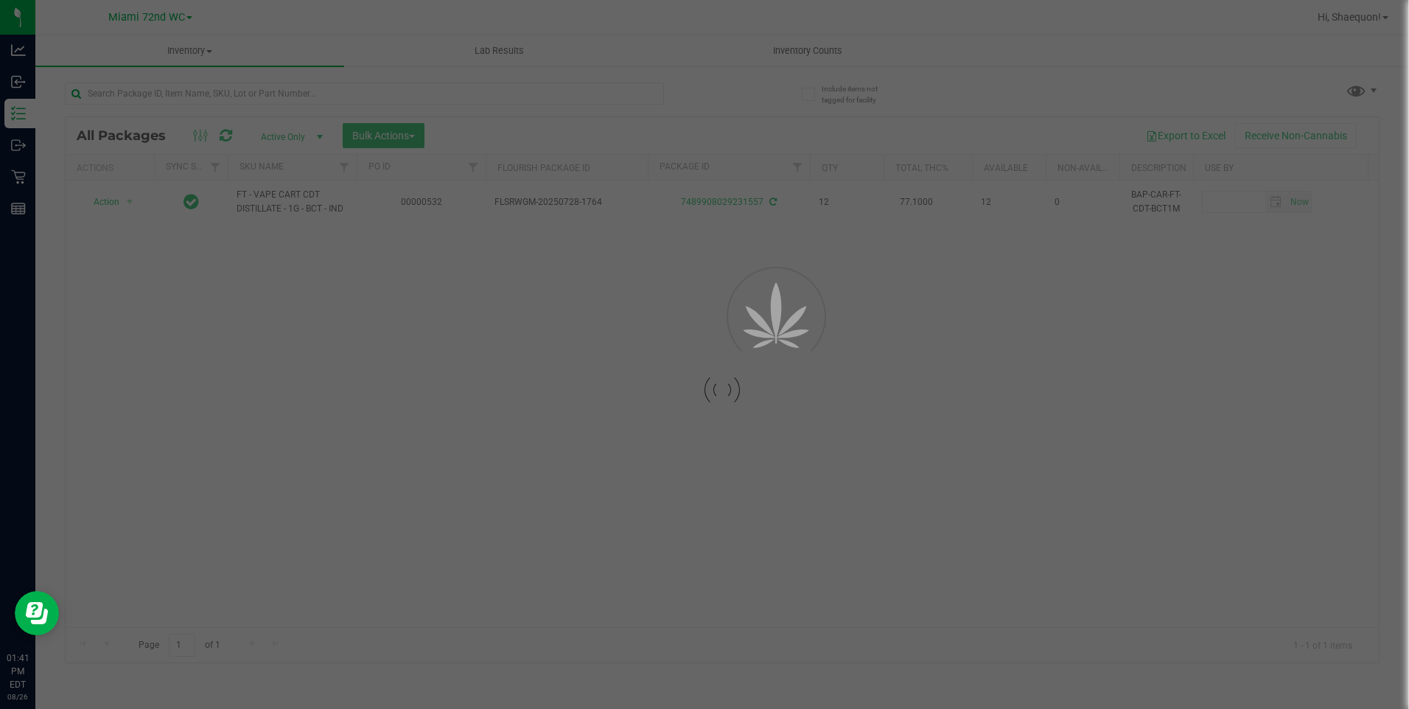
click at [276, 489] on div "Inventory All packages All inventory Waste log Create inventory Lab Results Inv…" at bounding box center [722, 372] width 1374 height 674
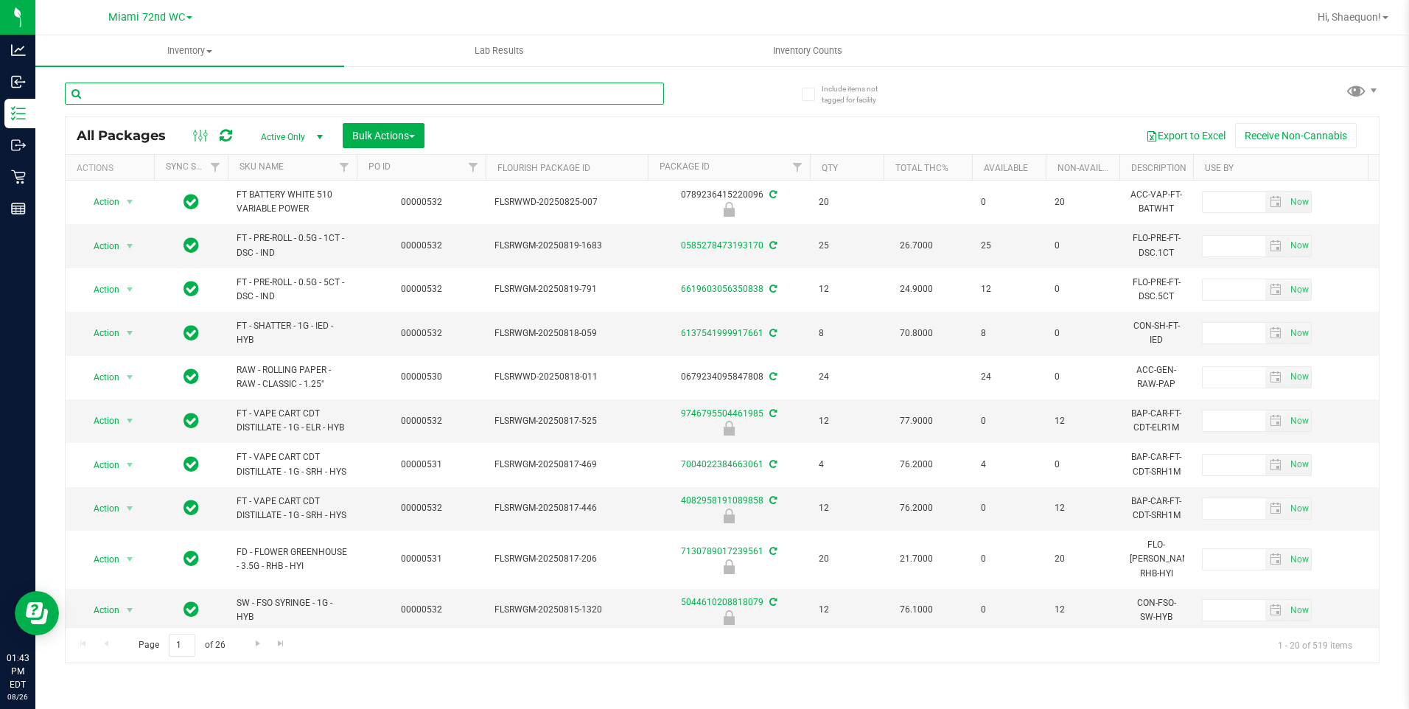
click at [251, 93] on input "text" at bounding box center [364, 94] width 599 height 22
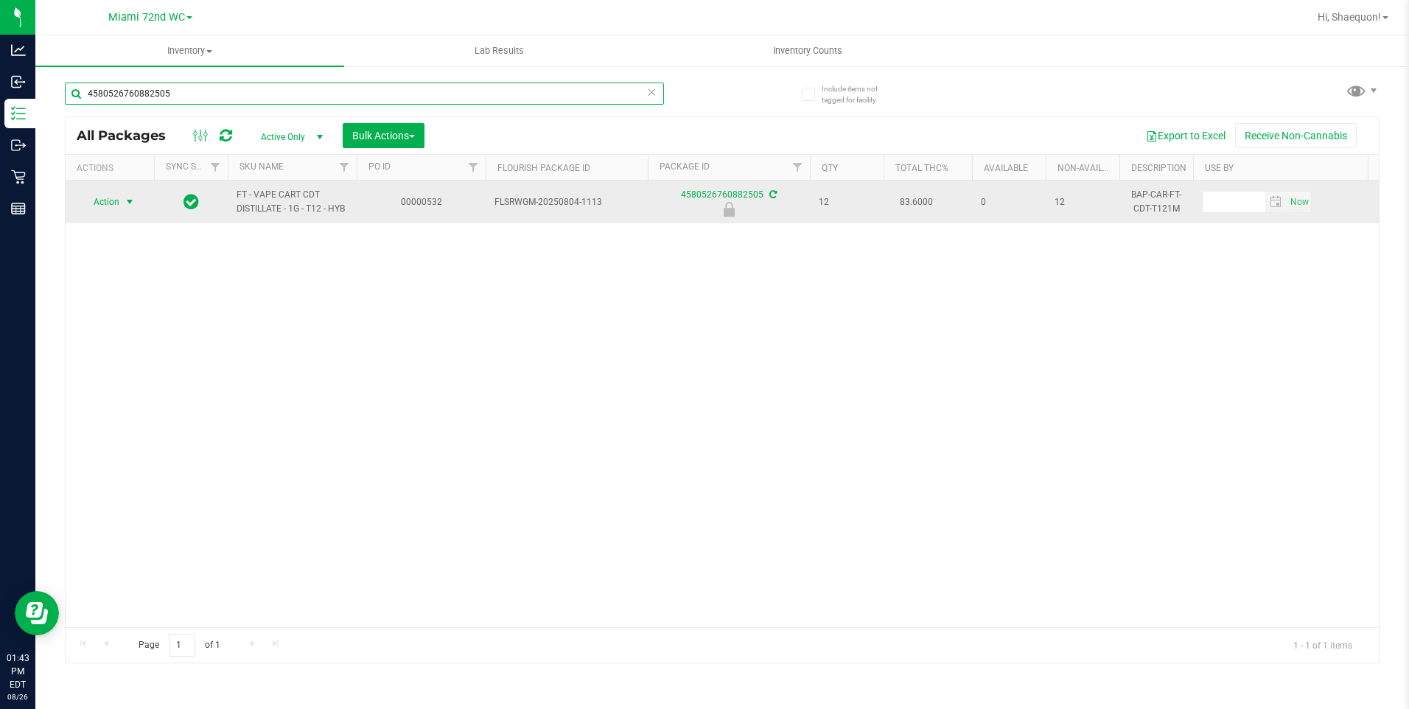
type input "4580526760882505"
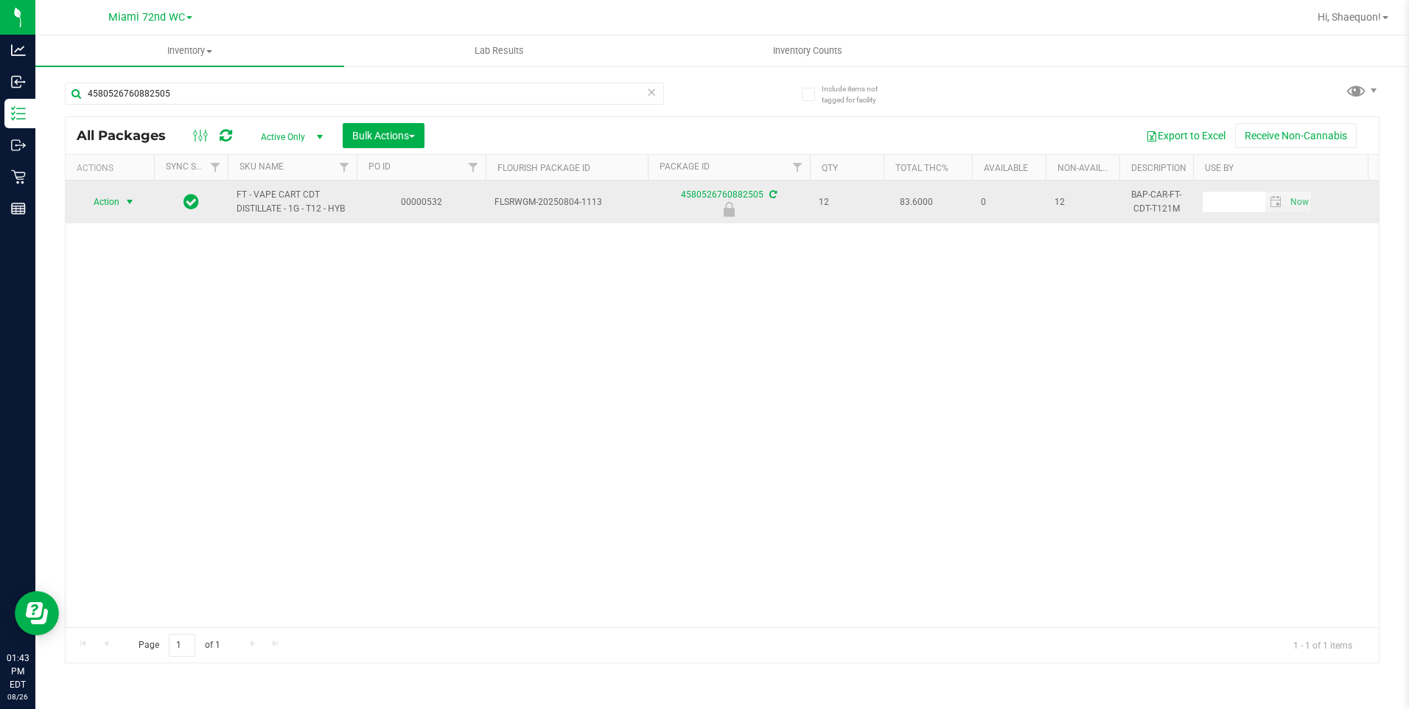
click at [130, 205] on span "select" at bounding box center [130, 202] width 12 height 12
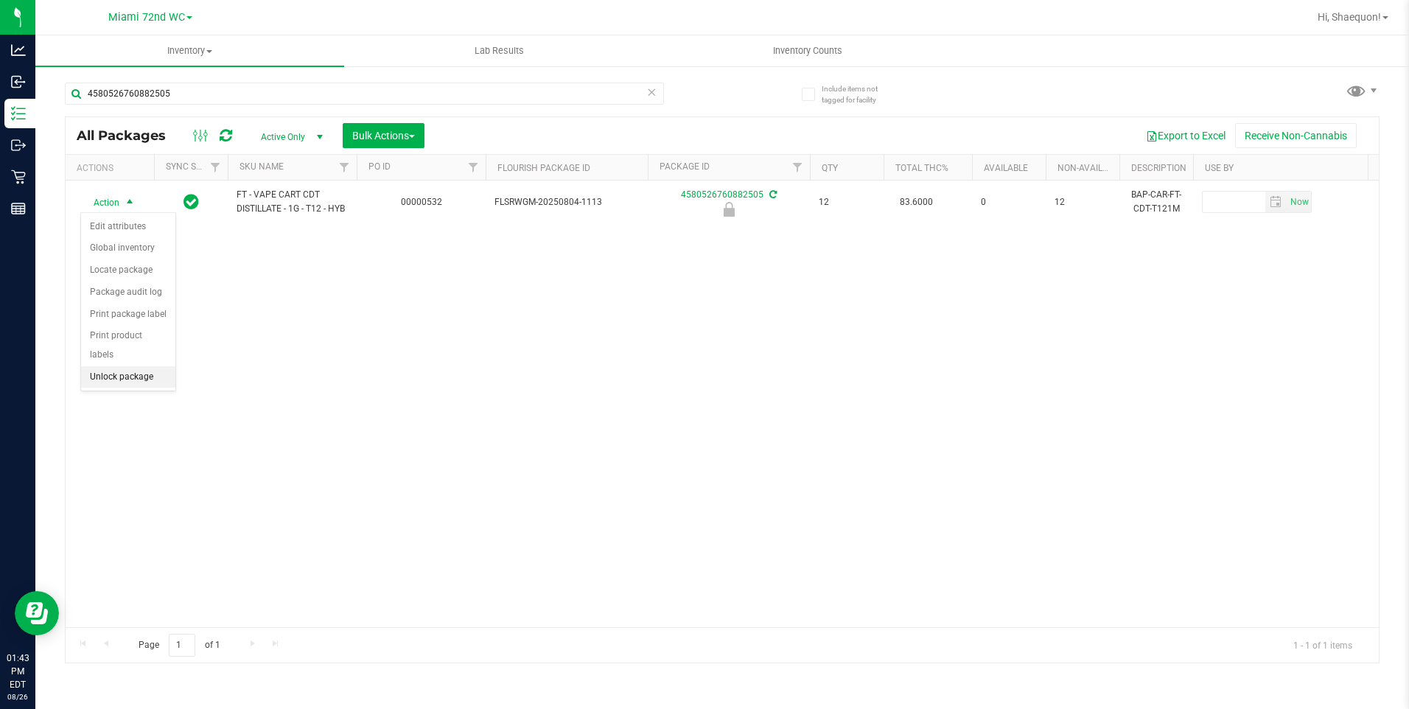
click at [150, 366] on li "Unlock package" at bounding box center [128, 377] width 94 height 22
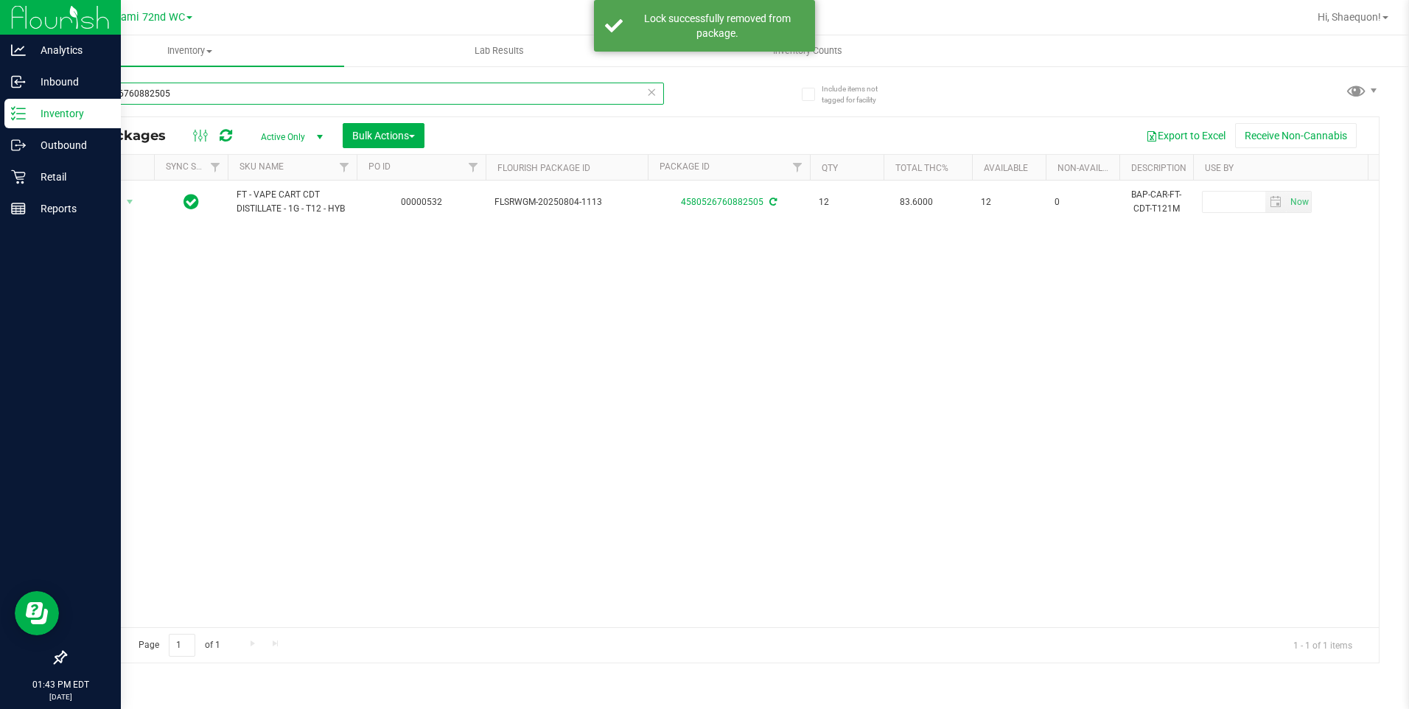
drag, startPoint x: 208, startPoint y: 86, endPoint x: 13, endPoint y: 102, distance: 195.2
click at [21, 102] on div "Analytics Inbound Inventory Outbound Retail Reports 01:43 PM EDT [DATE] 08/26 M…" at bounding box center [704, 354] width 1409 height 709
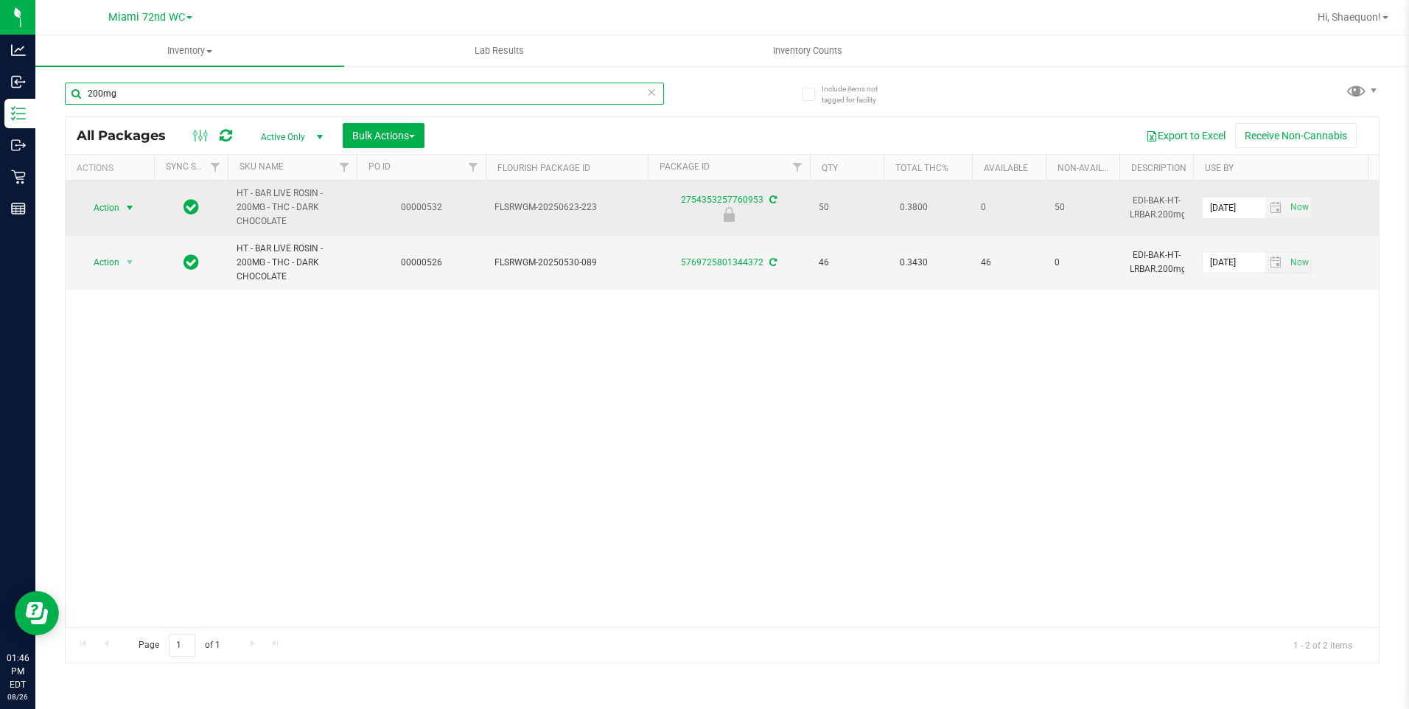
type input "200mg"
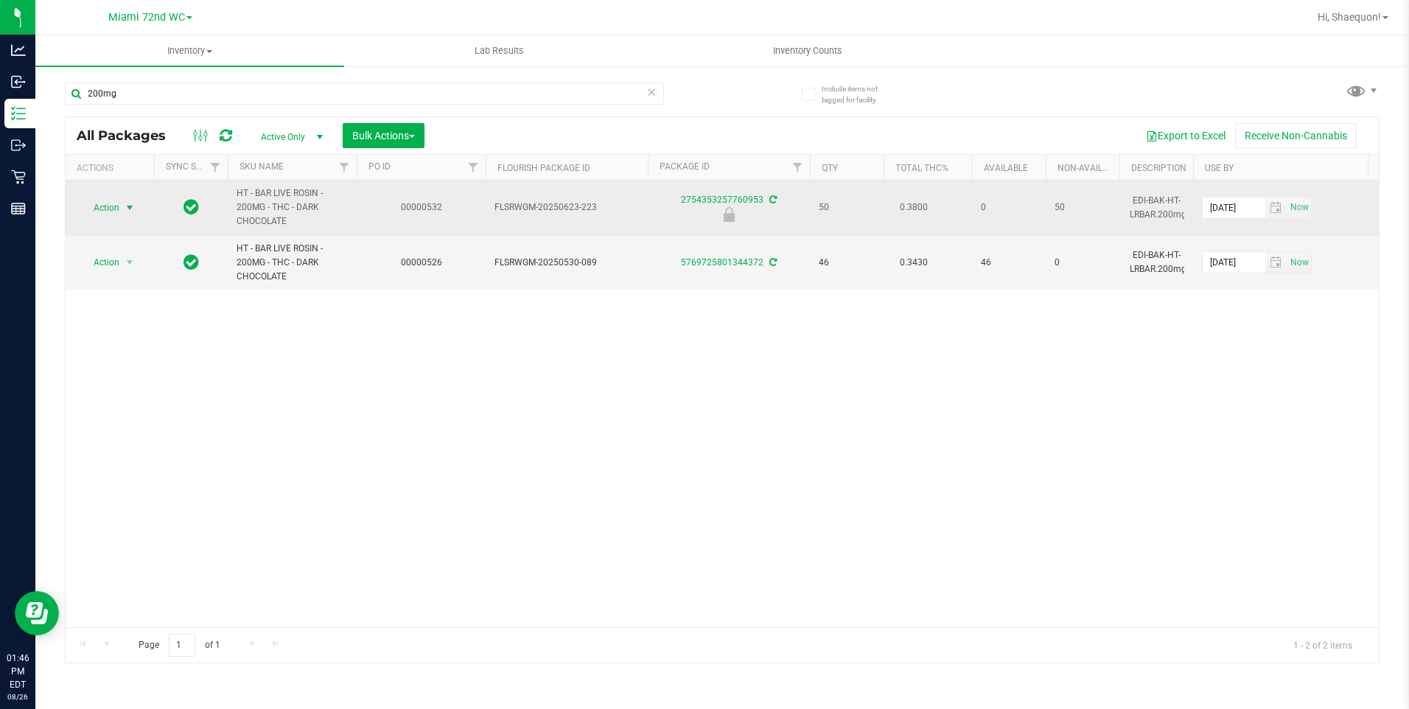
click at [132, 211] on span "select" at bounding box center [130, 208] width 12 height 12
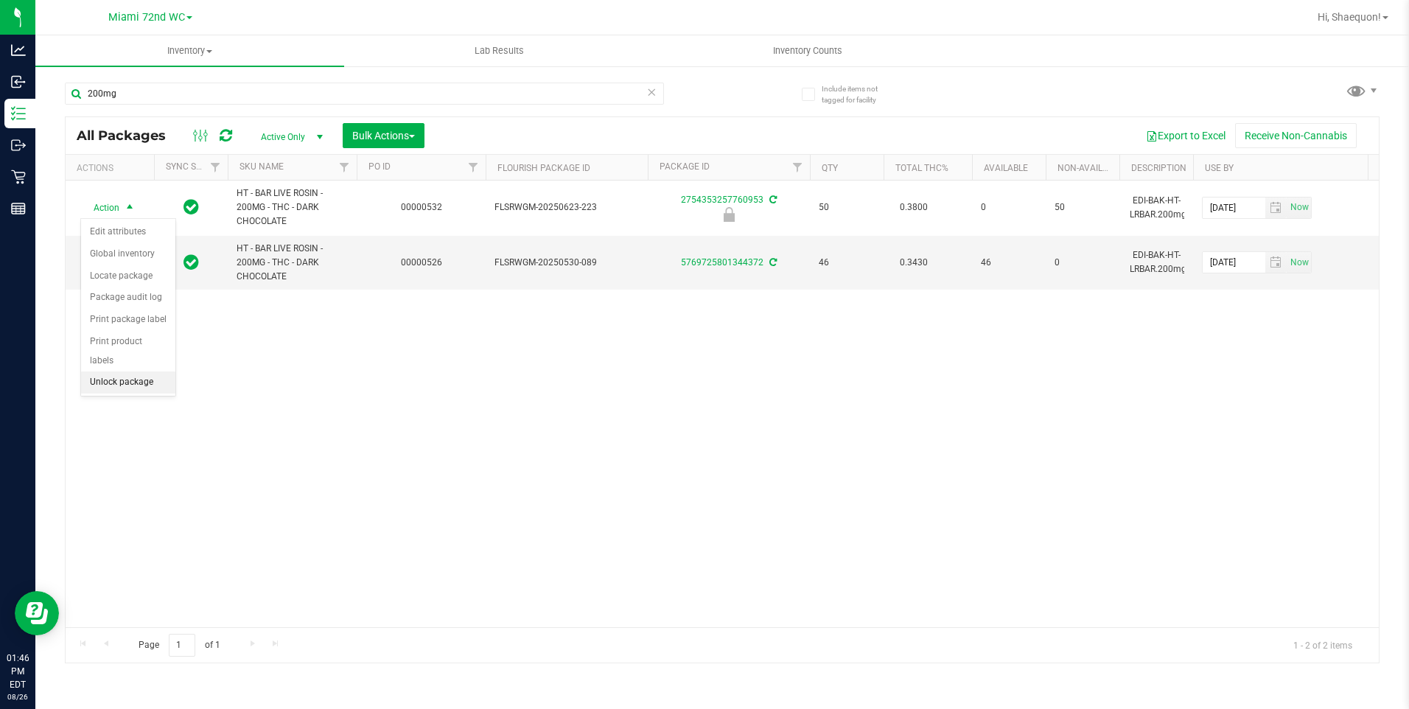
click at [141, 371] on li "Unlock package" at bounding box center [128, 382] width 94 height 22
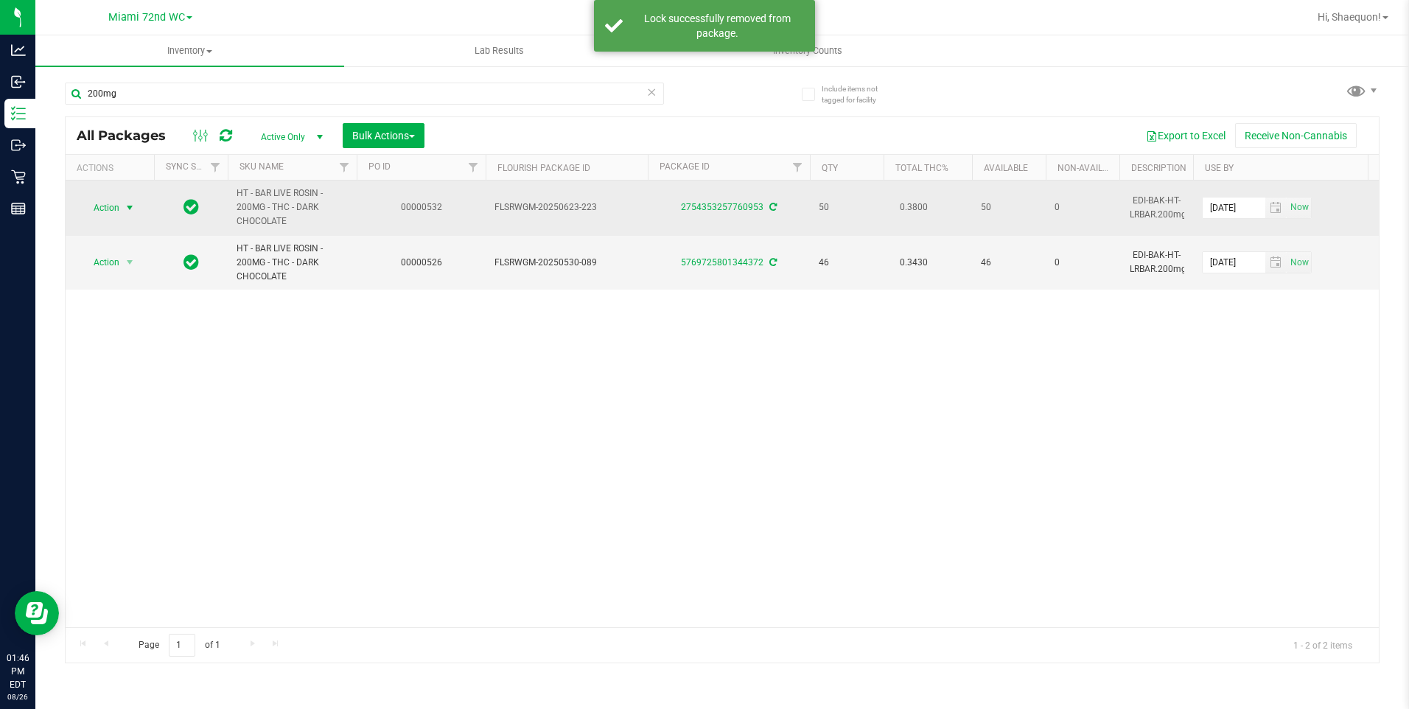
click at [131, 204] on span "select" at bounding box center [130, 208] width 12 height 12
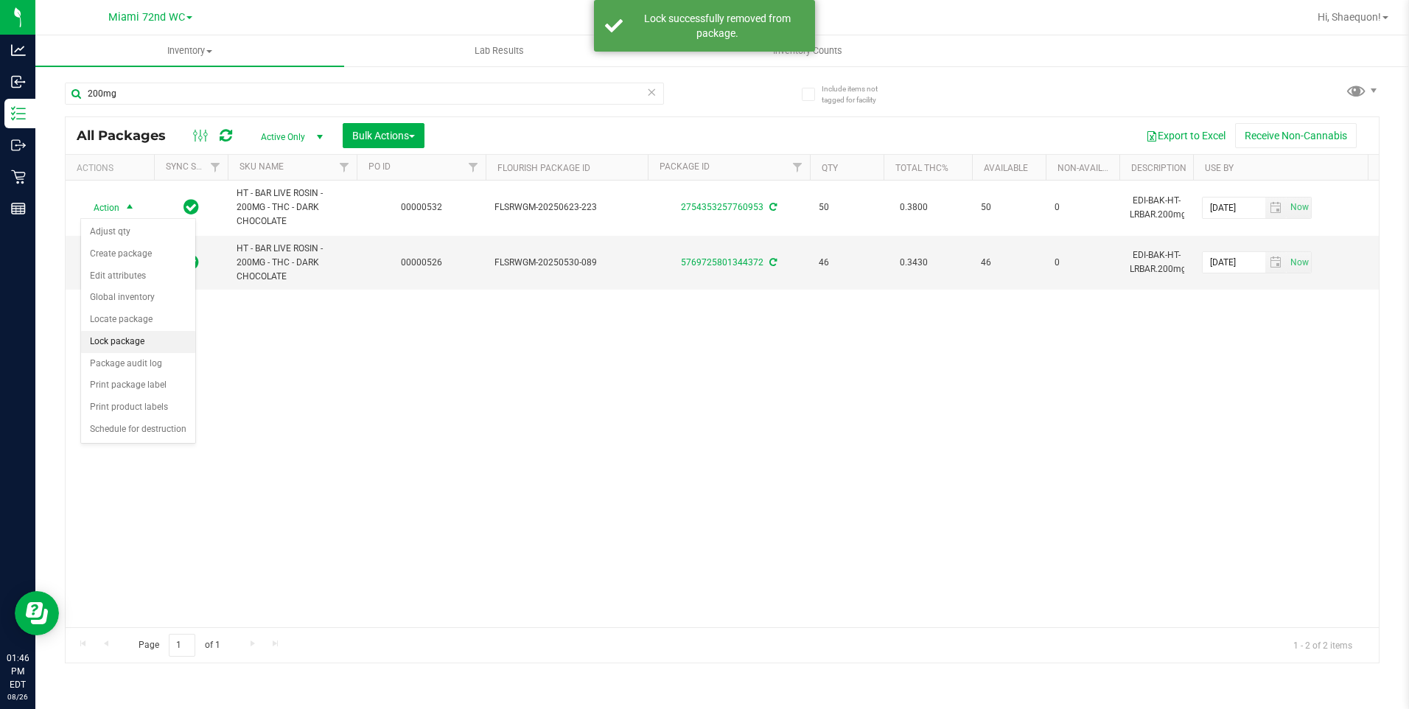
click at [130, 336] on li "Lock package" at bounding box center [138, 342] width 114 height 22
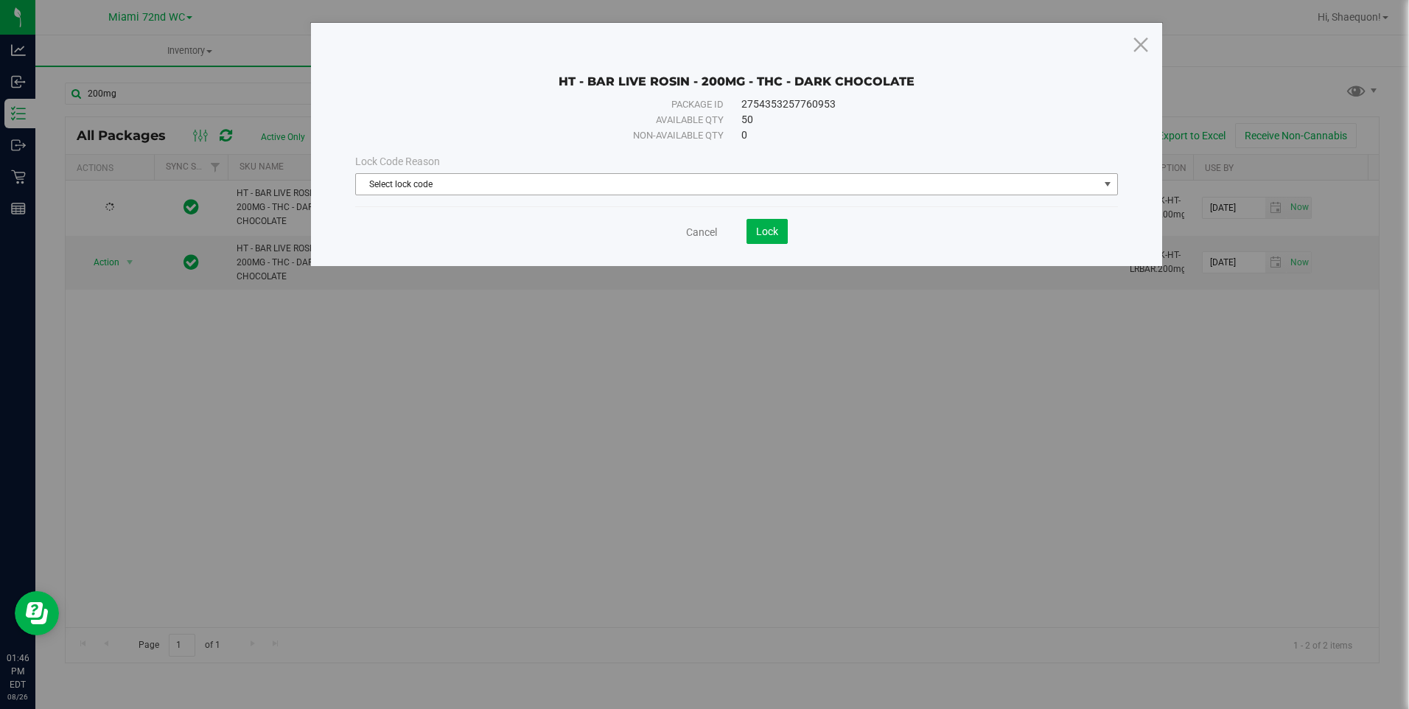
click at [1101, 182] on span "select" at bounding box center [1107, 184] width 18 height 21
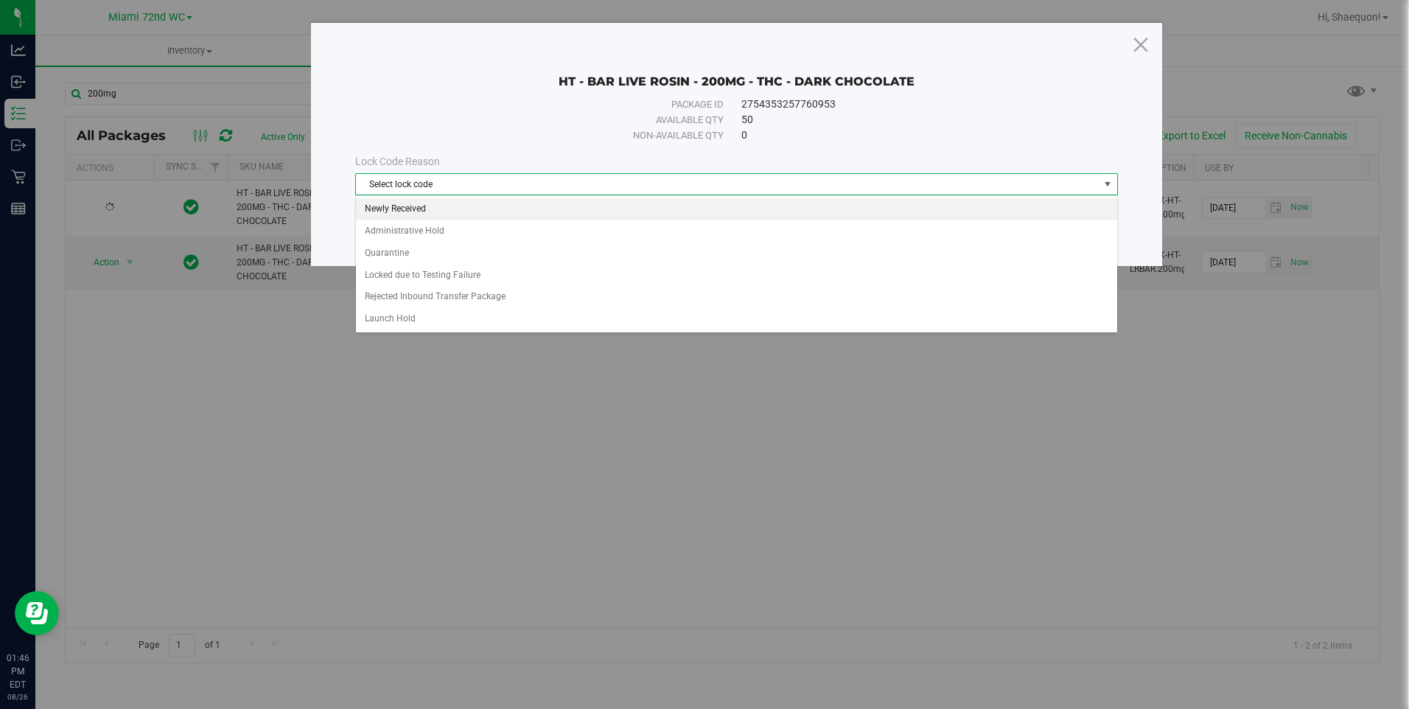
click at [830, 217] on li "Newly Received" at bounding box center [736, 209] width 761 height 22
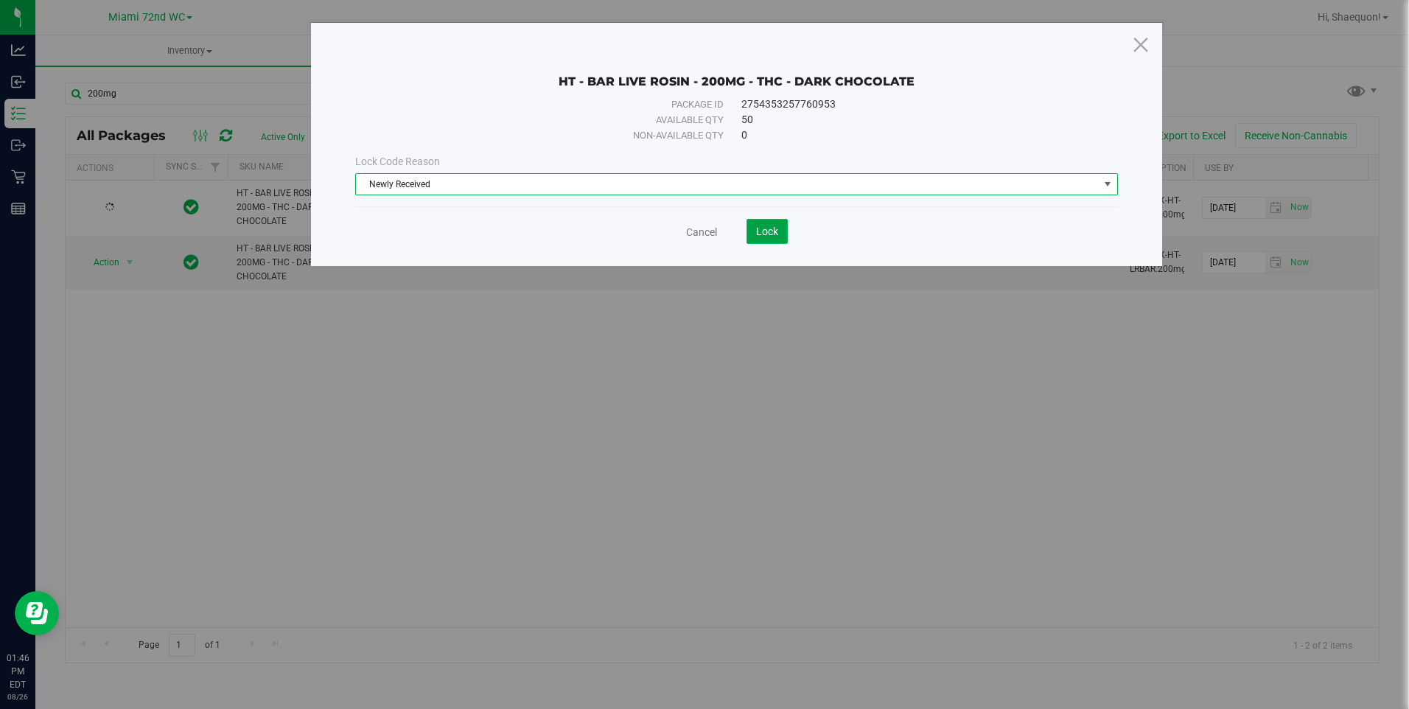
click at [761, 231] on span "Lock" at bounding box center [767, 232] width 22 height 12
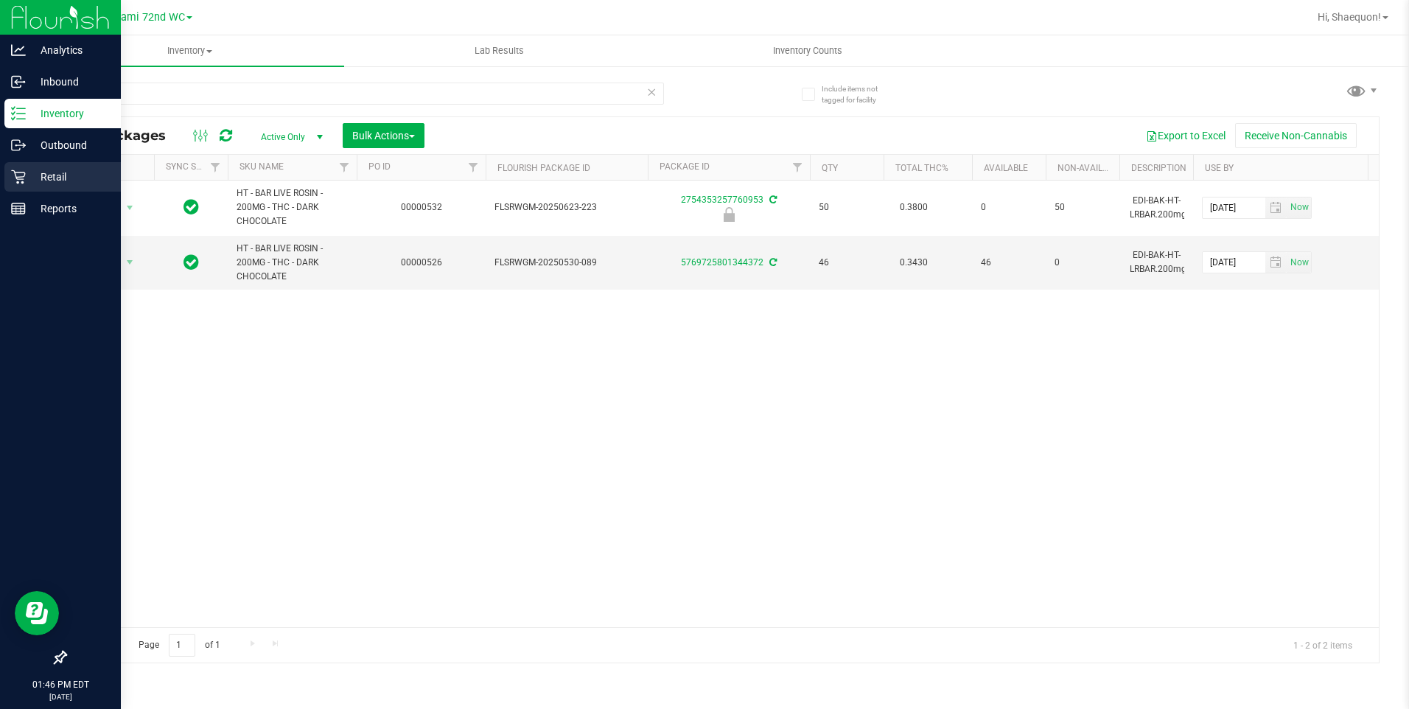
click at [22, 175] on icon at bounding box center [18, 176] width 15 height 15
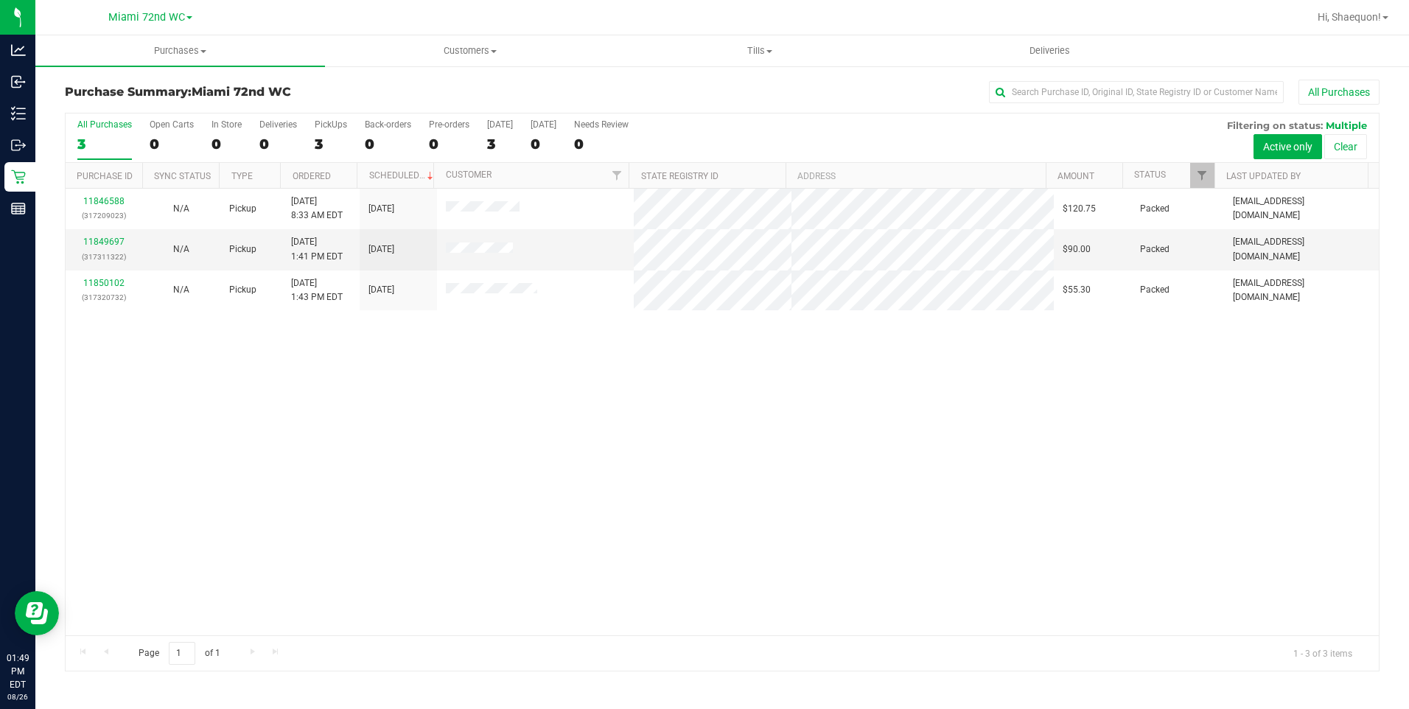
drag, startPoint x: 524, startPoint y: 412, endPoint x: 473, endPoint y: 412, distance: 50.8
click at [522, 412] on div "11846588 (317209023) N/A Pickup [DATE] 8:33 AM EDT 8/26/2025 $120.75 Packed [EM…" at bounding box center [722, 412] width 1313 height 447
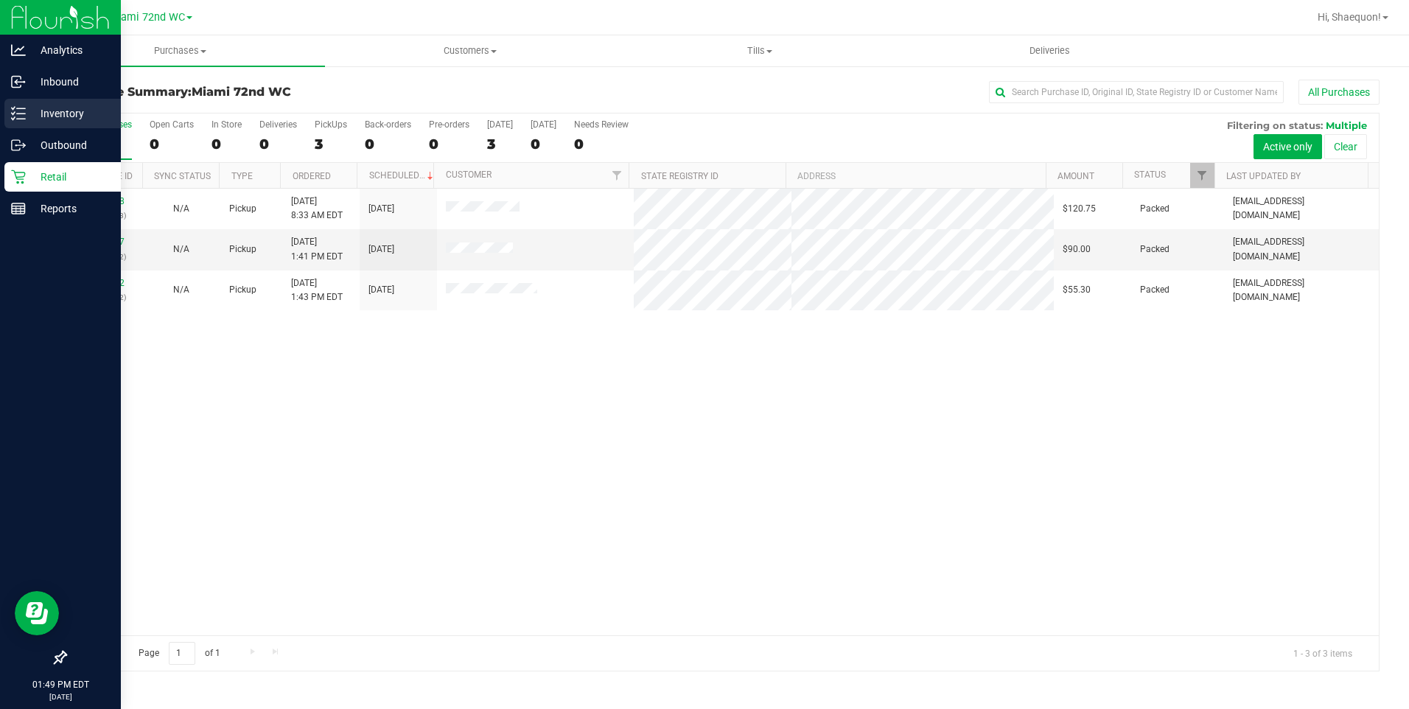
click at [64, 114] on p "Inventory" at bounding box center [70, 114] width 88 height 18
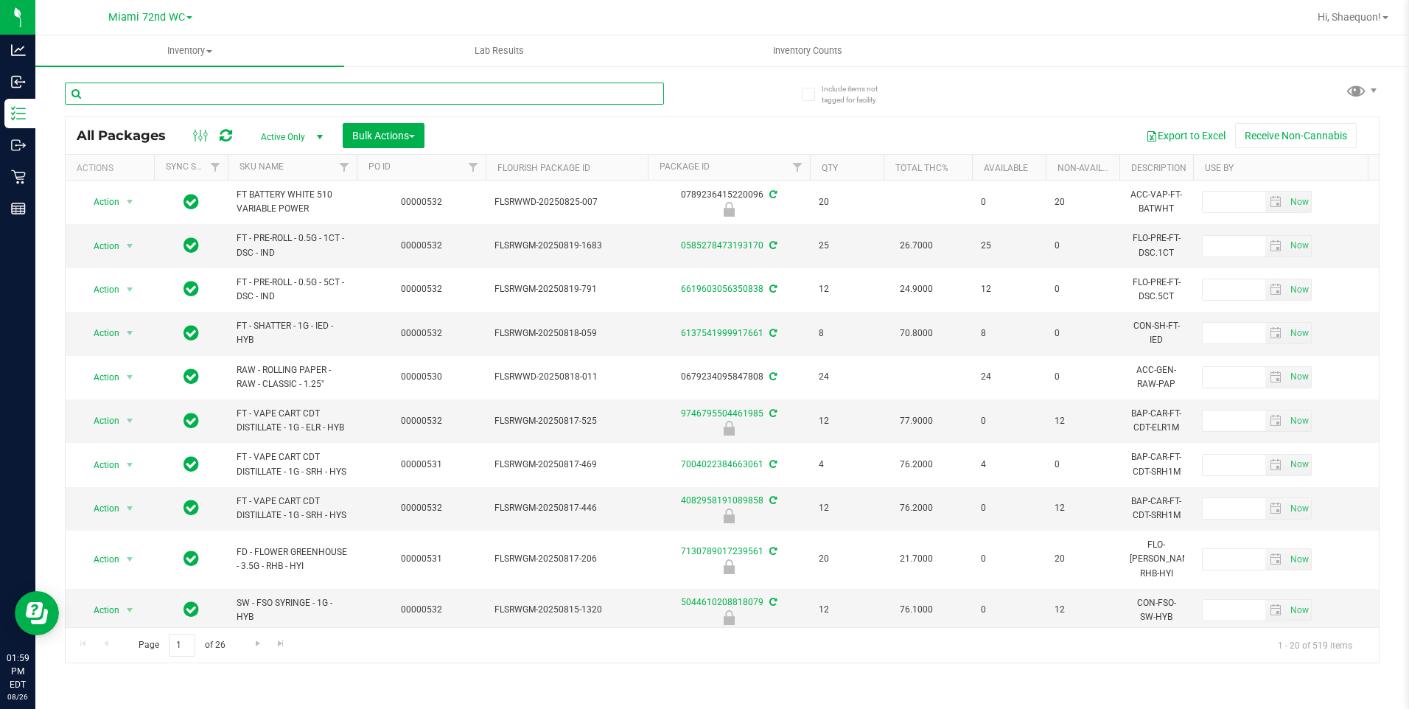
click at [324, 91] on input "text" at bounding box center [364, 94] width 599 height 22
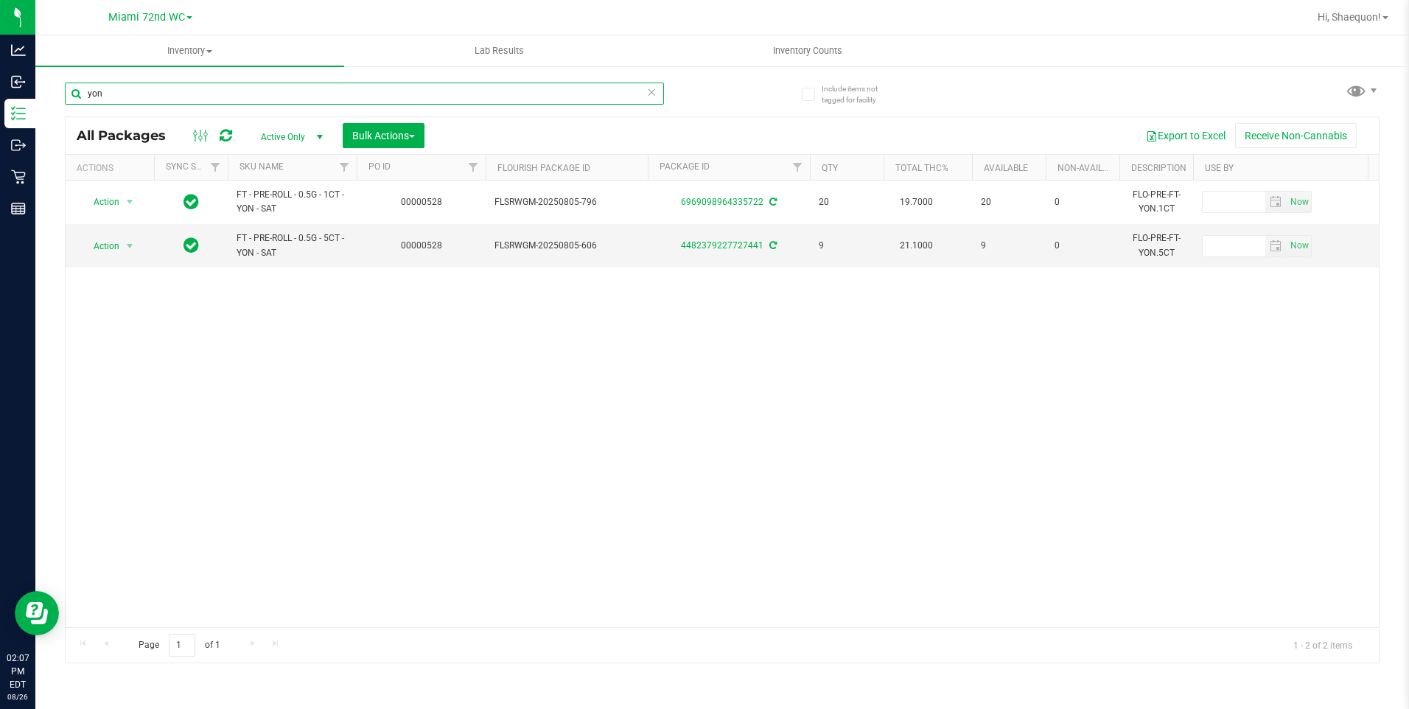
click at [311, 86] on input "yon" at bounding box center [364, 94] width 599 height 22
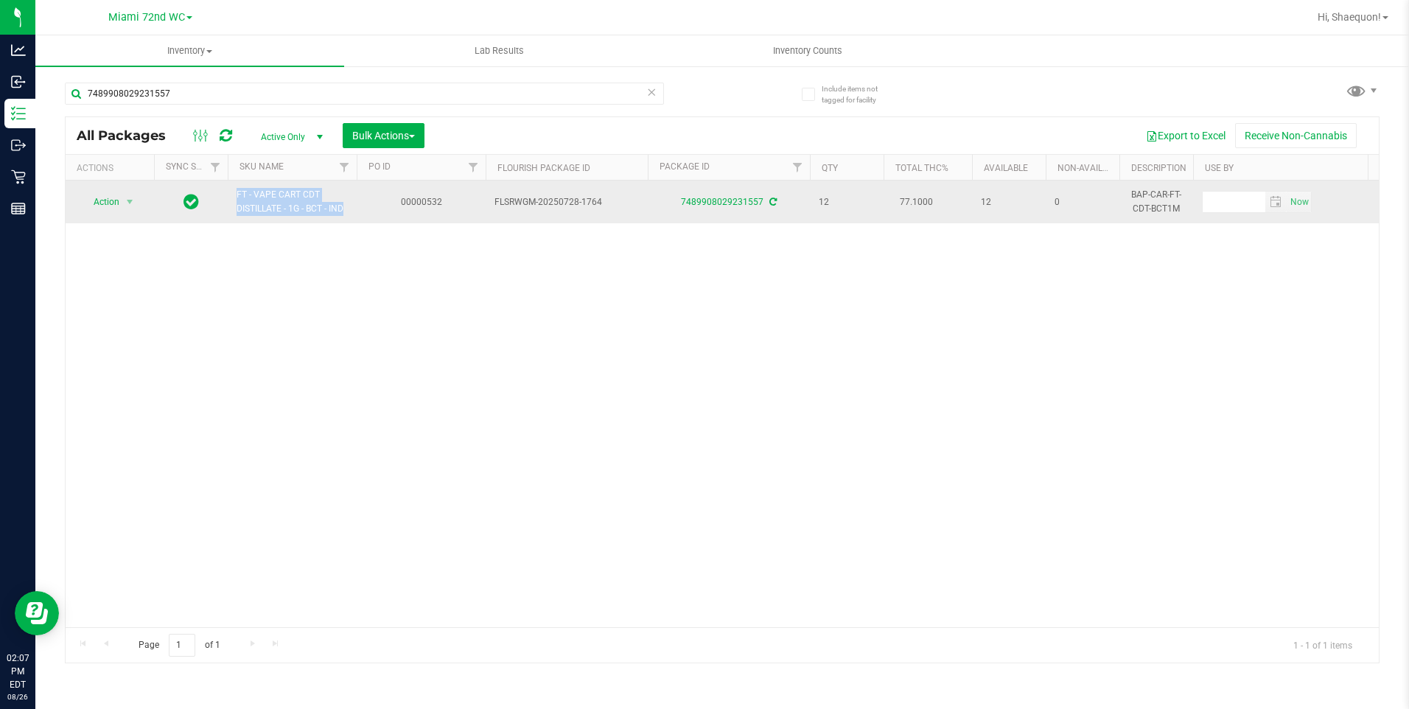
drag, startPoint x: 357, startPoint y: 211, endPoint x: 215, endPoint y: 201, distance: 142.5
copy tr "FT - VAPE CART CDT DISTILLATE - 1G - BCT - IND"
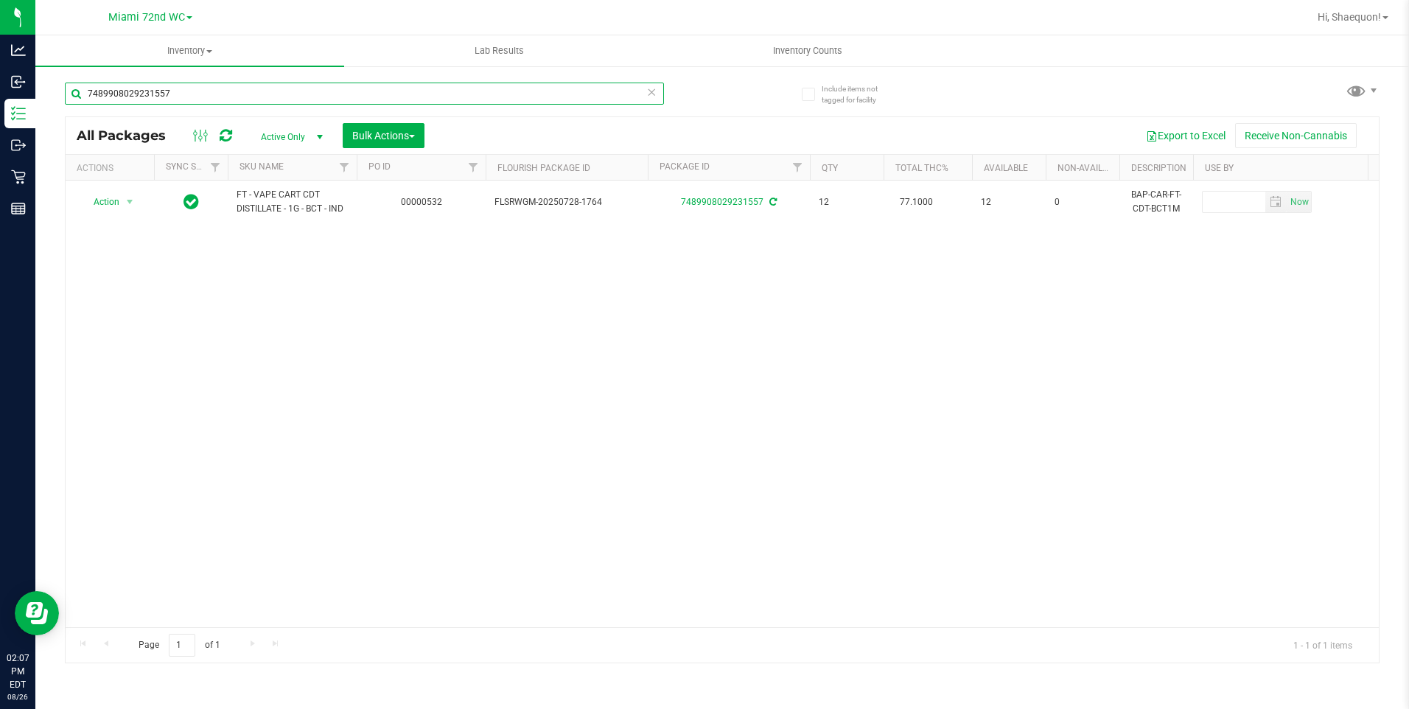
click at [236, 83] on input "7489908029231557" at bounding box center [364, 94] width 599 height 22
paste input "FT - VAPE CART CDT DISTILLATE - 1G - BCT - IND"
type input "FT - VAPE CART CDT DISTILLATE - 1G - BCT - IND"
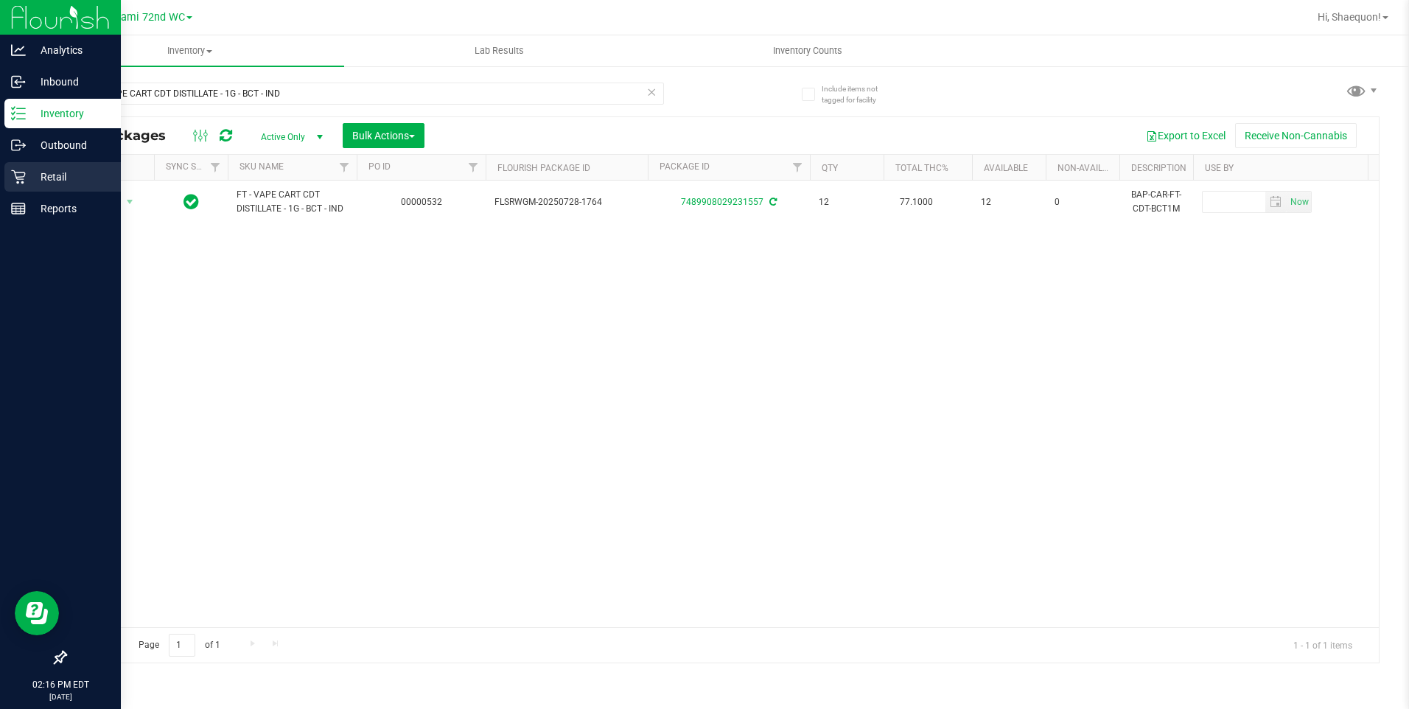
click at [49, 191] on div "Retail" at bounding box center [62, 176] width 116 height 29
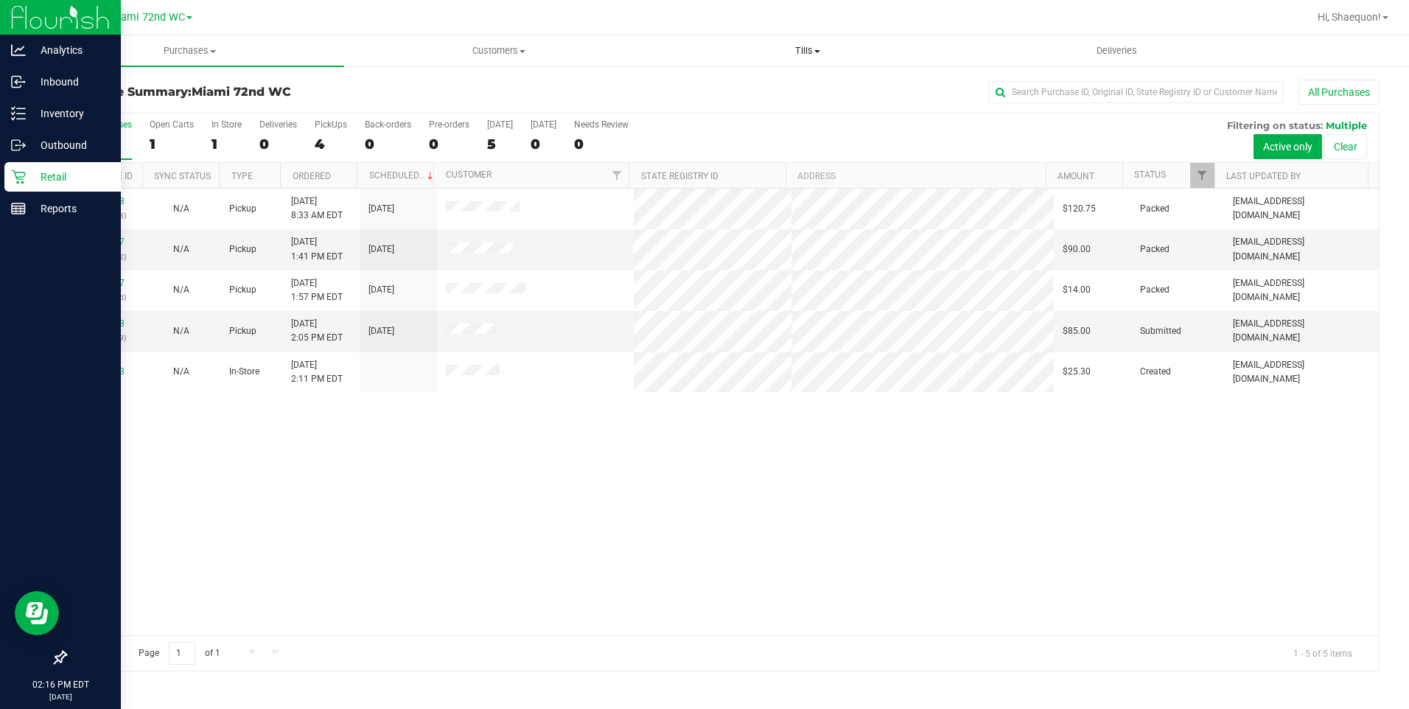
click at [763, 59] on uib-tab-heading "Tills Manage tills Reconcile e-payments" at bounding box center [807, 50] width 307 height 29
click at [692, 84] on span "Manage tills" at bounding box center [703, 89] width 99 height 13
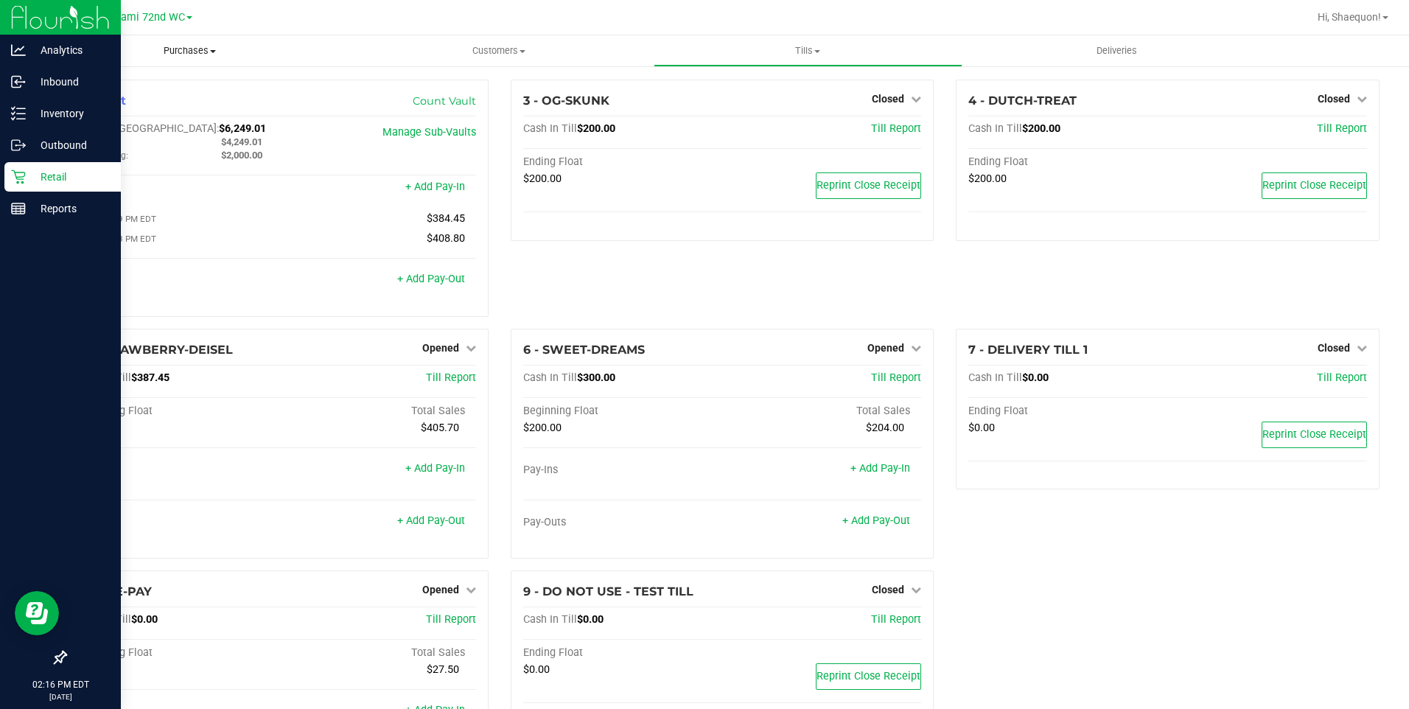
click at [189, 52] on span "Purchases" at bounding box center [189, 50] width 309 height 13
click at [28, 178] on p "Retail" at bounding box center [70, 177] width 88 height 18
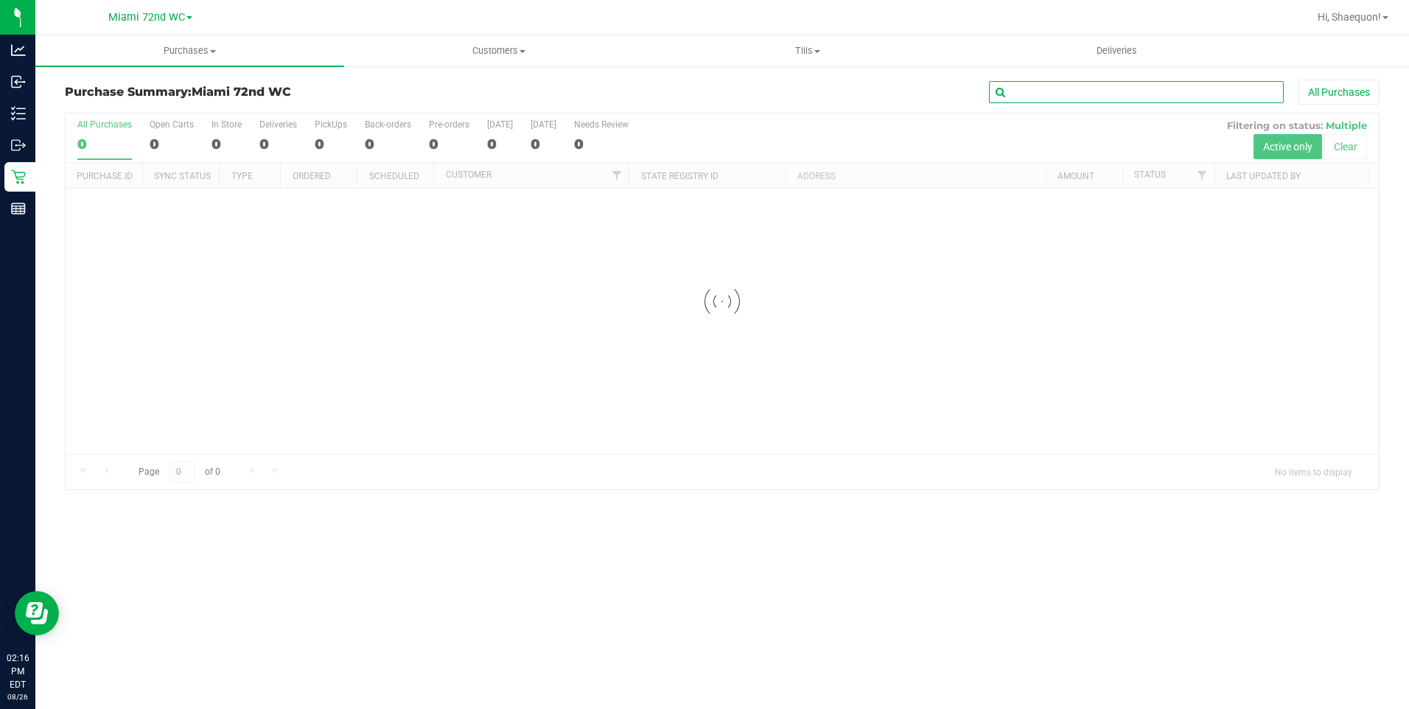
click at [1177, 88] on input "text" at bounding box center [1136, 92] width 295 height 22
paste input "P3RR9092"
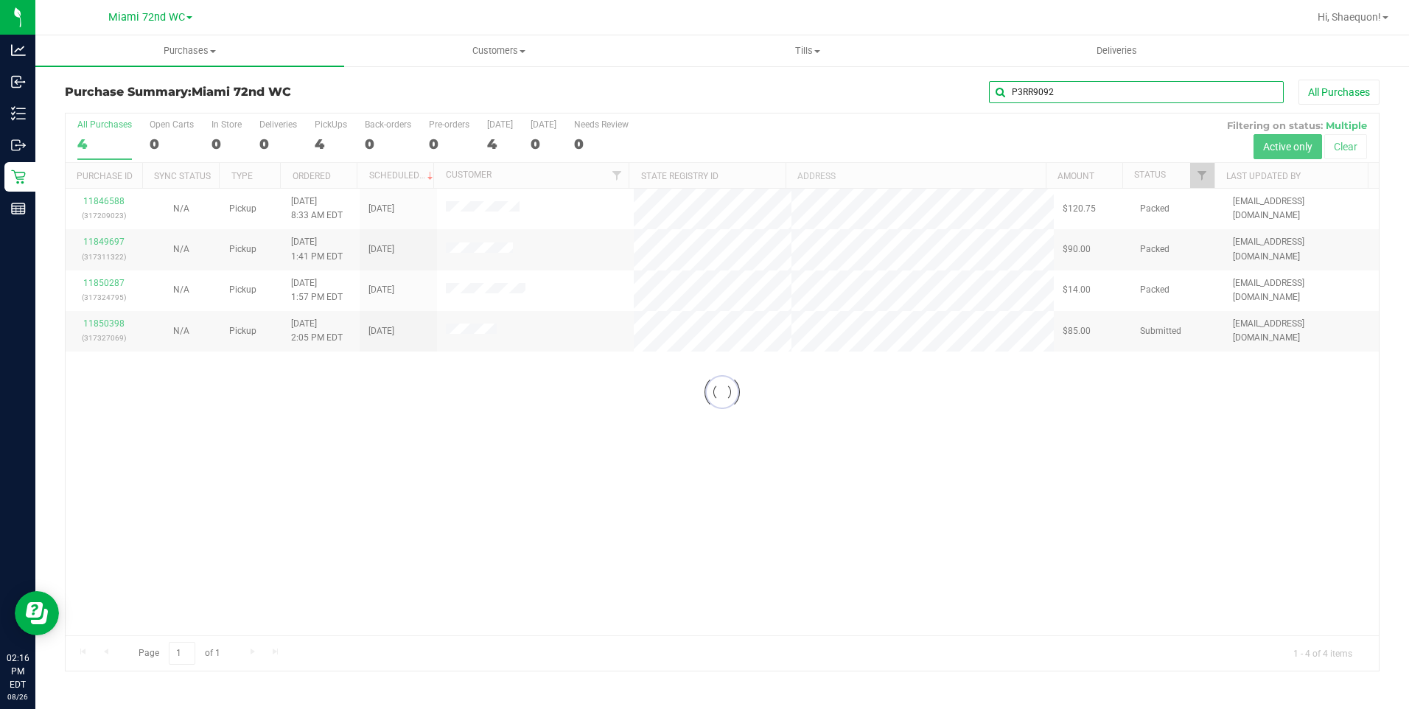
type input "P3RR9092"
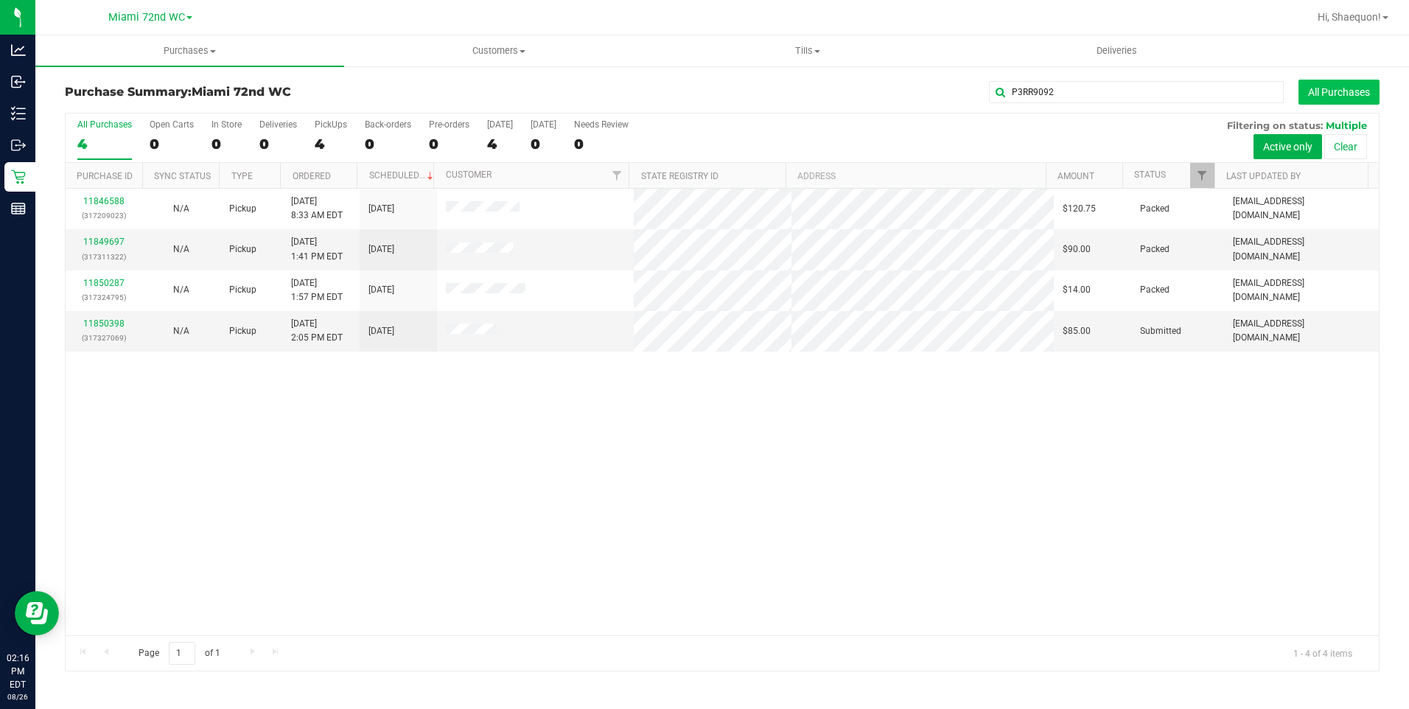
click at [1304, 90] on button "All Purchases" at bounding box center [1338, 92] width 81 height 25
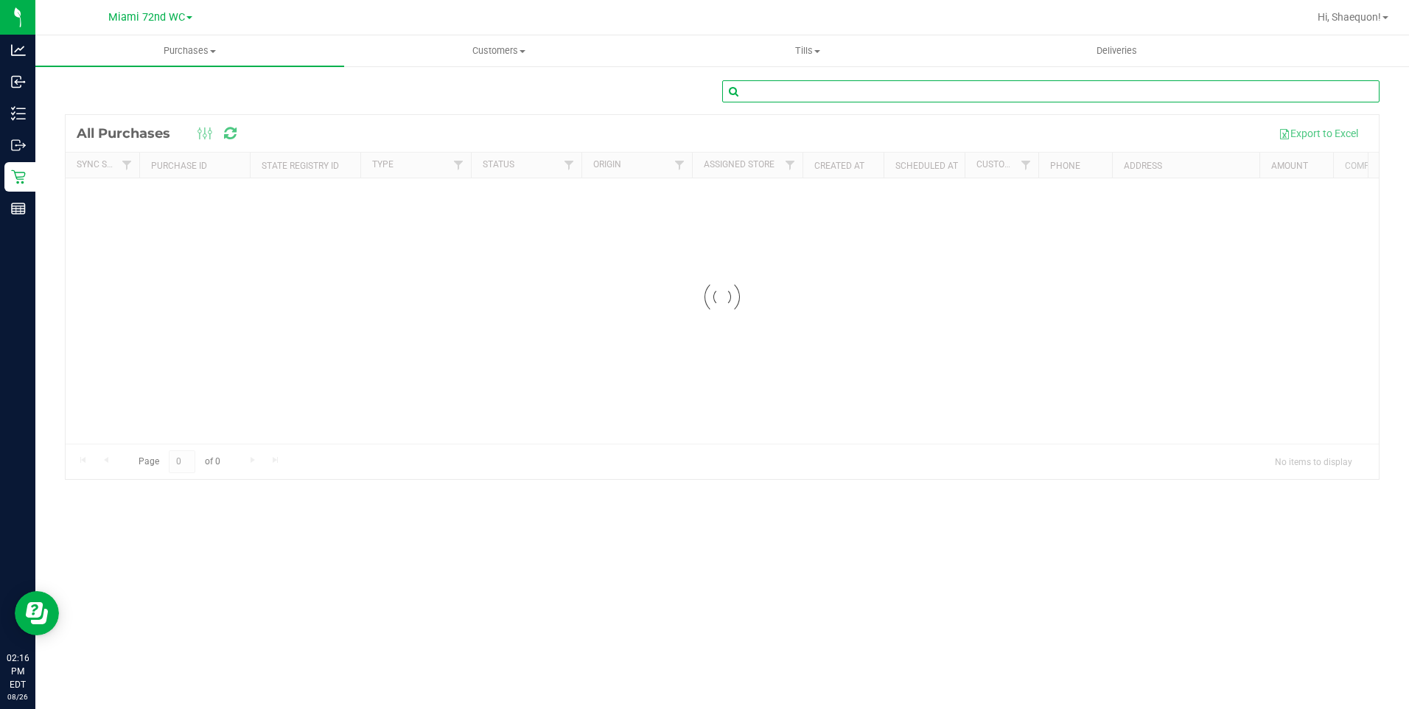
click at [928, 97] on input "text" at bounding box center [1050, 91] width 657 height 22
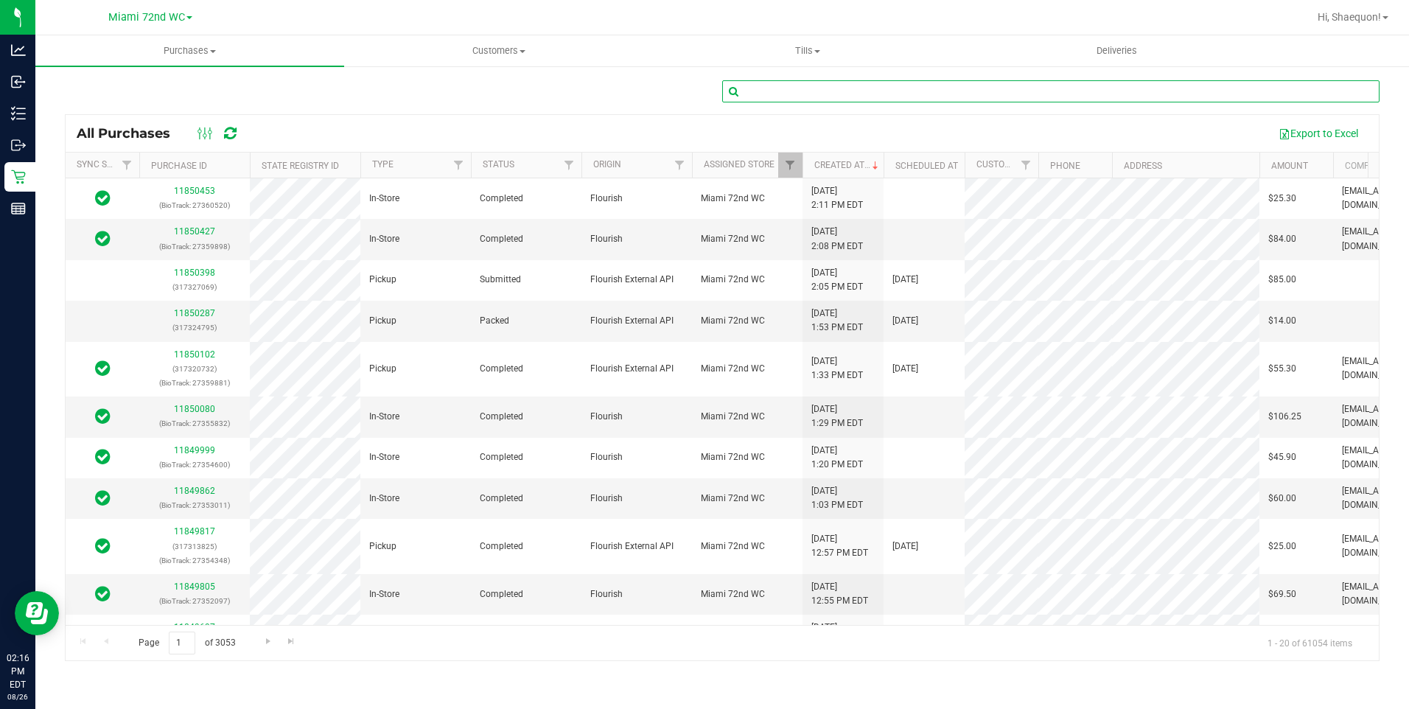
paste input "P3RR9092"
type input "P3RR9092"
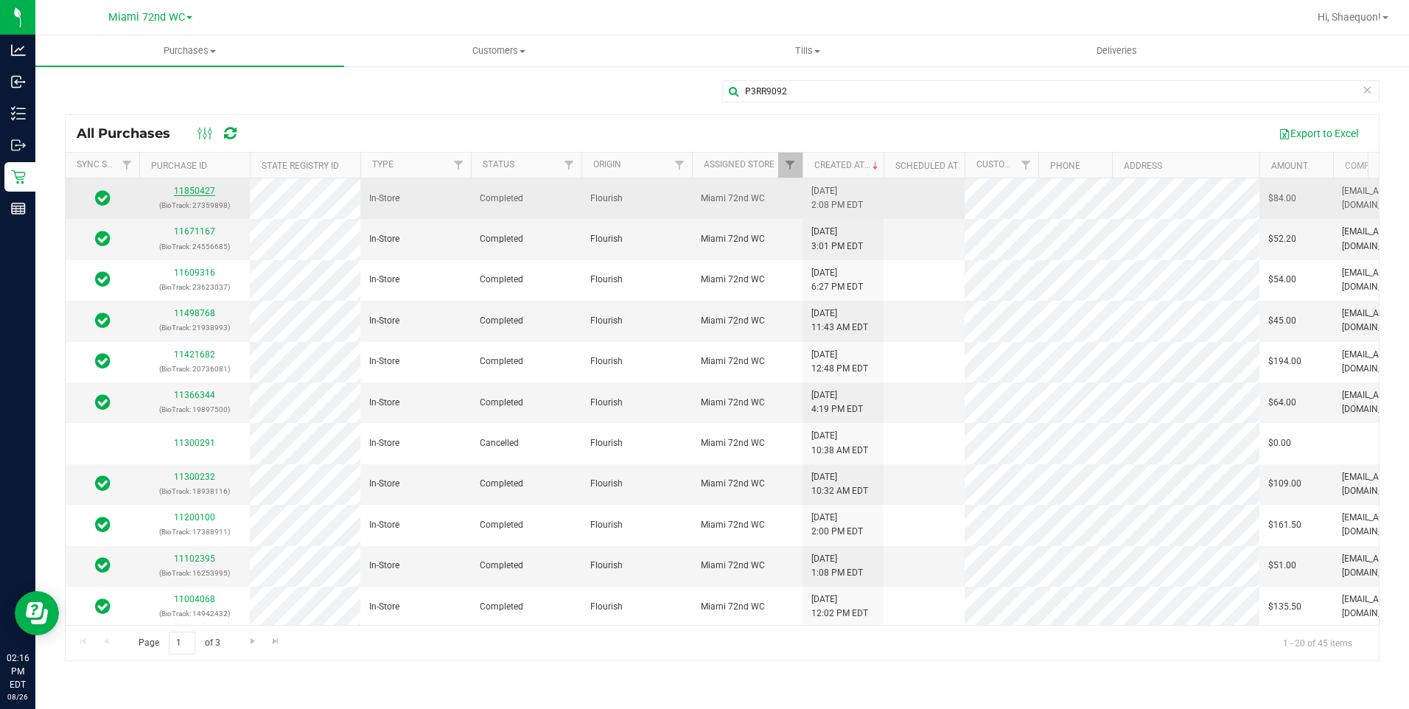
click at [192, 195] on link "11850427" at bounding box center [194, 191] width 41 height 10
